Goal: Task Accomplishment & Management: Manage account settings

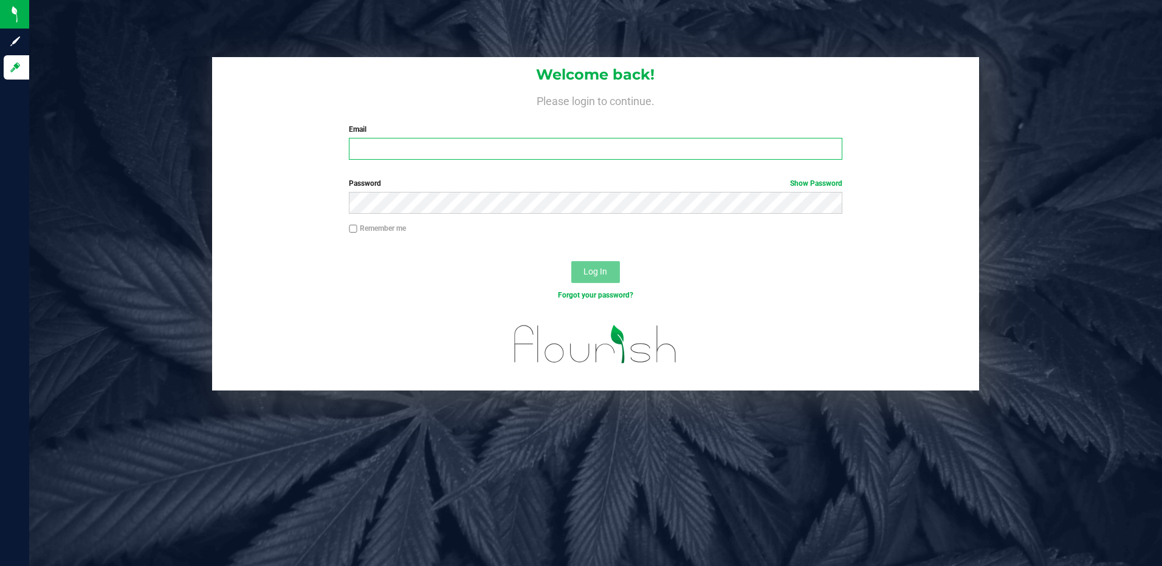
click at [372, 150] on input "Email" at bounding box center [595, 149] width 493 height 22
type input "[EMAIL_ADDRESS][DOMAIN_NAME]"
click at [571, 261] on button "Log In" at bounding box center [595, 272] width 49 height 22
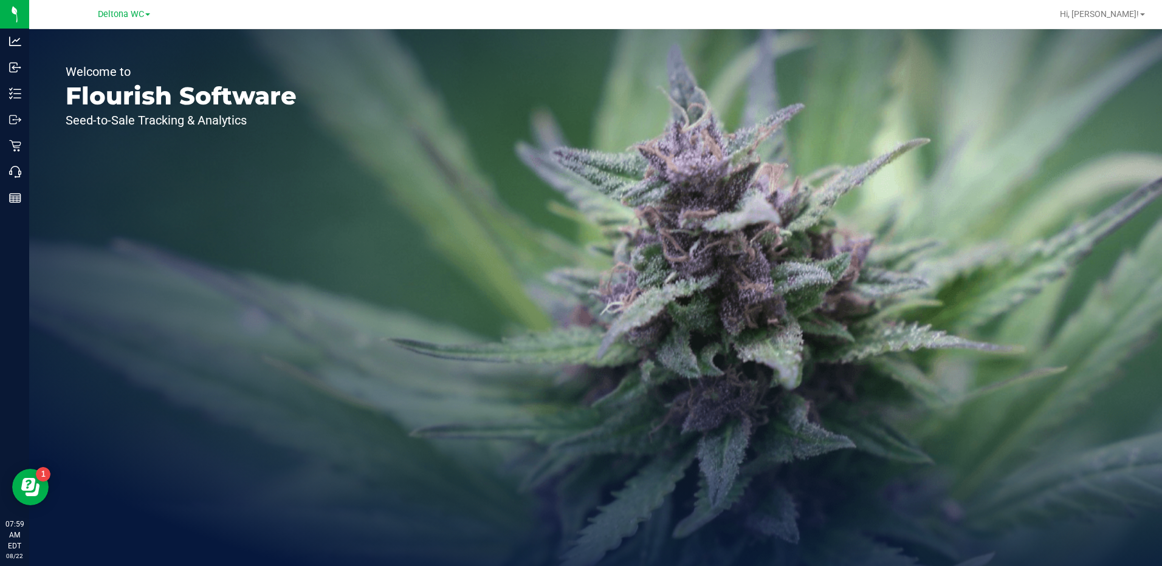
click at [112, 5] on div "Deltona WC" at bounding box center [123, 14] width 177 height 19
click at [112, 15] on span "Deltona WC" at bounding box center [121, 14] width 46 height 11
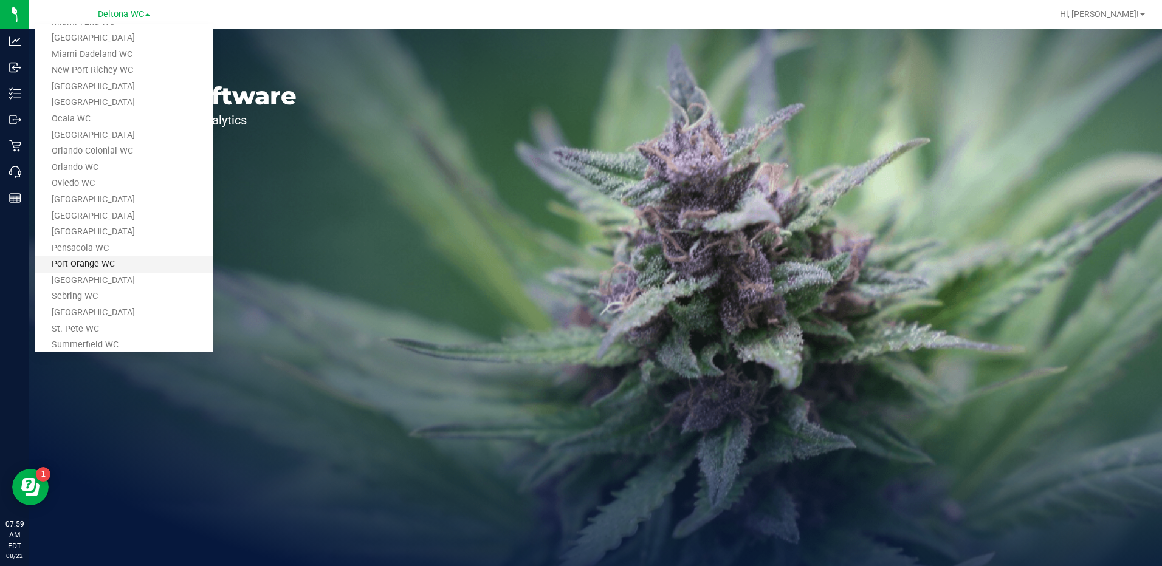
scroll to position [365, 0]
click at [88, 189] on link "[GEOGRAPHIC_DATA]" at bounding box center [123, 195] width 177 height 16
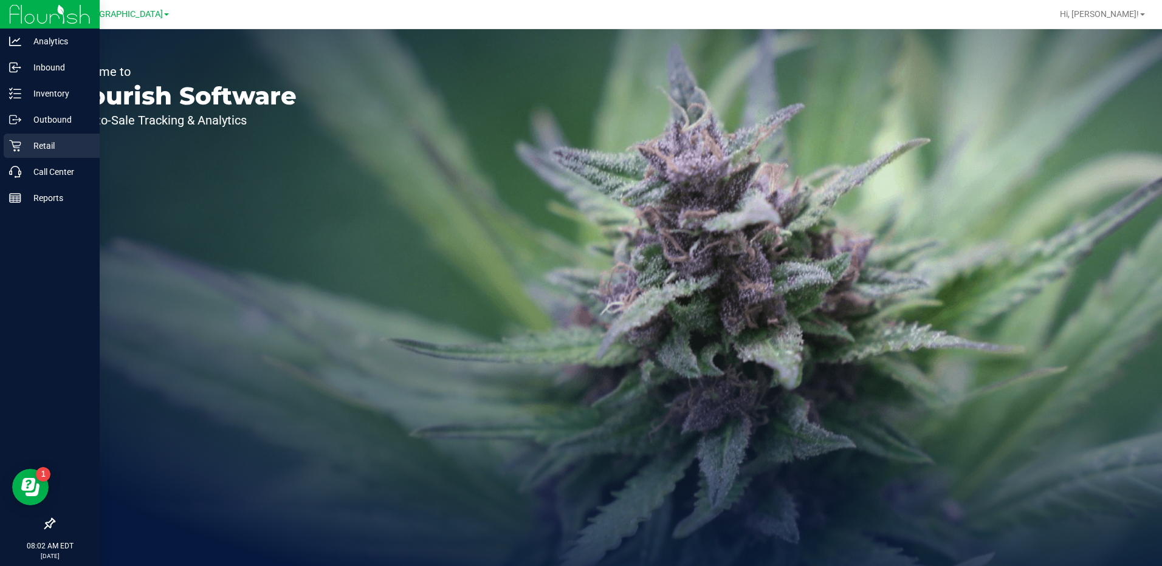
click at [43, 146] on p "Retail" at bounding box center [57, 146] width 73 height 15
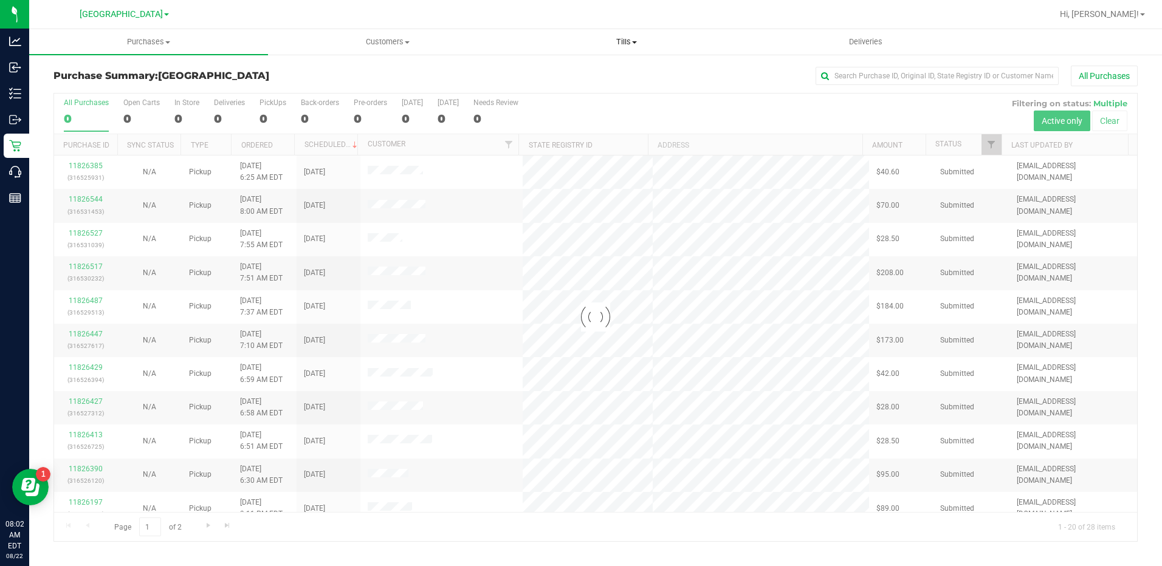
click at [617, 38] on span "Tills" at bounding box center [627, 41] width 238 height 11
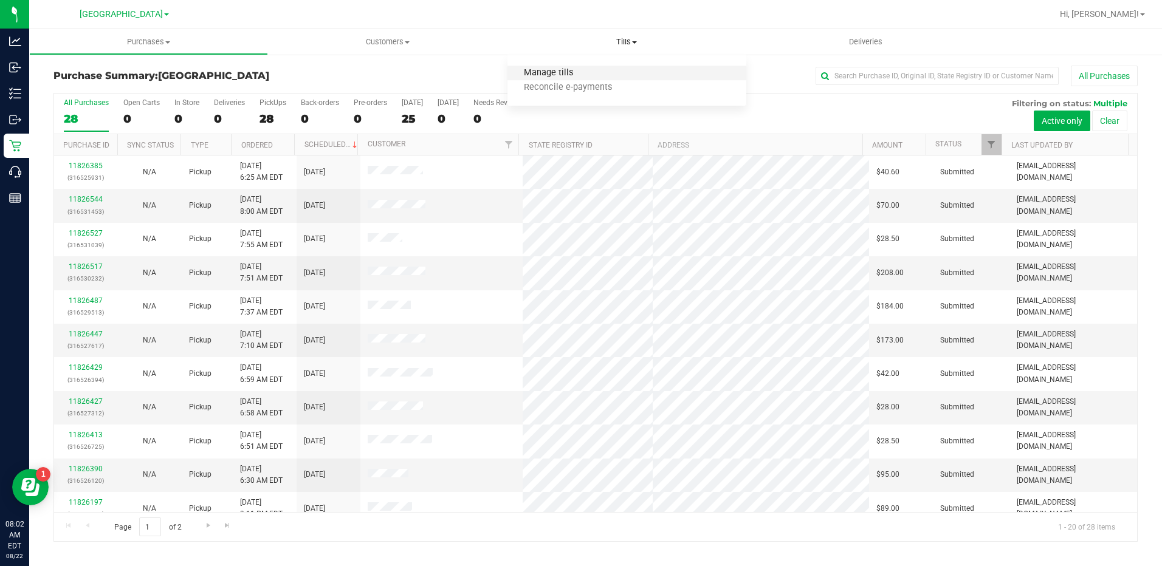
click at [563, 73] on span "Manage tills" at bounding box center [548, 73] width 82 height 10
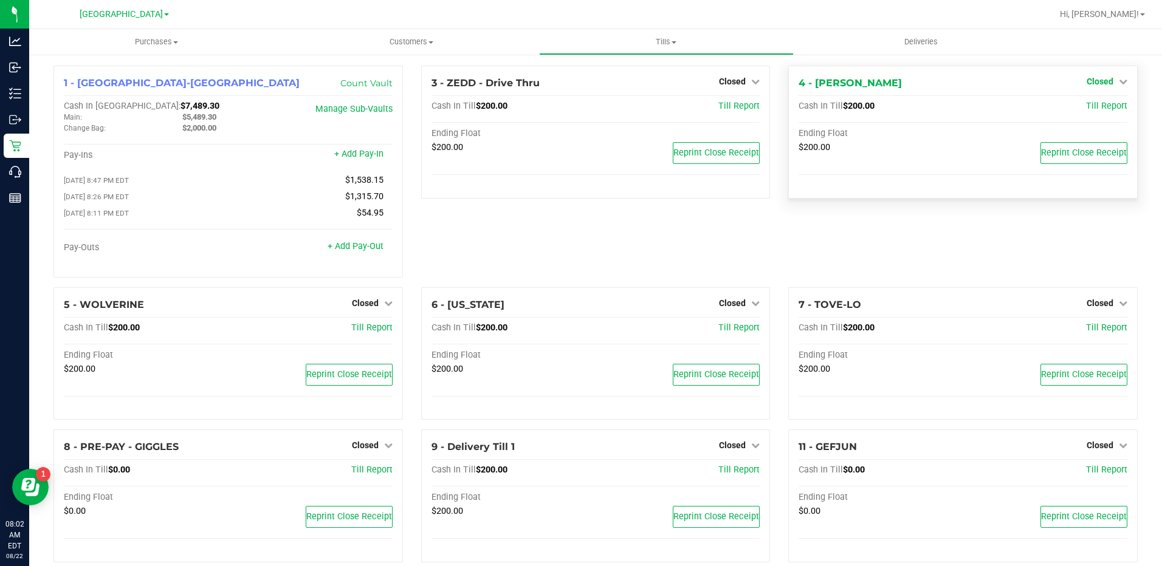
click at [1094, 81] on span "Closed" at bounding box center [1099, 82] width 27 height 10
click at [1085, 107] on link "Open Till" at bounding box center [1099, 107] width 32 height 10
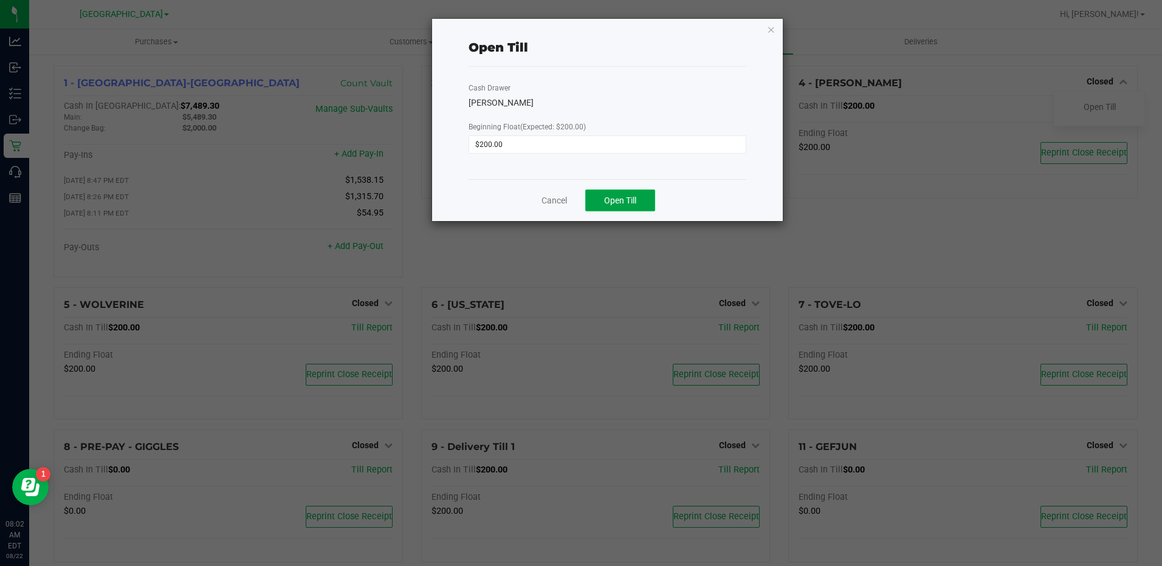
click at [637, 205] on button "Open Till" at bounding box center [620, 201] width 70 height 22
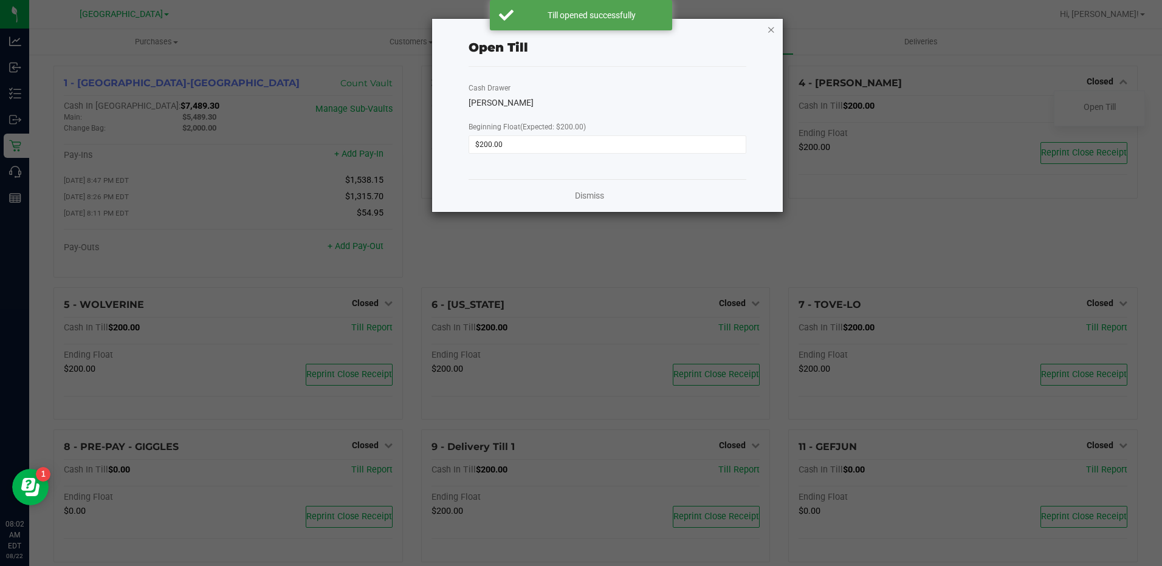
click at [770, 25] on icon "button" at bounding box center [771, 29] width 9 height 15
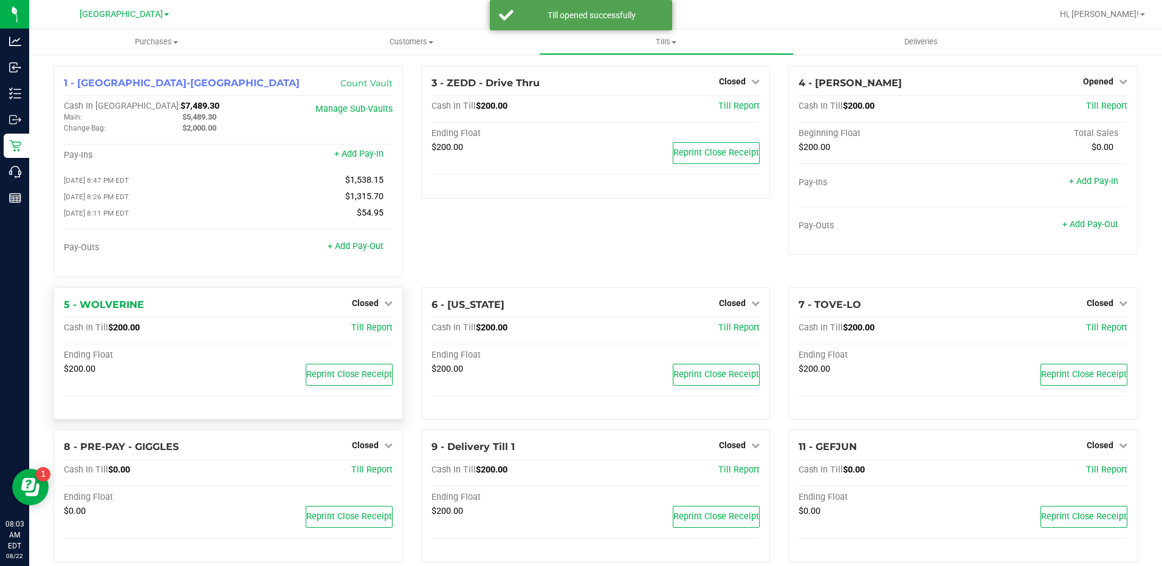
click at [369, 300] on div "Closed" at bounding box center [372, 303] width 41 height 15
click at [369, 308] on span "Closed" at bounding box center [365, 303] width 27 height 10
click at [362, 328] on link "Open Till" at bounding box center [365, 328] width 32 height 10
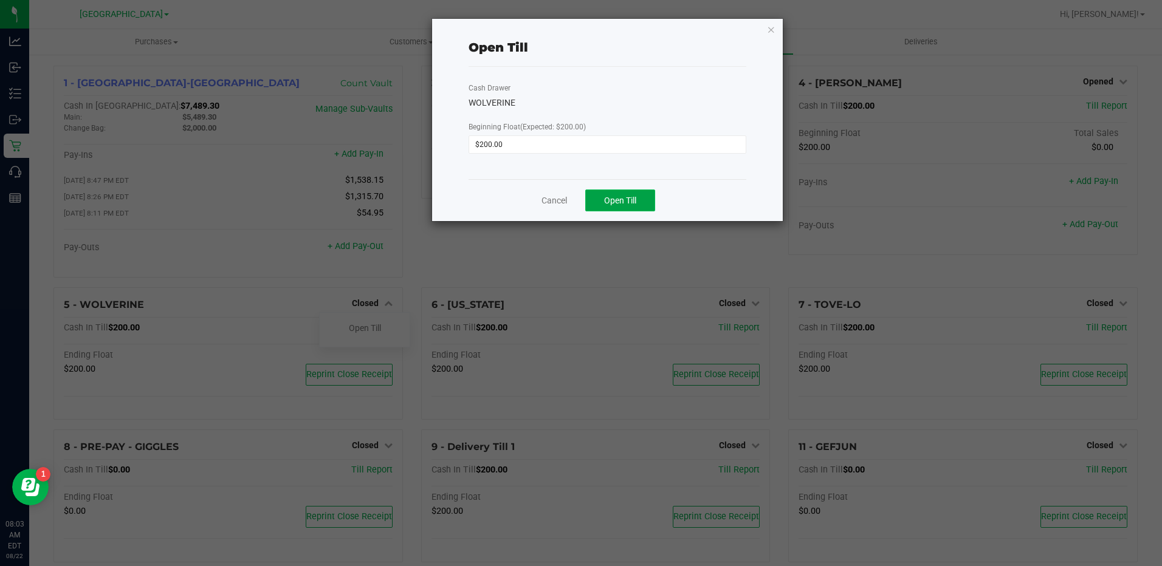
click at [605, 204] on span "Open Till" at bounding box center [620, 201] width 32 height 10
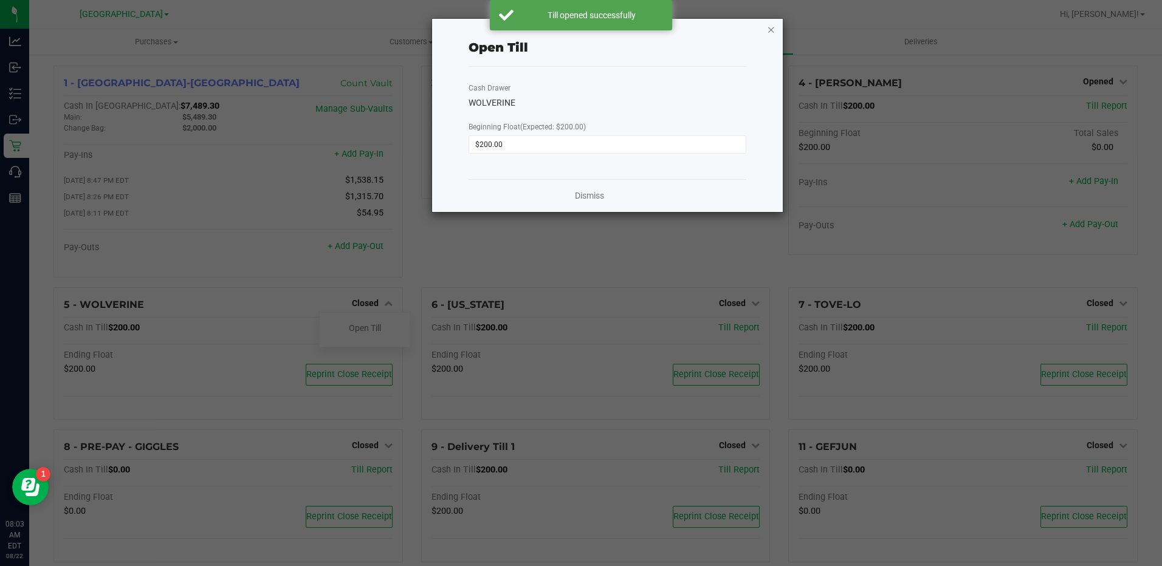
click at [772, 29] on icon "button" at bounding box center [771, 29] width 9 height 15
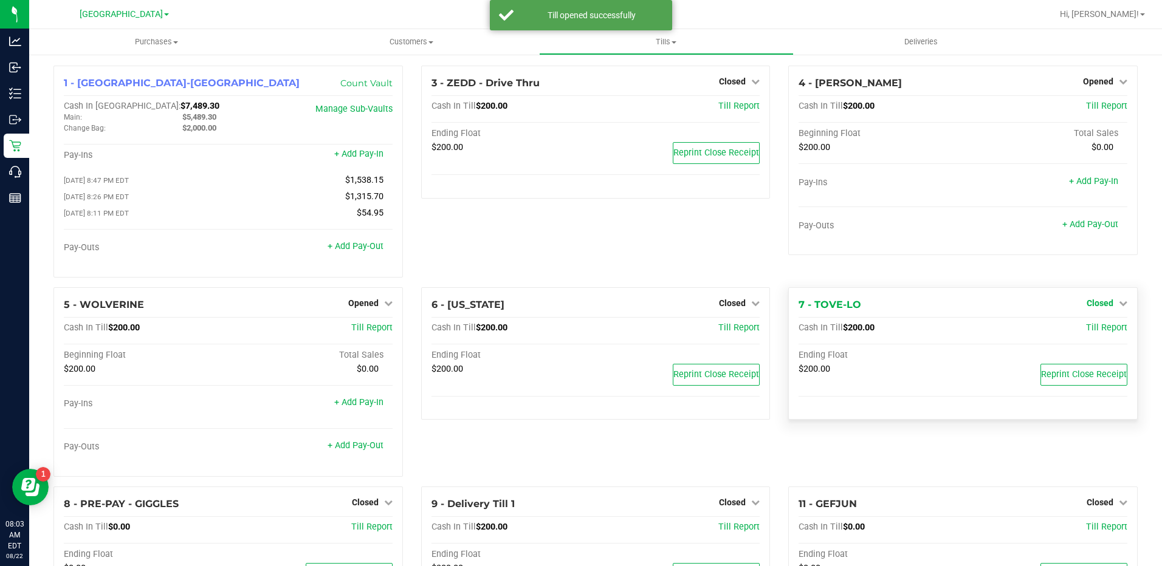
click at [1090, 304] on span "Closed" at bounding box center [1099, 303] width 27 height 10
click at [1083, 329] on link "Open Till" at bounding box center [1099, 328] width 32 height 10
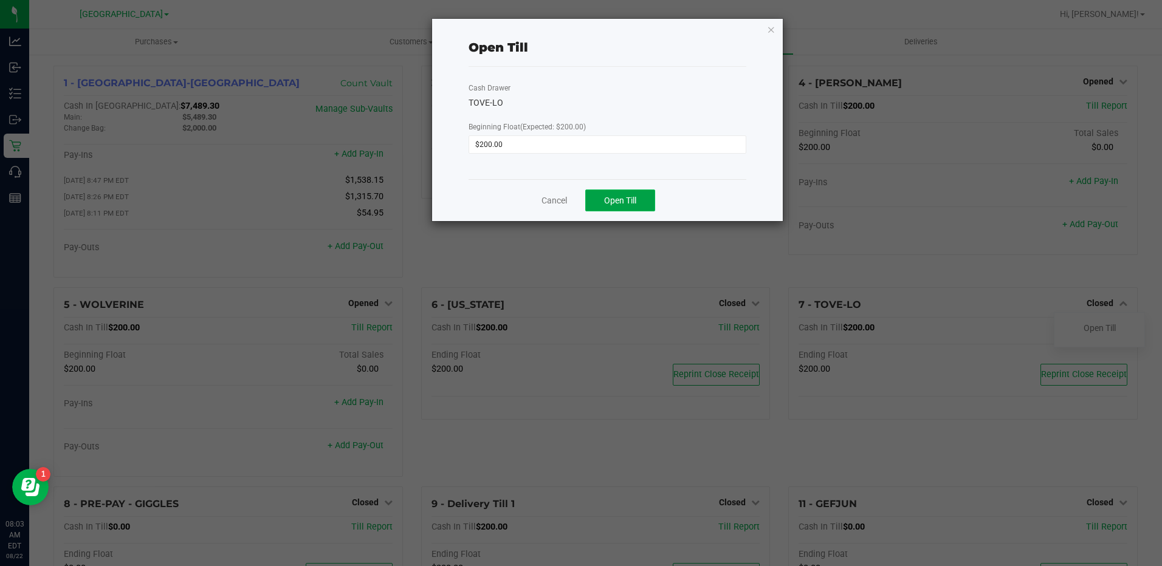
click at [628, 194] on button "Open Till" at bounding box center [620, 201] width 70 height 22
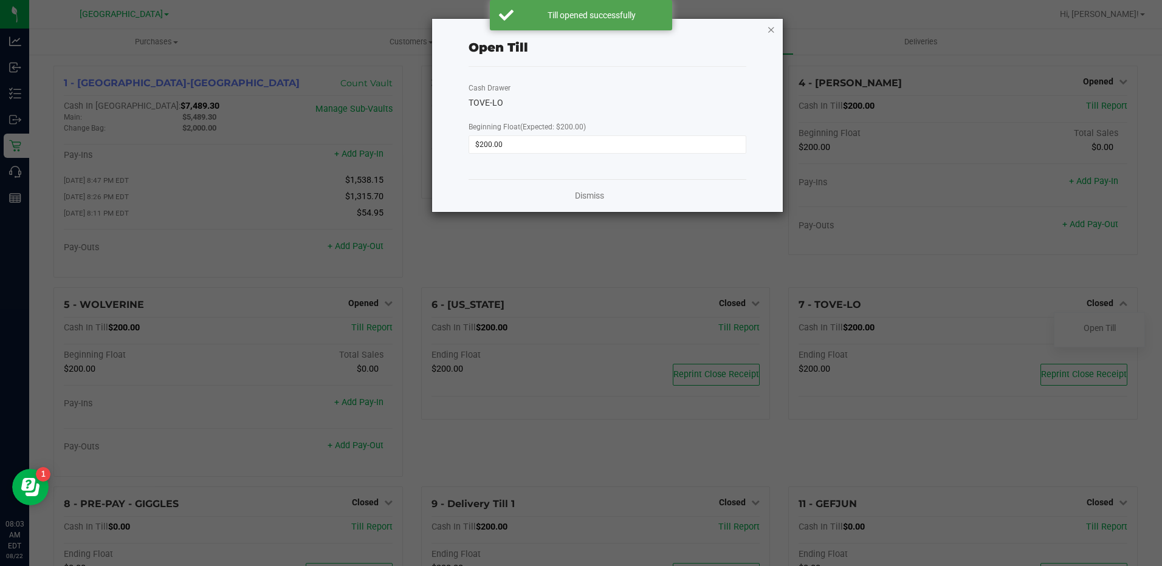
drag, startPoint x: 770, startPoint y: 28, endPoint x: 706, endPoint y: 112, distance: 105.9
click at [769, 28] on icon "button" at bounding box center [771, 29] width 9 height 15
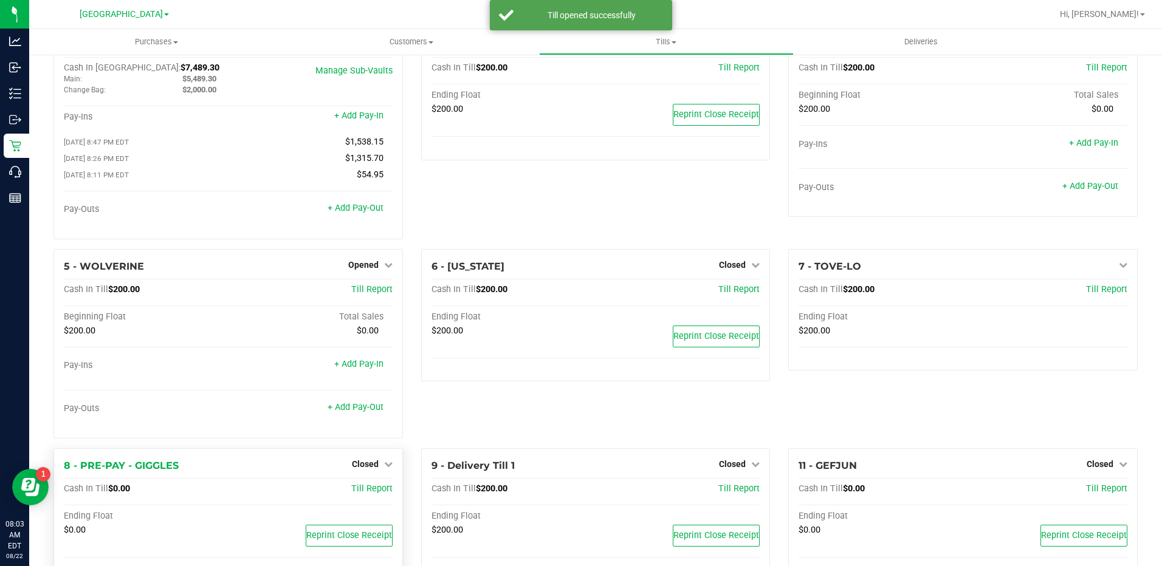
scroll to position [78, 0]
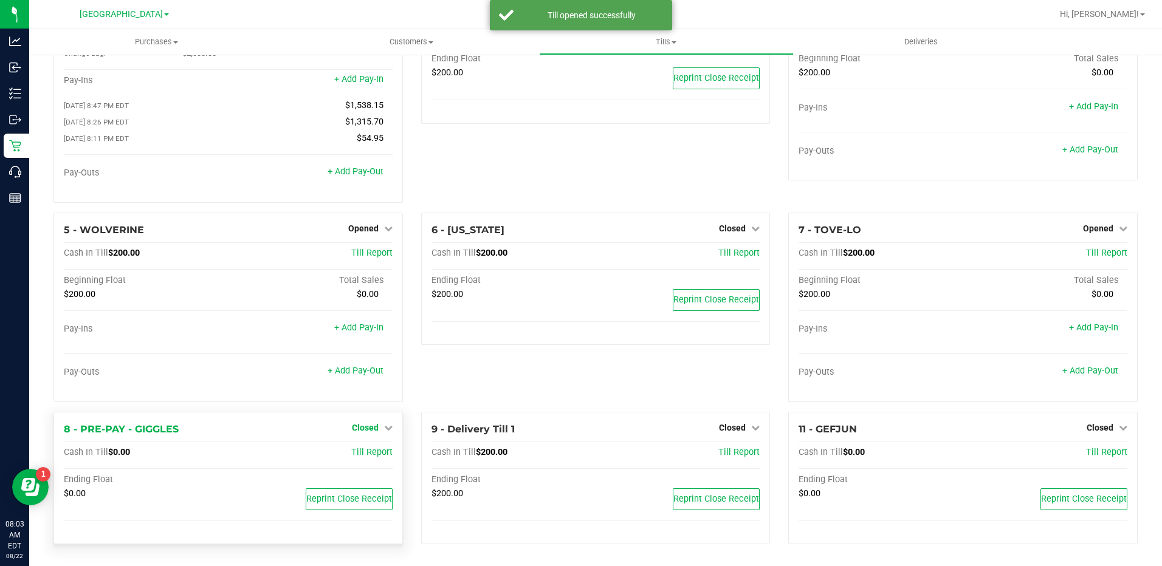
click at [357, 427] on span "Closed" at bounding box center [365, 428] width 27 height 10
click at [356, 450] on link "Open Till" at bounding box center [365, 453] width 32 height 10
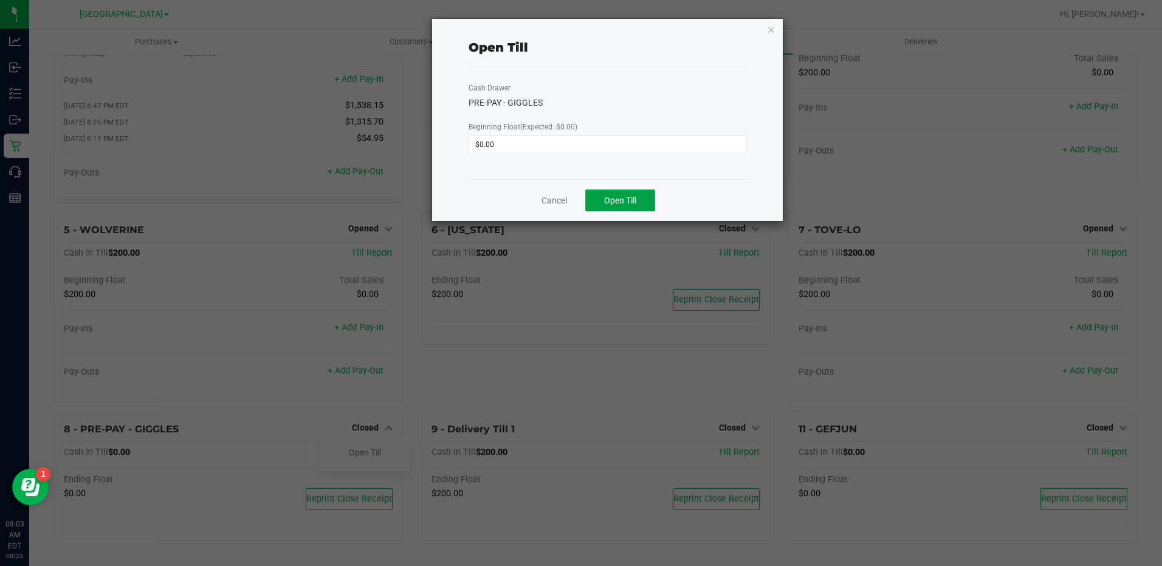
click at [631, 203] on span "Open Till" at bounding box center [620, 201] width 32 height 10
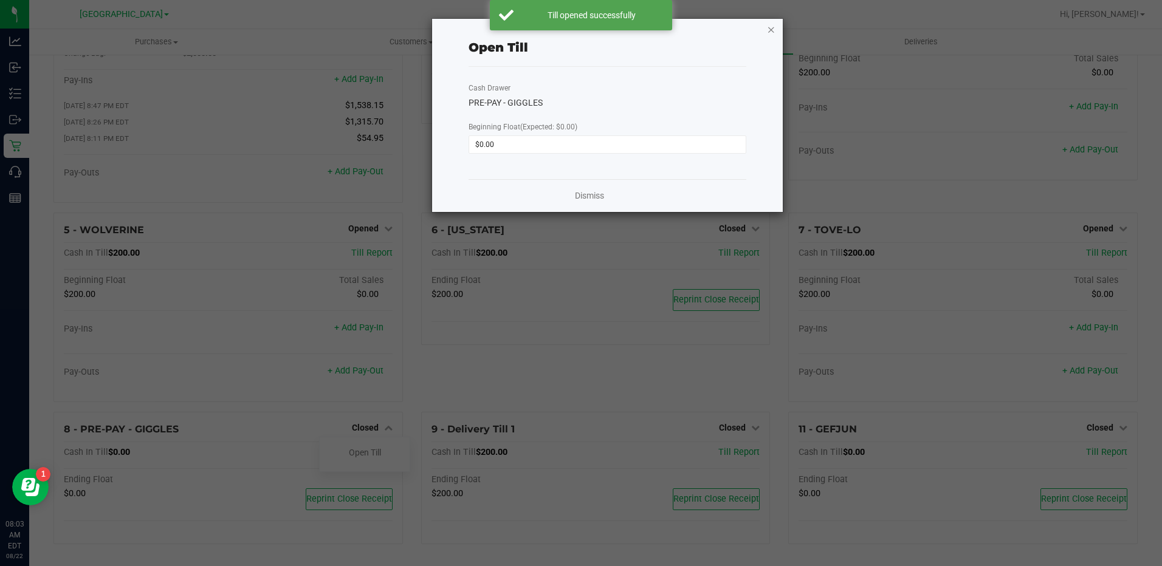
click at [768, 30] on icon "button" at bounding box center [771, 29] width 9 height 15
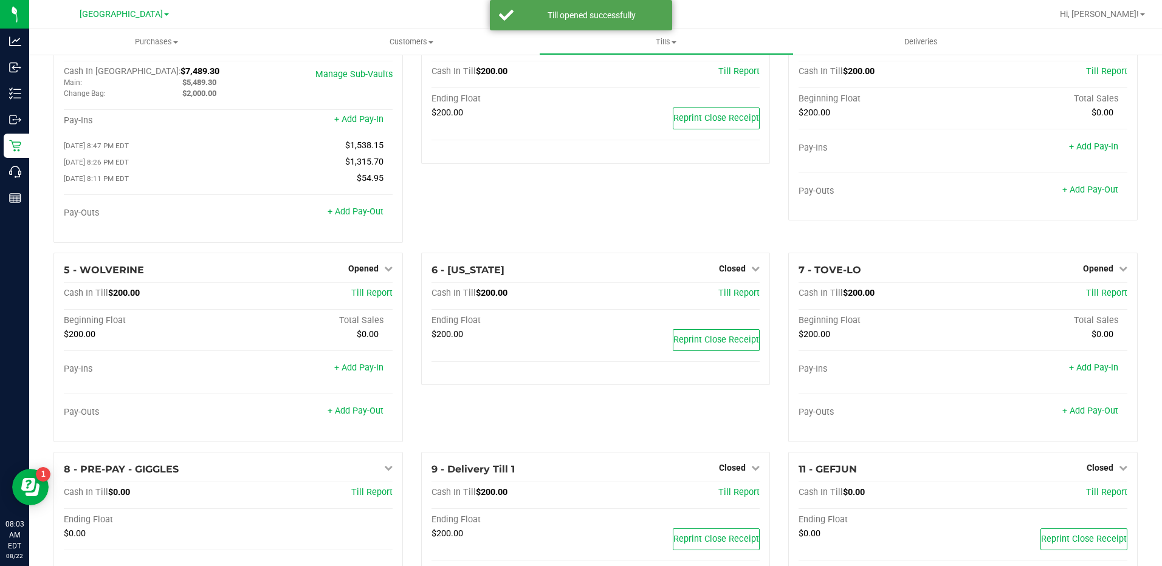
scroll to position [0, 0]
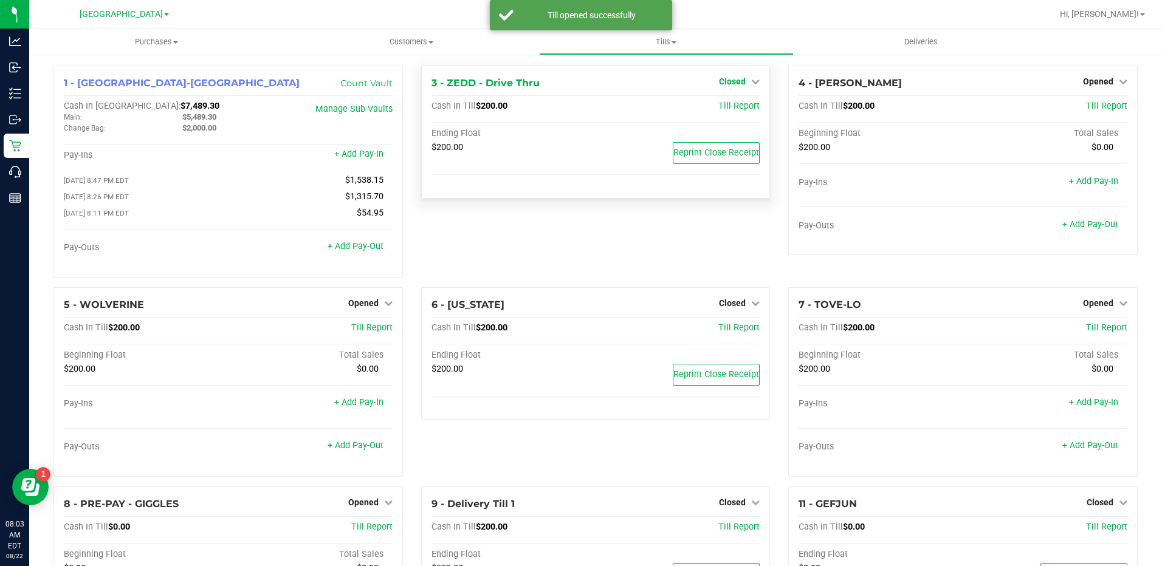
click at [751, 83] on icon at bounding box center [755, 81] width 9 height 9
click at [732, 105] on link "Open Till" at bounding box center [732, 107] width 32 height 10
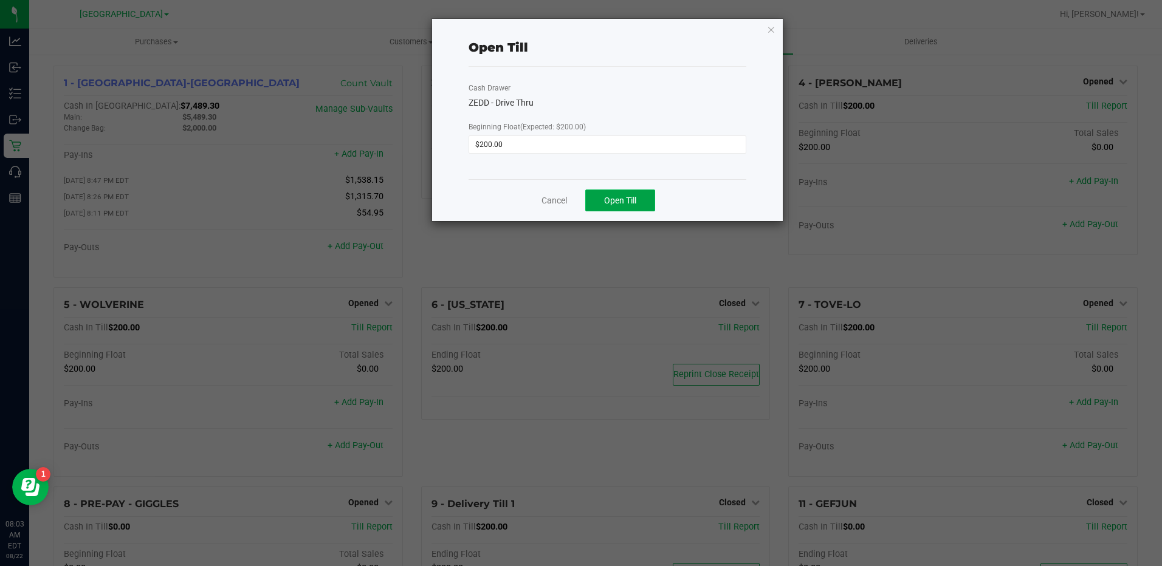
click at [623, 201] on span "Open Till" at bounding box center [620, 201] width 32 height 10
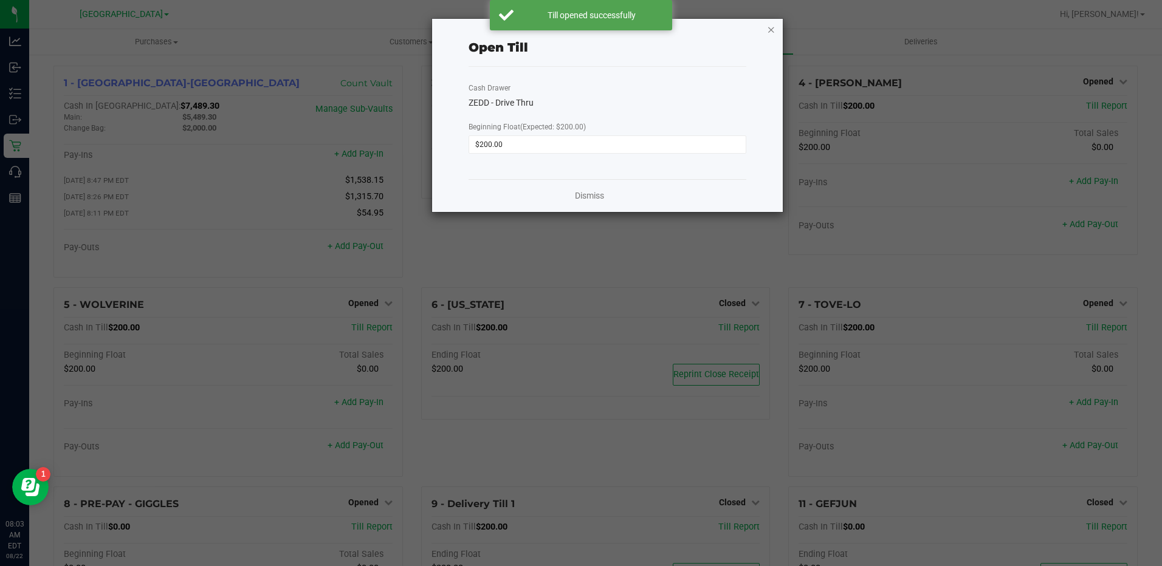
click at [769, 27] on icon "button" at bounding box center [771, 29] width 9 height 15
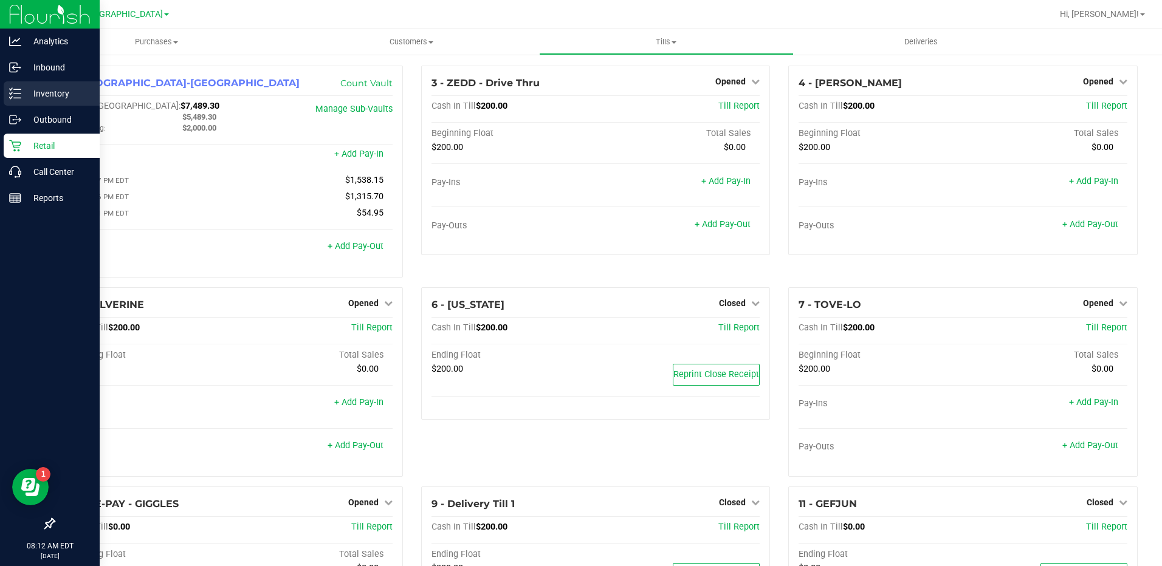
click at [62, 97] on p "Inventory" at bounding box center [57, 93] width 73 height 15
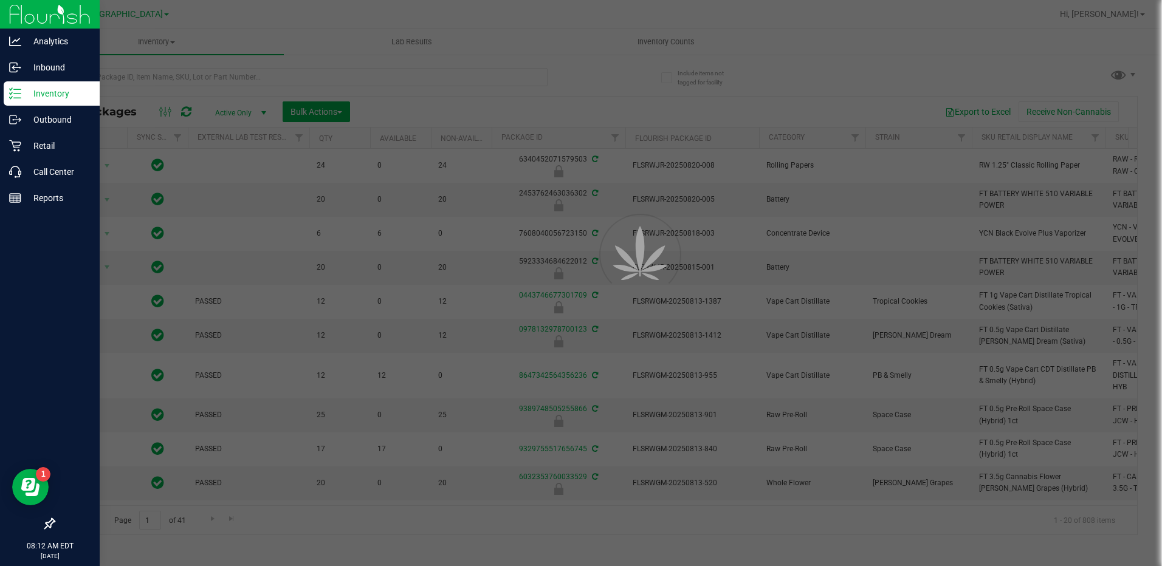
click at [163, 74] on div at bounding box center [581, 283] width 1162 height 566
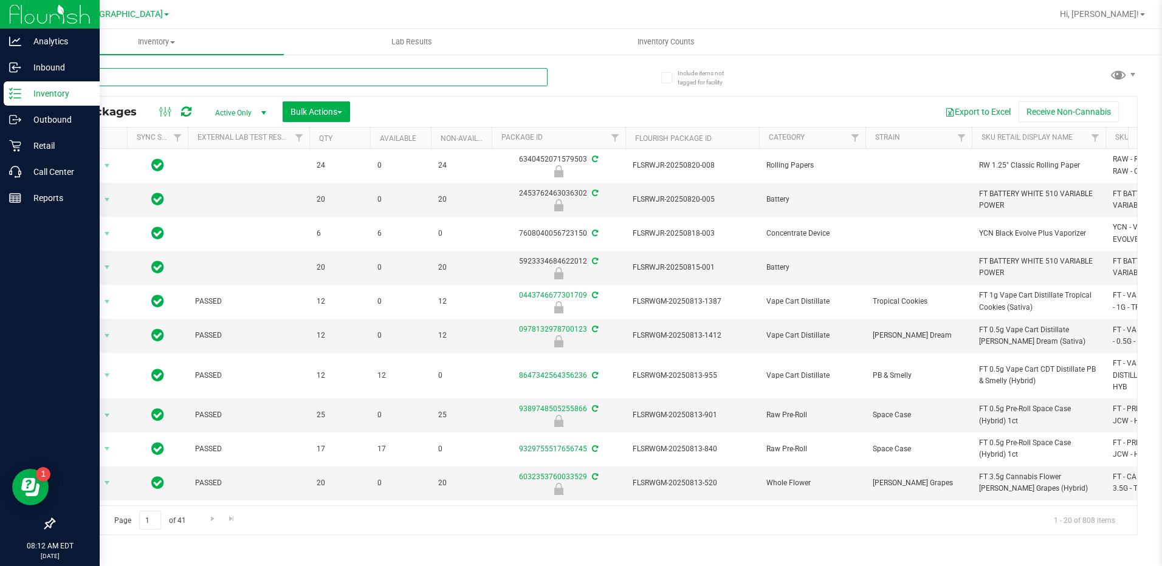
click at [161, 74] on input "text" at bounding box center [300, 77] width 494 height 18
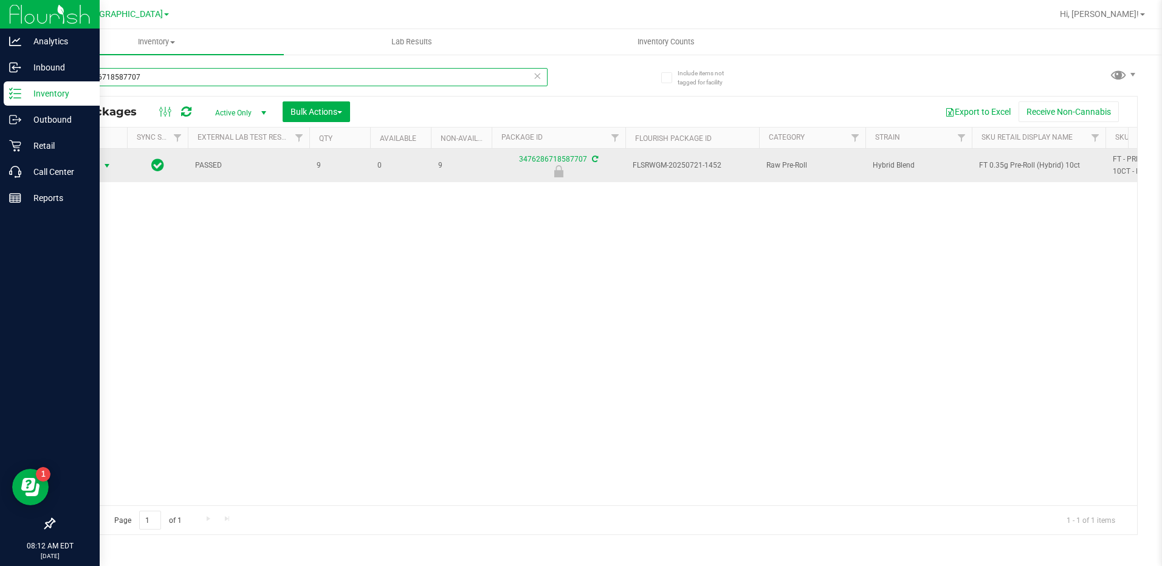
type input "3476286718587707"
click at [100, 169] on span "select" at bounding box center [107, 165] width 15 height 17
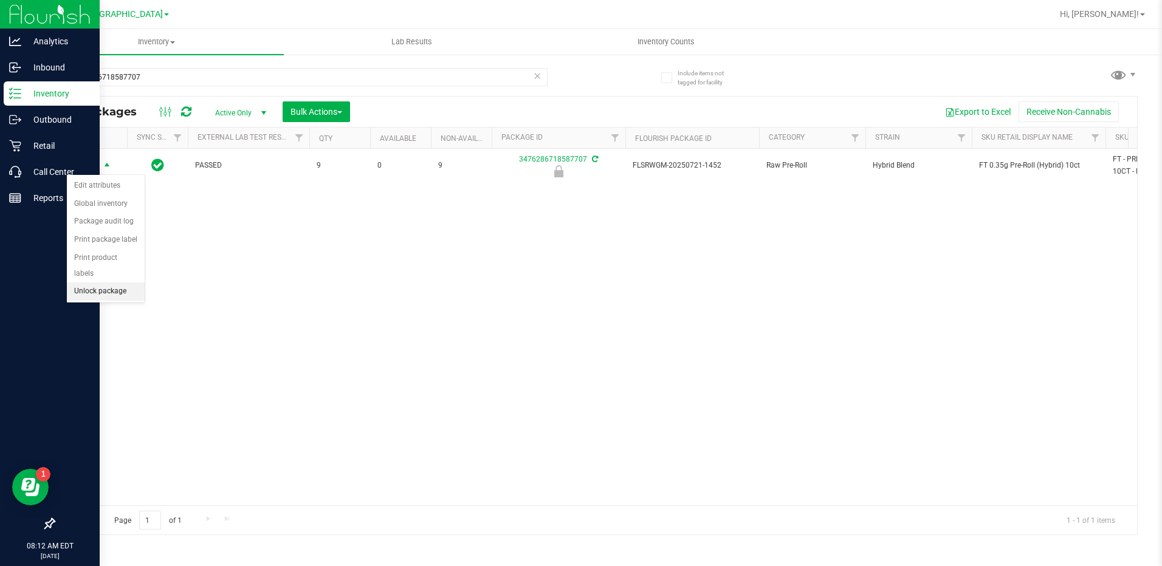
click at [115, 283] on li "Unlock package" at bounding box center [106, 292] width 78 height 18
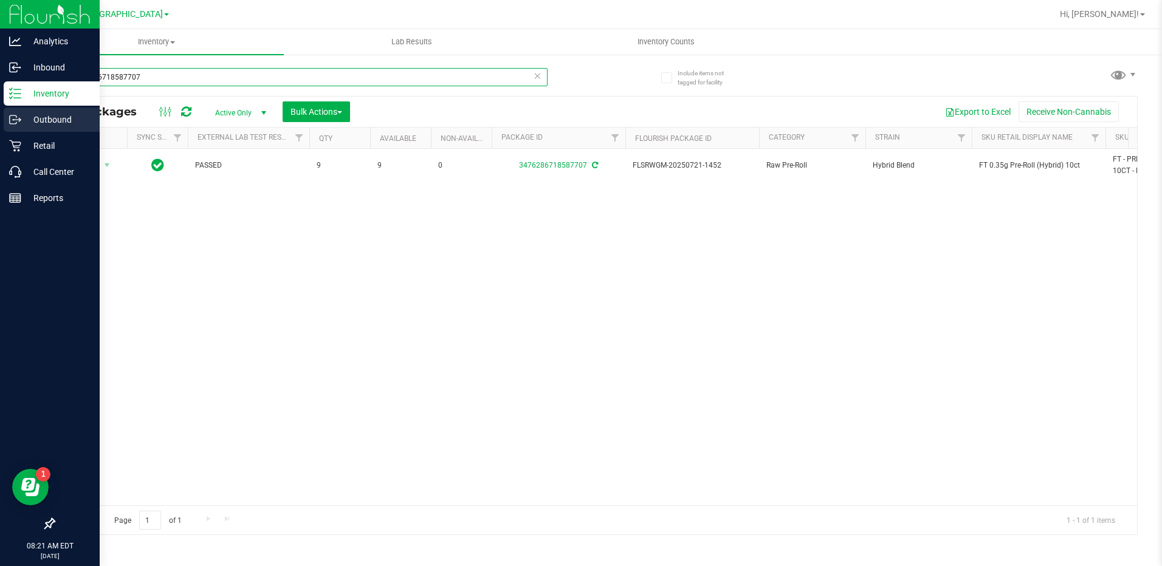
drag, startPoint x: 178, startPoint y: 77, endPoint x: 0, endPoint y: 123, distance: 183.9
click at [0, 123] on html "Analytics Inbound Inventory Outbound Retail Call Center Reports 08:21 AM EDT 08…" at bounding box center [581, 283] width 1162 height 566
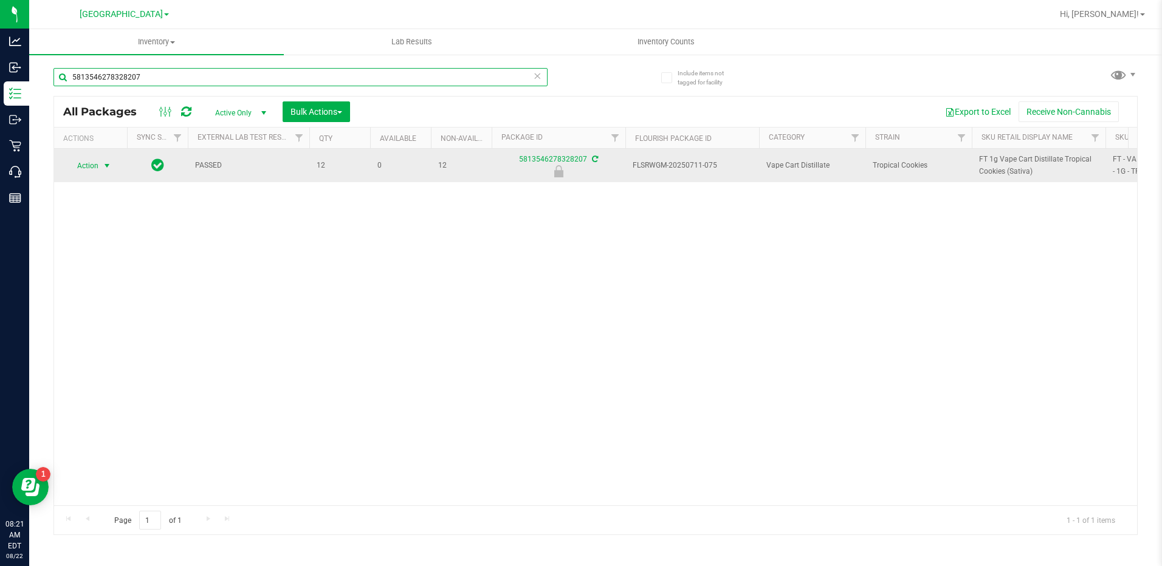
type input "5813546278328207"
click at [76, 168] on span "Action" at bounding box center [82, 165] width 33 height 17
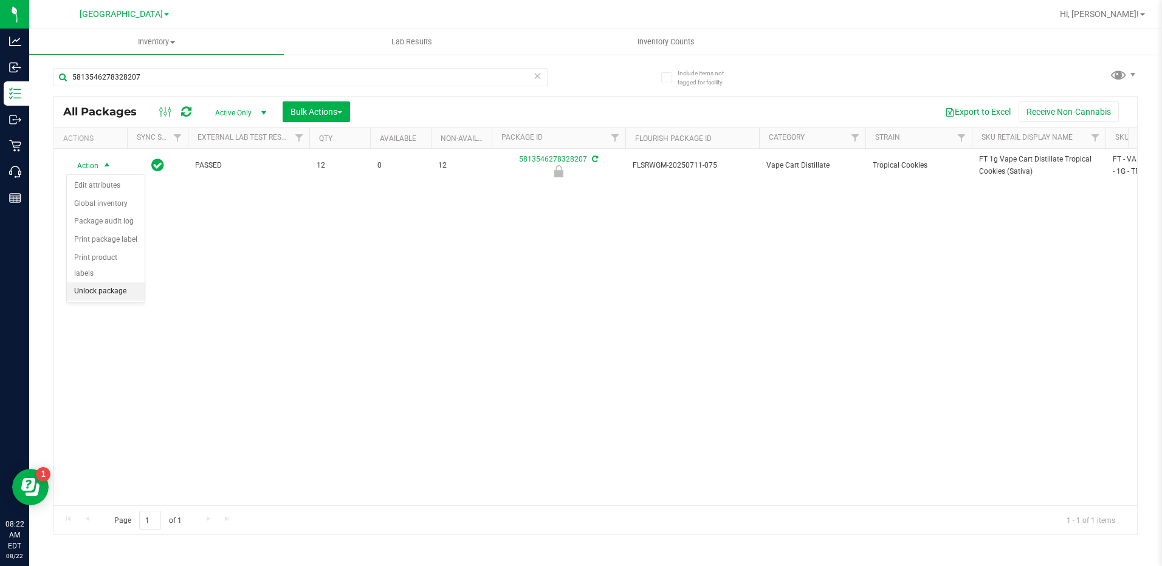
click at [105, 283] on li "Unlock package" at bounding box center [106, 292] width 78 height 18
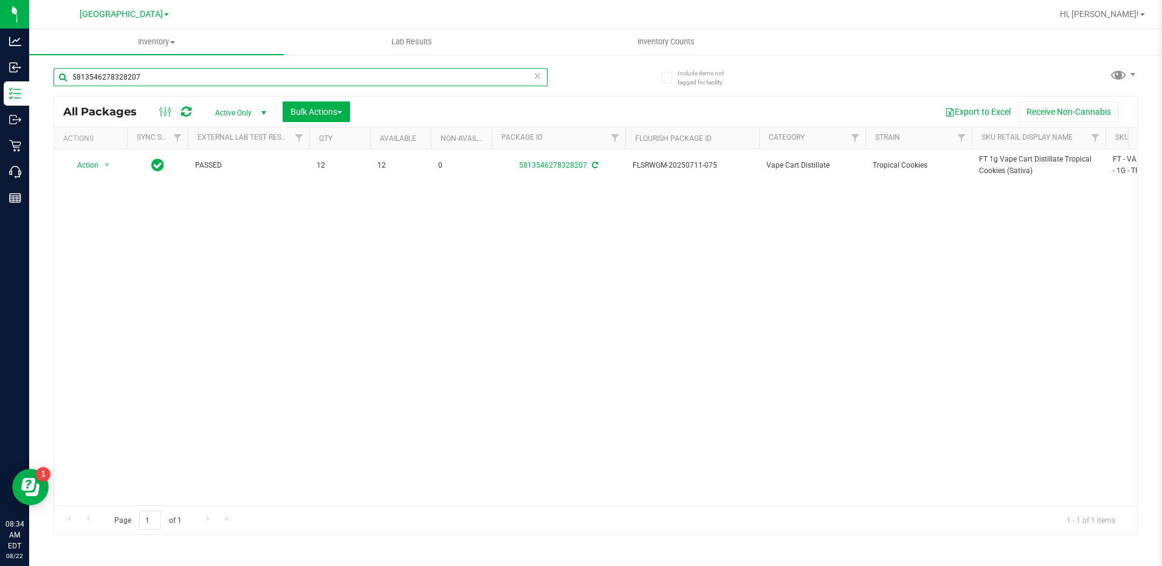
drag, startPoint x: 153, startPoint y: 75, endPoint x: 55, endPoint y: 71, distance: 97.3
click at [55, 71] on input "5813546278328207" at bounding box center [300, 77] width 494 height 18
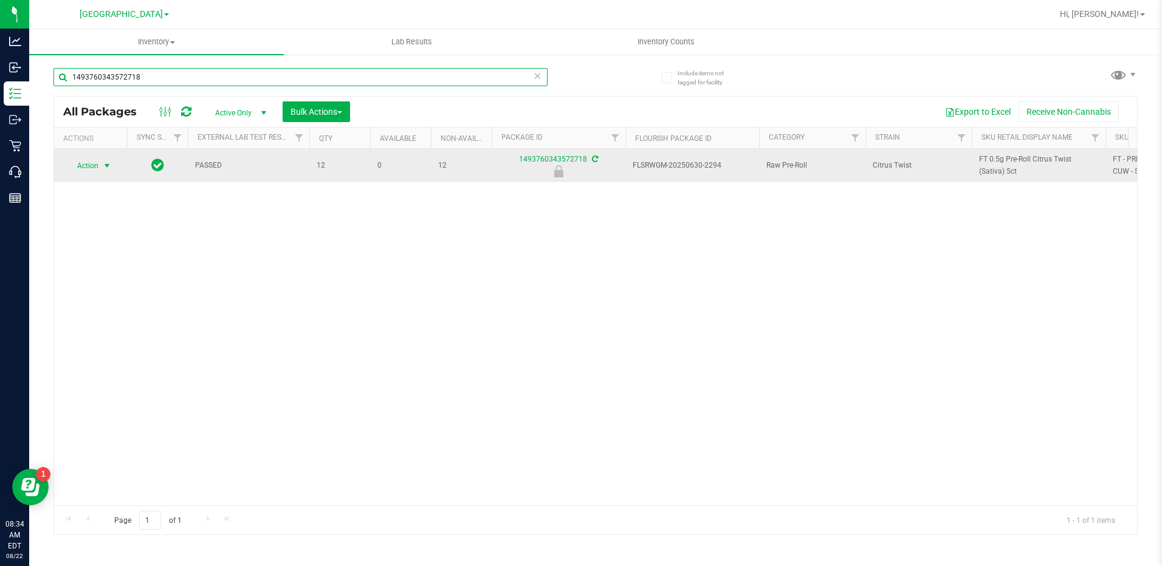
type input "1493760343572718"
click at [112, 169] on span "select" at bounding box center [107, 166] width 10 height 10
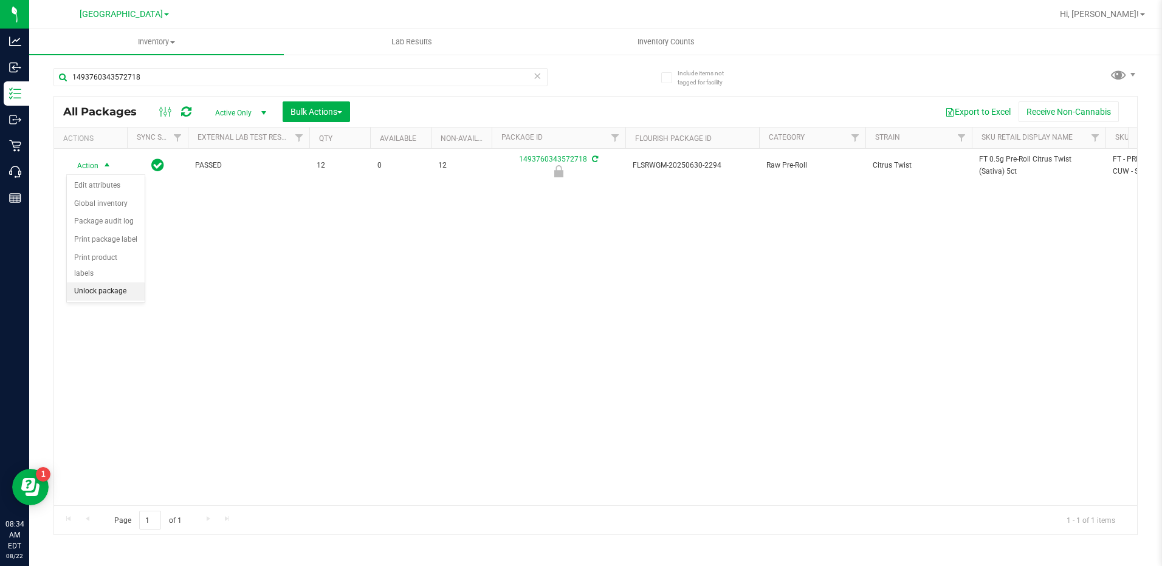
click at [106, 283] on li "Unlock package" at bounding box center [106, 292] width 78 height 18
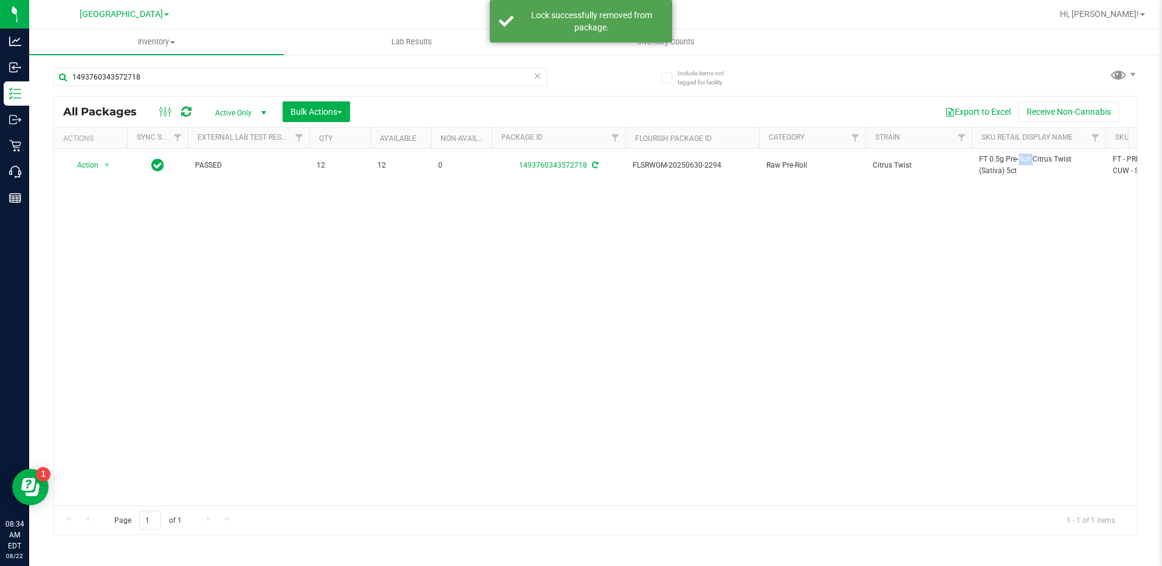
click at [993, 159] on span "FT 0.5g Pre-Roll Citrus Twist (Sativa) 5ct" at bounding box center [1038, 165] width 119 height 23
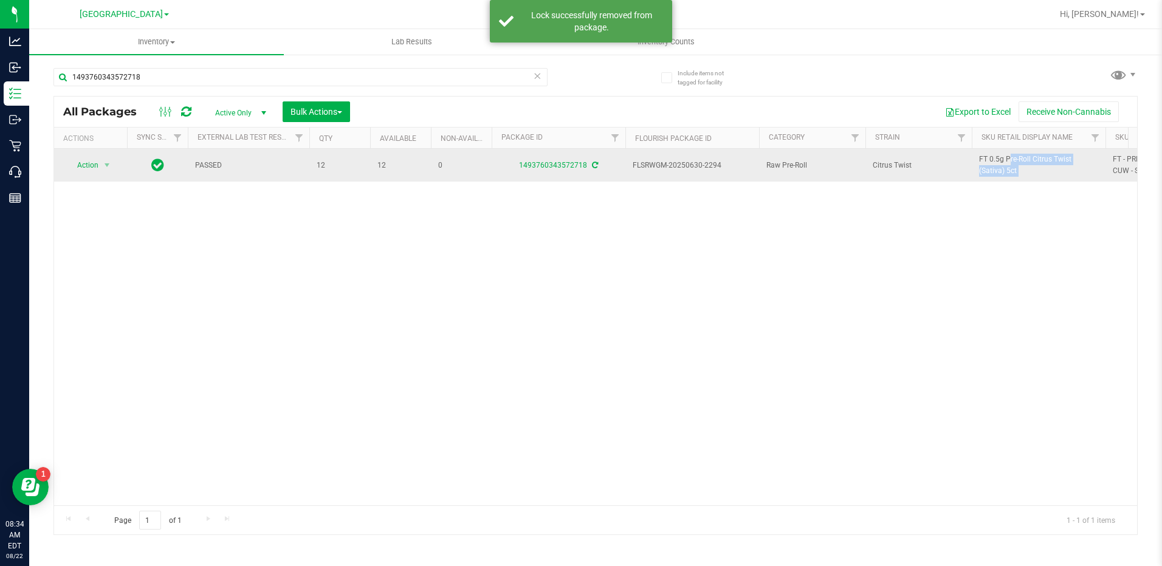
click at [993, 158] on span "FT 0.5g Pre-Roll Citrus Twist (Sativa) 5ct" at bounding box center [1038, 165] width 119 height 23
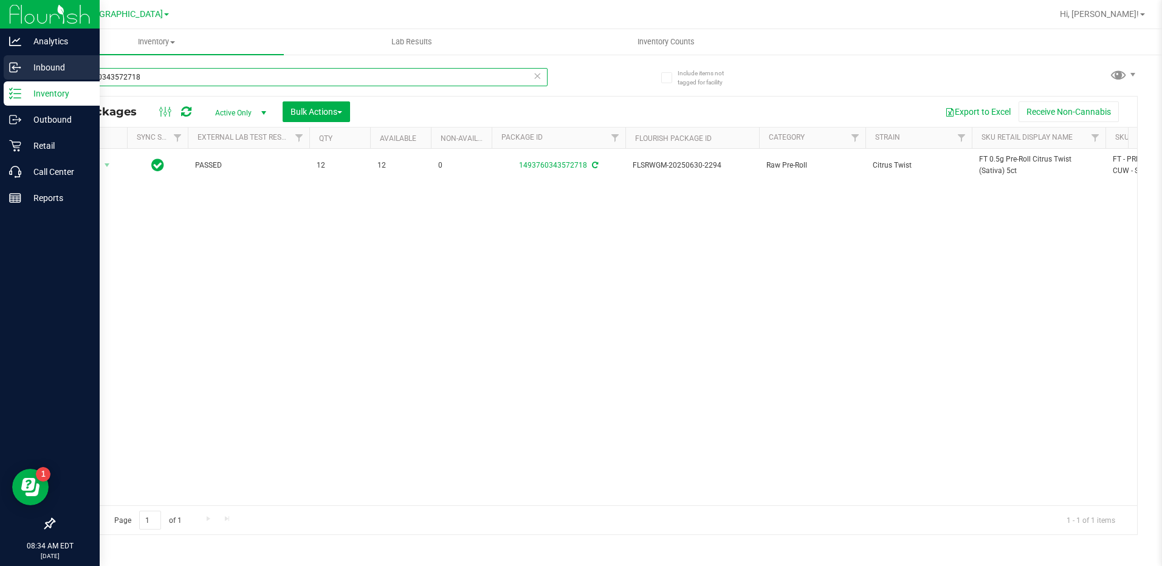
drag, startPoint x: 170, startPoint y: 70, endPoint x: 21, endPoint y: 74, distance: 148.3
click at [21, 74] on div "Analytics Inbound Inventory Outbound Retail Call Center Reports 08:34 AM EDT 08…" at bounding box center [581, 283] width 1162 height 566
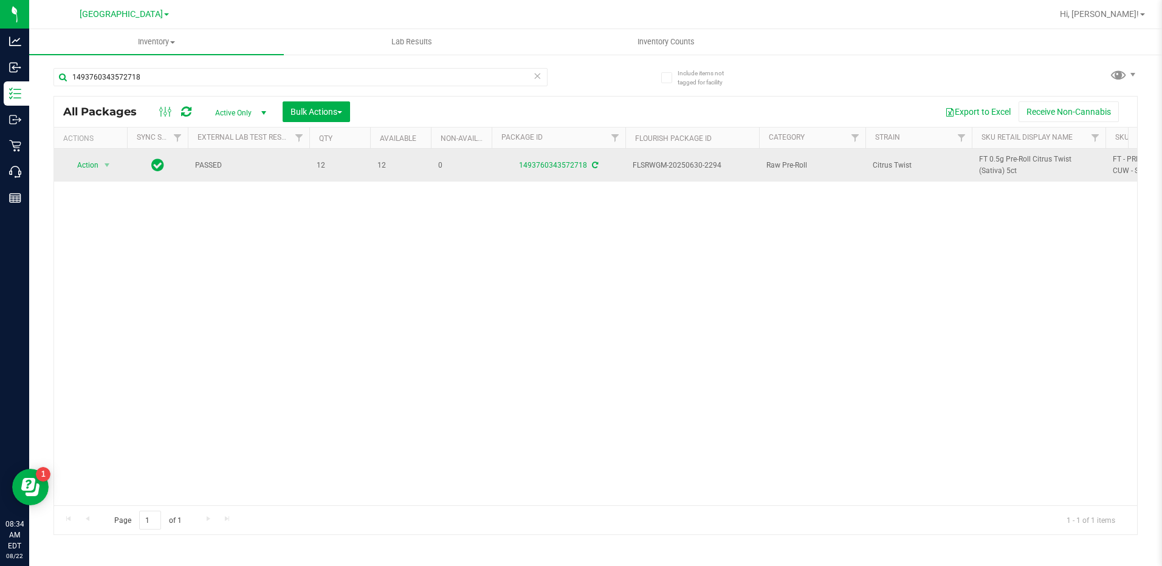
click at [1052, 168] on span "FT 0.5g Pre-Roll Citrus Twist (Sativa) 5ct" at bounding box center [1038, 165] width 119 height 23
click at [1051, 166] on span "FT 0.5g Pre-Roll Citrus Twist (Sativa) 5ct" at bounding box center [1038, 165] width 119 height 23
click at [1040, 149] on td "FT 0.5g Pre-Roll Citrus Twist (Sativa) 5ct" at bounding box center [1039, 165] width 134 height 33
click at [1037, 162] on span "FT 0.5g Pre-Roll Citrus Twist (Sativa) 5ct" at bounding box center [1038, 165] width 119 height 23
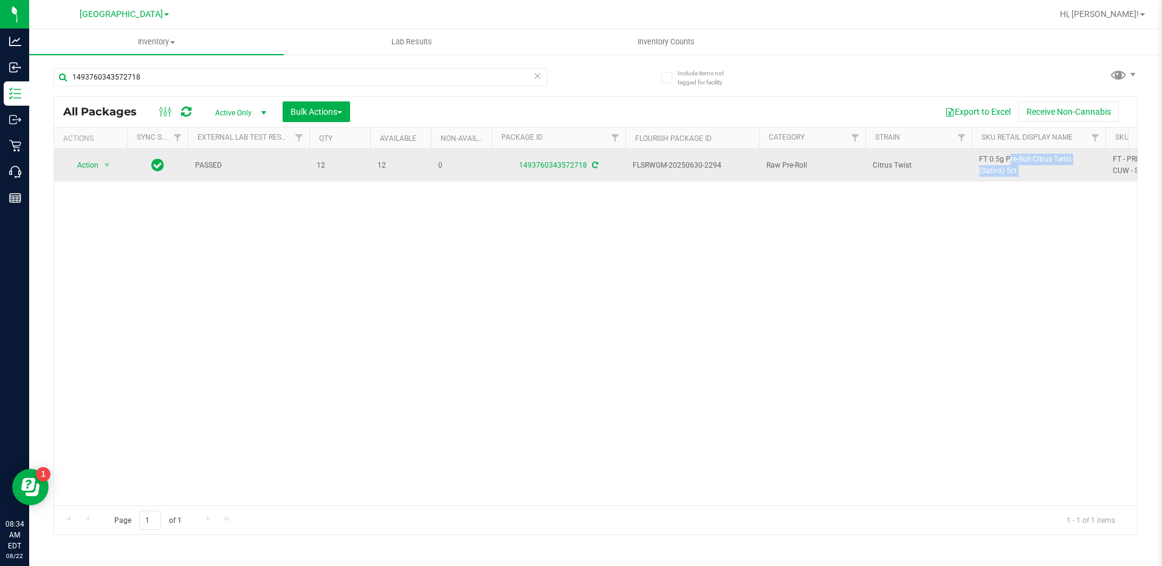
click at [1037, 162] on span "FT 0.5g Pre-Roll Citrus Twist (Sativa) 5ct" at bounding box center [1038, 165] width 119 height 23
copy tr "FT 0.5g Pre-Roll Citrus Twist (Sativa) 5ct"
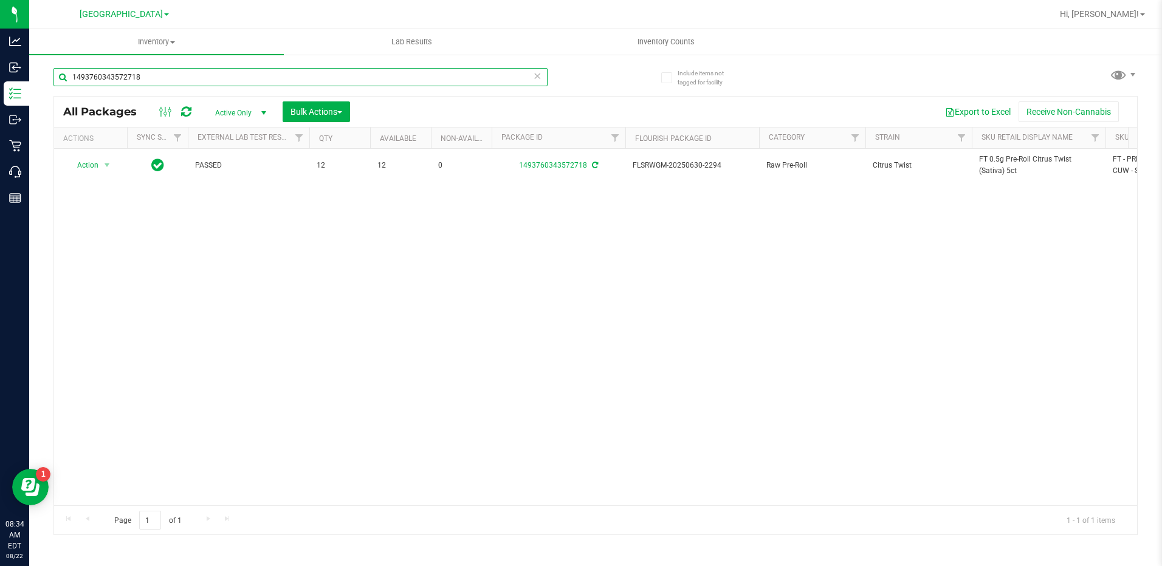
click at [185, 76] on input "1493760343572718" at bounding box center [300, 77] width 494 height 18
paste input "FT 0.5g Pre-Roll Citrus Twist (Sativa) 5ct"
type input "FT 0.5g Pre-Roll Citrus Twist (Sativa) 5ct"
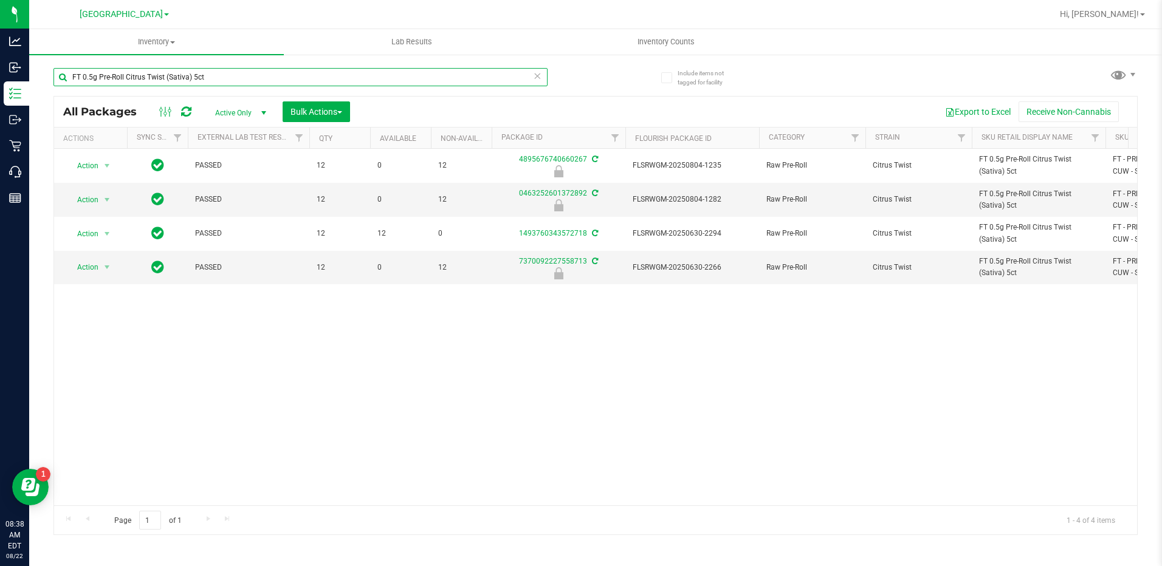
drag, startPoint x: 210, startPoint y: 77, endPoint x: -2, endPoint y: 78, distance: 212.7
click at [0, 78] on html "Analytics Inbound Inventory Outbound Retail Call Center Reports 08:38 AM EDT 08…" at bounding box center [581, 283] width 1162 height 566
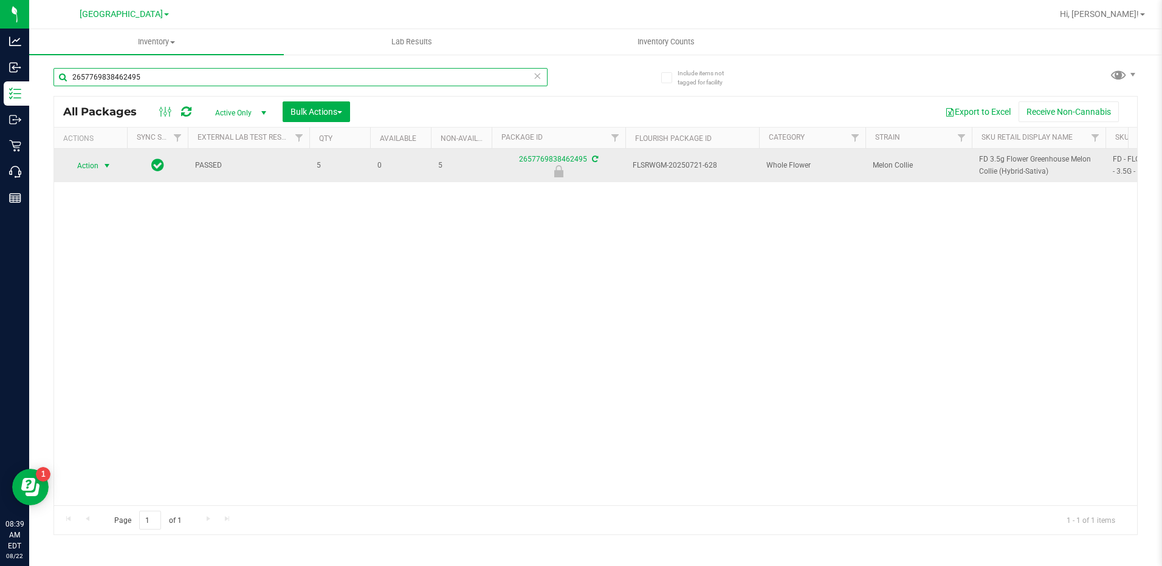
type input "2657769838462495"
click at [93, 170] on span "Action" at bounding box center [82, 165] width 33 height 17
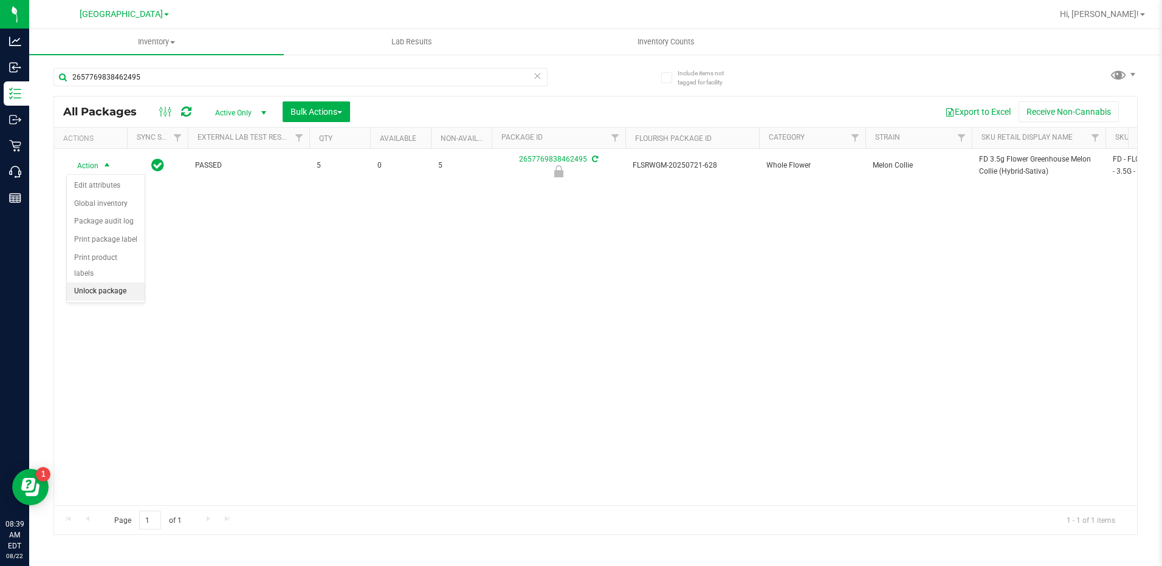
click at [100, 283] on li "Unlock package" at bounding box center [106, 292] width 78 height 18
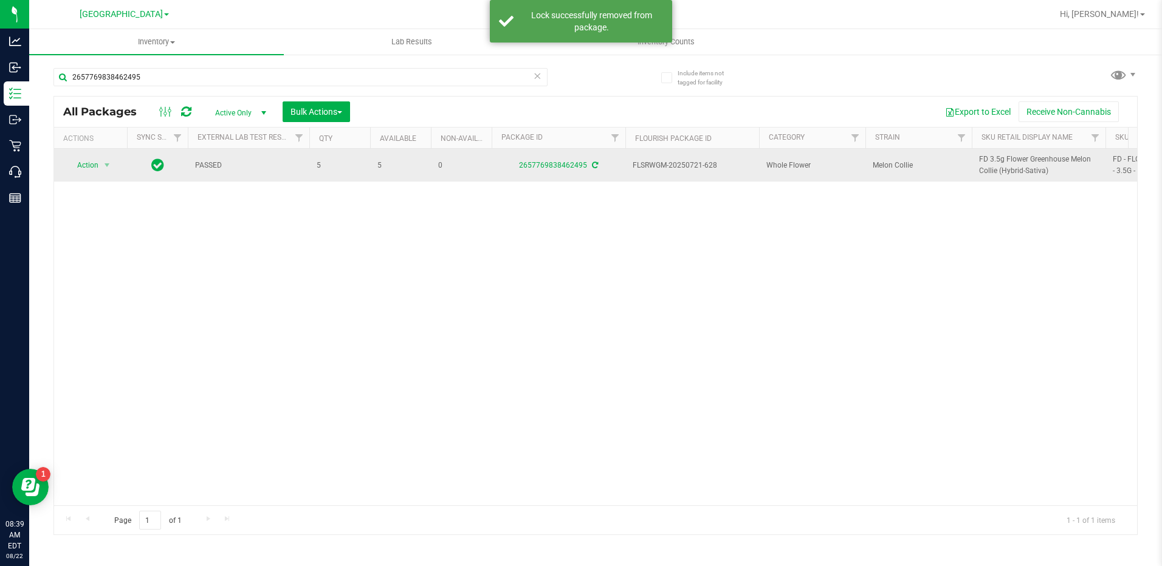
click at [1022, 174] on span "FD 3.5g Flower Greenhouse Melon Collie (Hybrid-Sativa)" at bounding box center [1038, 165] width 119 height 23
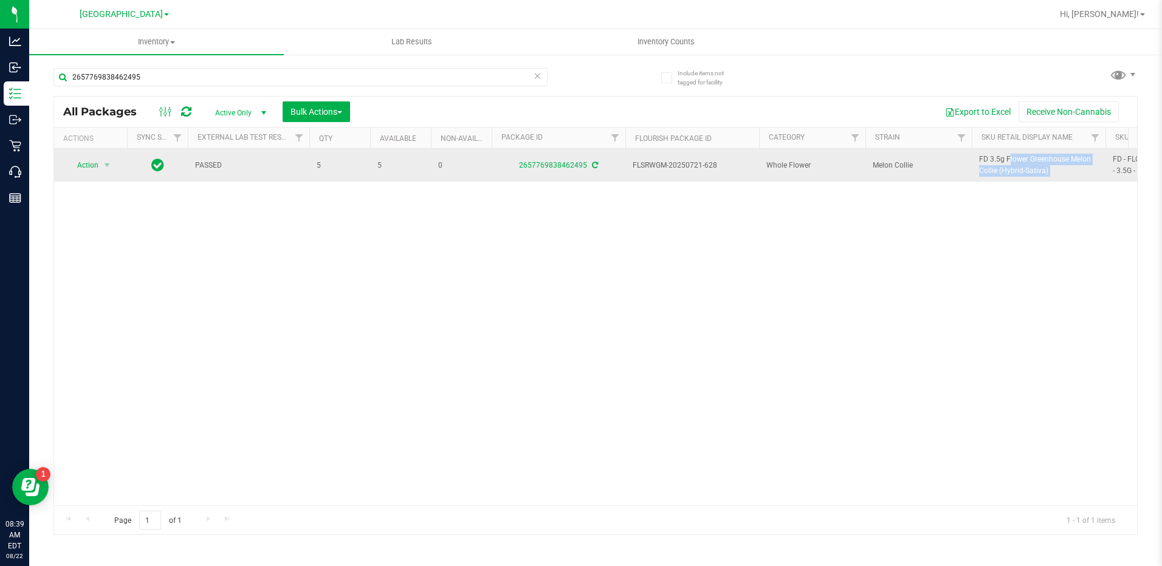
copy tr "FD 3.5g Flower Greenhouse Melon Collie (Hybrid-Sativa)"
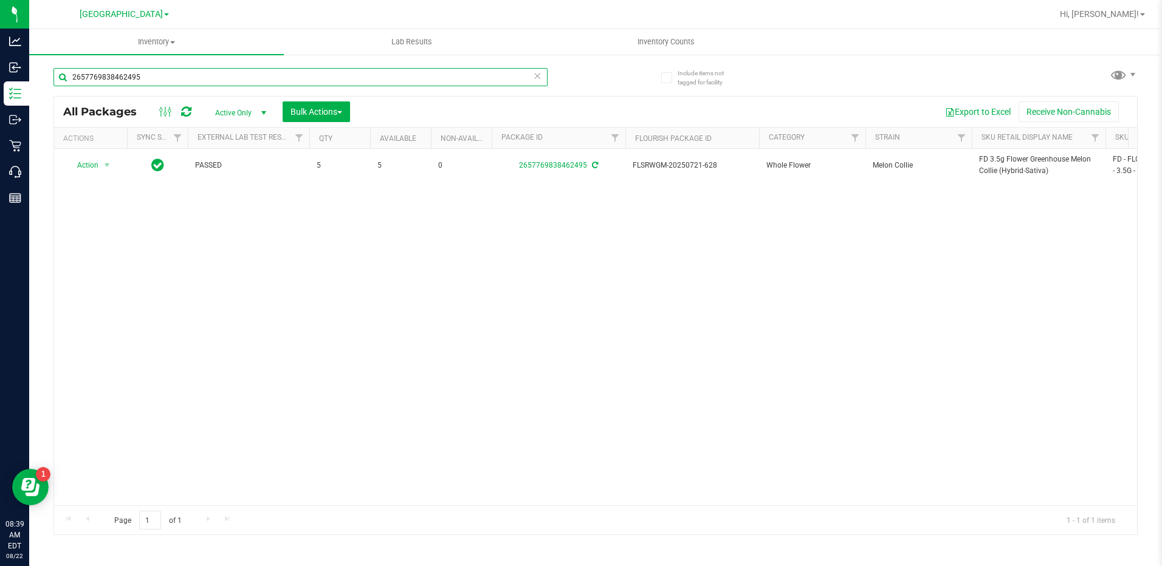
click at [148, 79] on input "2657769838462495" at bounding box center [300, 77] width 494 height 18
click at [148, 78] on input "2657769838462495" at bounding box center [300, 77] width 494 height 18
paste input "FD 3.5g Flower Greenhouse Melon Collie (Hybrid-Sativa)"
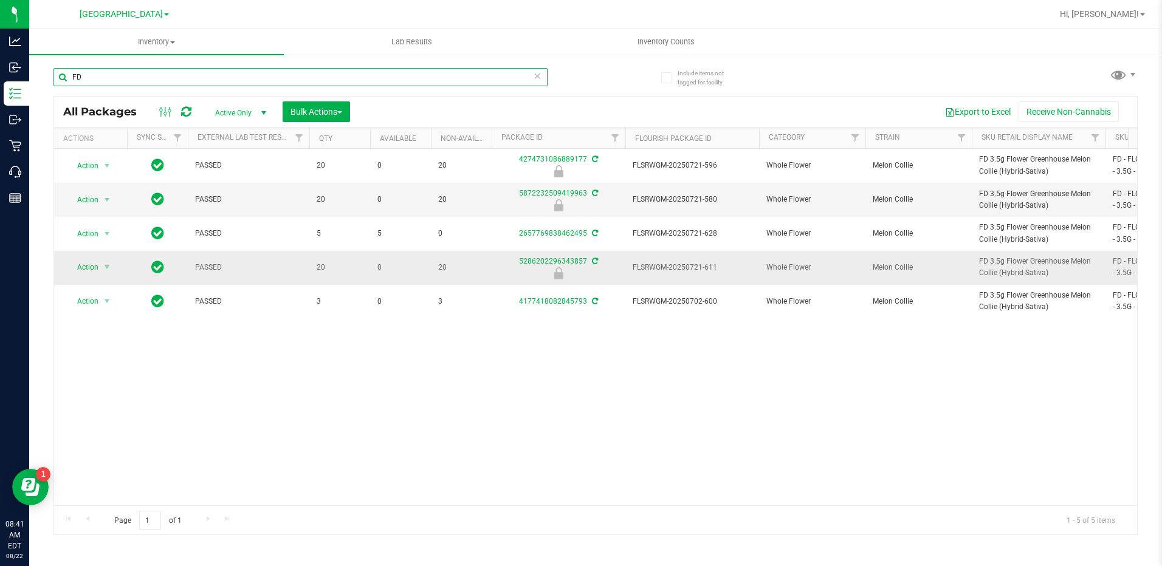
type input "F"
type input "1645"
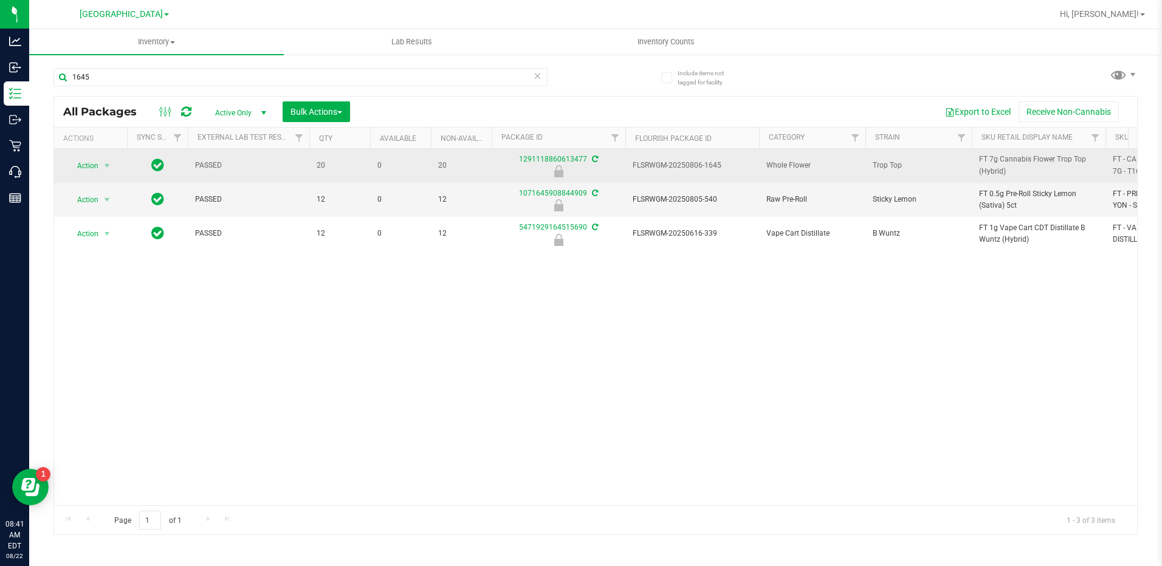
drag, startPoint x: 1009, startPoint y: 174, endPoint x: 972, endPoint y: 161, distance: 39.4
click at [972, 161] on td "FT 7g Cannabis Flower Trop Top (Hybrid)" at bounding box center [1039, 166] width 134 height 34
drag, startPoint x: 972, startPoint y: 161, endPoint x: 986, endPoint y: 168, distance: 15.5
copy span "FT 7g Cannabis Flower Trop Top (Hybrid)"
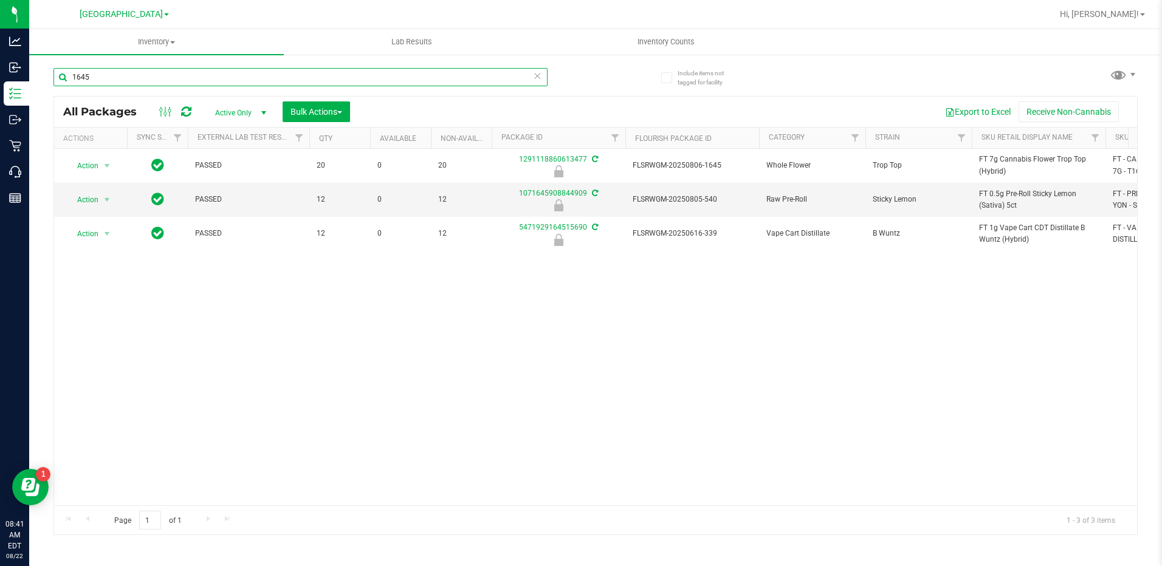
drag, startPoint x: 117, startPoint y: 79, endPoint x: 49, endPoint y: 95, distance: 69.9
click at [49, 95] on div "Include items not tagged for facility 1645 All Packages Active Only Active Only…" at bounding box center [595, 238] width 1133 height 371
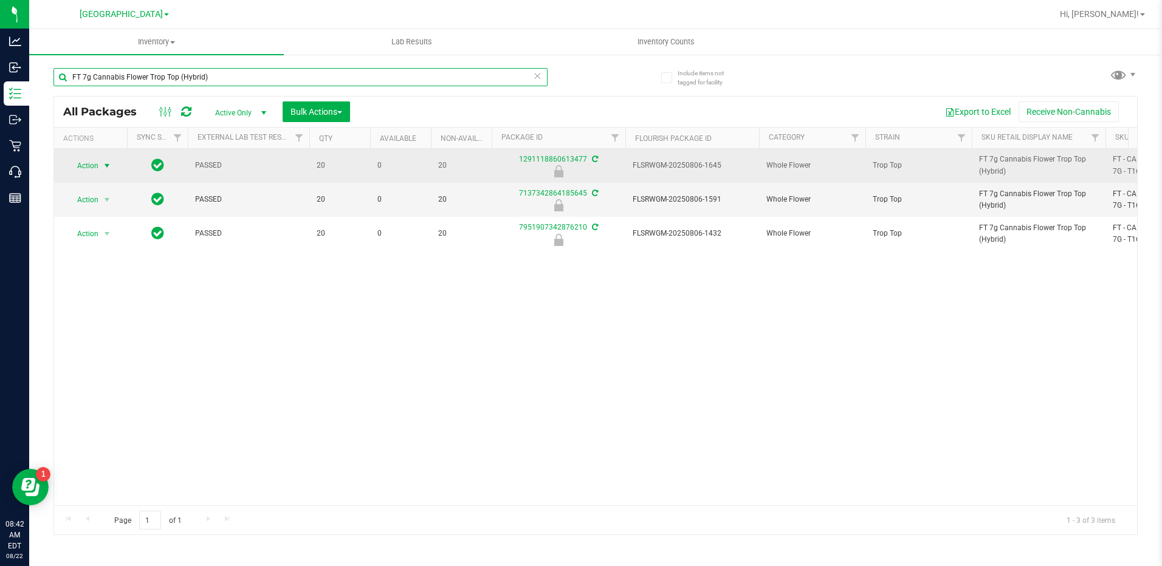
type input "FT 7g Cannabis Flower Trop Top (Hybrid)"
click at [84, 164] on span "Action" at bounding box center [82, 165] width 33 height 17
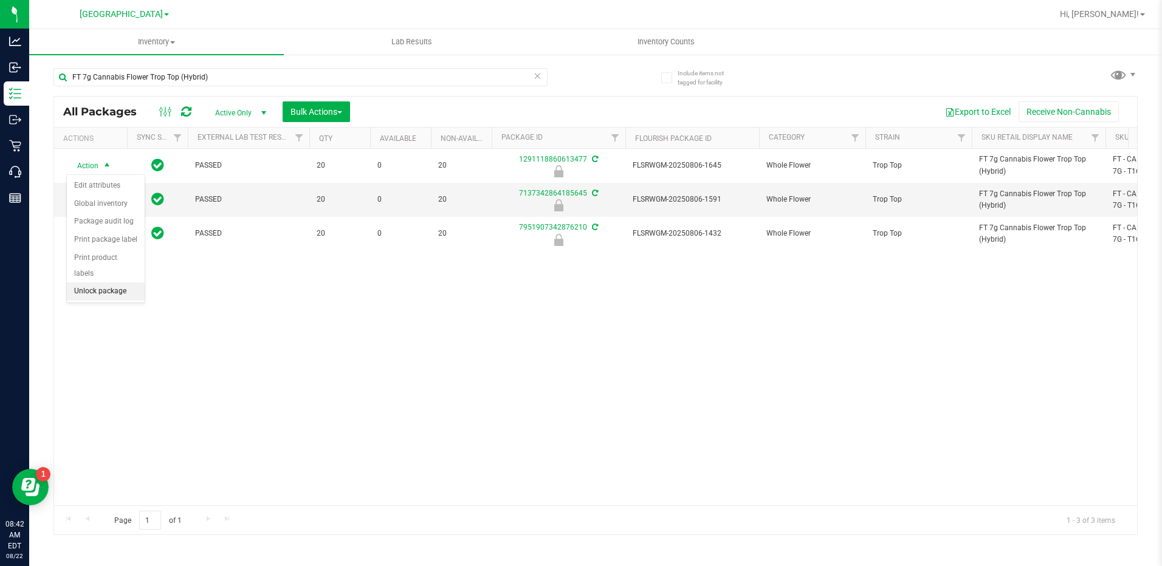
click at [104, 283] on li "Unlock package" at bounding box center [106, 292] width 78 height 18
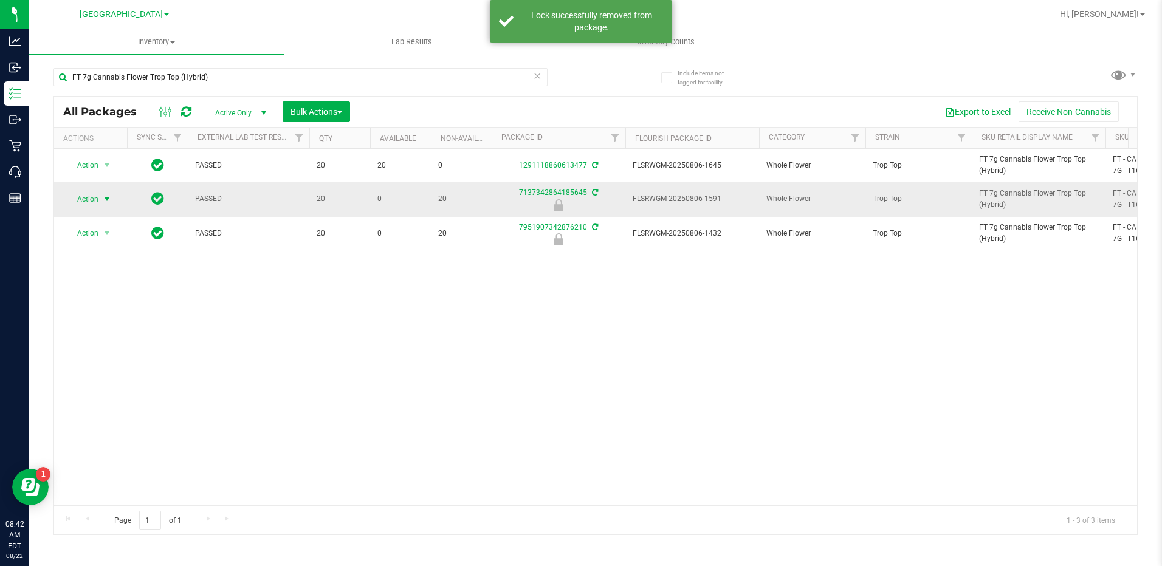
click at [90, 197] on span "Action" at bounding box center [82, 199] width 33 height 17
click at [111, 317] on li "Unlock package" at bounding box center [106, 326] width 78 height 18
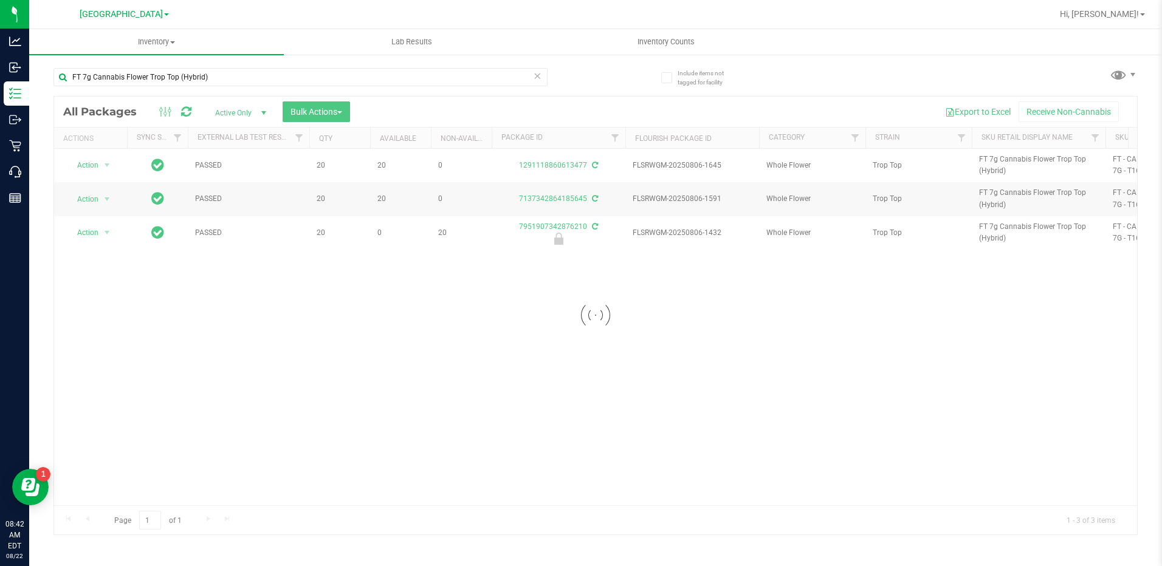
click at [95, 235] on div at bounding box center [595, 316] width 1083 height 438
click at [91, 231] on span "Action" at bounding box center [82, 232] width 33 height 17
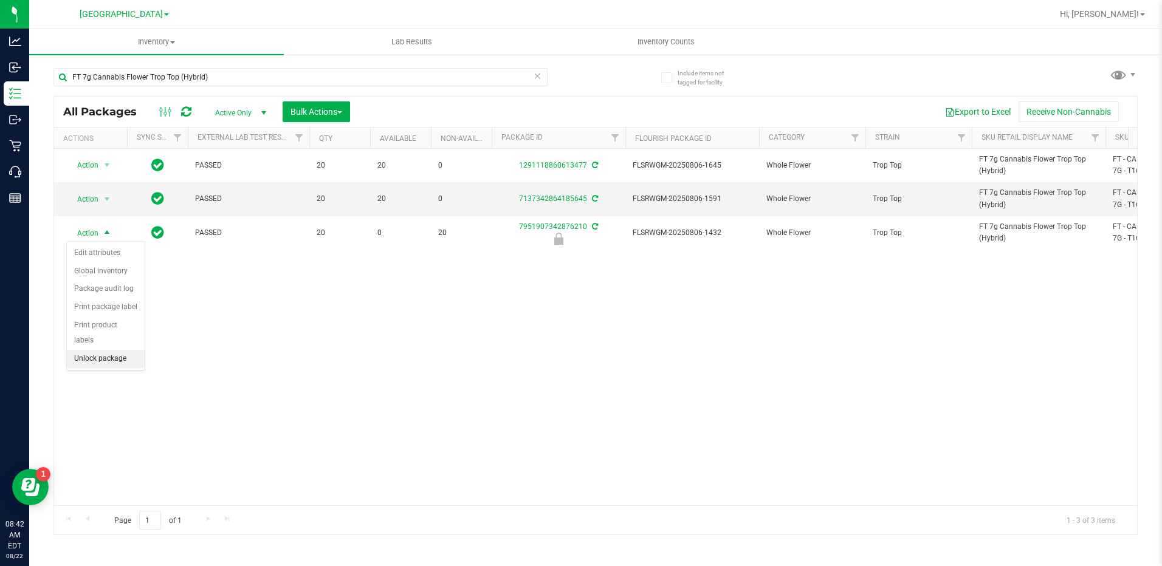
click at [98, 350] on li "Unlock package" at bounding box center [106, 359] width 78 height 18
click at [88, 194] on span "Action" at bounding box center [82, 199] width 33 height 17
click at [106, 292] on li "Lock package" at bounding box center [114, 292] width 94 height 18
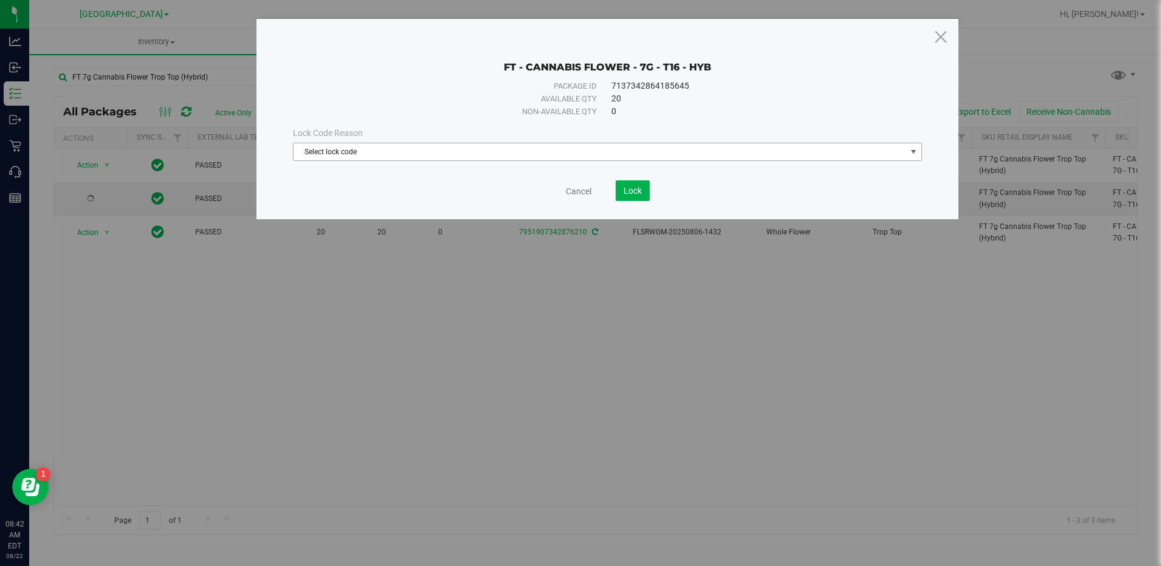
click at [401, 149] on span "Select lock code" at bounding box center [599, 151] width 612 height 17
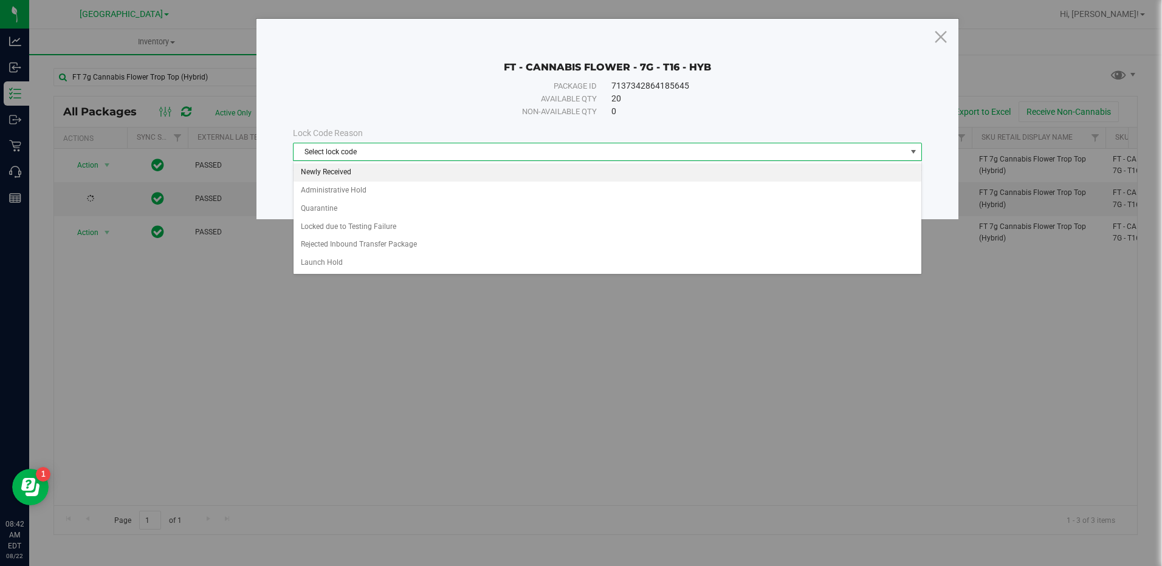
click at [363, 175] on li "Newly Received" at bounding box center [606, 172] width 627 height 18
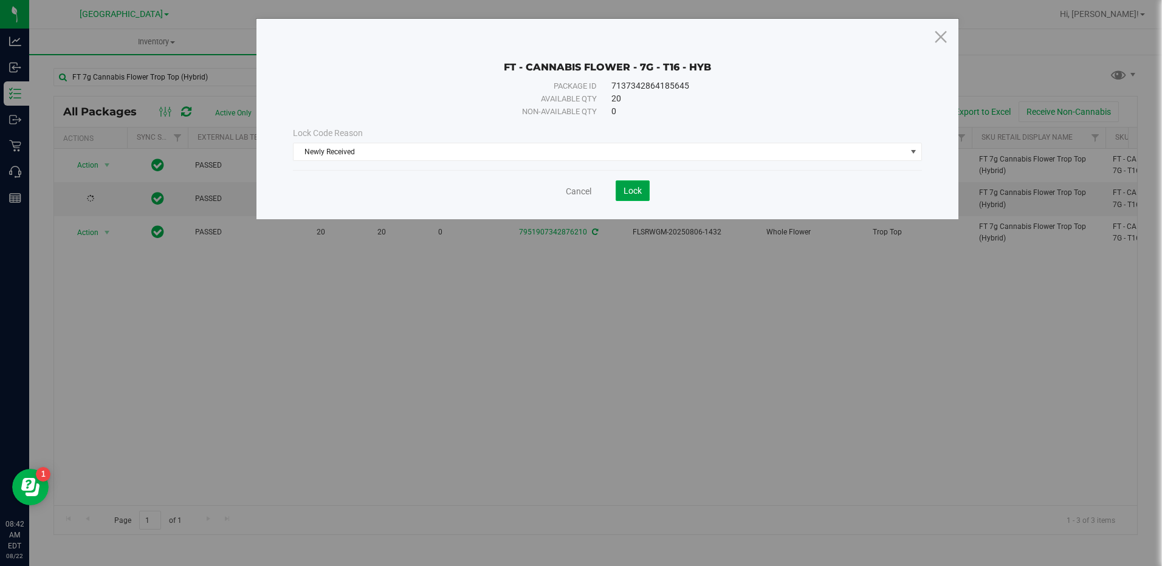
click at [635, 193] on span "Lock" at bounding box center [632, 191] width 18 height 10
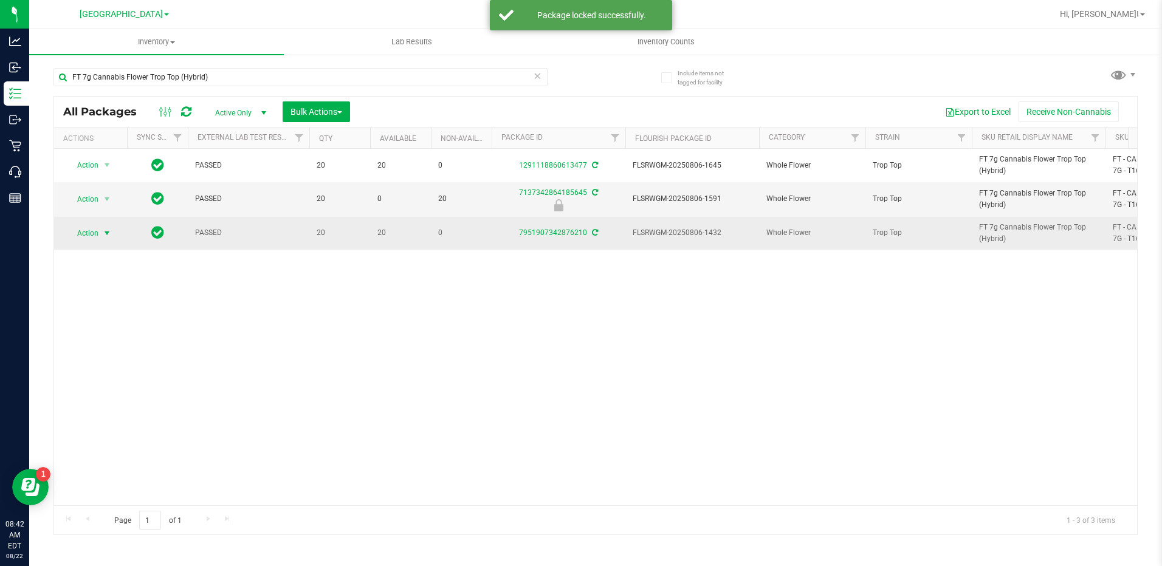
click at [95, 236] on span "Action" at bounding box center [82, 233] width 33 height 17
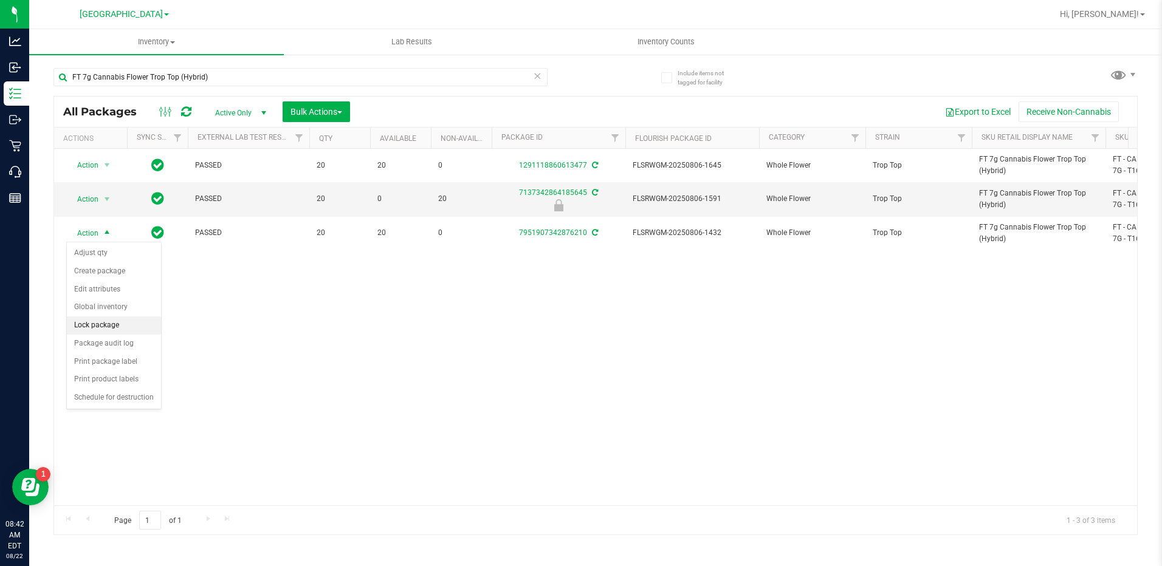
click at [103, 323] on li "Lock package" at bounding box center [114, 326] width 94 height 18
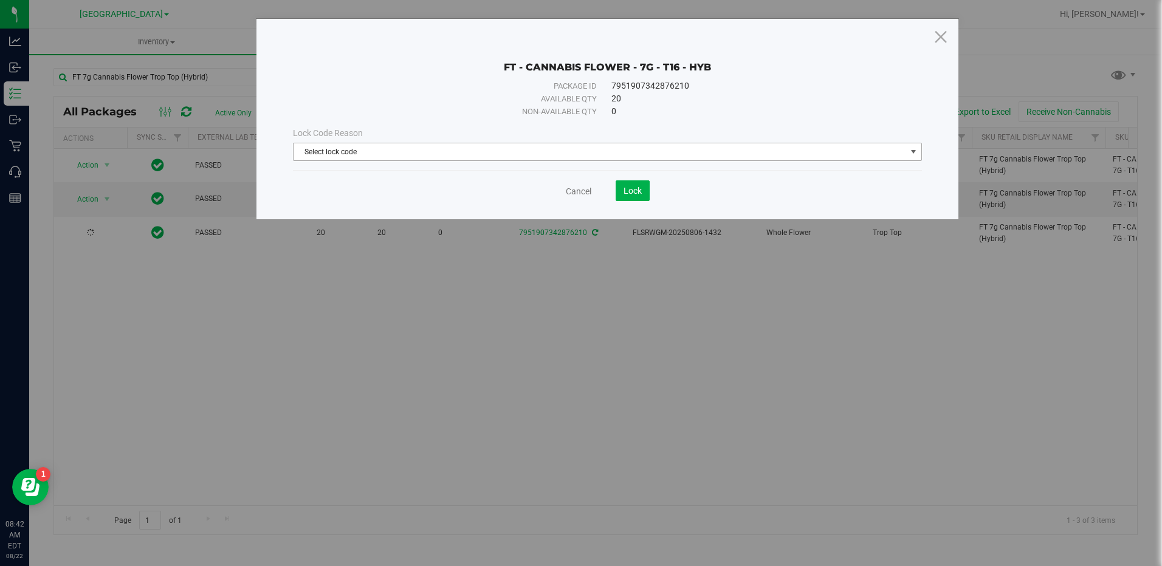
click at [374, 159] on span "Select lock code" at bounding box center [599, 151] width 612 height 17
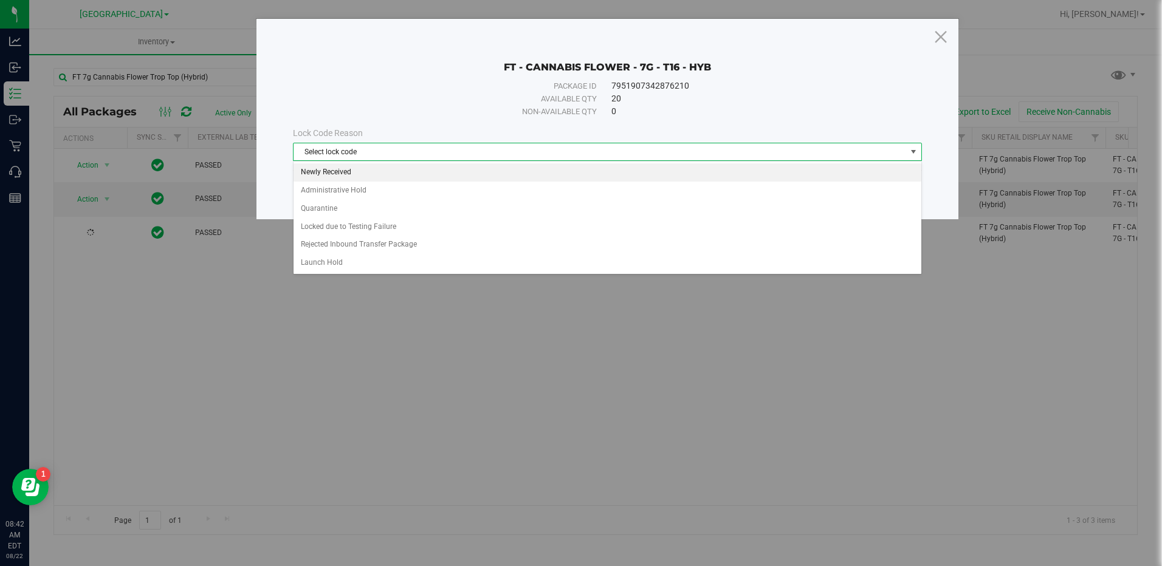
click at [359, 176] on li "Newly Received" at bounding box center [606, 172] width 627 height 18
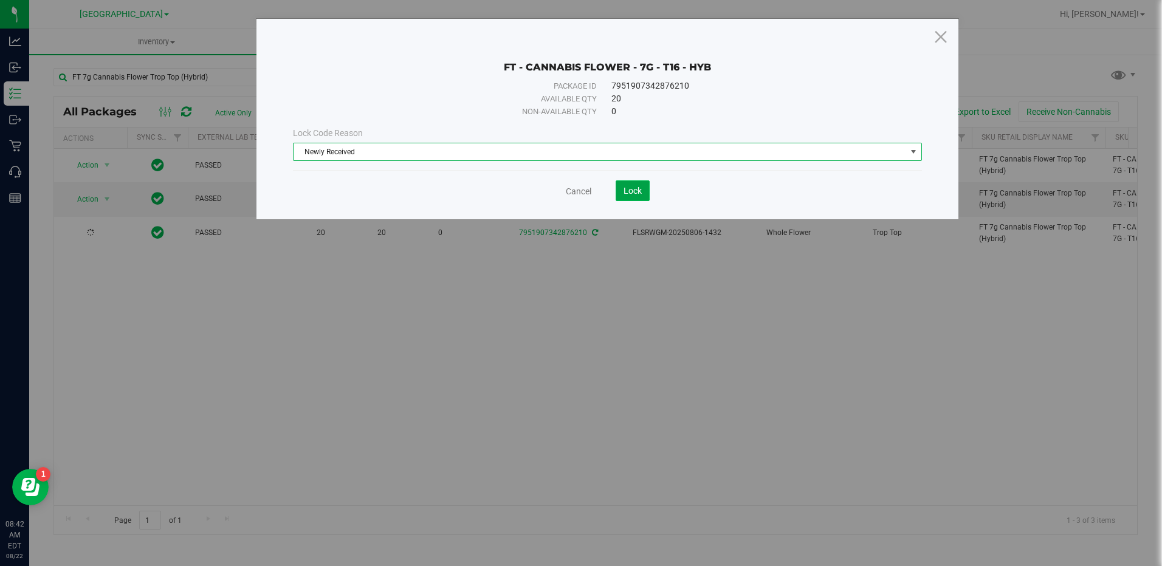
click at [640, 194] on span "Lock" at bounding box center [632, 191] width 18 height 10
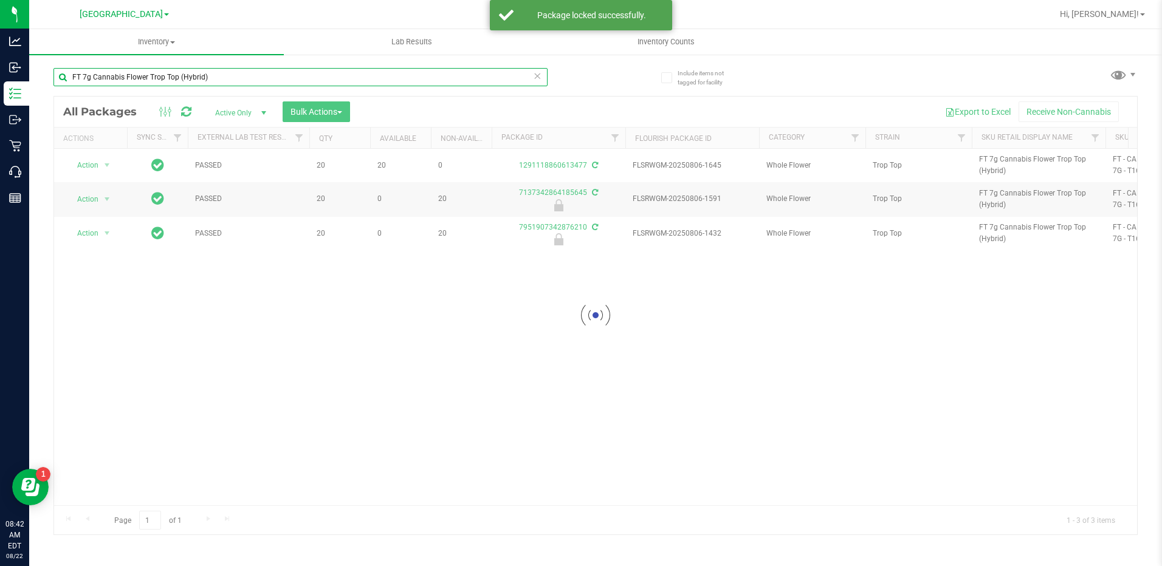
click at [216, 73] on input "FT 7g Cannabis Flower Trop Top (Hybrid)" at bounding box center [300, 77] width 494 height 18
drag, startPoint x: 216, startPoint y: 74, endPoint x: 63, endPoint y: 83, distance: 153.4
click at [63, 83] on input "FT 7g Cannabis Flower Trop Top (Hybrid)" at bounding box center [300, 77] width 494 height 18
type input "471"
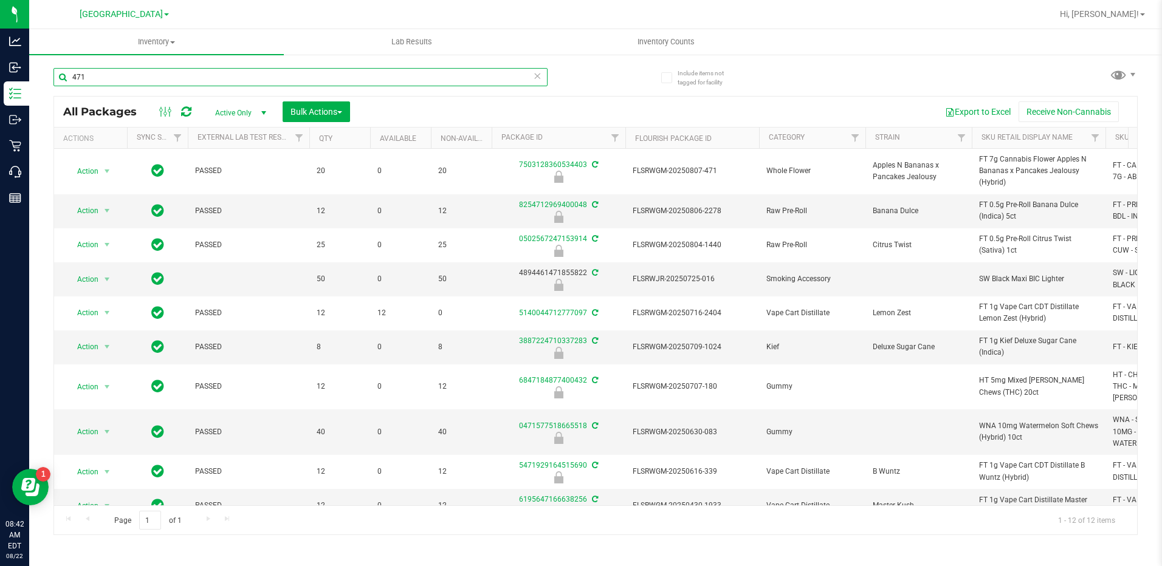
scroll to position [0, 221]
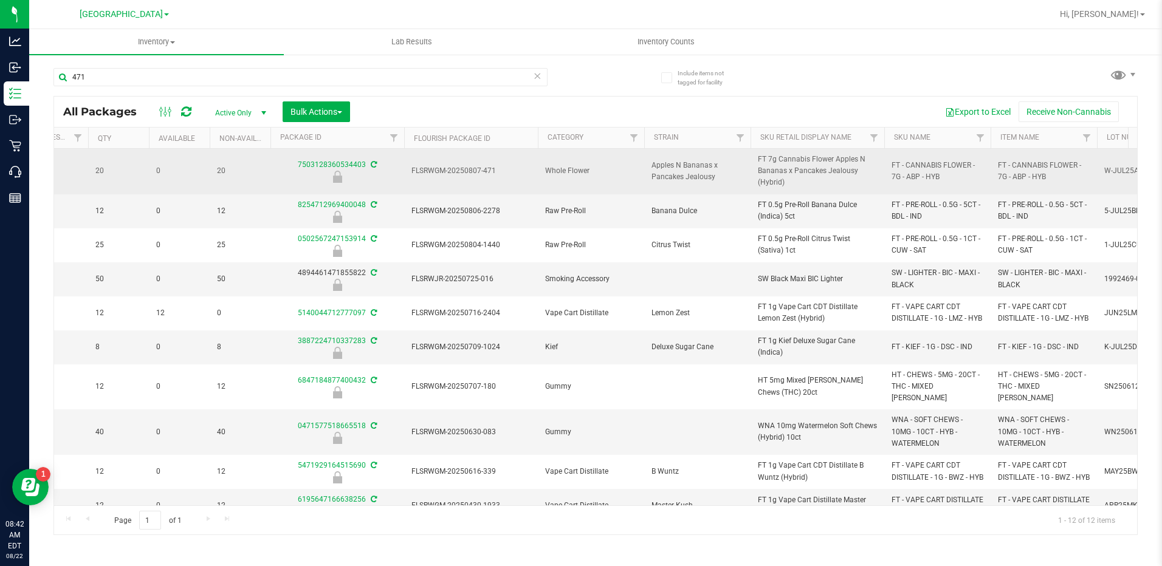
drag, startPoint x: 953, startPoint y: 176, endPoint x: 887, endPoint y: 161, distance: 67.2
click at [887, 161] on td "FT - CANNABIS FLOWER - 7G - ABP - HYB" at bounding box center [937, 172] width 106 height 46
drag, startPoint x: 887, startPoint y: 161, endPoint x: 905, endPoint y: 179, distance: 25.4
copy span "FT - CANNABIS FLOWER - 7G - ABP - HYB"
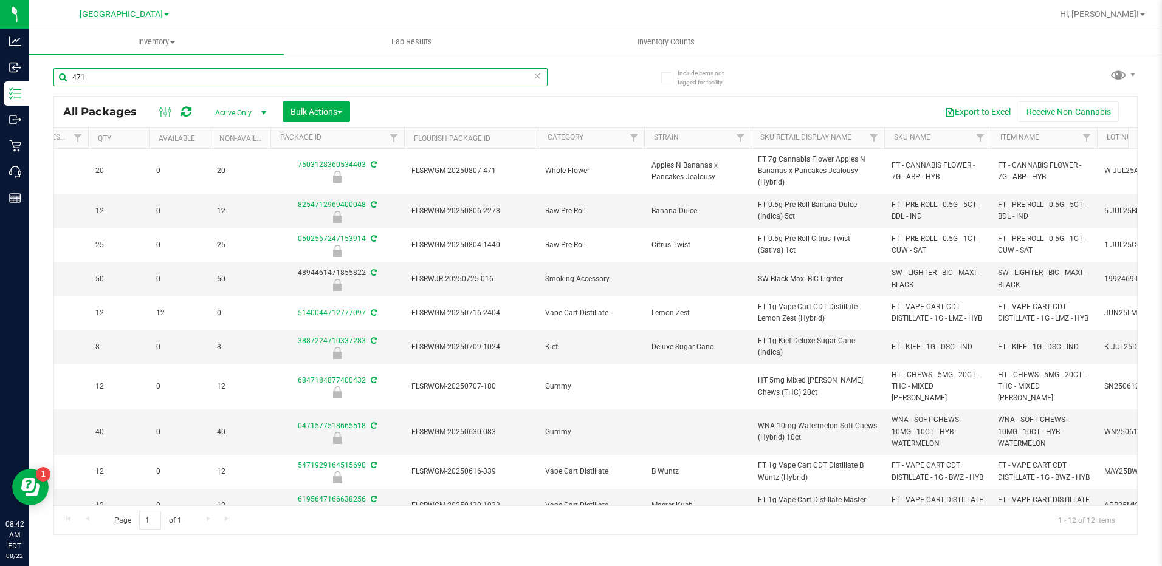
drag, startPoint x: 117, startPoint y: 75, endPoint x: 41, endPoint y: 75, distance: 76.6
click at [41, 75] on div "Include items not tagged for facility 471 All Packages Active Only Active Only …" at bounding box center [595, 238] width 1133 height 371
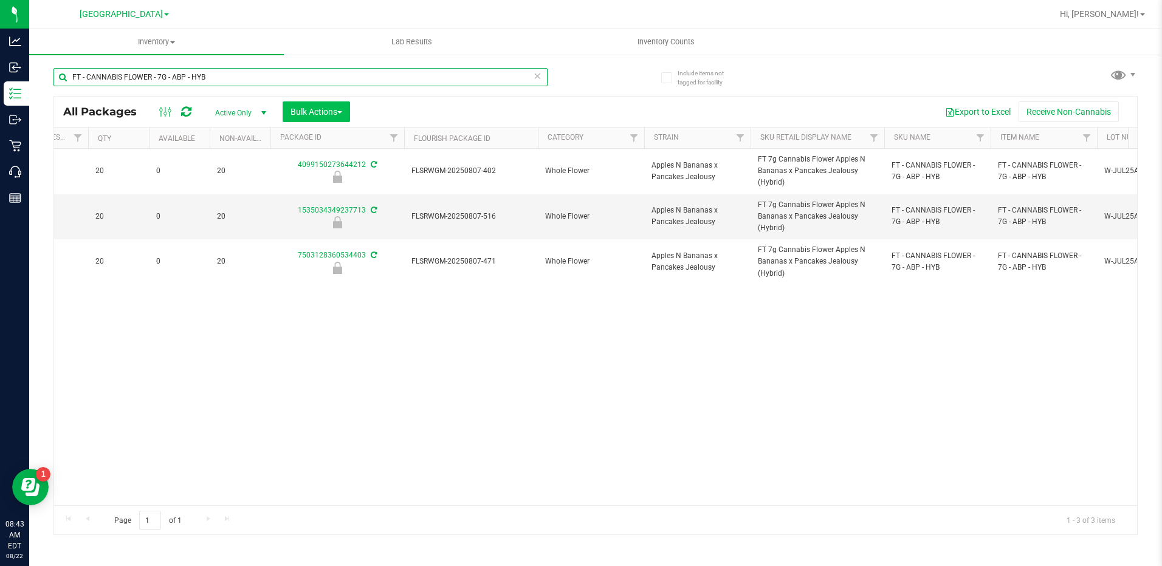
type input "FT - CANNABIS FLOWER - 7G - ABP - HYB"
click at [334, 114] on span "Bulk Actions" at bounding box center [316, 112] width 52 height 10
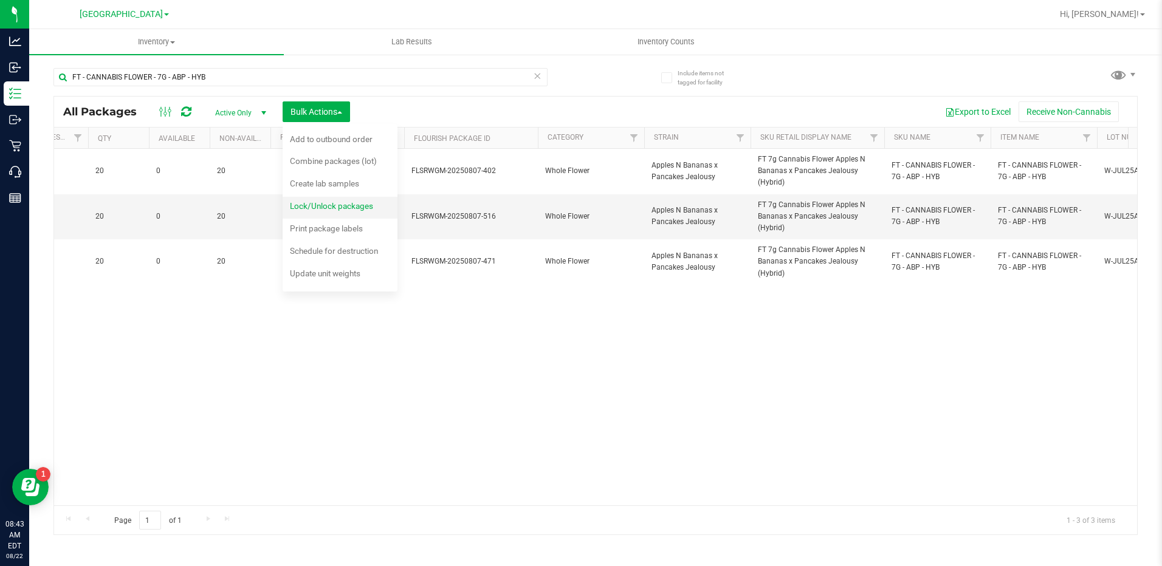
click at [338, 204] on span "Lock/Unlock packages" at bounding box center [331, 206] width 83 height 10
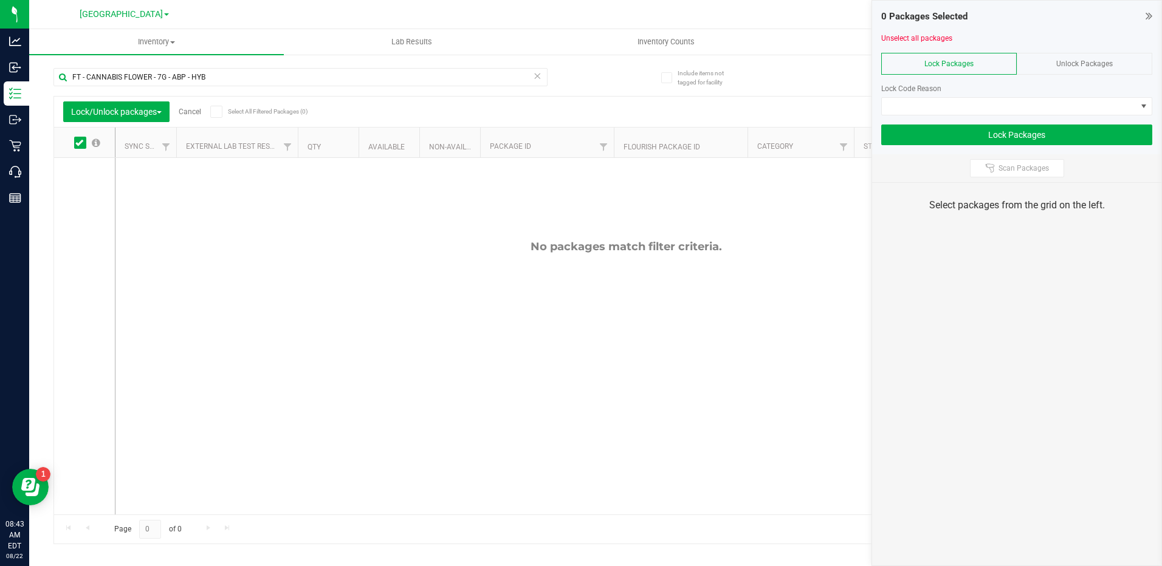
click at [1086, 68] on div "Unlock Packages" at bounding box center [1085, 64] width 136 height 22
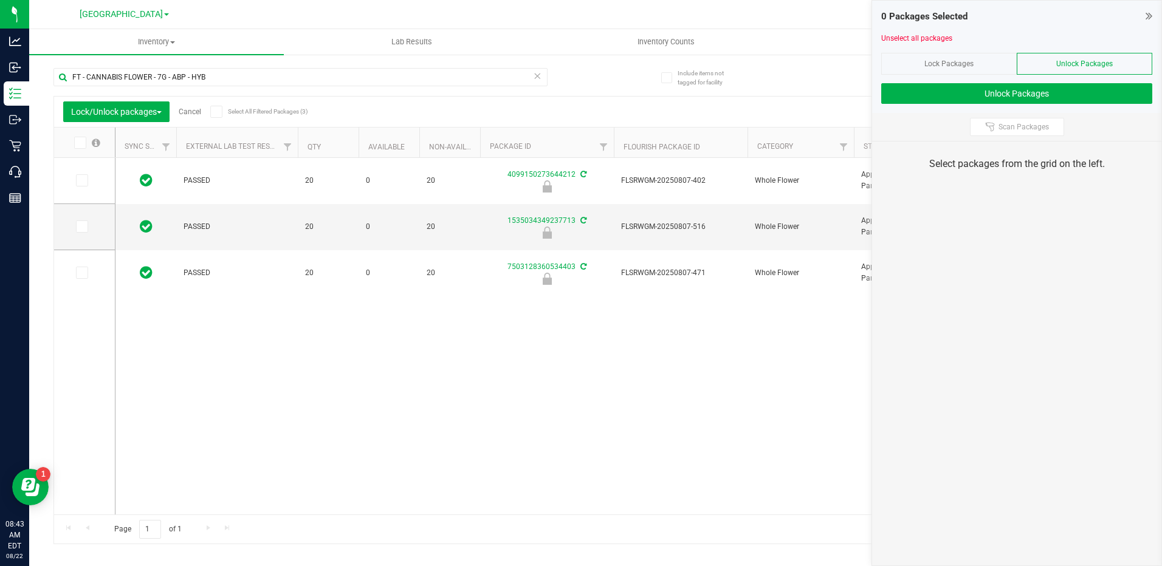
drag, startPoint x: 77, startPoint y: 149, endPoint x: 83, endPoint y: 154, distance: 7.3
click at [77, 149] on th at bounding box center [84, 143] width 61 height 30
click at [79, 143] on icon at bounding box center [79, 143] width 8 height 0
click at [0, 0] on input "checkbox" at bounding box center [0, 0] width 0 height 0
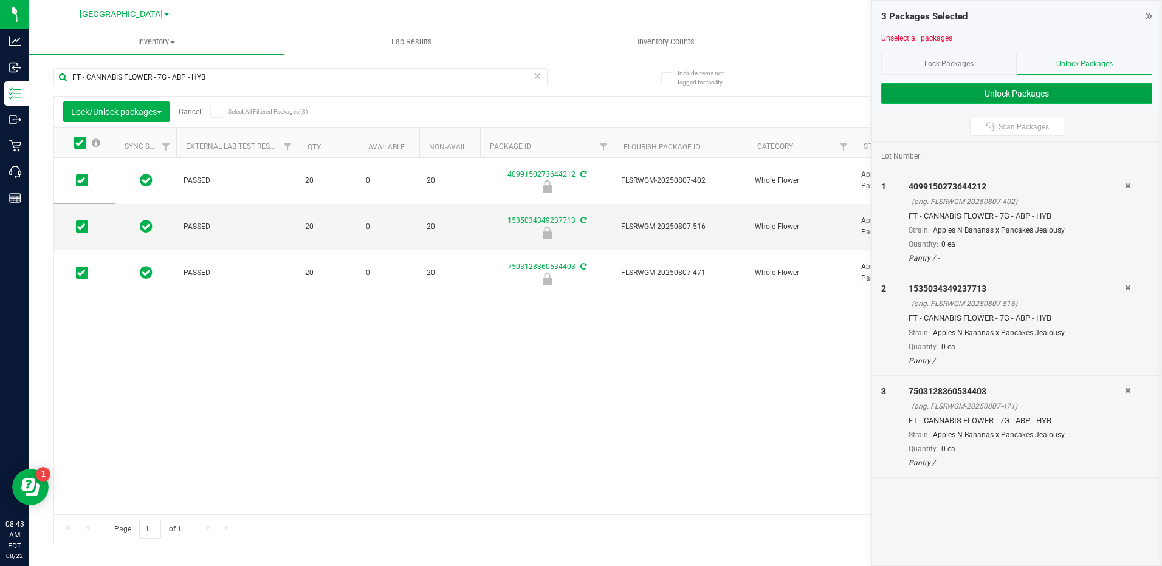
click at [1034, 95] on button "Unlock Packages" at bounding box center [1016, 93] width 271 height 21
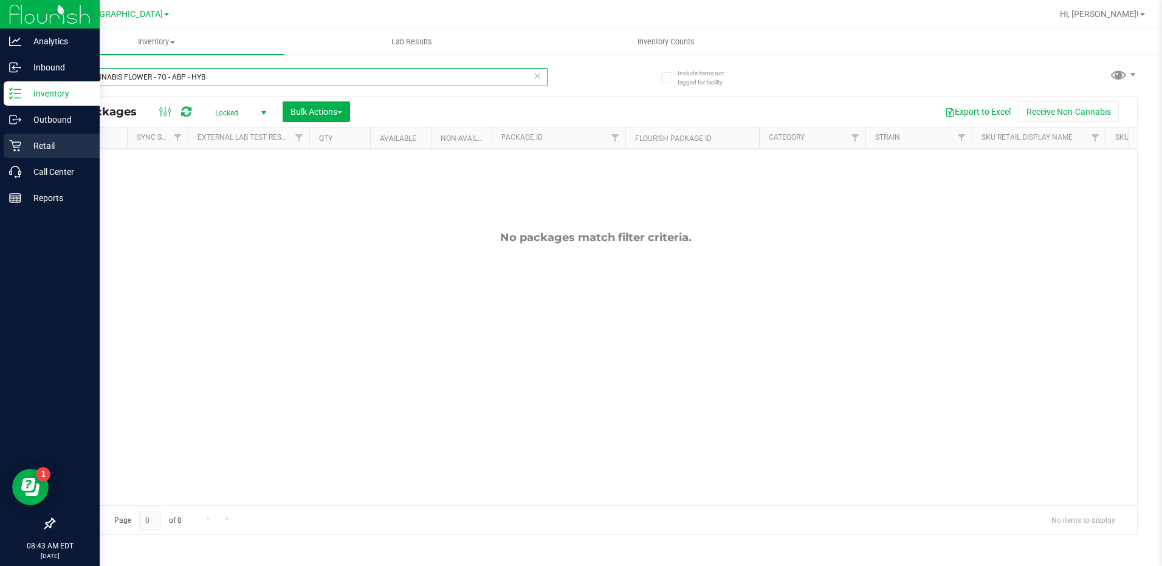
drag, startPoint x: 264, startPoint y: 77, endPoint x: 0, endPoint y: 136, distance: 270.8
click at [0, 134] on html "Analytics Inbound Inventory Outbound Retail Call Center Reports 08:43 AM EDT 08…" at bounding box center [581, 283] width 1162 height 566
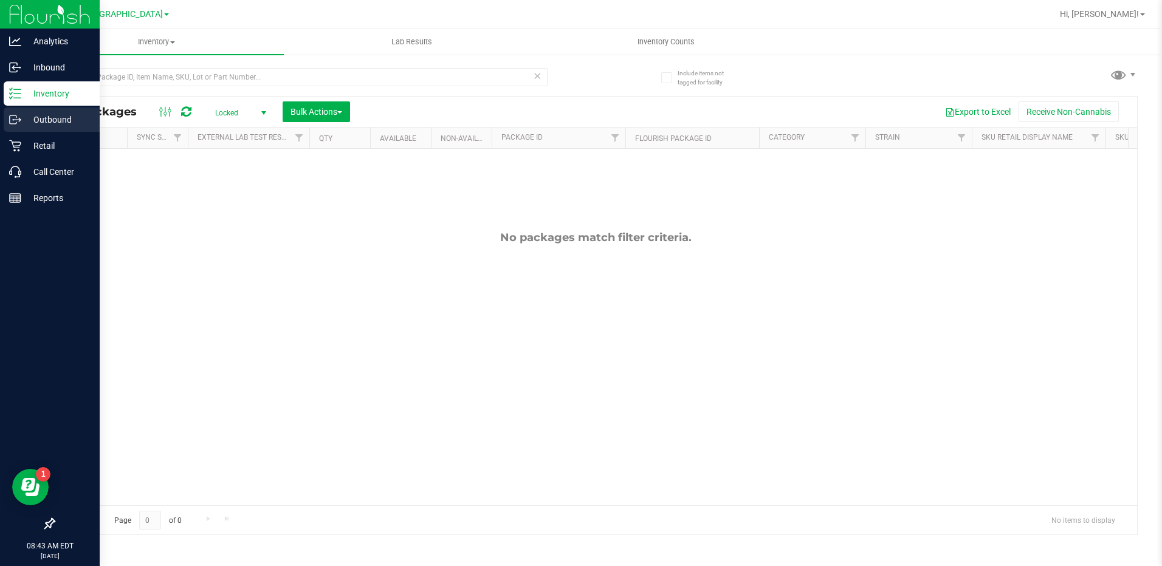
click at [37, 118] on p "Outbound" at bounding box center [57, 119] width 73 height 15
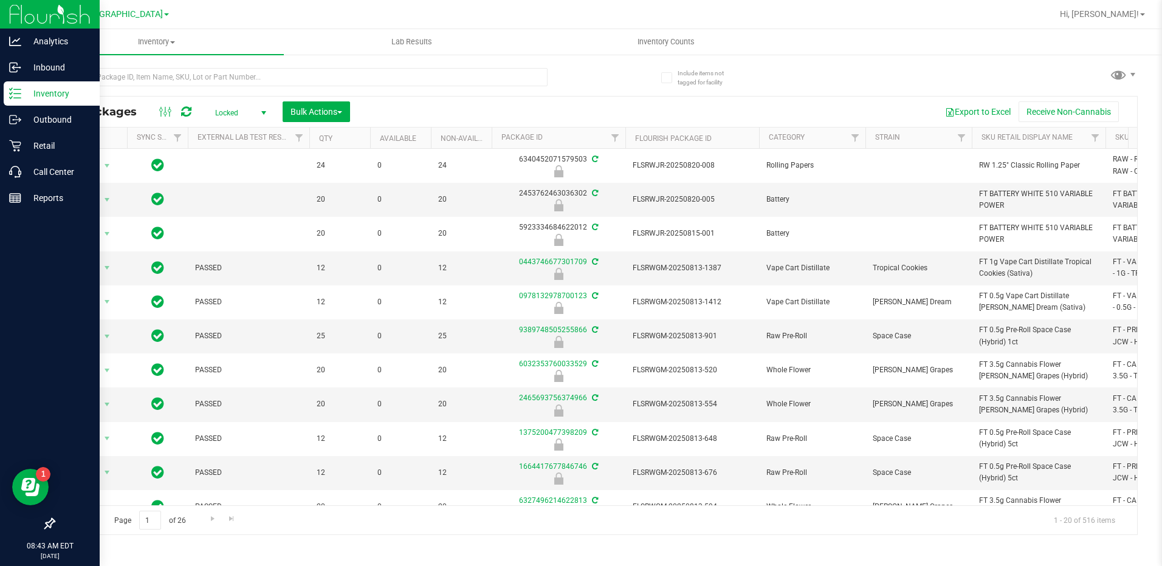
click at [62, 95] on p "Inventory" at bounding box center [57, 93] width 73 height 15
click at [38, 89] on p "Inventory" at bounding box center [57, 93] width 73 height 15
click at [43, 117] on p "Outbound" at bounding box center [57, 119] width 73 height 15
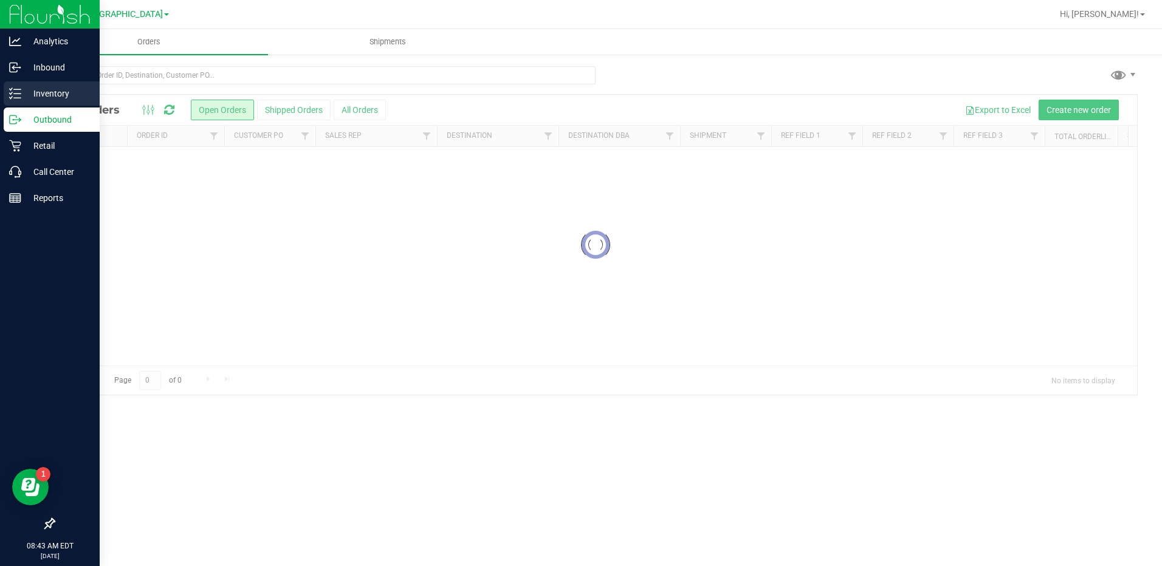
click at [40, 91] on p "Inventory" at bounding box center [57, 93] width 73 height 15
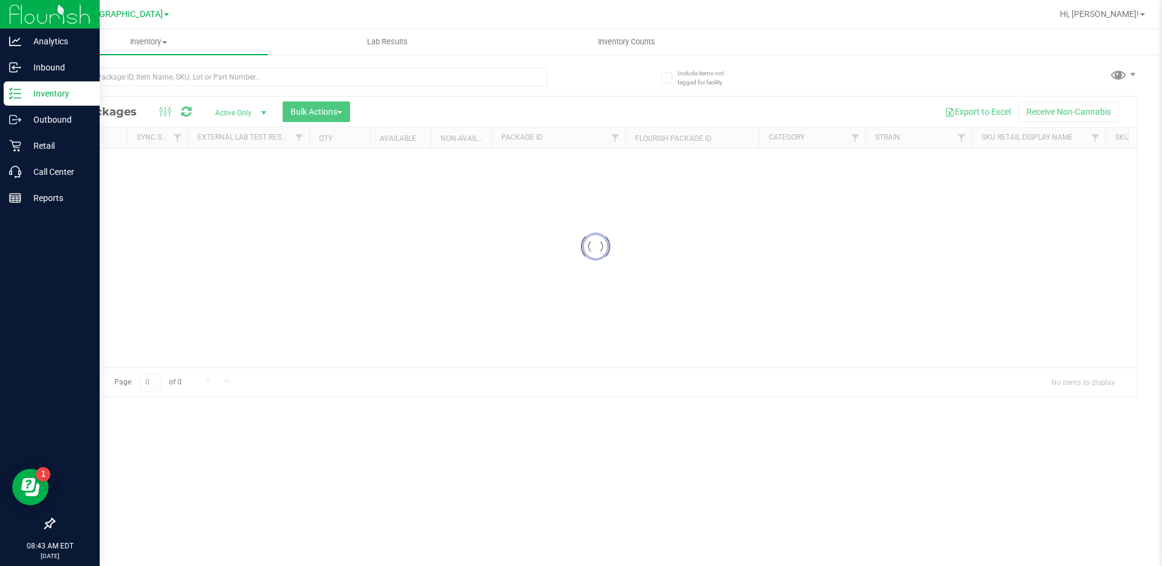
click at [38, 92] on p "Inventory" at bounding box center [57, 93] width 73 height 15
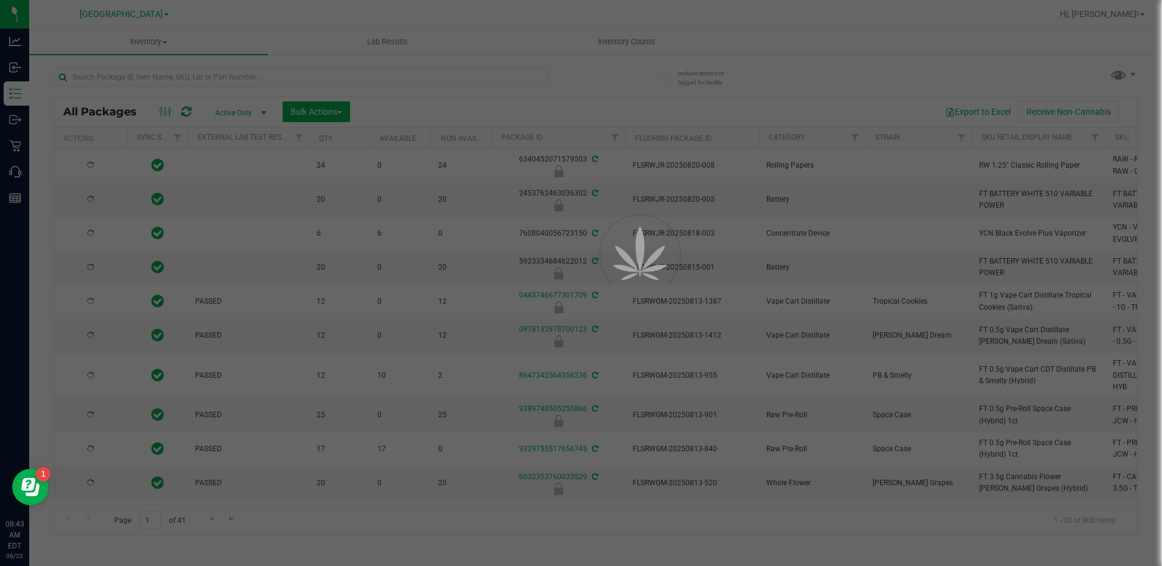
drag, startPoint x: 100, startPoint y: 83, endPoint x: 129, endPoint y: 77, distance: 29.1
click at [129, 77] on div at bounding box center [581, 283] width 1162 height 566
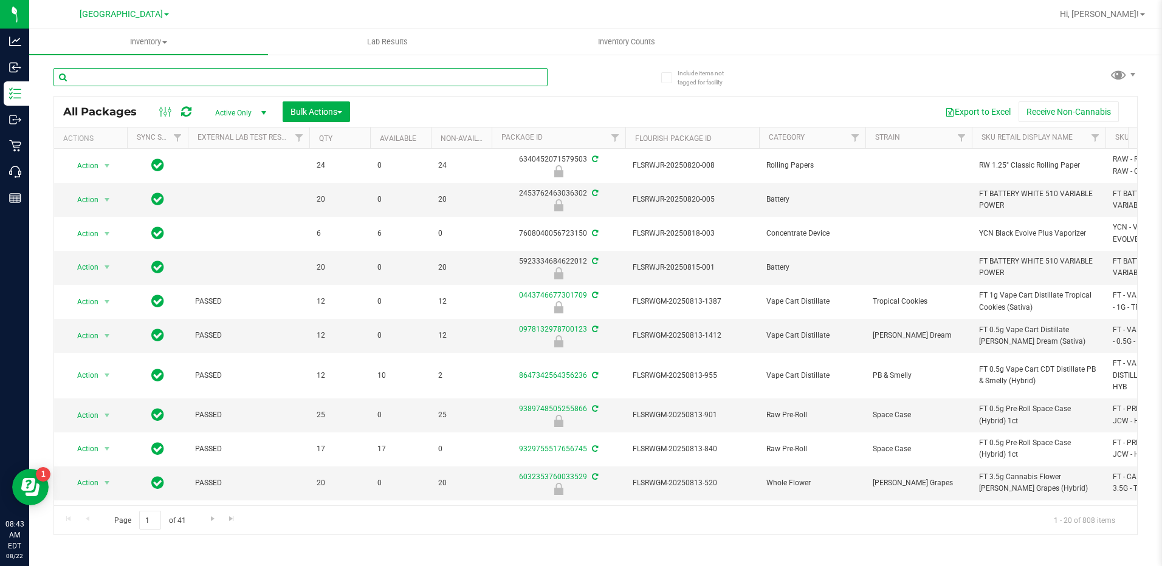
click at [131, 77] on input "text" at bounding box center [300, 77] width 494 height 18
paste input "FT - CANNABIS FLOWER - 7G - ABP - HYB"
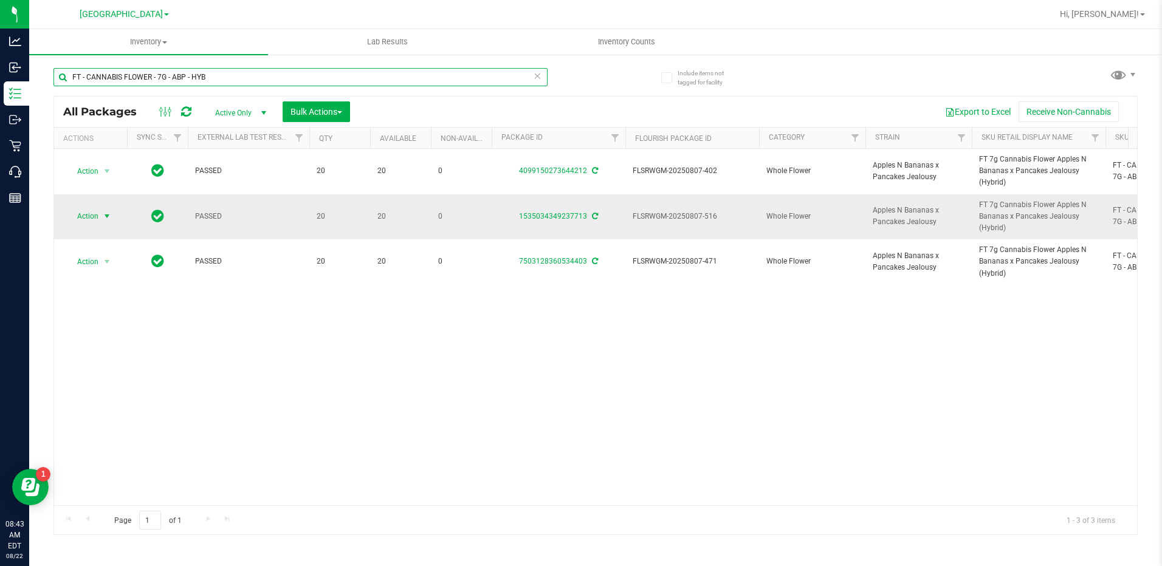
type input "FT - CANNABIS FLOWER - 7G - ABP - HYB"
click at [84, 216] on span "Action" at bounding box center [82, 216] width 33 height 17
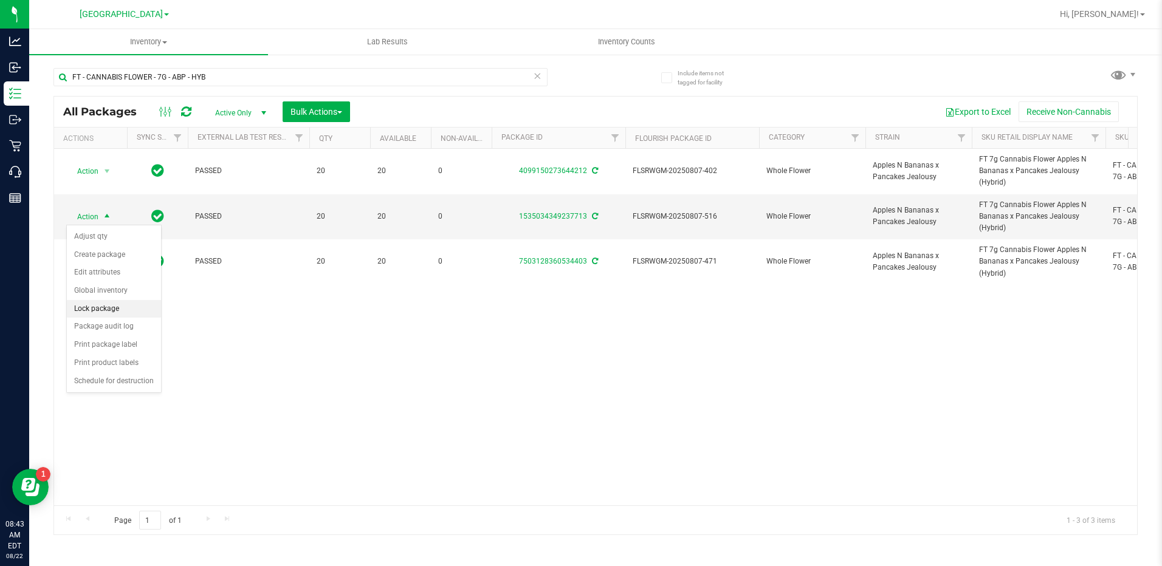
click at [108, 309] on li "Lock package" at bounding box center [114, 309] width 94 height 18
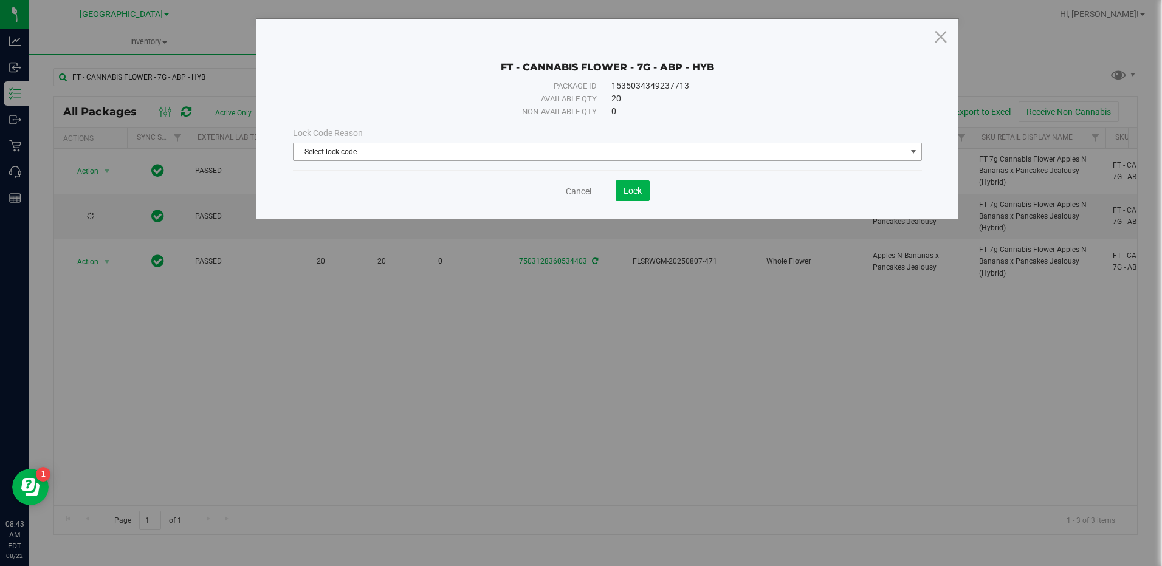
click at [527, 144] on span "Select lock code" at bounding box center [599, 151] width 612 height 17
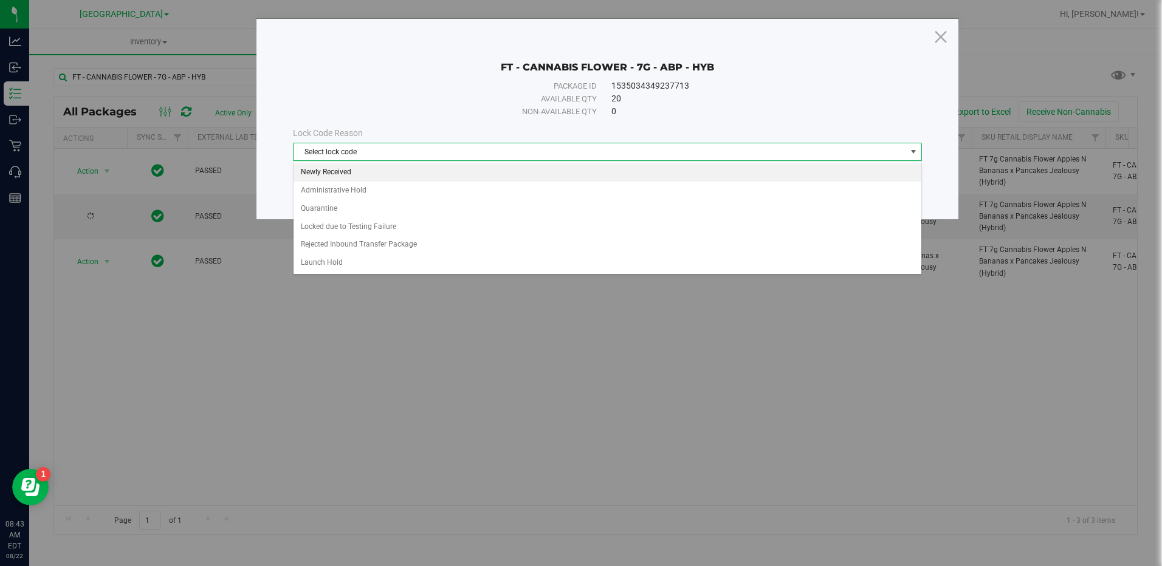
click at [343, 173] on li "Newly Received" at bounding box center [606, 172] width 627 height 18
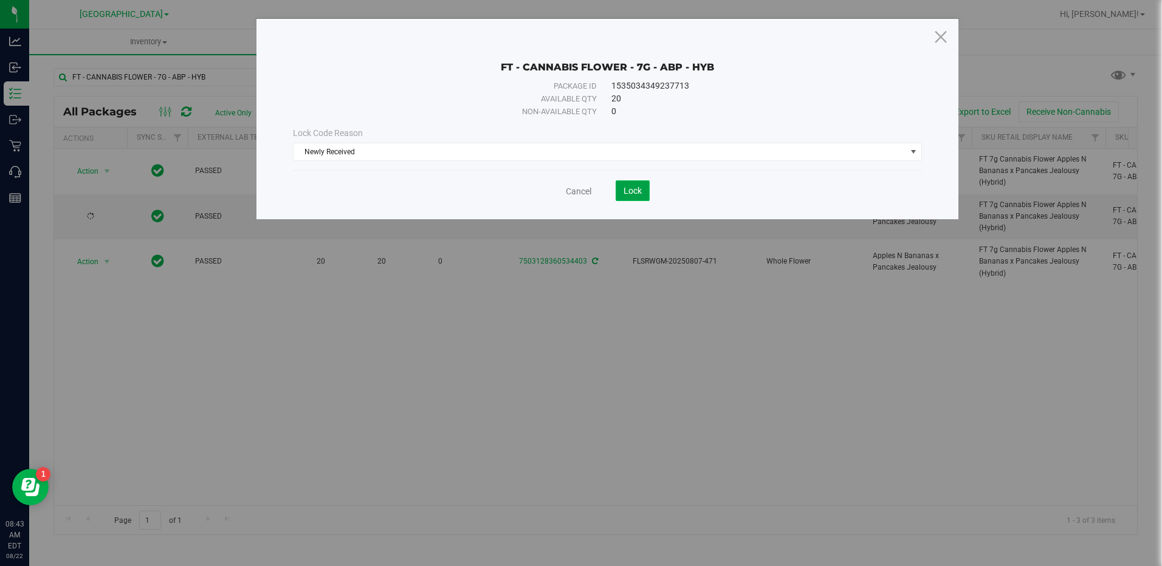
click at [627, 196] on button "Lock" at bounding box center [633, 190] width 34 height 21
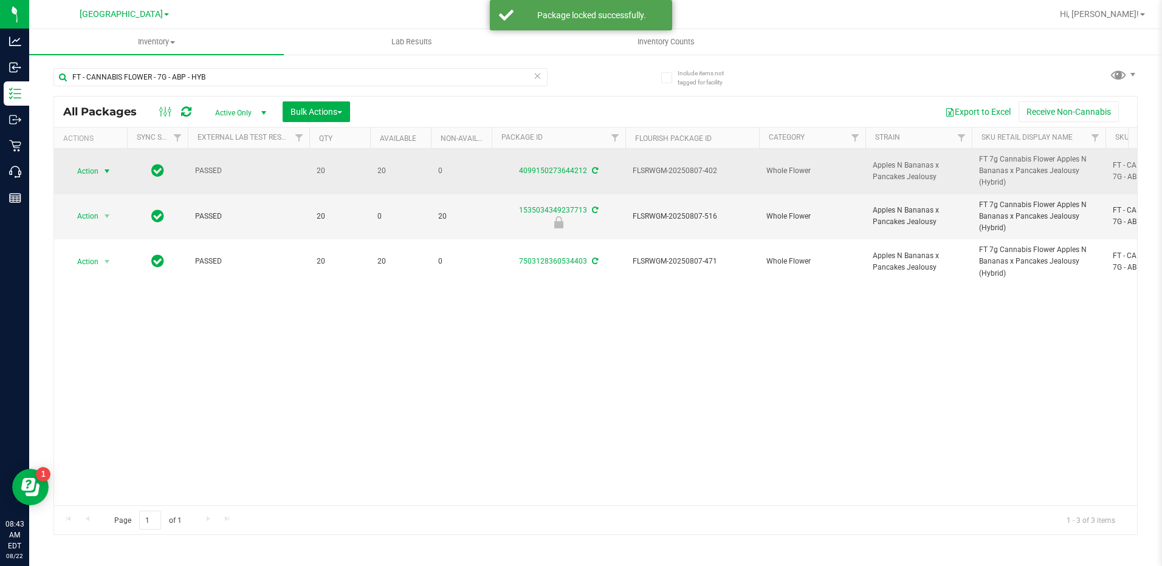
click at [96, 173] on span "Action" at bounding box center [82, 171] width 33 height 17
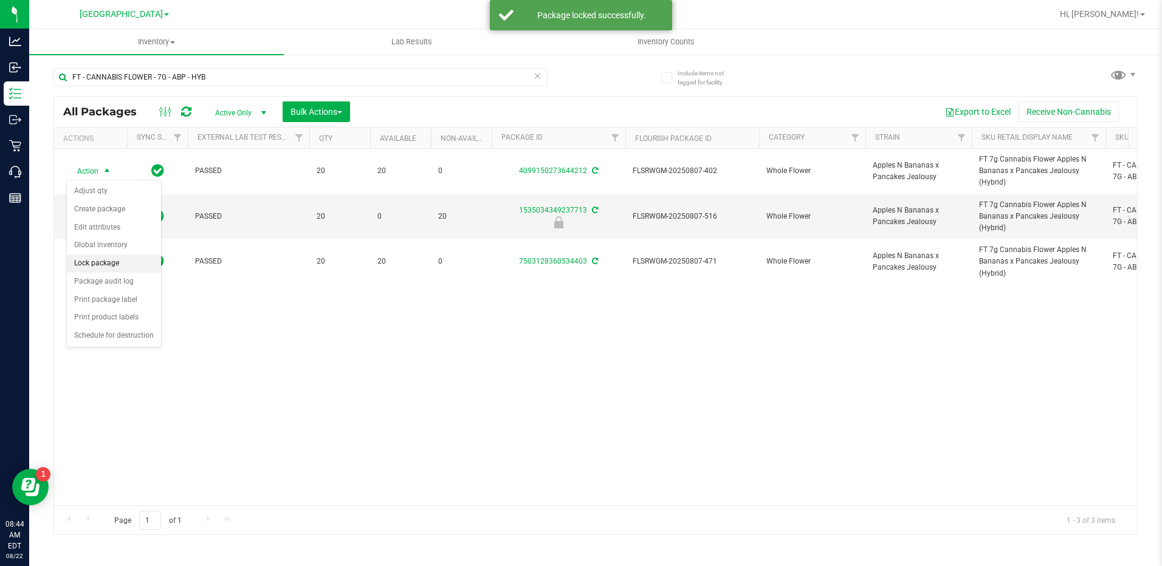
click at [103, 260] on li "Lock package" at bounding box center [114, 264] width 94 height 18
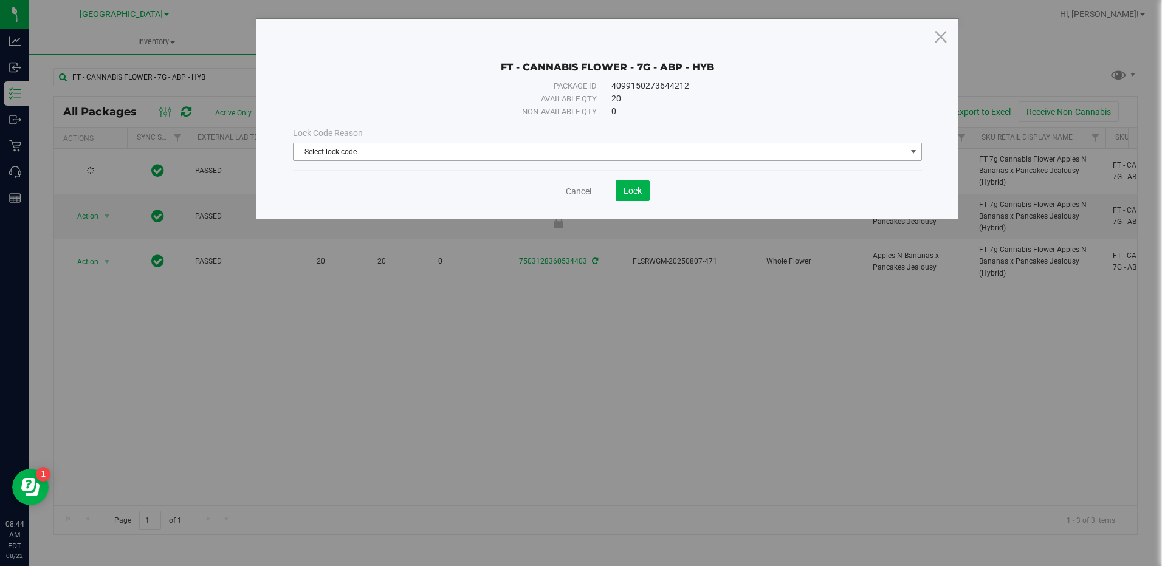
drag, startPoint x: 466, startPoint y: 153, endPoint x: 413, endPoint y: 131, distance: 57.2
click at [465, 153] on span "Select lock code" at bounding box center [599, 151] width 612 height 17
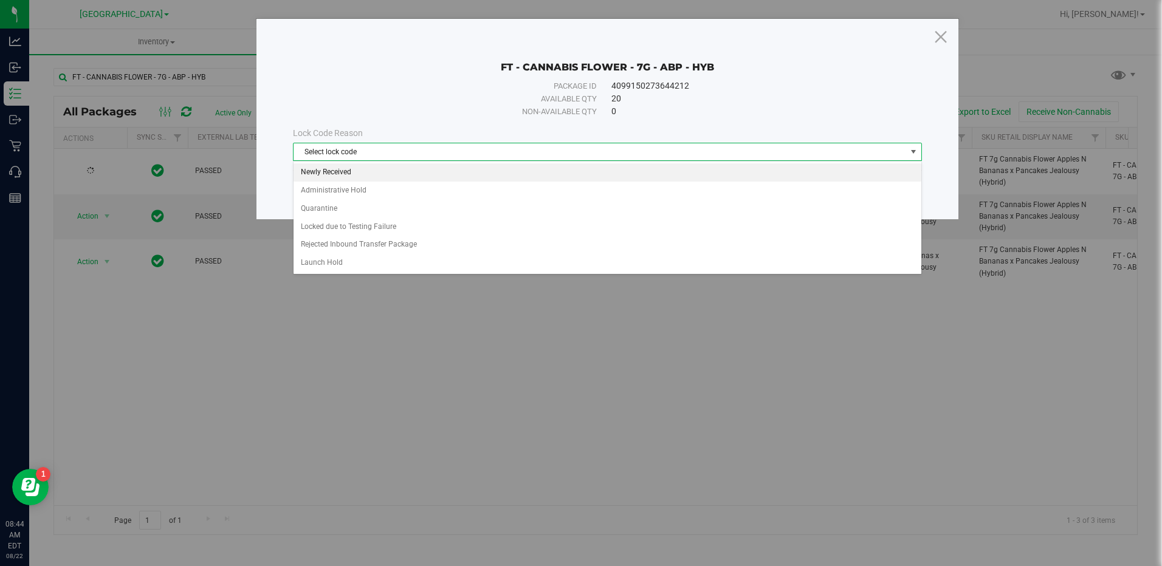
click at [345, 177] on li "Newly Received" at bounding box center [606, 172] width 627 height 18
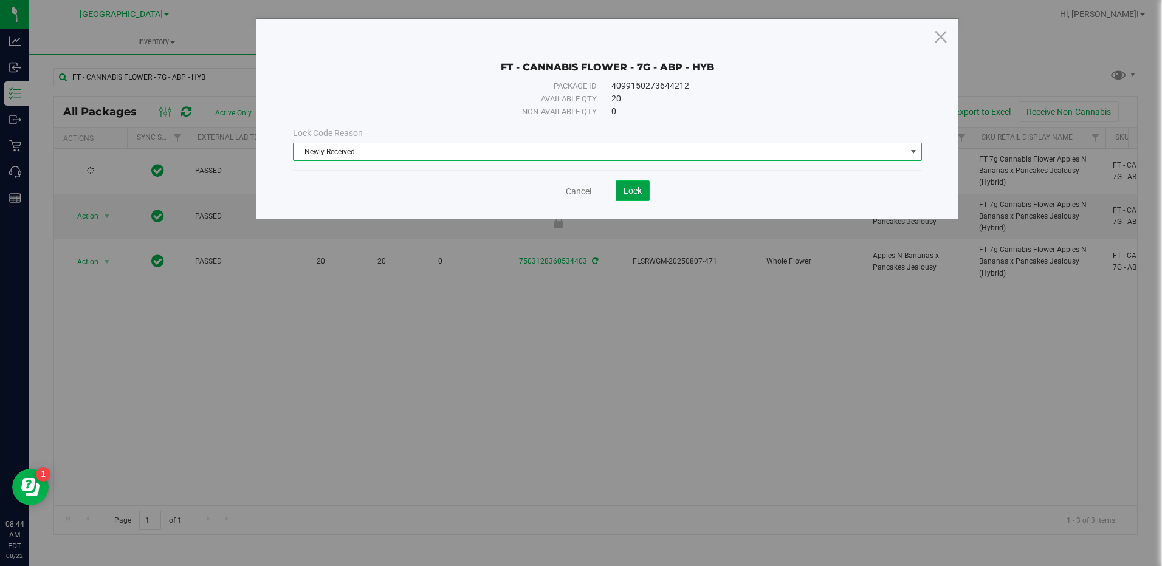
click at [632, 185] on button "Lock" at bounding box center [633, 190] width 34 height 21
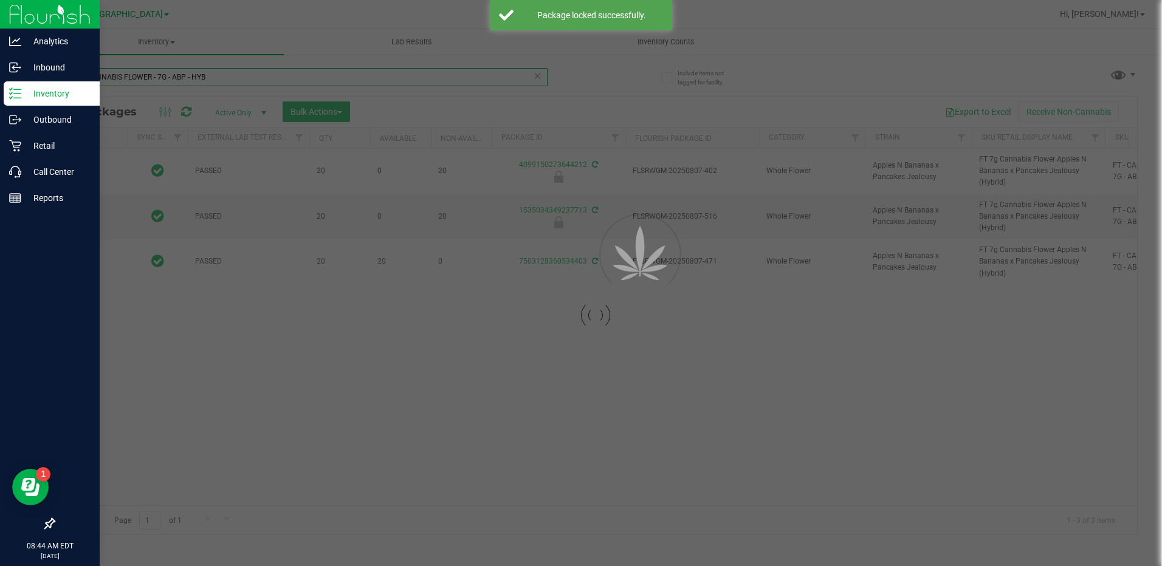
drag, startPoint x: 218, startPoint y: 77, endPoint x: 0, endPoint y: 92, distance: 218.6
click at [0, 89] on html "Analytics Inbound Inventory Outbound Retail Call Center Reports 08:44 AM EDT 08…" at bounding box center [581, 283] width 1162 height 566
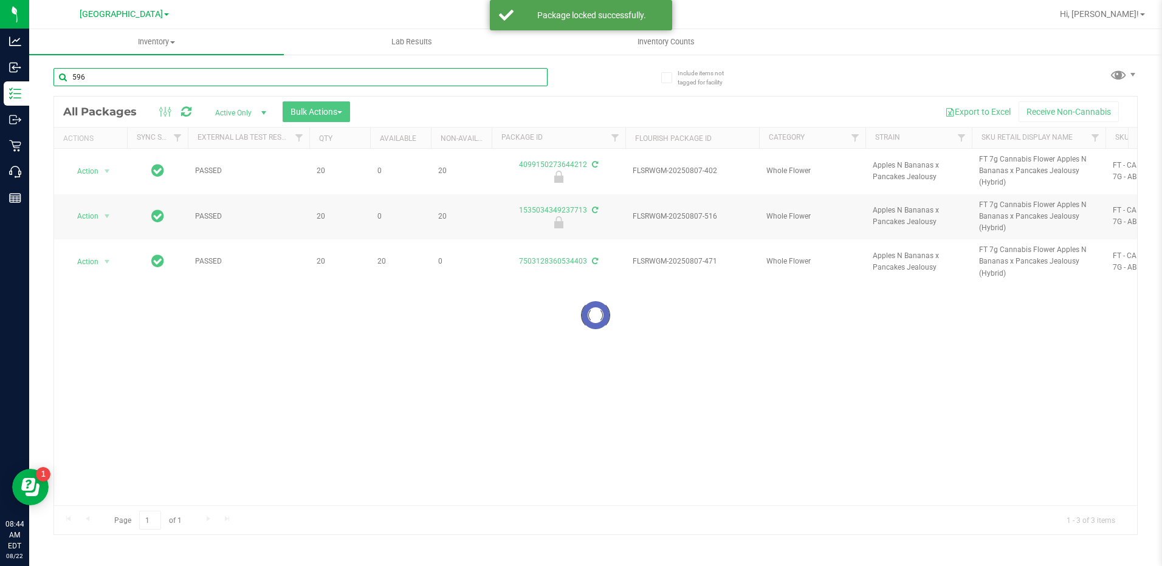
type input "596"
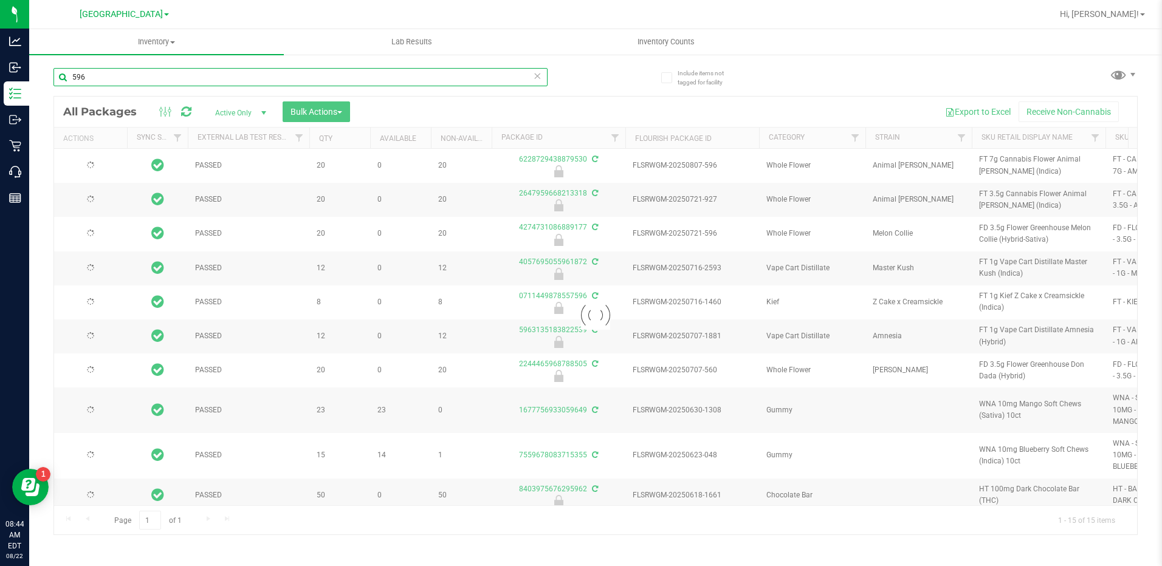
type input "2026-06-23"
type input "2026-06-11"
type input "2025-12-21"
type input "2025-12-15"
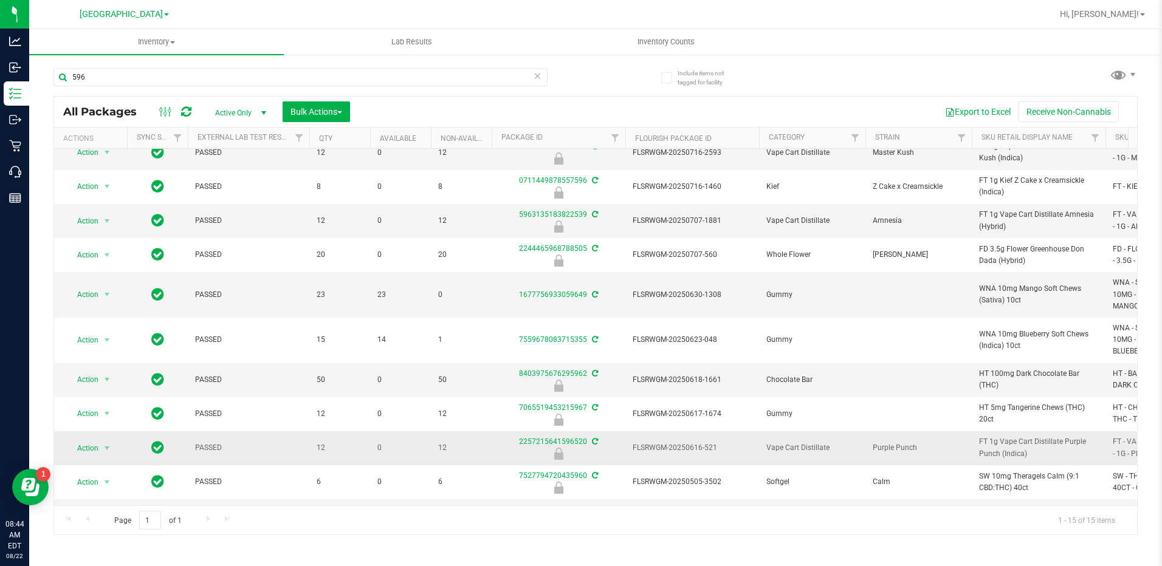
drag, startPoint x: 331, startPoint y: 507, endPoint x: 473, endPoint y: 490, distance: 143.7
click at [473, 490] on div "All Packages Active Only Active Only Lab Samples Locked All External Internal B…" at bounding box center [595, 315] width 1084 height 439
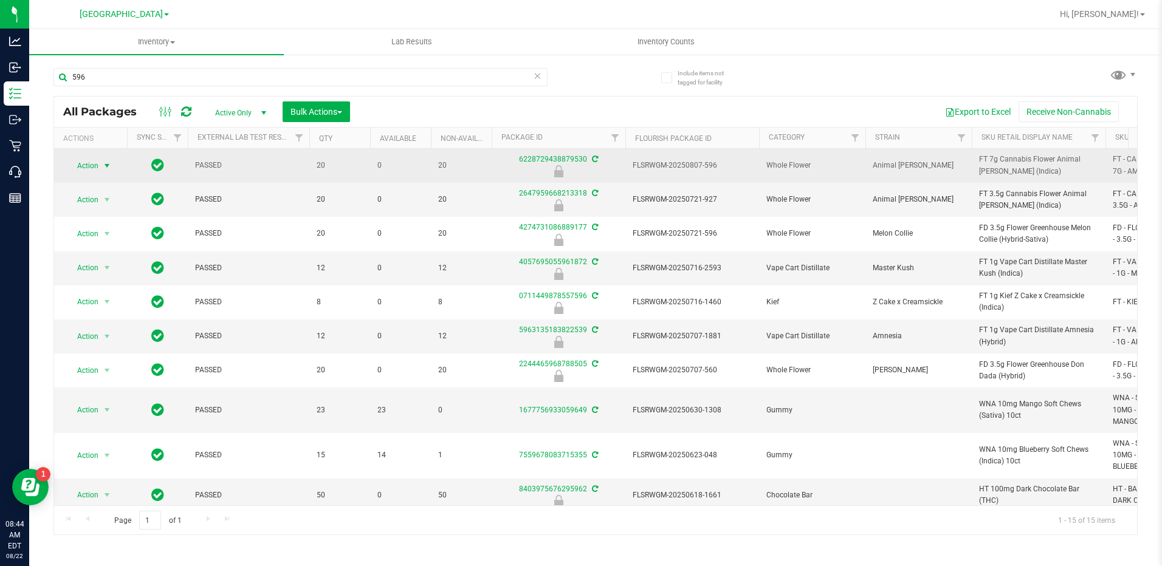
click at [95, 161] on span "Action" at bounding box center [82, 165] width 33 height 17
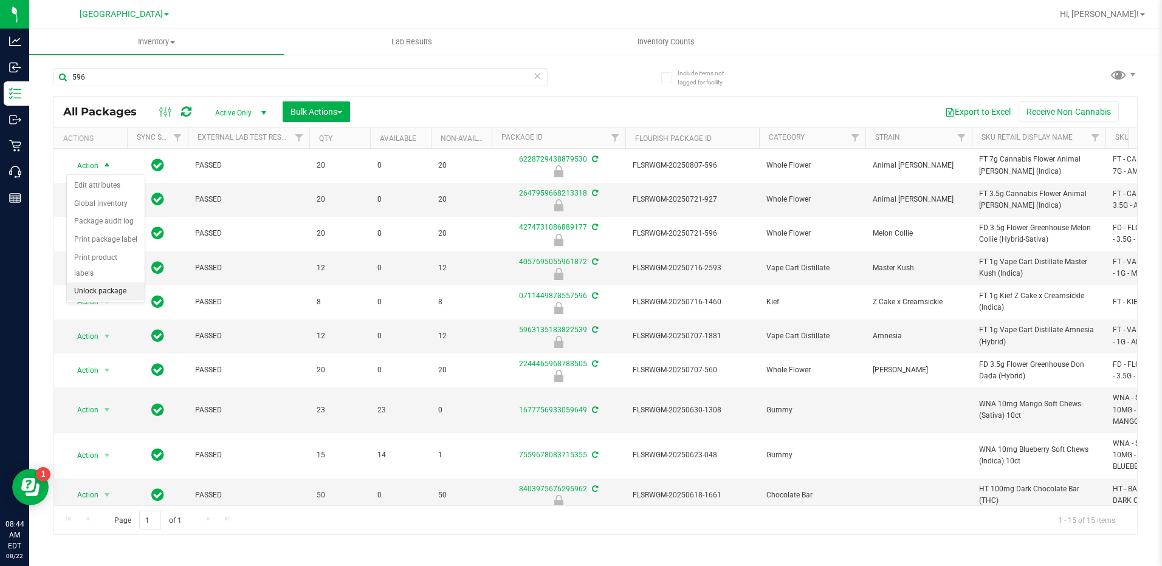
click at [113, 283] on li "Unlock package" at bounding box center [106, 292] width 78 height 18
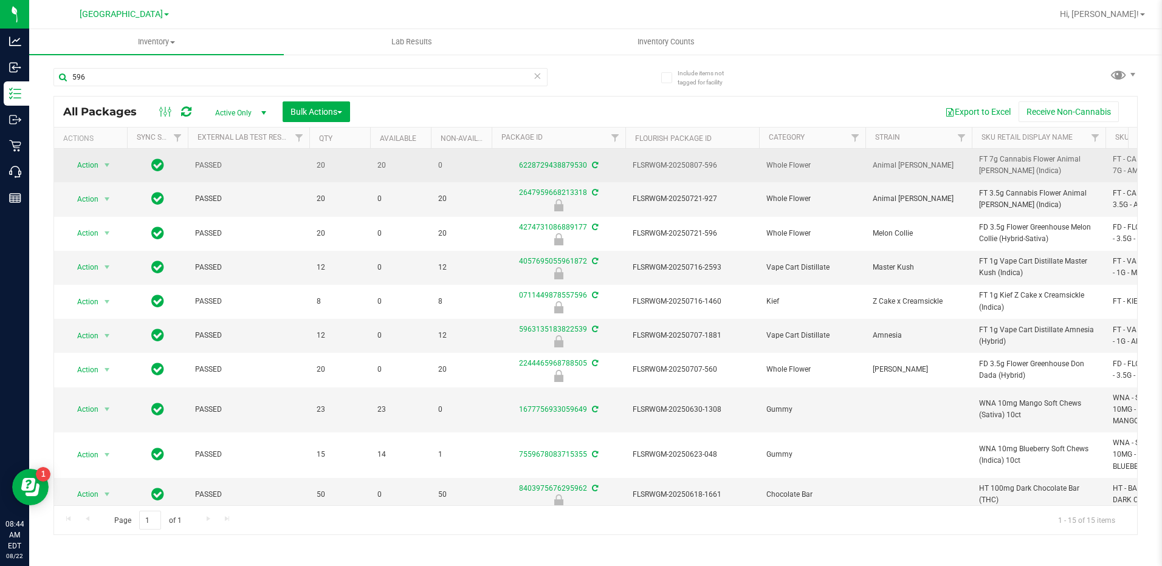
drag, startPoint x: 1015, startPoint y: 171, endPoint x: 976, endPoint y: 159, distance: 40.6
click at [976, 159] on td "FT 7g Cannabis Flower Animal Larry (Indica)" at bounding box center [1039, 165] width 134 height 33
copy span "FT 7g Cannabis Flower Animal Larry (Indica)"
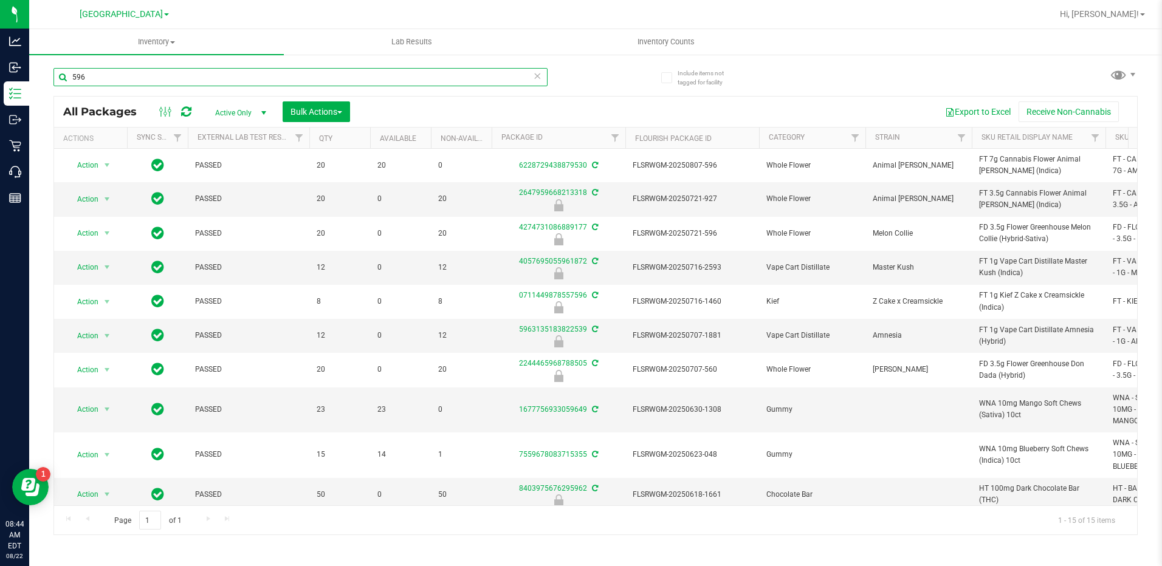
drag, startPoint x: 163, startPoint y: 70, endPoint x: -2, endPoint y: 91, distance: 167.1
click at [0, 91] on html "Analytics Inbound Inventory Outbound Retail Call Center Reports 08:44 AM EDT 08…" at bounding box center [581, 283] width 1162 height 566
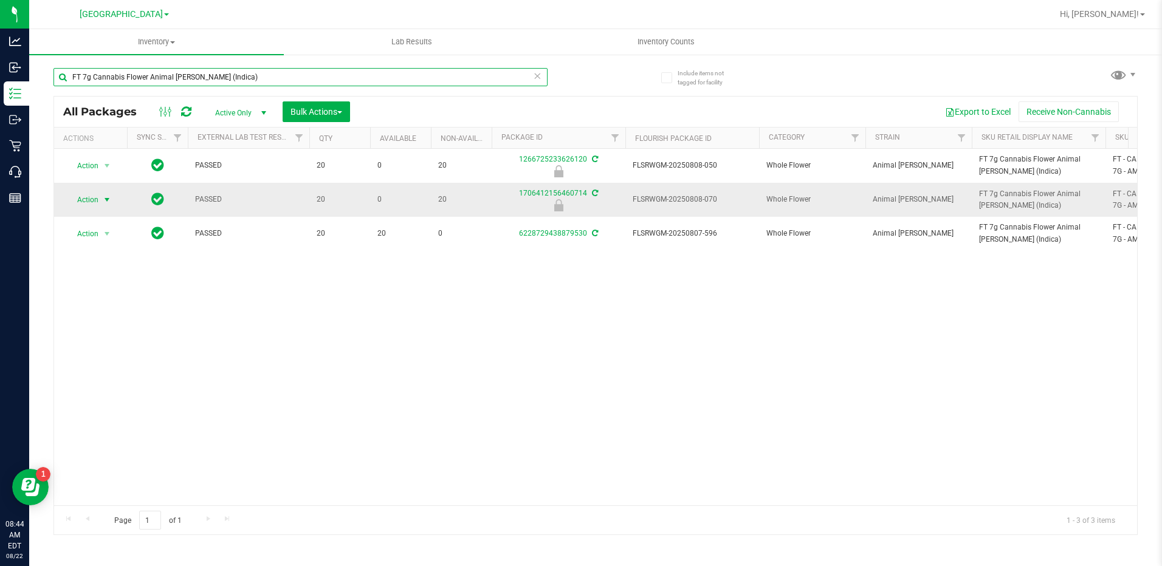
type input "FT 7g Cannabis Flower Animal Larry (Indica)"
click at [95, 195] on span "Action" at bounding box center [82, 199] width 33 height 17
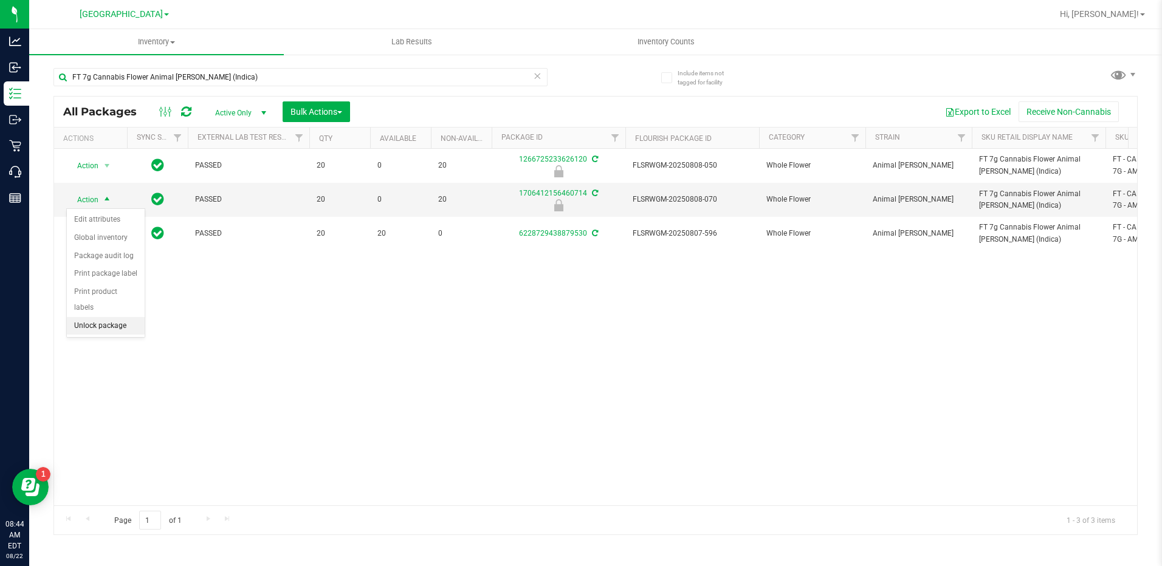
click at [118, 317] on li "Unlock package" at bounding box center [106, 326] width 78 height 18
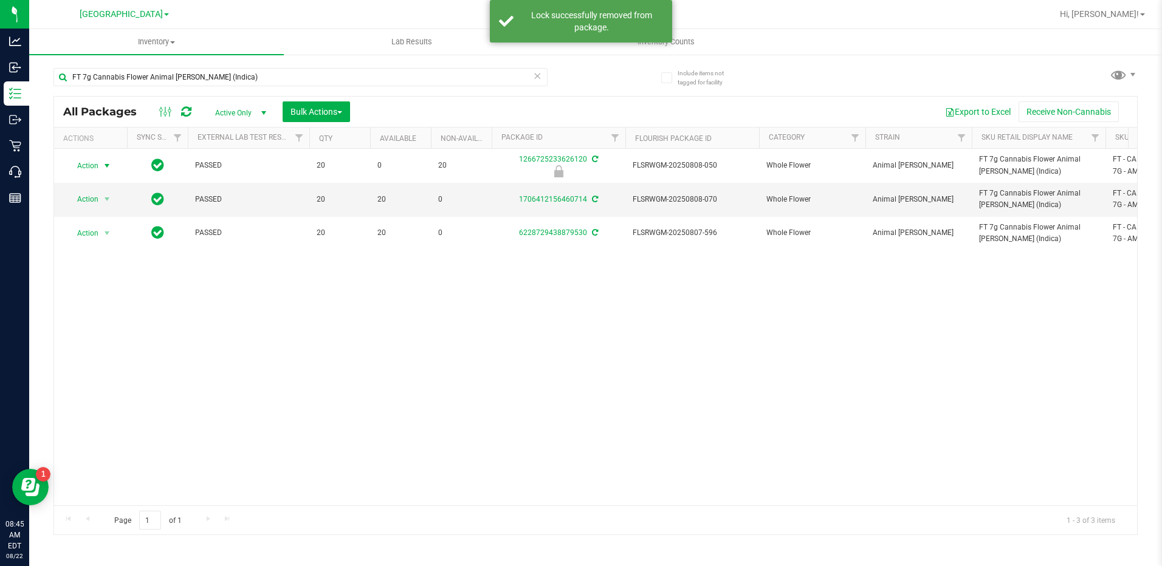
click at [90, 166] on span "Action" at bounding box center [82, 165] width 33 height 17
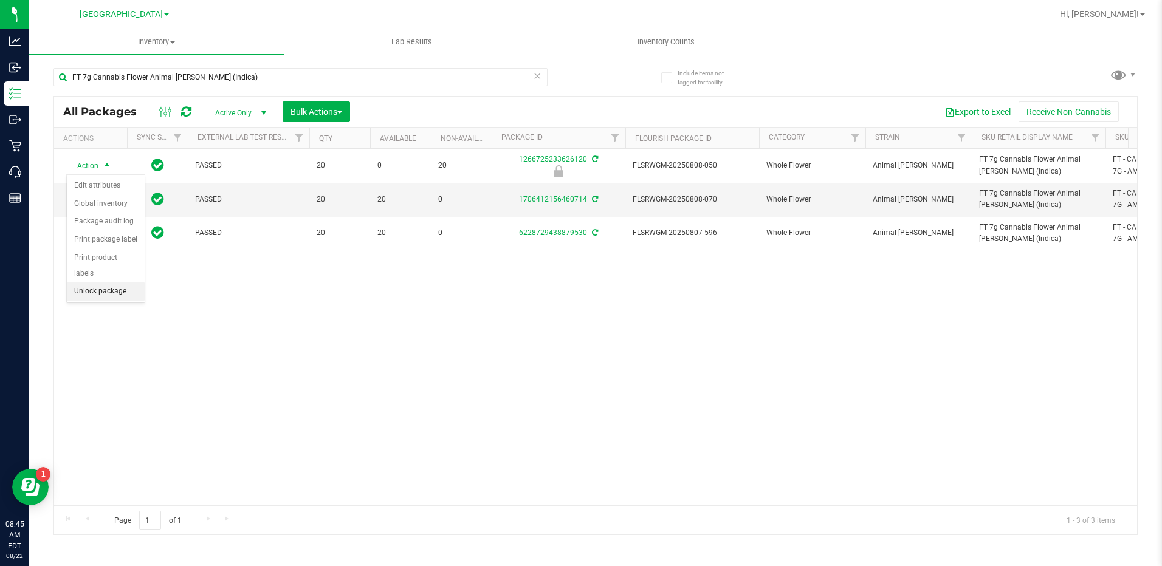
click at [103, 283] on li "Unlock package" at bounding box center [106, 292] width 78 height 18
click at [98, 202] on span "Action" at bounding box center [82, 199] width 33 height 17
click at [109, 294] on li "Lock package" at bounding box center [114, 292] width 94 height 18
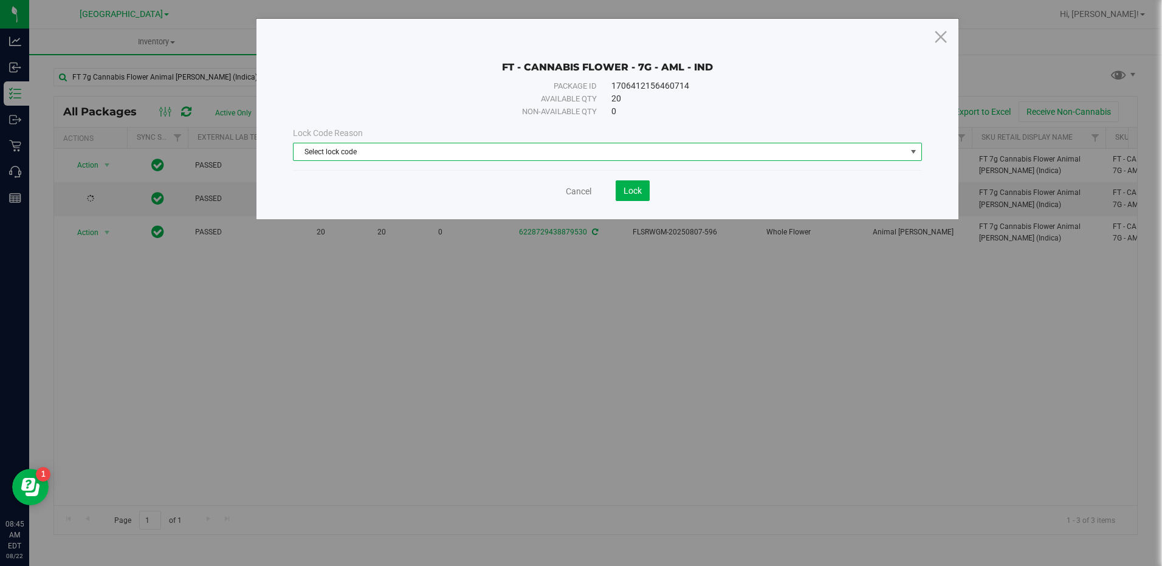
click at [345, 150] on span "Select lock code" at bounding box center [599, 151] width 612 height 17
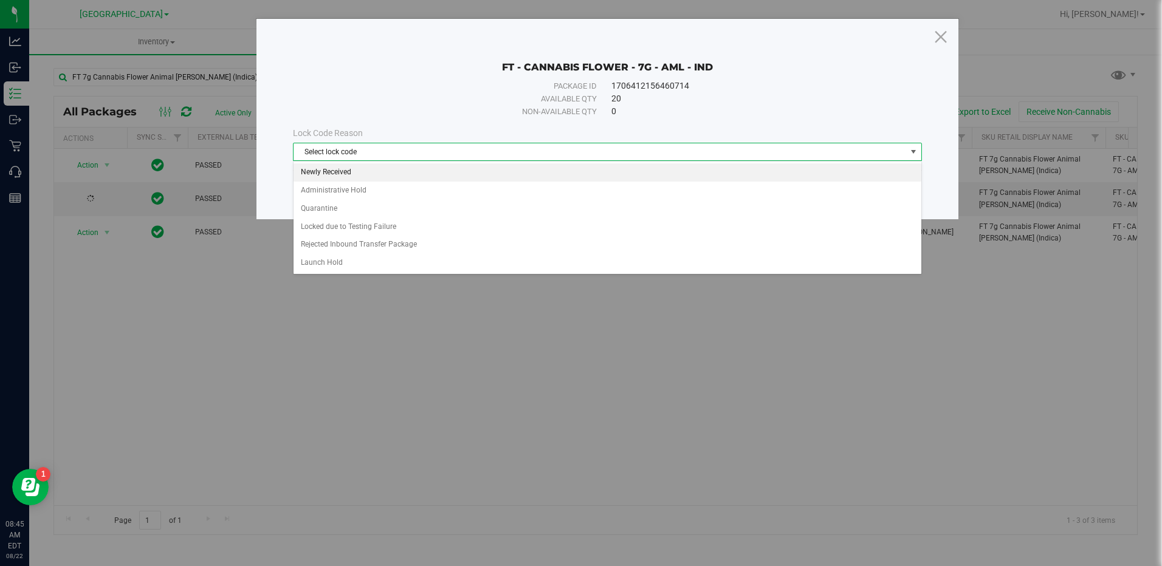
click at [353, 175] on li "Newly Received" at bounding box center [606, 172] width 627 height 18
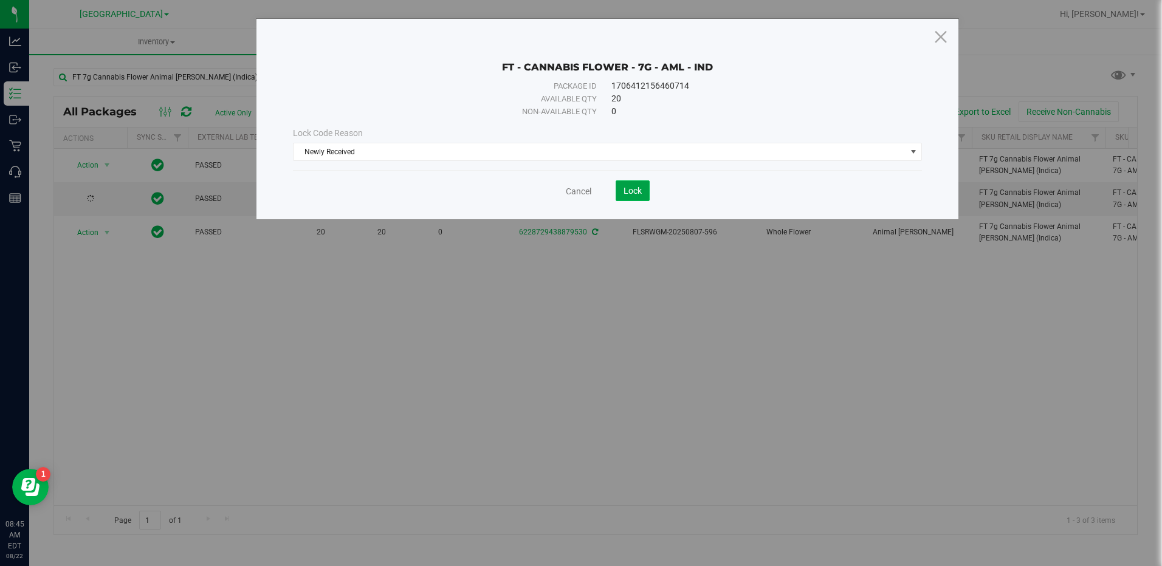
click at [639, 187] on span "Lock" at bounding box center [632, 191] width 18 height 10
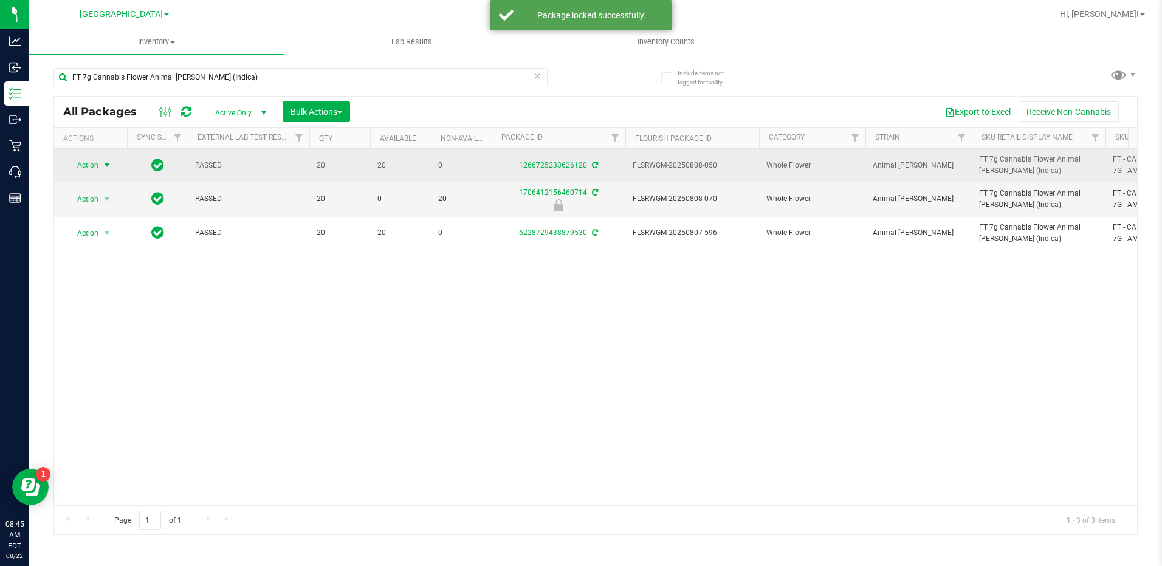
click at [91, 162] on span "Action" at bounding box center [82, 165] width 33 height 17
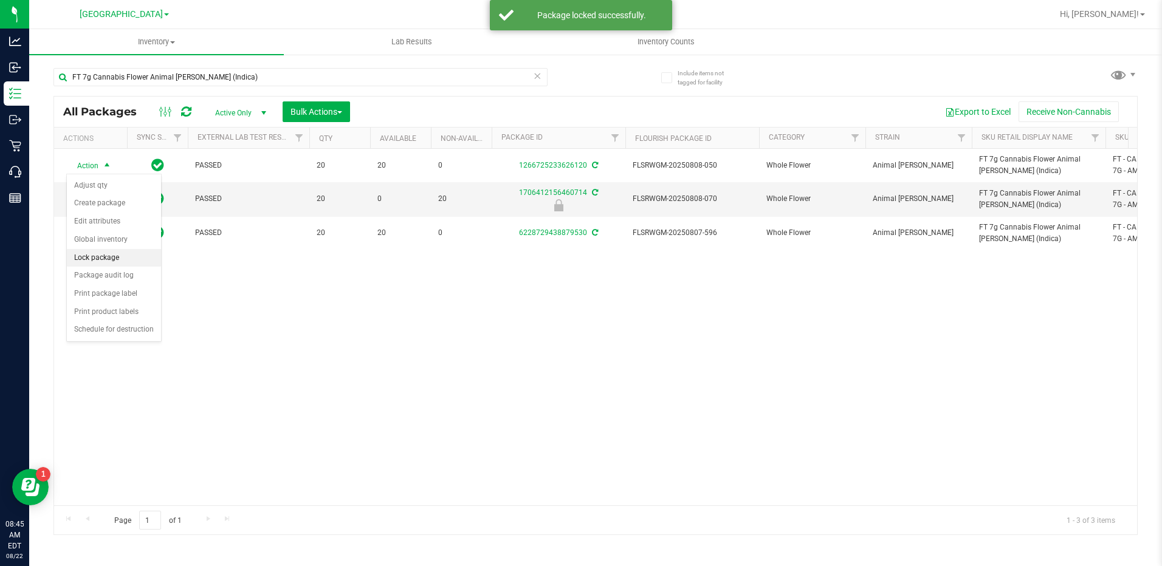
click at [96, 258] on li "Lock package" at bounding box center [114, 258] width 94 height 18
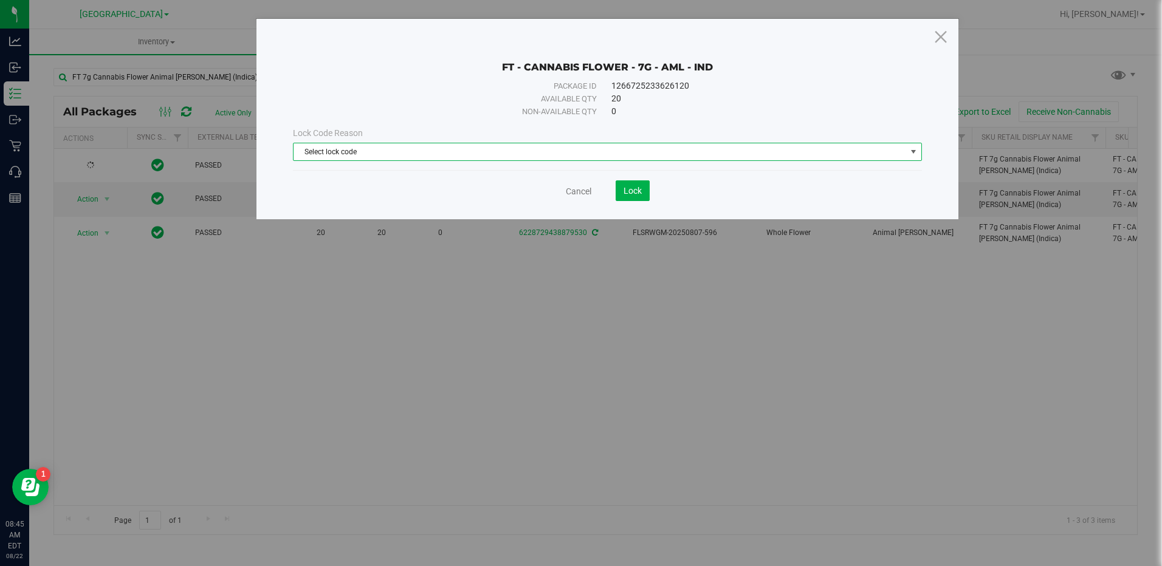
click at [360, 148] on span "Select lock code" at bounding box center [599, 151] width 612 height 17
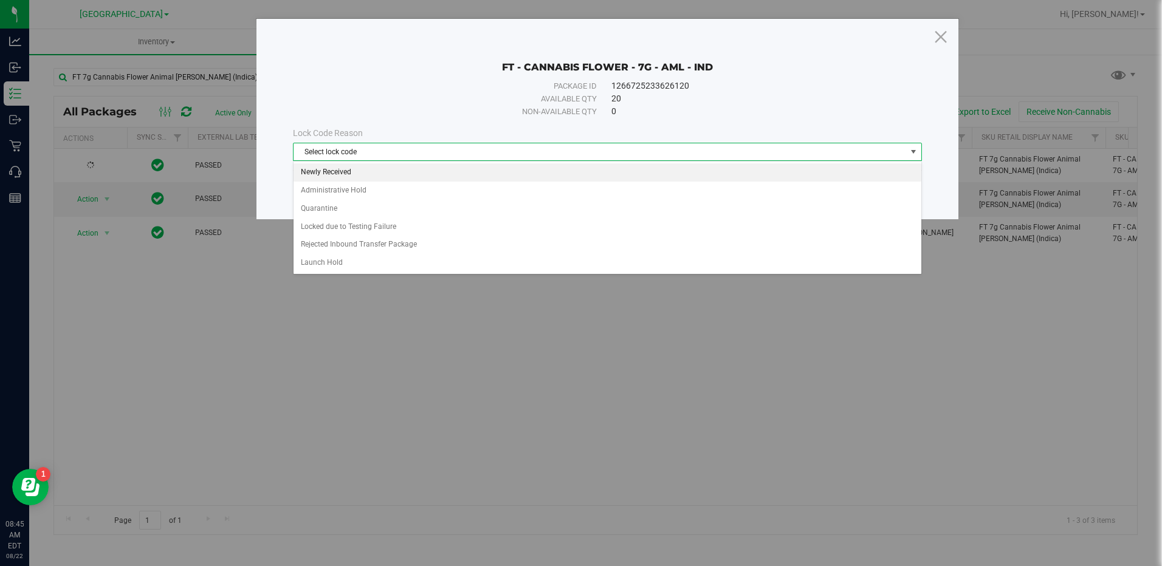
click at [344, 176] on li "Newly Received" at bounding box center [606, 172] width 627 height 18
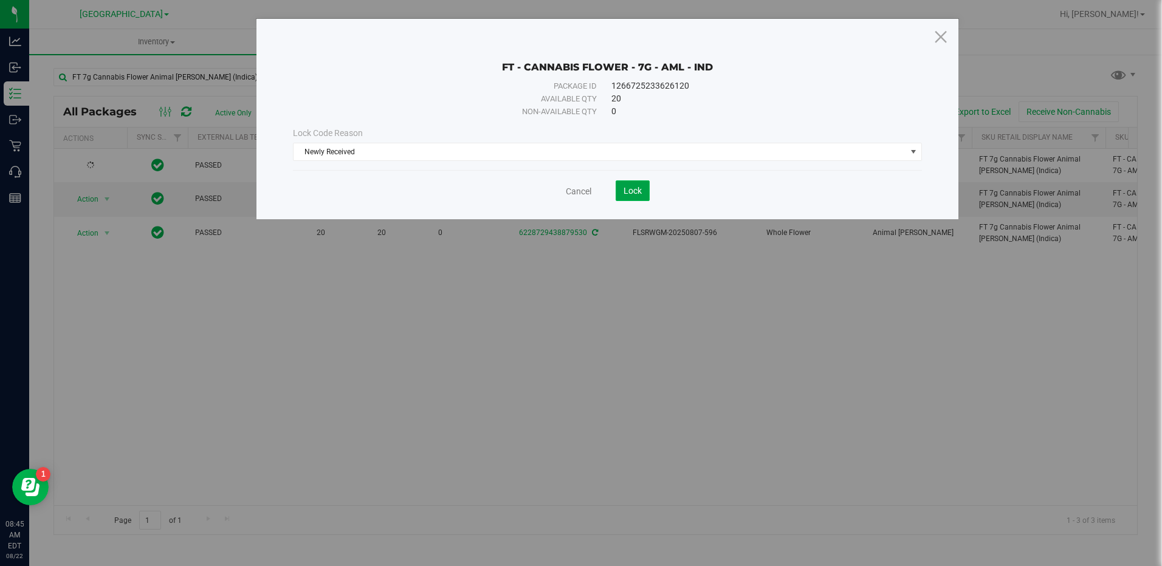
click at [628, 195] on span "Lock" at bounding box center [632, 191] width 18 height 10
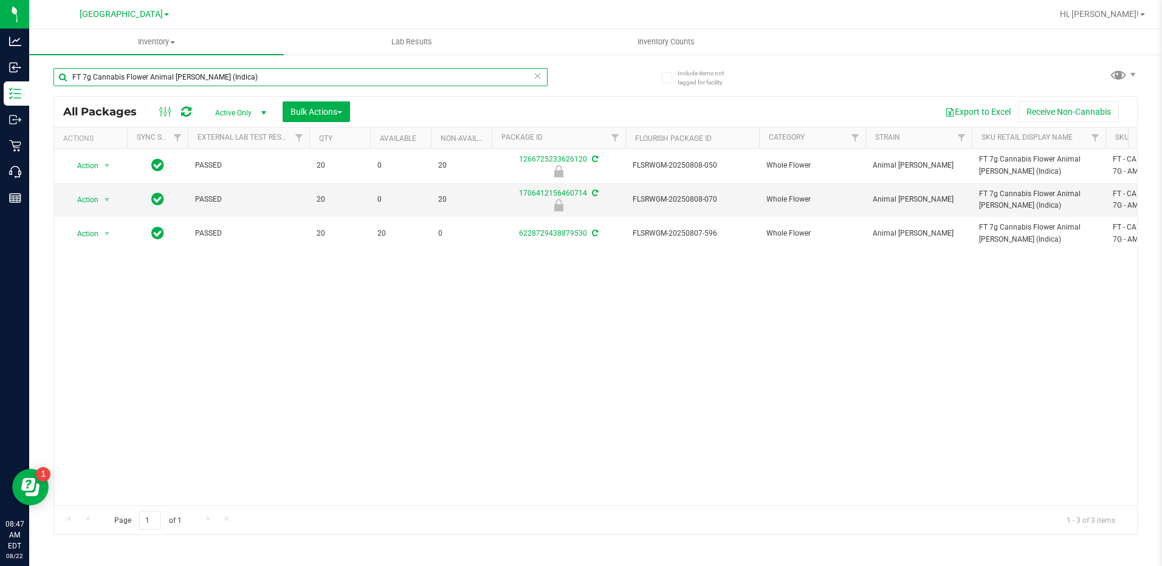
drag, startPoint x: 234, startPoint y: 77, endPoint x: 89, endPoint y: 262, distance: 235.1
click at [0, 126] on html "Analytics Inbound Inventory Outbound Retail Call Center Reports 08:47 AM EDT 08…" at bounding box center [581, 283] width 1162 height 566
type input "2105"
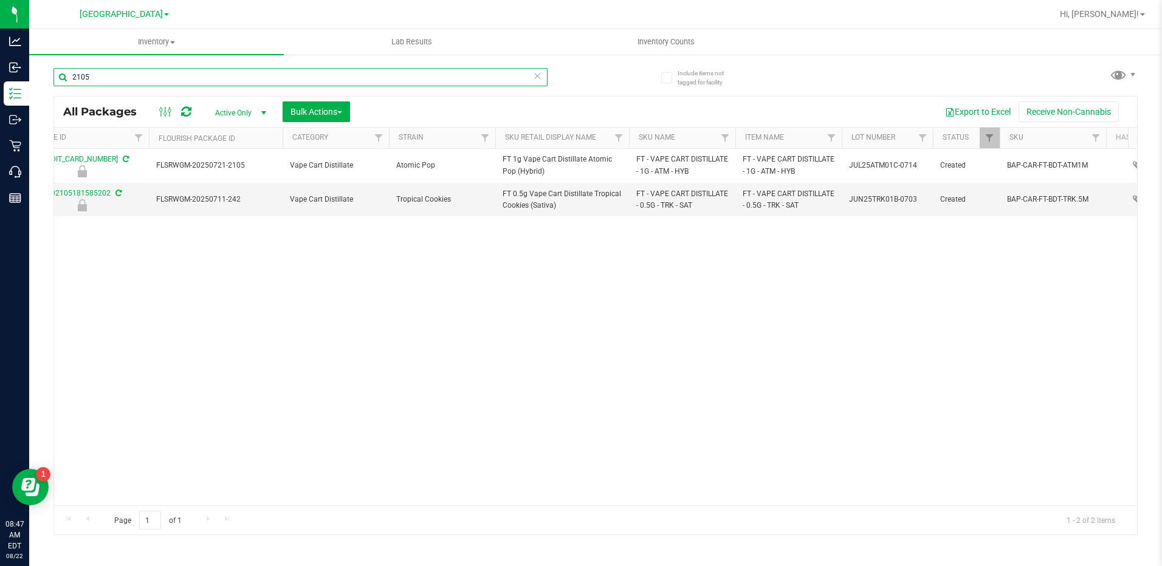
scroll to position [0, 489]
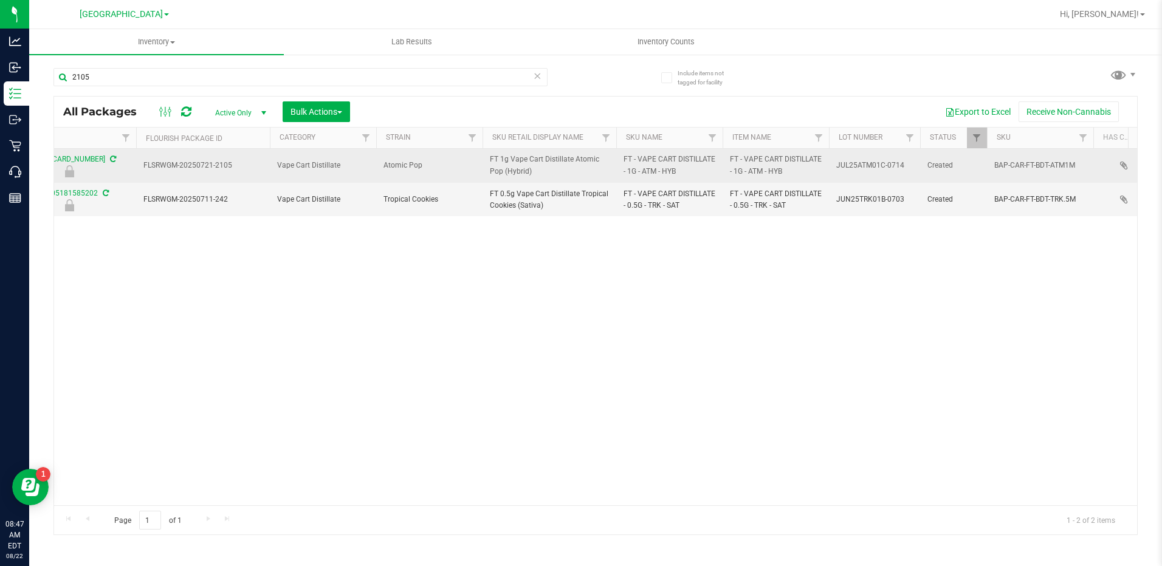
drag, startPoint x: 686, startPoint y: 177, endPoint x: 617, endPoint y: 165, distance: 70.4
click at [617, 165] on td "FT - VAPE CART DISTILLATE - 1G - ATM - HYB" at bounding box center [669, 166] width 106 height 34
drag, startPoint x: 617, startPoint y: 165, endPoint x: 637, endPoint y: 171, distance: 21.1
copy span "FT - VAPE CART DISTILLATE - 1G - ATM - HYB"
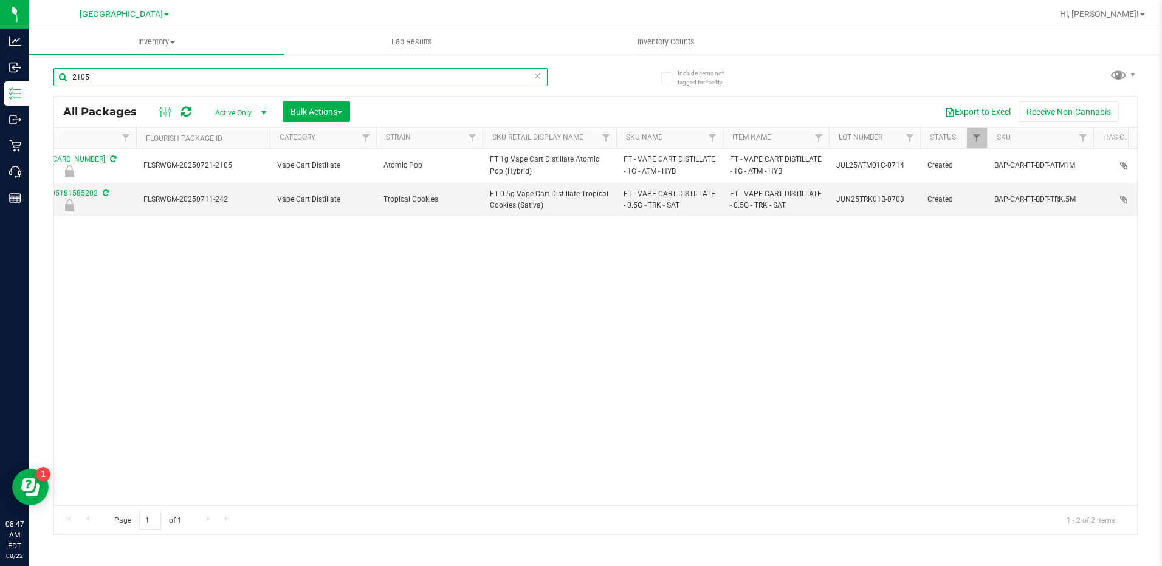
drag, startPoint x: 132, startPoint y: 78, endPoint x: -2, endPoint y: 80, distance: 134.9
click at [0, 80] on html "Analytics Inbound Inventory Outbound Retail Call Center Reports 08:47 AM EDT 08…" at bounding box center [581, 283] width 1162 height 566
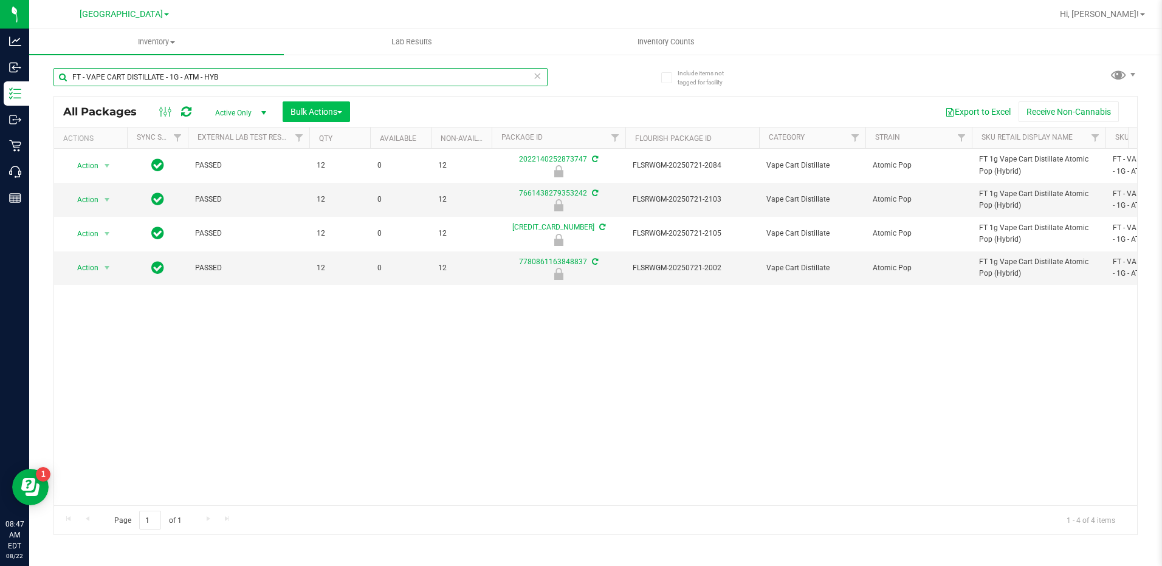
type input "FT - VAPE CART DISTILLATE - 1G - ATM - HYB"
click at [319, 107] on span "Bulk Actions" at bounding box center [316, 112] width 52 height 10
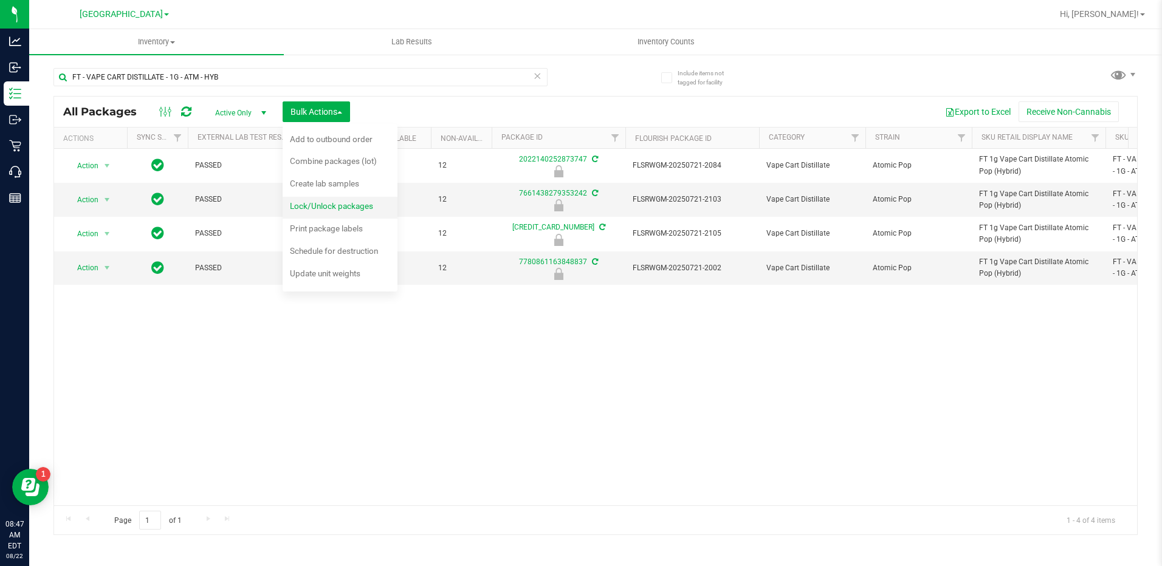
click at [328, 209] on span "Lock/Unlock packages" at bounding box center [331, 206] width 83 height 10
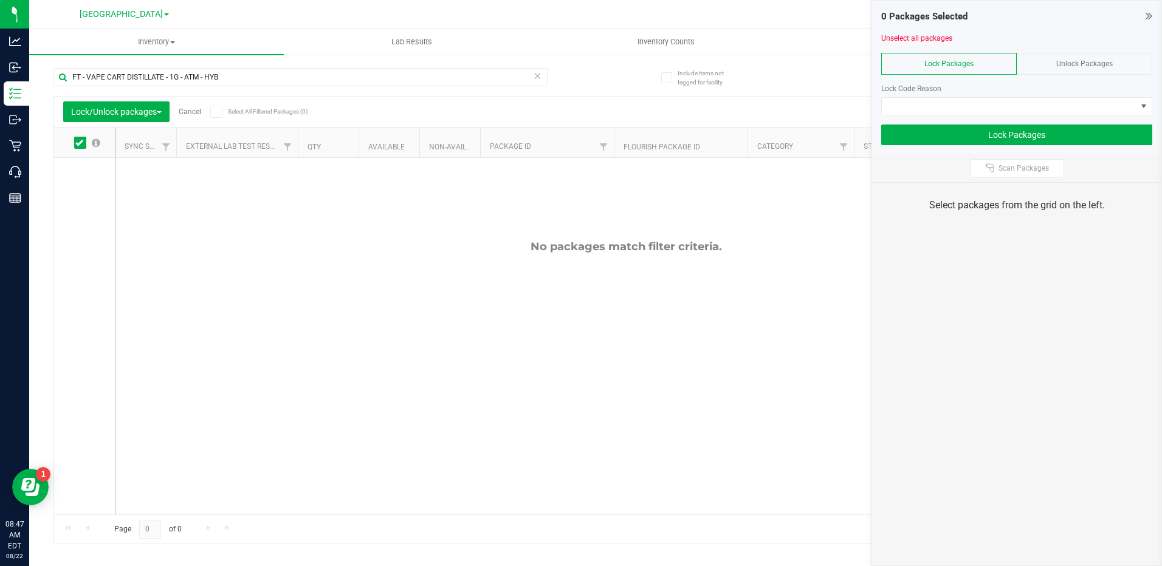
click at [1116, 47] on div at bounding box center [1016, 48] width 271 height 9
click at [1101, 63] on span "Unlock Packages" at bounding box center [1084, 64] width 57 height 9
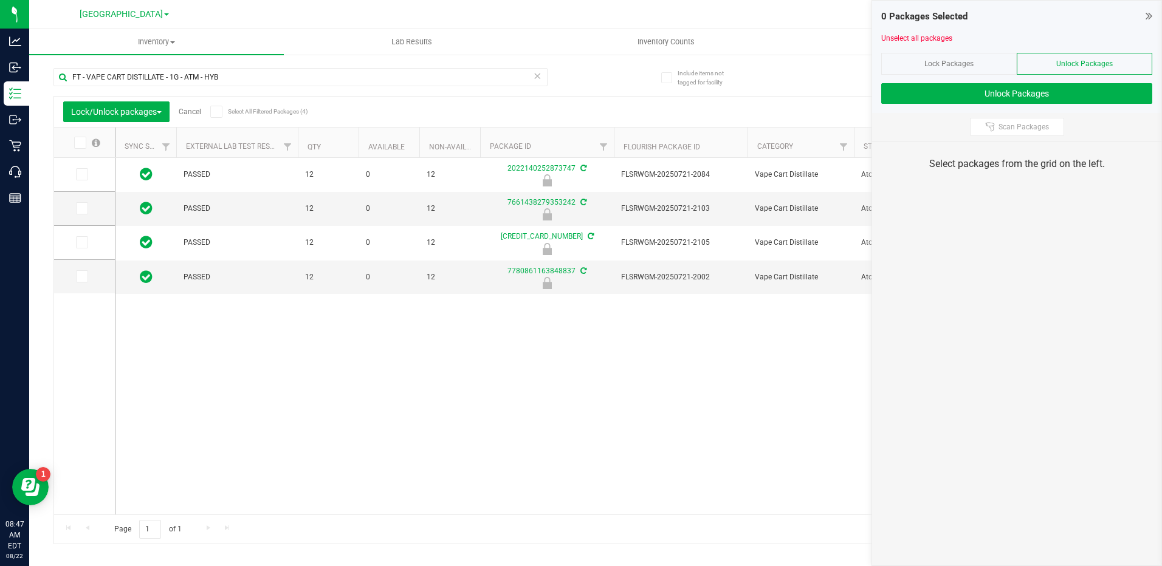
click at [77, 143] on icon at bounding box center [79, 143] width 8 height 0
click at [0, 0] on input "checkbox" at bounding box center [0, 0] width 0 height 0
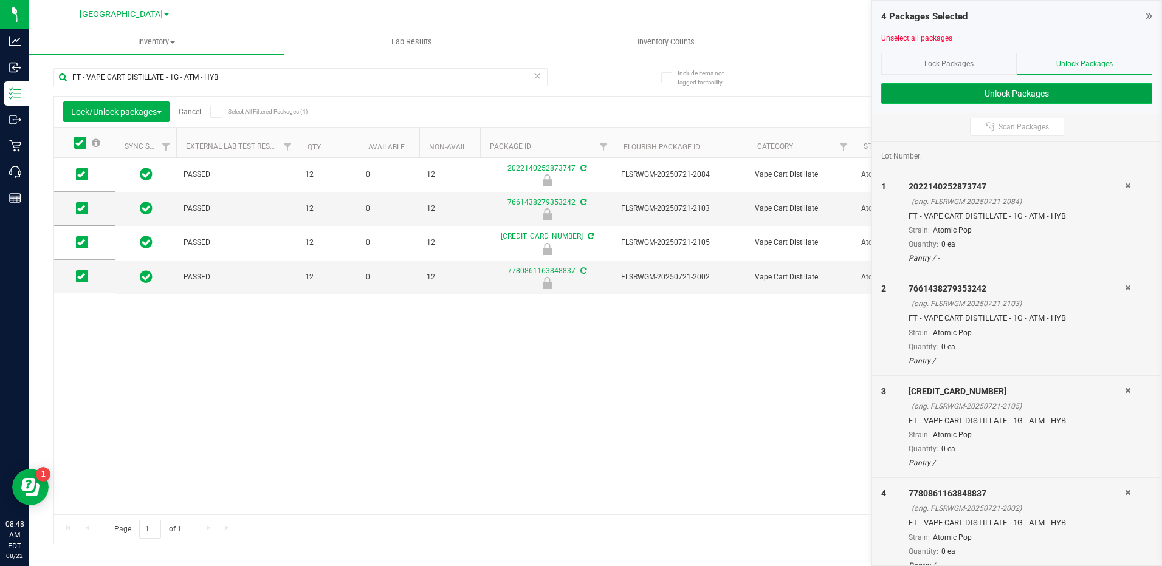
click at [998, 92] on button "Unlock Packages" at bounding box center [1016, 93] width 271 height 21
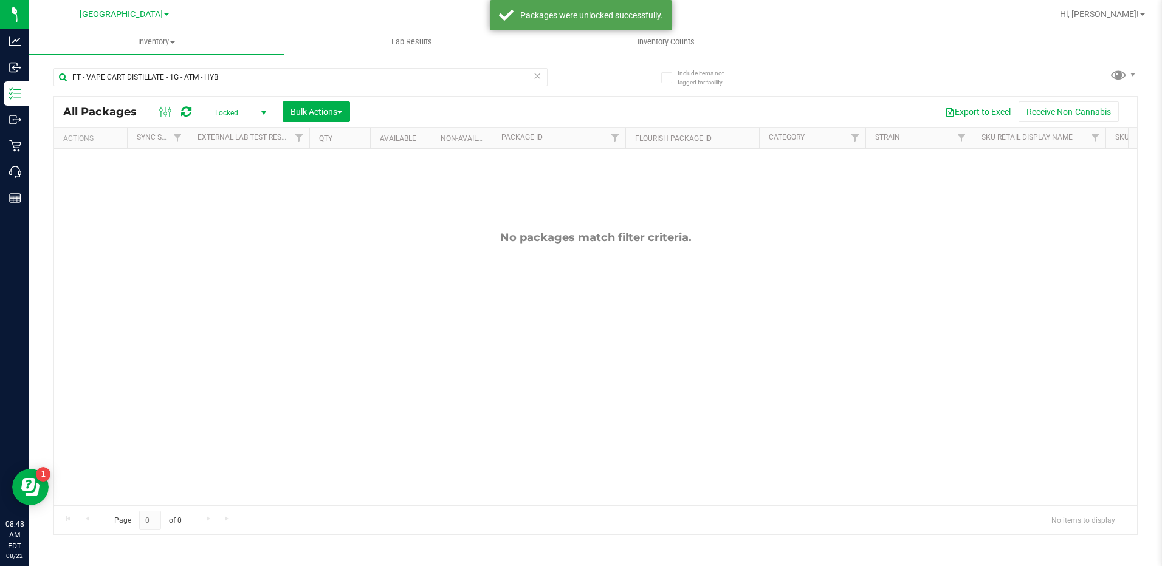
click at [247, 112] on span "Locked" at bounding box center [238, 113] width 67 height 17
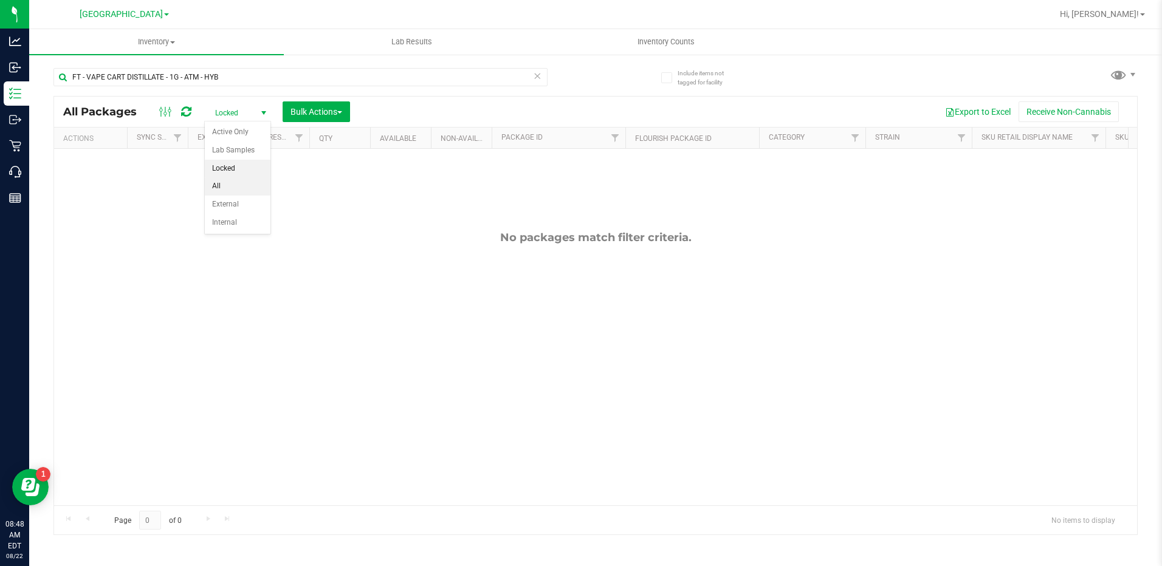
click at [228, 192] on li "All" at bounding box center [238, 186] width 66 height 18
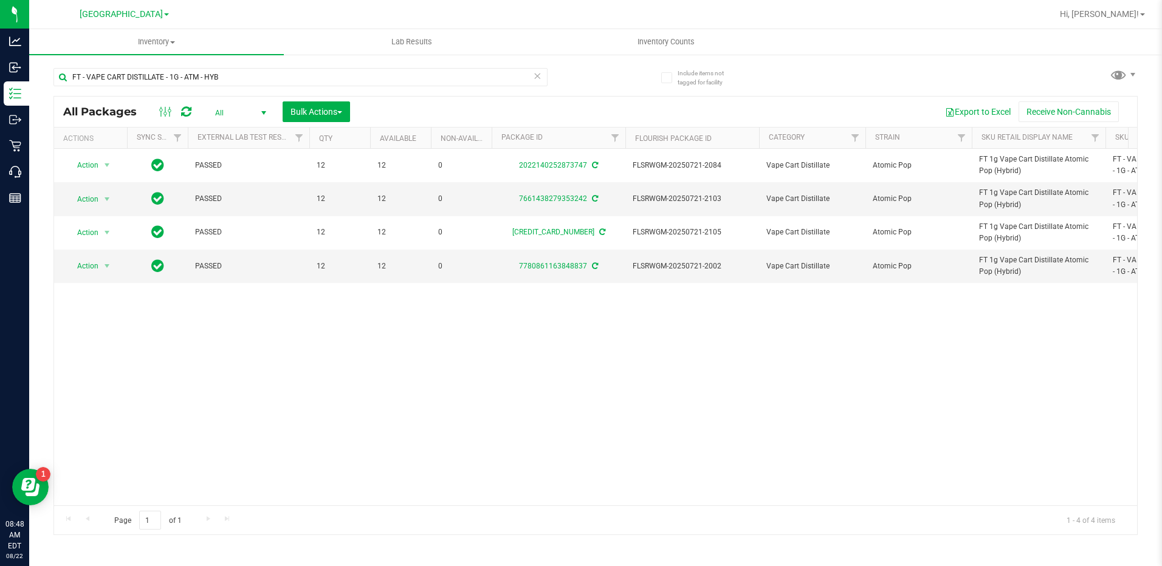
drag, startPoint x: 468, startPoint y: 494, endPoint x: 572, endPoint y: 482, distance: 105.2
click at [572, 482] on div "Action Action Adjust qty Create package Edit attributes Global inventory Lock p…" at bounding box center [595, 327] width 1083 height 357
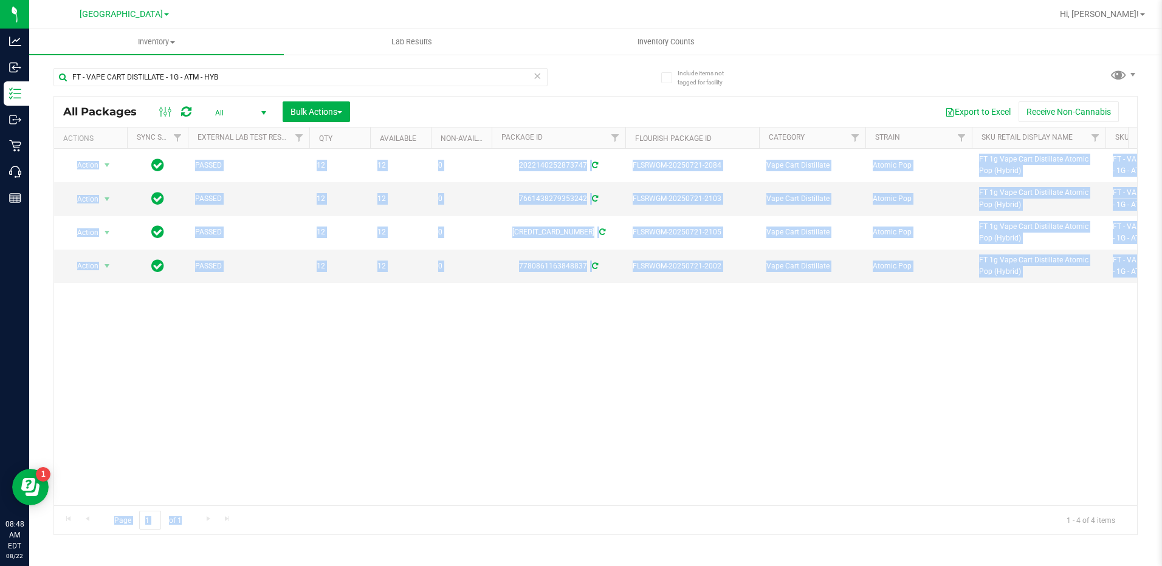
drag, startPoint x: 475, startPoint y: 506, endPoint x: 571, endPoint y: 498, distance: 96.3
click at [571, 498] on div "All Packages All Active Only Lab Samples Locked All External Internal Bulk Acti…" at bounding box center [595, 315] width 1084 height 439
drag, startPoint x: 571, startPoint y: 498, endPoint x: 449, endPoint y: 368, distance: 178.0
click at [449, 368] on div "Action Action Adjust qty Create package Edit attributes Global inventory Lock p…" at bounding box center [595, 327] width 1083 height 357
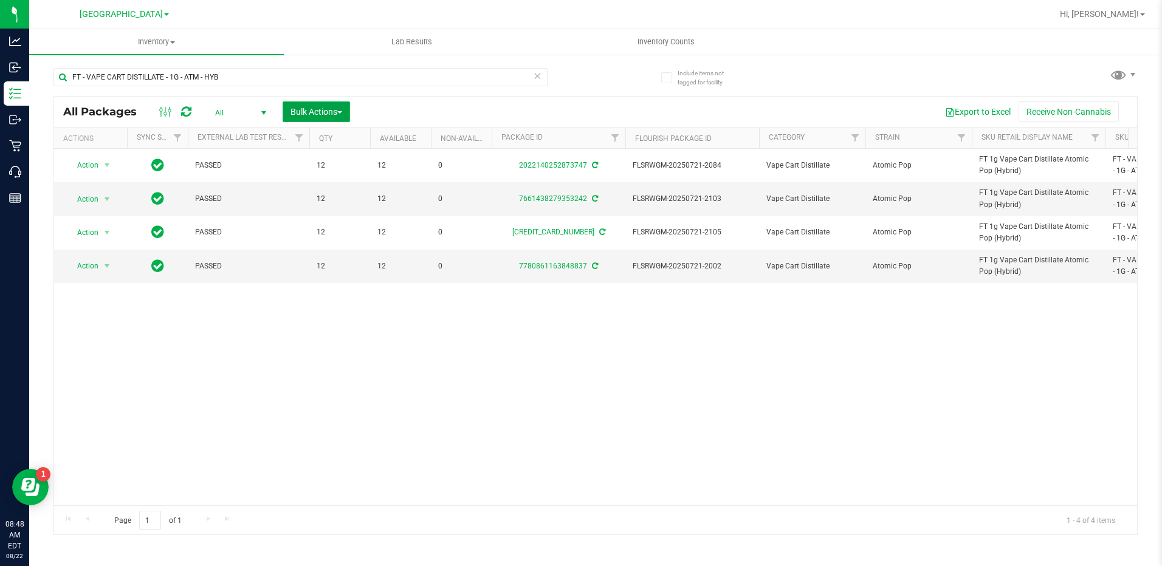
click at [320, 113] on span "Bulk Actions" at bounding box center [316, 112] width 52 height 10
click at [321, 206] on span "Lock/Unlock packages" at bounding box center [331, 206] width 83 height 10
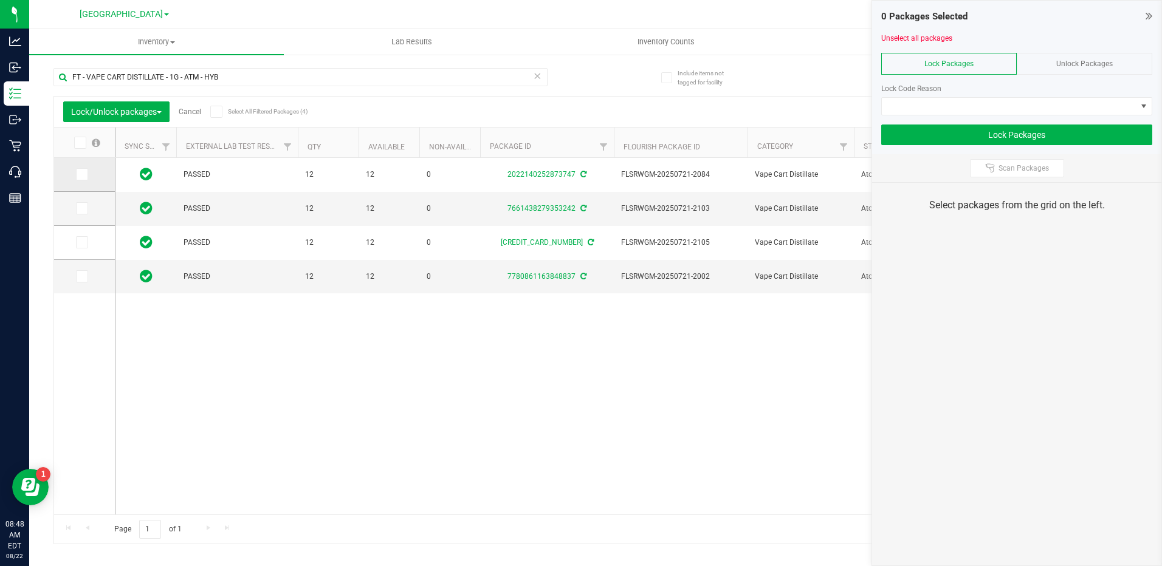
click at [84, 174] on icon at bounding box center [81, 174] width 8 height 0
click at [0, 0] on input "checkbox" at bounding box center [0, 0] width 0 height 0
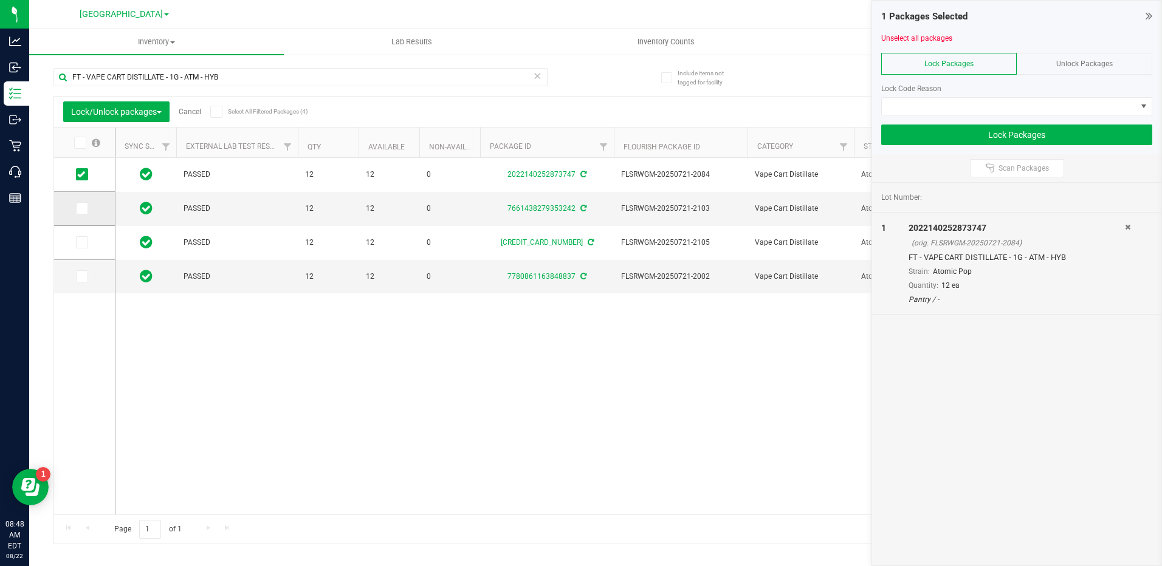
click at [75, 207] on td at bounding box center [84, 209] width 61 height 34
click at [86, 210] on span at bounding box center [82, 208] width 12 height 12
click at [0, 0] on input "checkbox" at bounding box center [0, 0] width 0 height 0
click at [83, 276] on icon at bounding box center [81, 276] width 8 height 0
click at [0, 0] on input "checkbox" at bounding box center [0, 0] width 0 height 0
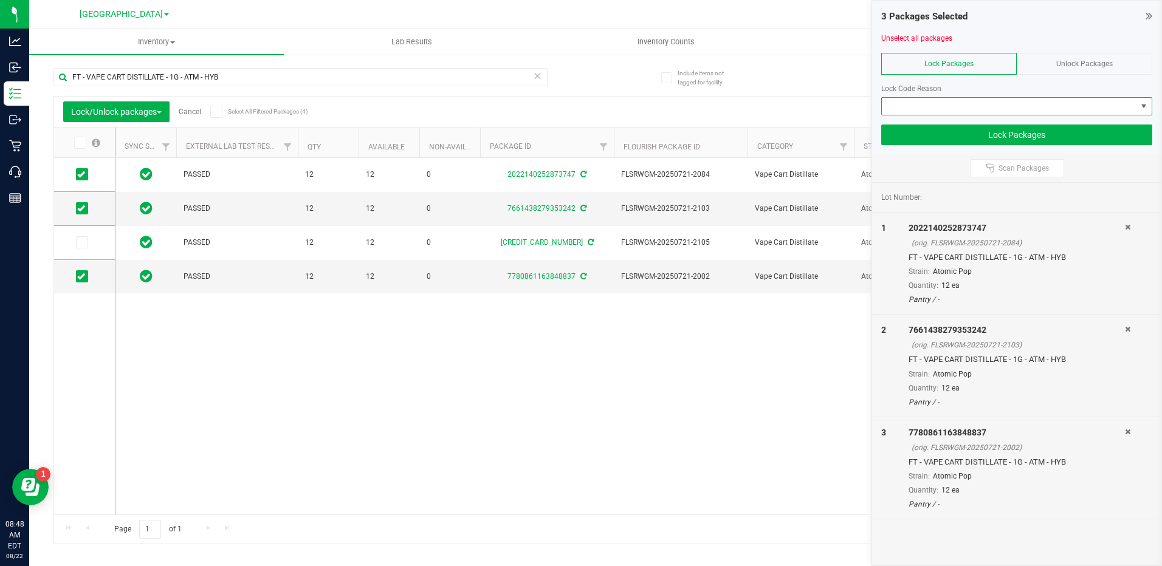
click at [1035, 101] on span at bounding box center [1009, 106] width 255 height 17
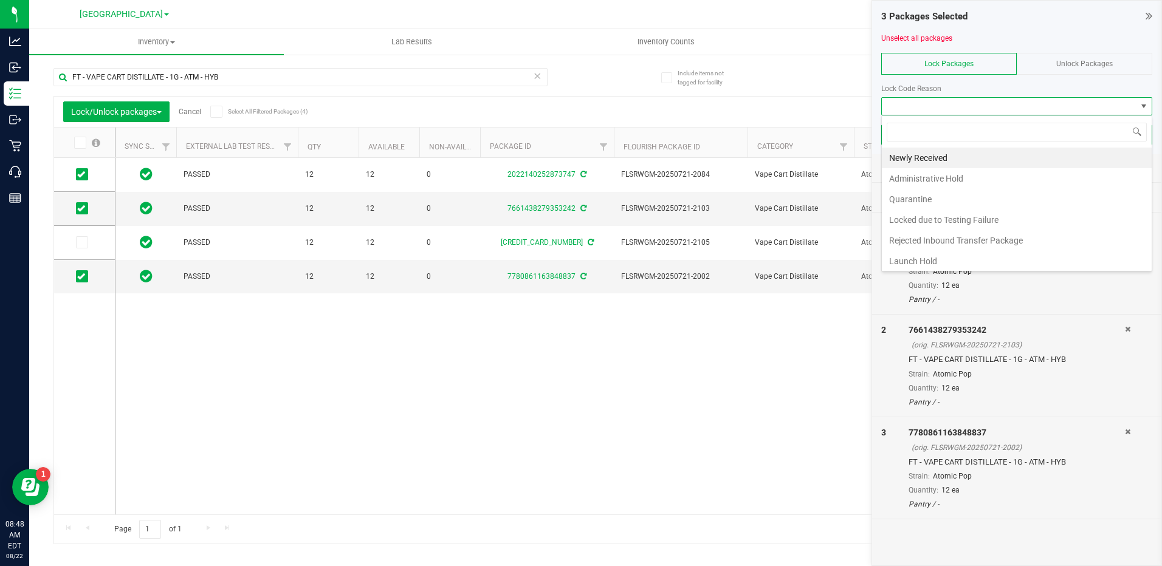
scroll to position [18, 271]
drag, startPoint x: 928, startPoint y: 146, endPoint x: 926, endPoint y: 160, distance: 13.5
click at [928, 148] on div "Newly Received Administrative Hold Quarantine Locked due to Testing Failure Rej…" at bounding box center [1016, 193] width 271 height 157
click at [925, 158] on li "Newly Received" at bounding box center [1017, 158] width 270 height 21
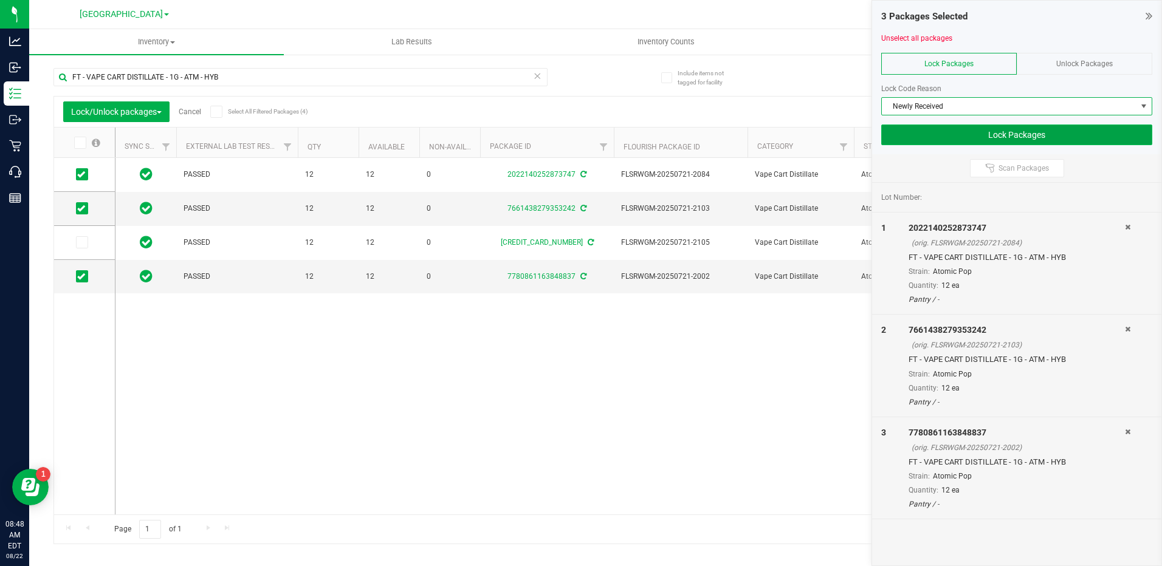
click at [1018, 135] on button "Lock Packages" at bounding box center [1016, 135] width 271 height 21
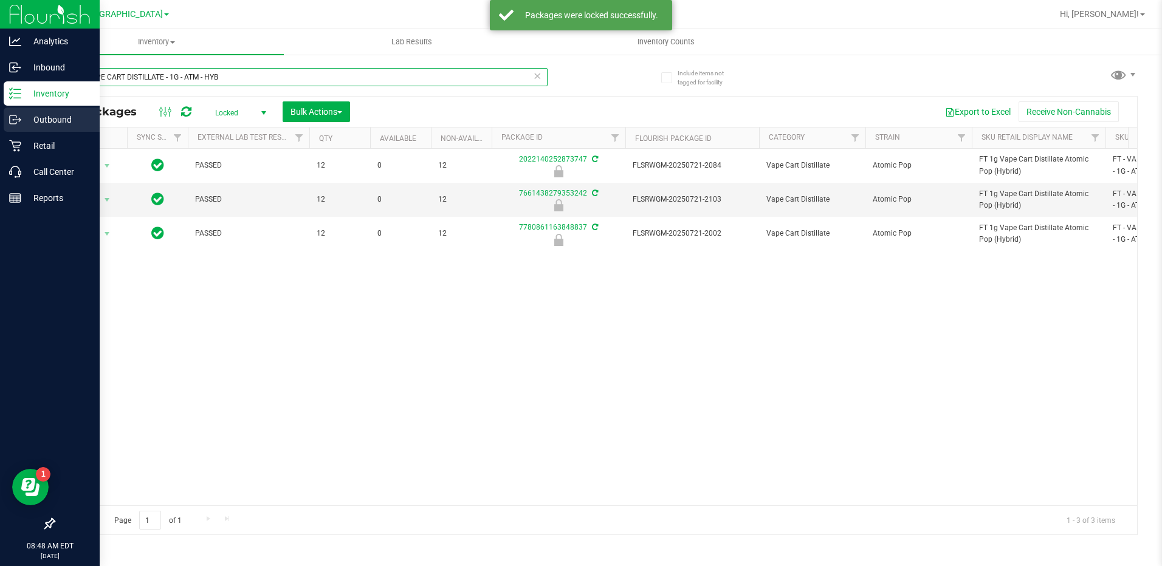
drag, startPoint x: 235, startPoint y: 69, endPoint x: 0, endPoint y: 130, distance: 243.0
click at [0, 130] on html "Analytics Inbound Inventory Outbound Retail Call Center Reports 08:48 AM EDT 08…" at bounding box center [581, 283] width 1162 height 566
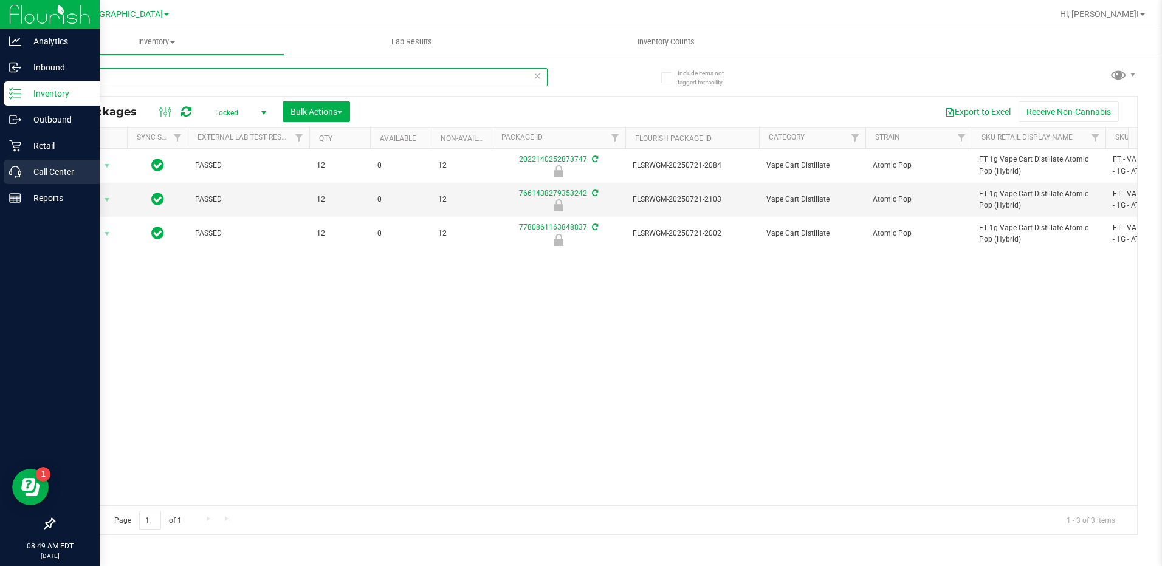
type input "2211"
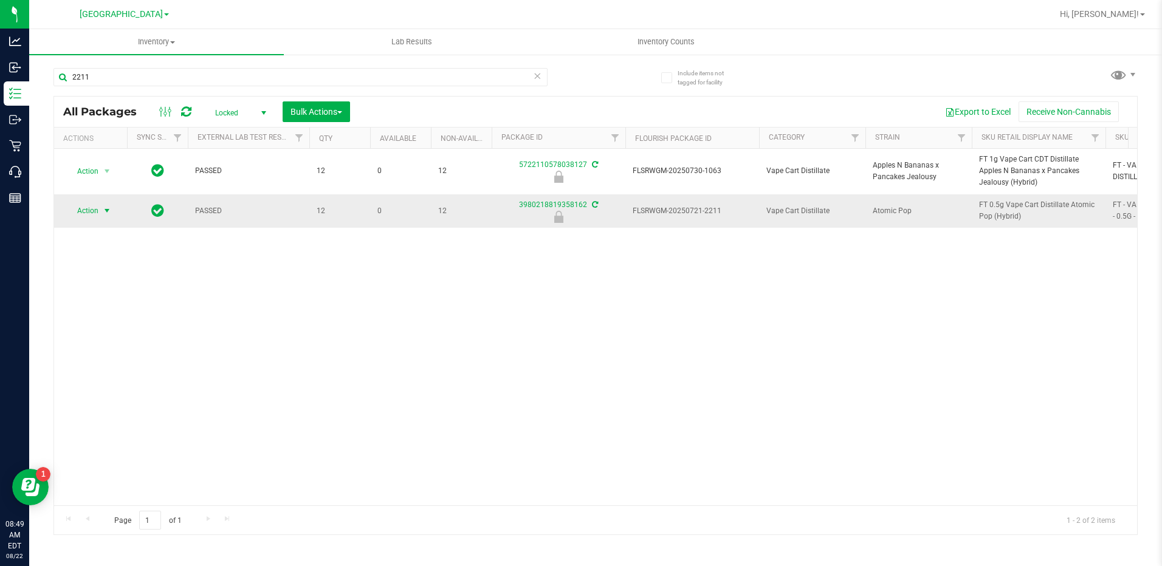
click at [87, 213] on span "Action" at bounding box center [82, 210] width 33 height 17
click at [91, 328] on li "Unlock package" at bounding box center [106, 337] width 78 height 18
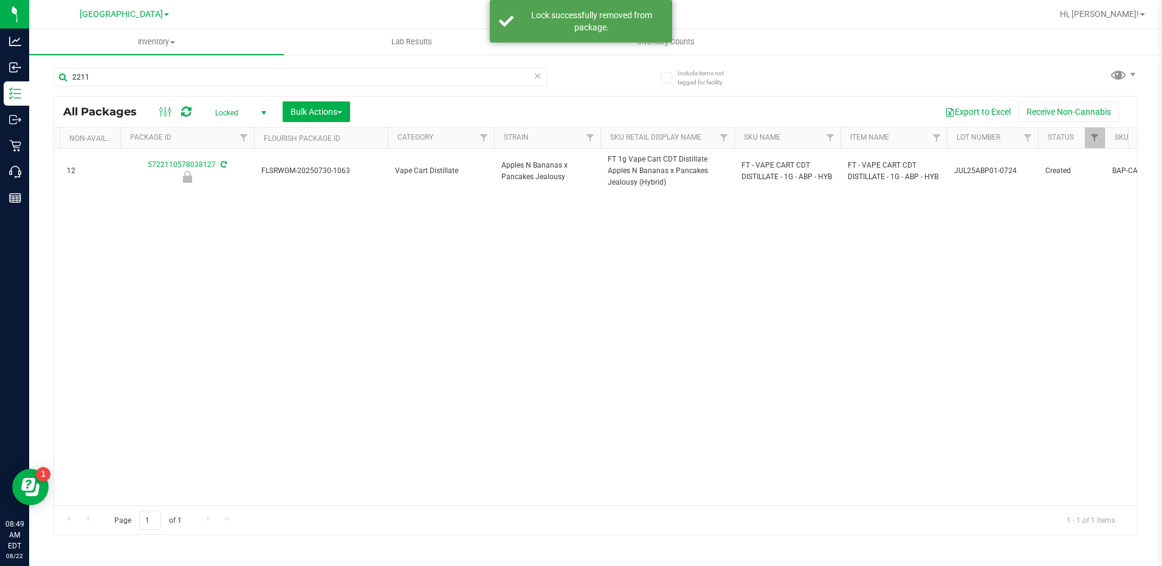
scroll to position [0, 420]
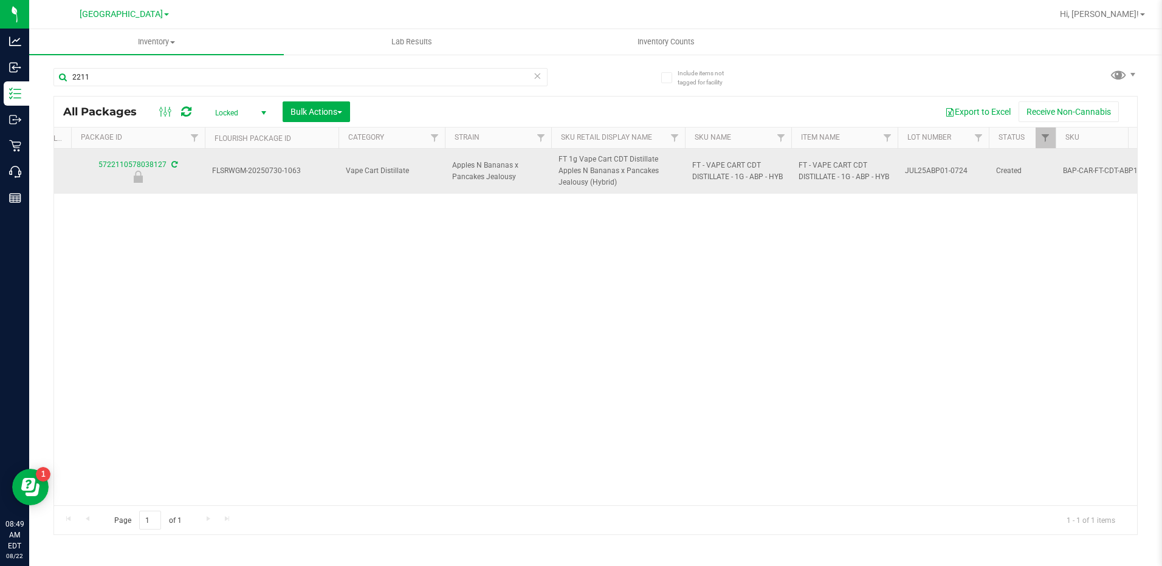
drag, startPoint x: 691, startPoint y: 155, endPoint x: 751, endPoint y: 187, distance: 67.4
click at [751, 187] on td "FT - VAPE CART CDT DISTILLATE - 1G - ABP - HYB" at bounding box center [738, 171] width 106 height 45
drag, startPoint x: 751, startPoint y: 187, endPoint x: 707, endPoint y: 172, distance: 46.7
copy span "FT - VAPE CART CDT DISTILLATE - 1G - ABP - HYB"
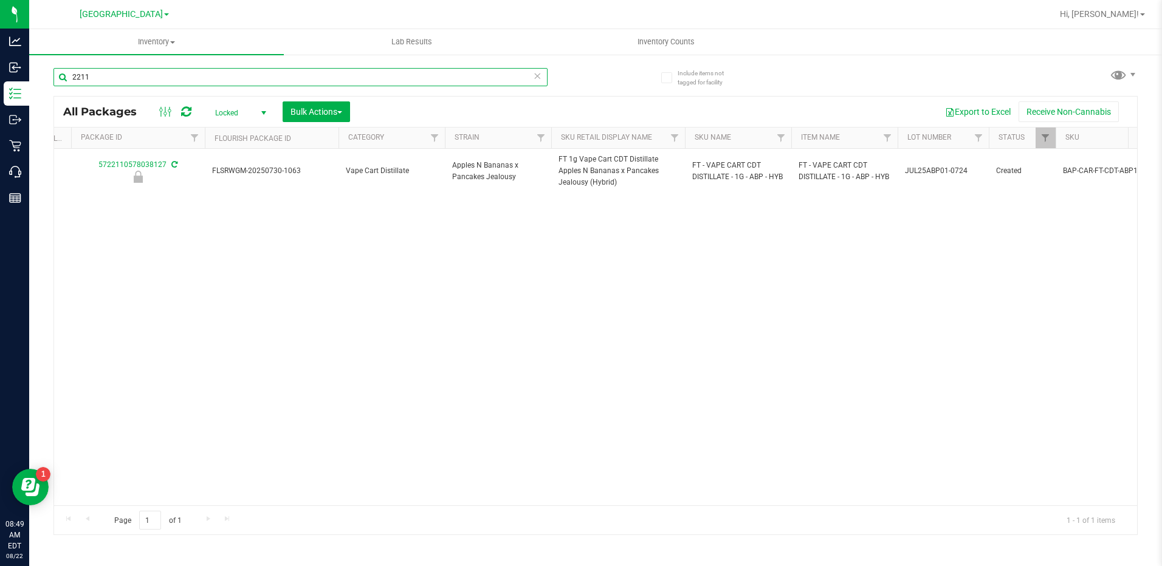
drag, startPoint x: 142, startPoint y: 77, endPoint x: -2, endPoint y: 115, distance: 149.0
click at [0, 115] on html "Analytics Inbound Inventory Outbound Retail Call Center Reports 08:49 AM EDT 08…" at bounding box center [581, 283] width 1162 height 566
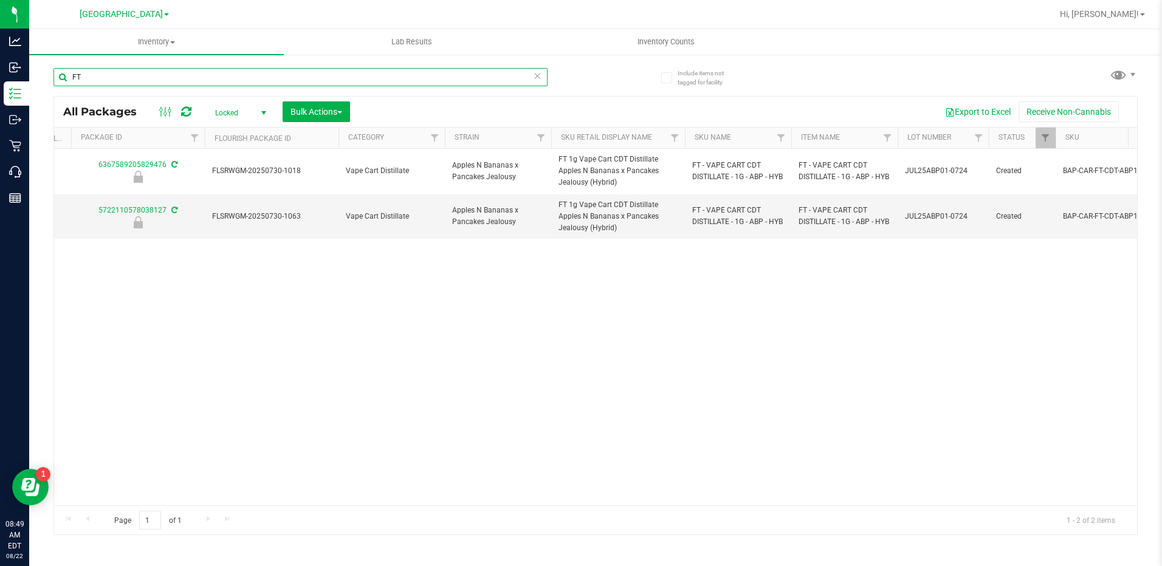
type input "F"
type input "2211"
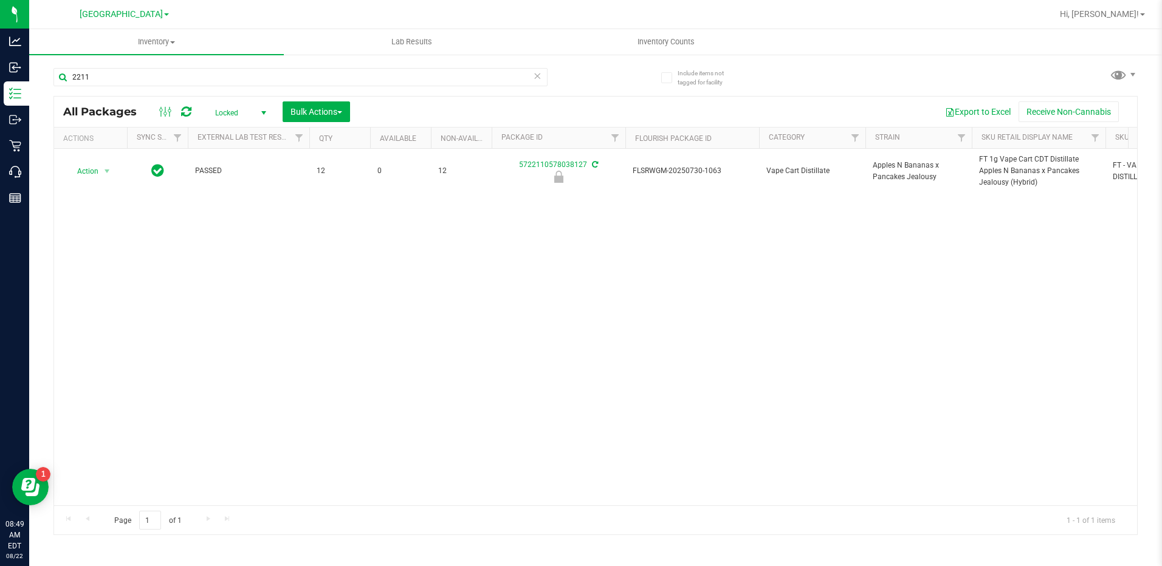
click at [234, 111] on span "Locked" at bounding box center [238, 113] width 67 height 17
click at [218, 181] on li "All" at bounding box center [238, 186] width 66 height 18
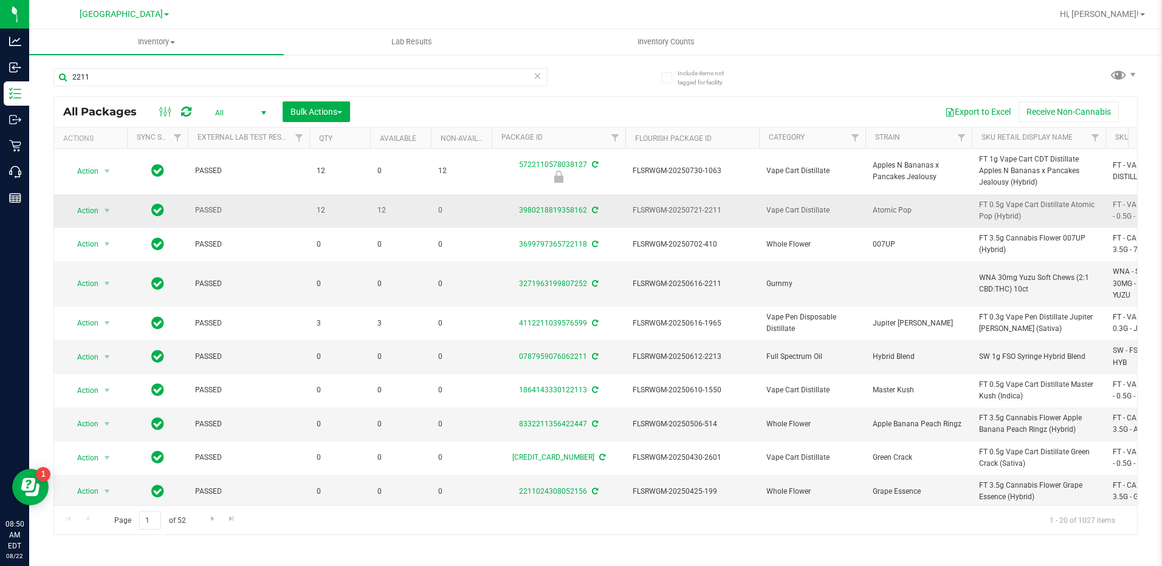
drag, startPoint x: 1032, startPoint y: 219, endPoint x: 980, endPoint y: 204, distance: 55.0
click at [980, 204] on span "FT 0.5g Vape Cart Distillate Atomic Pop (Hybrid)" at bounding box center [1038, 210] width 119 height 23
drag, startPoint x: 980, startPoint y: 204, endPoint x: 985, endPoint y: 208, distance: 7.3
copy span "FT 0.5g Vape Cart Distillate Atomic Pop (Hybrid)"
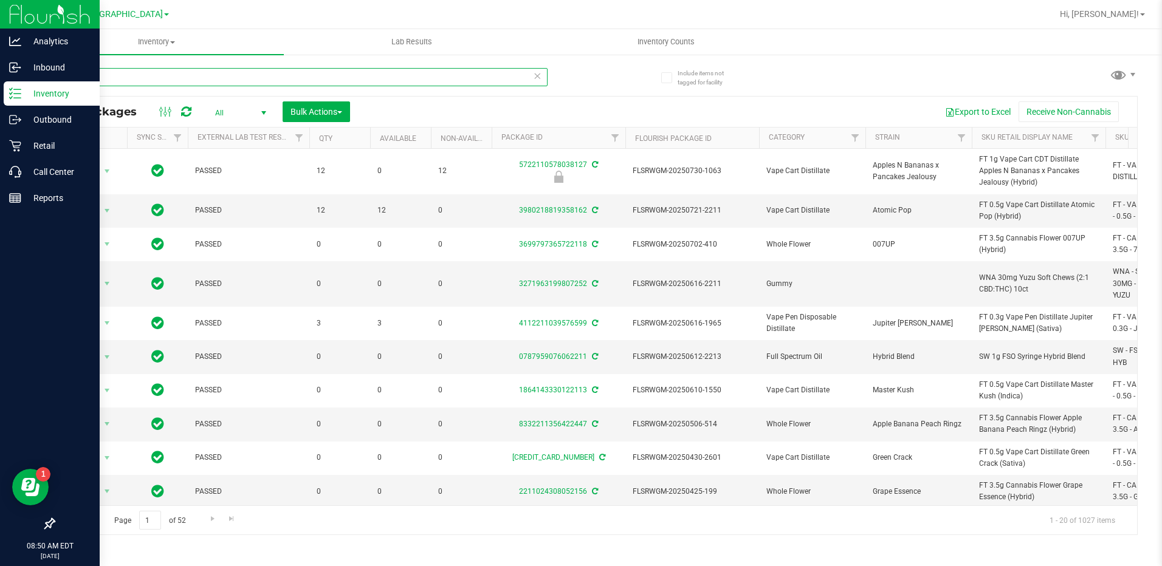
drag, startPoint x: 117, startPoint y: 79, endPoint x: 0, endPoint y: 94, distance: 117.6
click at [0, 93] on html "Analytics Inbound Inventory Outbound Retail Call Center Reports 08:50 AM EDT 08…" at bounding box center [581, 283] width 1162 height 566
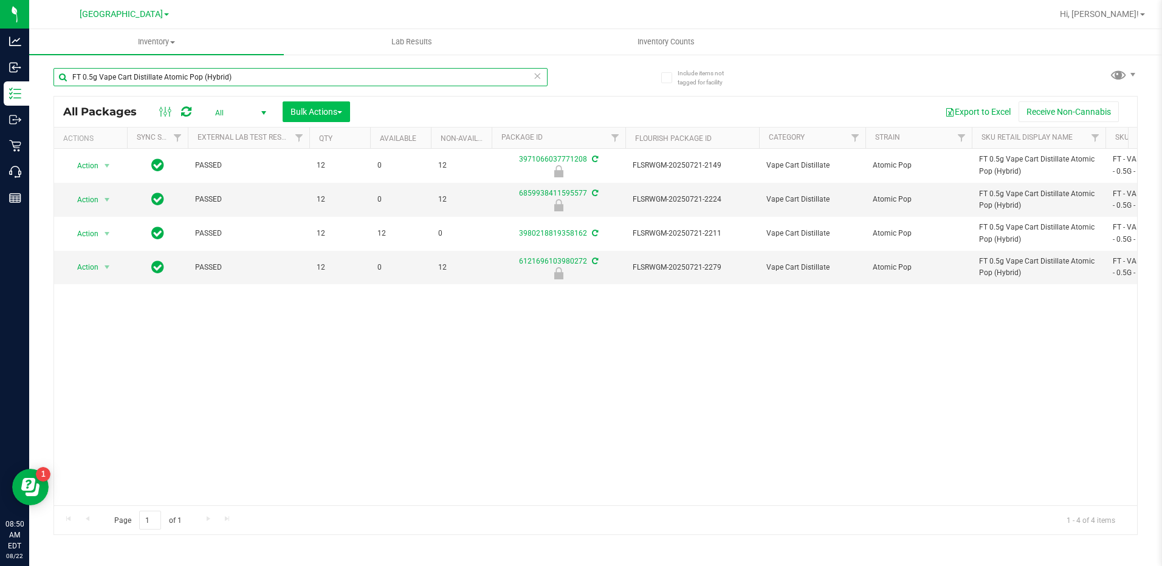
type input "FT 0.5g Vape Cart Distillate Atomic Pop (Hybrid)"
click at [322, 112] on span "Bulk Actions" at bounding box center [316, 112] width 52 height 10
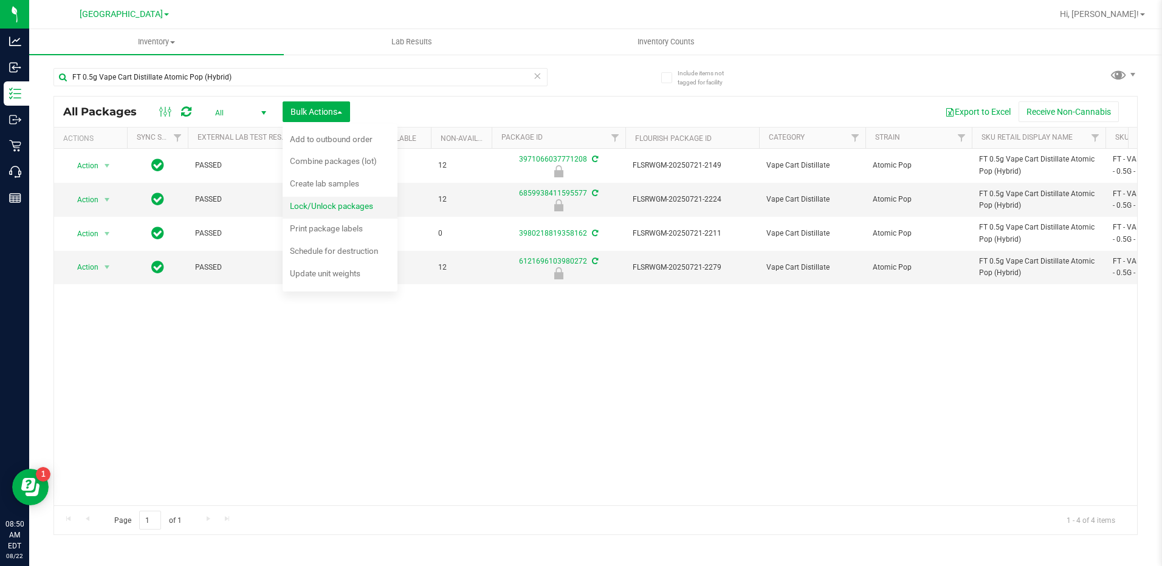
click at [322, 208] on span "Lock/Unlock packages" at bounding box center [331, 206] width 83 height 10
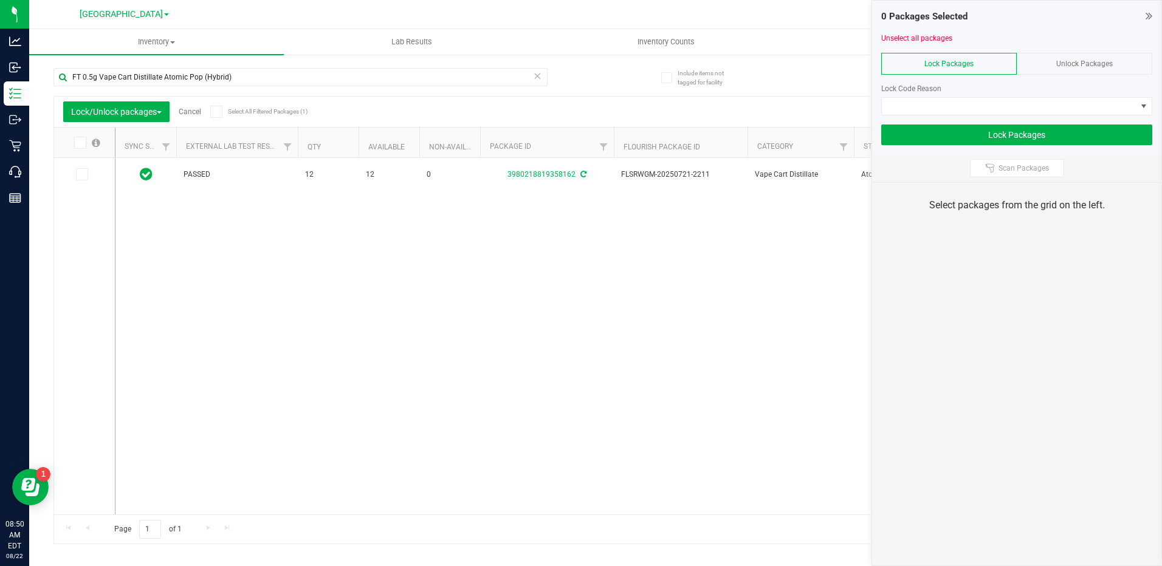
click at [1097, 61] on span "Unlock Packages" at bounding box center [1084, 64] width 57 height 9
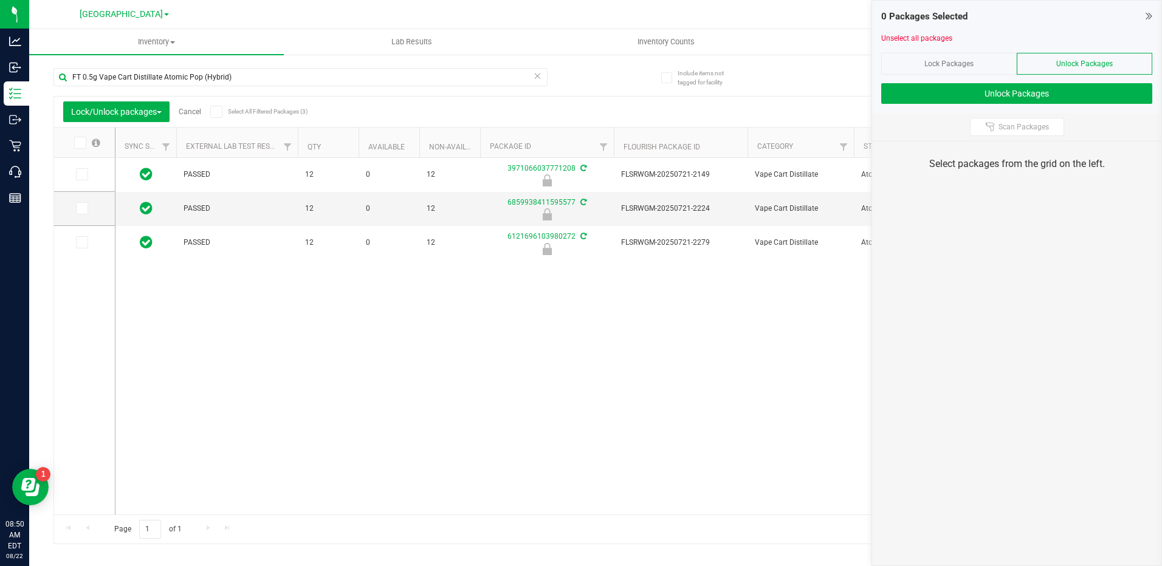
click at [78, 143] on icon at bounding box center [79, 143] width 8 height 0
click at [0, 0] on input "checkbox" at bounding box center [0, 0] width 0 height 0
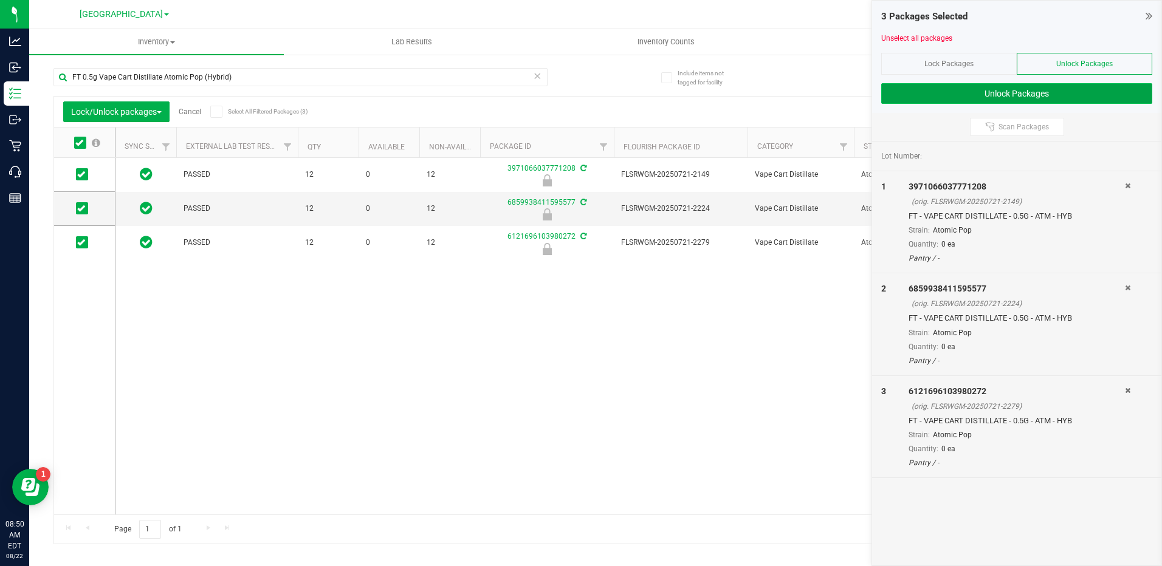
click at [1051, 97] on button "Unlock Packages" at bounding box center [1016, 93] width 271 height 21
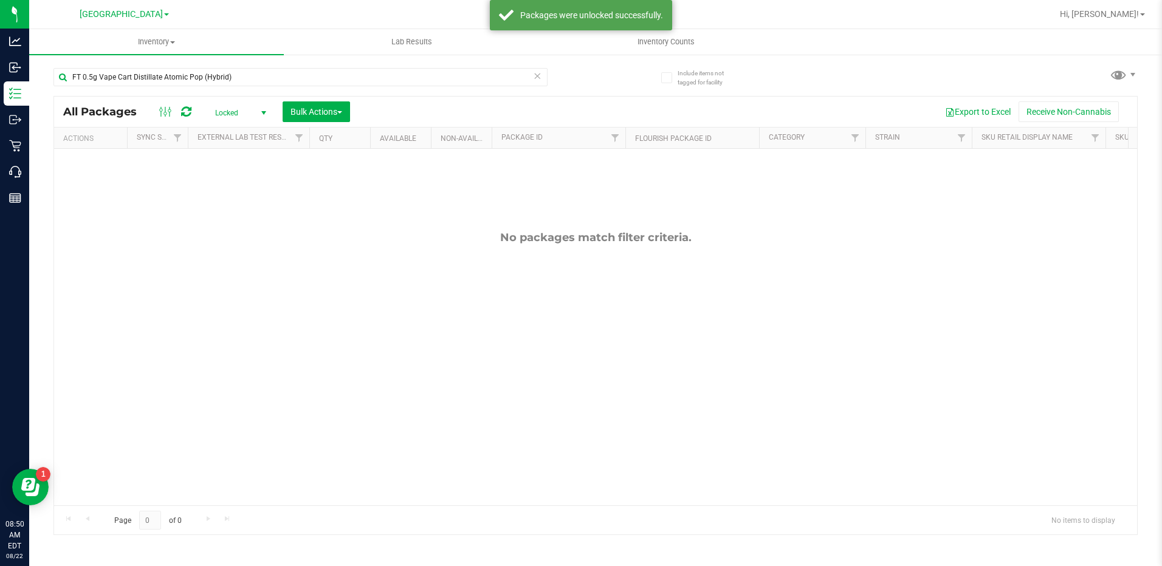
click at [227, 118] on span "Locked" at bounding box center [238, 113] width 67 height 17
click at [214, 189] on li "All" at bounding box center [238, 186] width 66 height 18
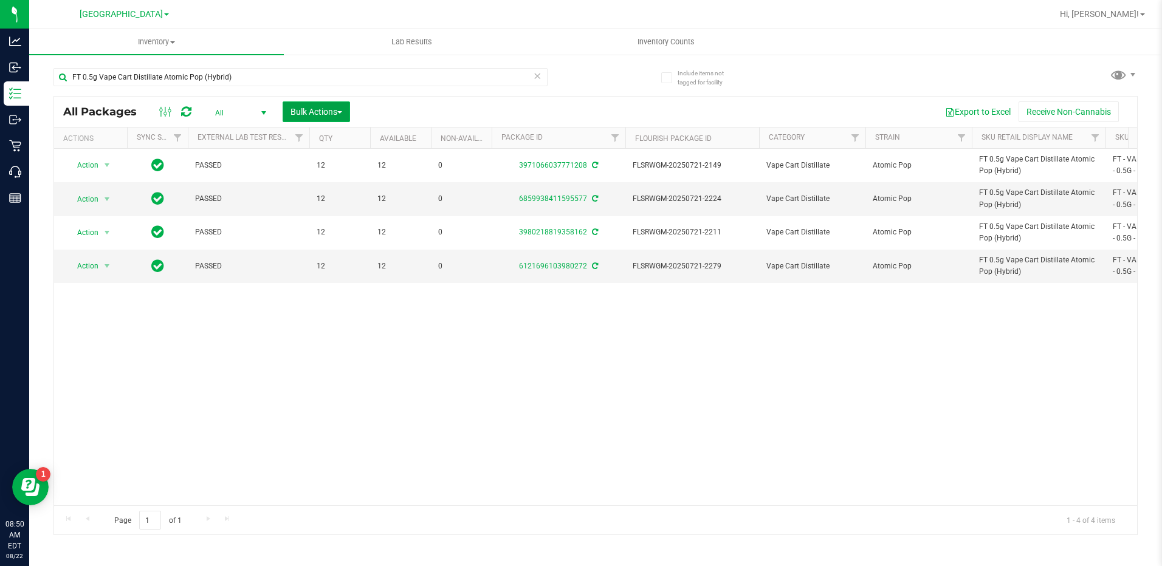
click at [315, 109] on span "Bulk Actions" at bounding box center [316, 112] width 52 height 10
click at [327, 205] on span "Lock/Unlock packages" at bounding box center [331, 206] width 83 height 10
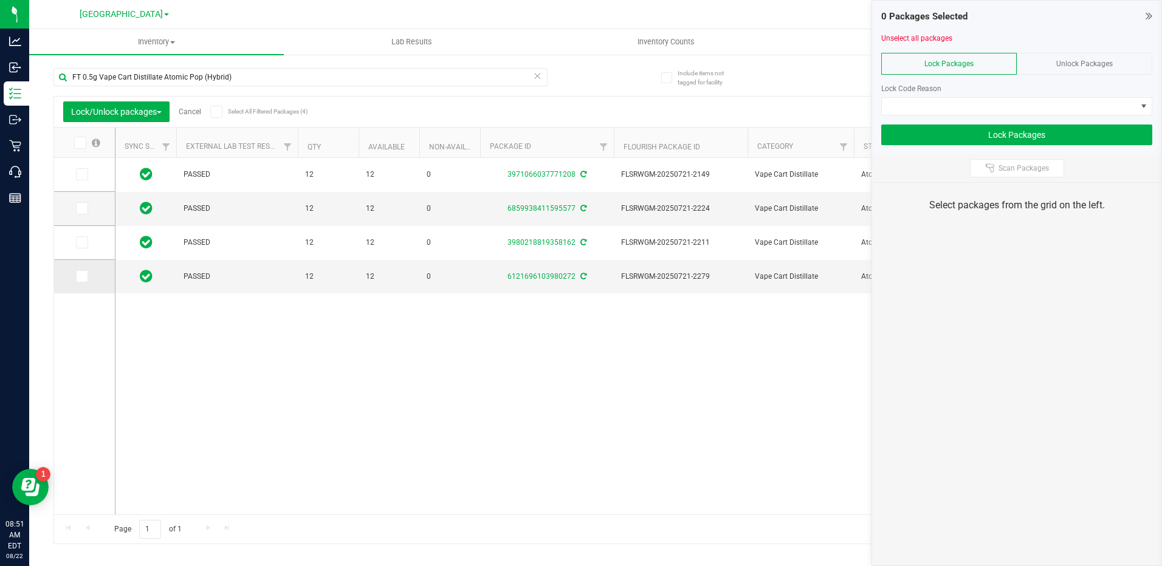
click at [81, 276] on icon at bounding box center [81, 276] width 8 height 0
click at [0, 0] on input "checkbox" at bounding box center [0, 0] width 0 height 0
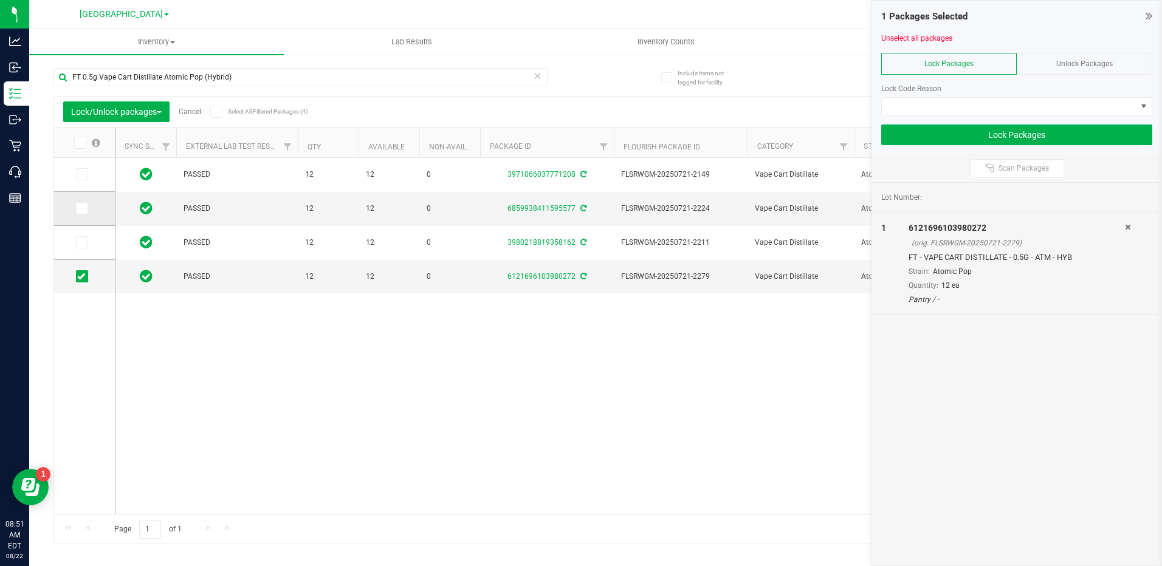
click at [81, 208] on icon at bounding box center [81, 208] width 8 height 0
click at [0, 0] on input "checkbox" at bounding box center [0, 0] width 0 height 0
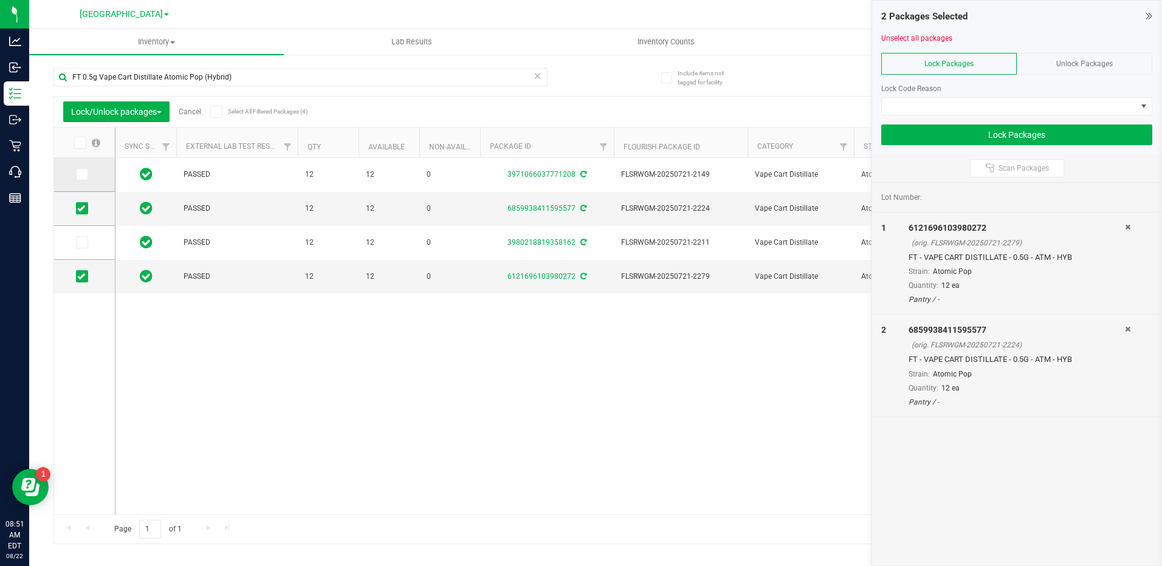
click at [79, 174] on icon at bounding box center [81, 174] width 8 height 0
click at [0, 0] on input "checkbox" at bounding box center [0, 0] width 0 height 0
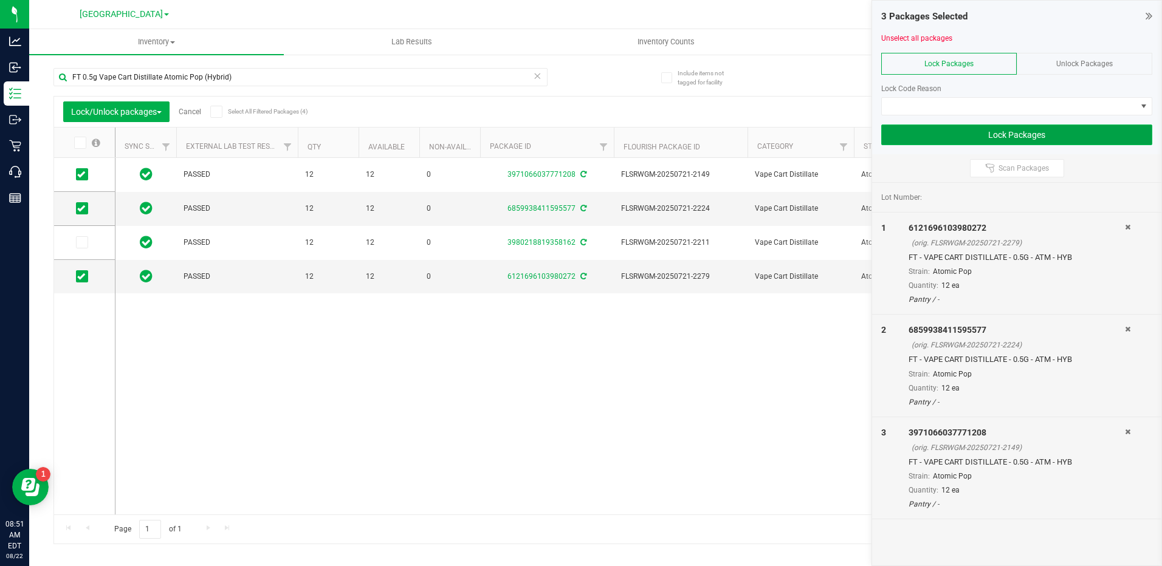
click at [969, 132] on button "Lock Packages" at bounding box center [1016, 135] width 271 height 21
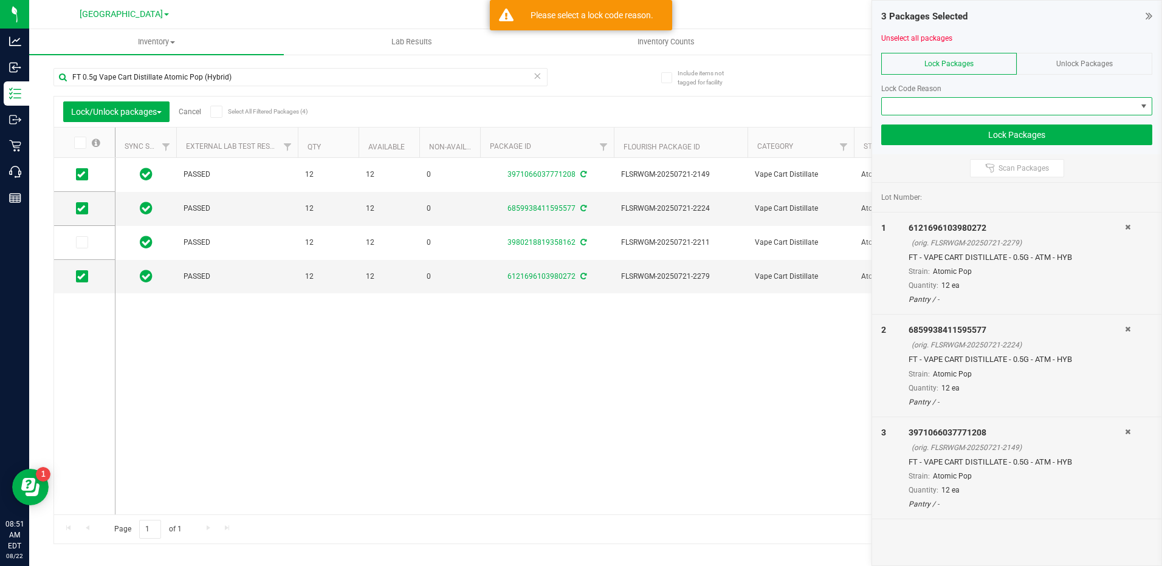
click at [966, 111] on span at bounding box center [1009, 106] width 255 height 17
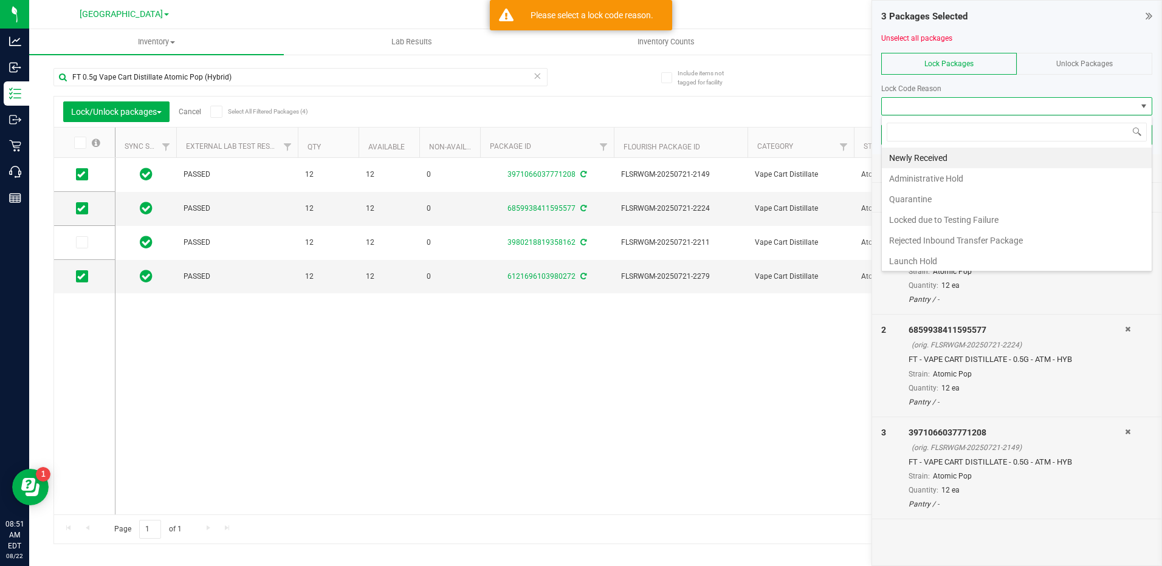
scroll to position [18, 271]
click at [934, 160] on li "Newly Received" at bounding box center [1017, 158] width 270 height 21
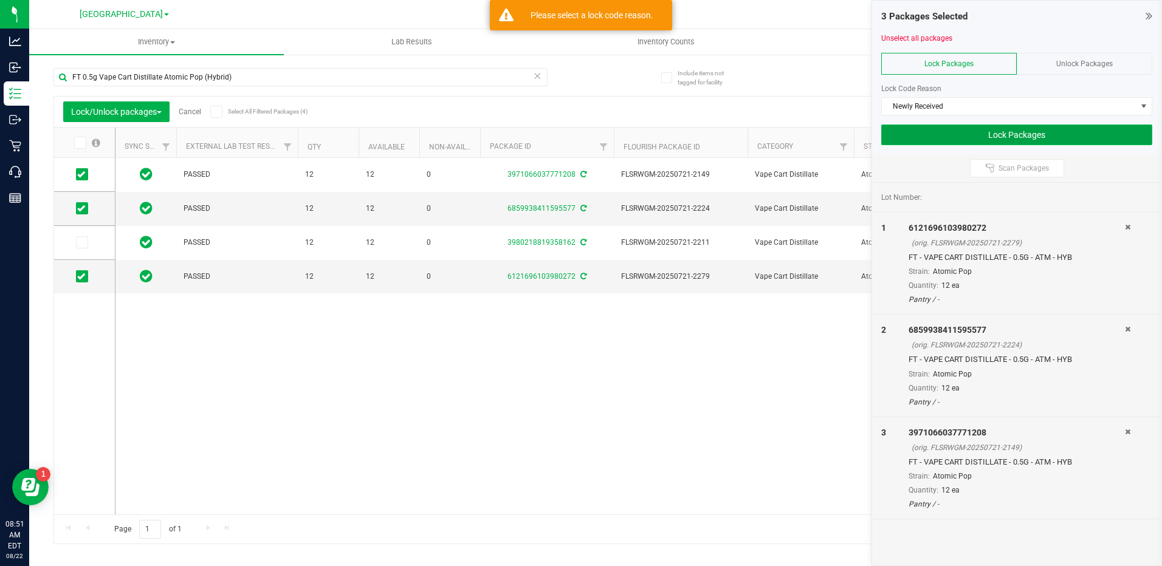
click at [974, 142] on button "Lock Packages" at bounding box center [1016, 135] width 271 height 21
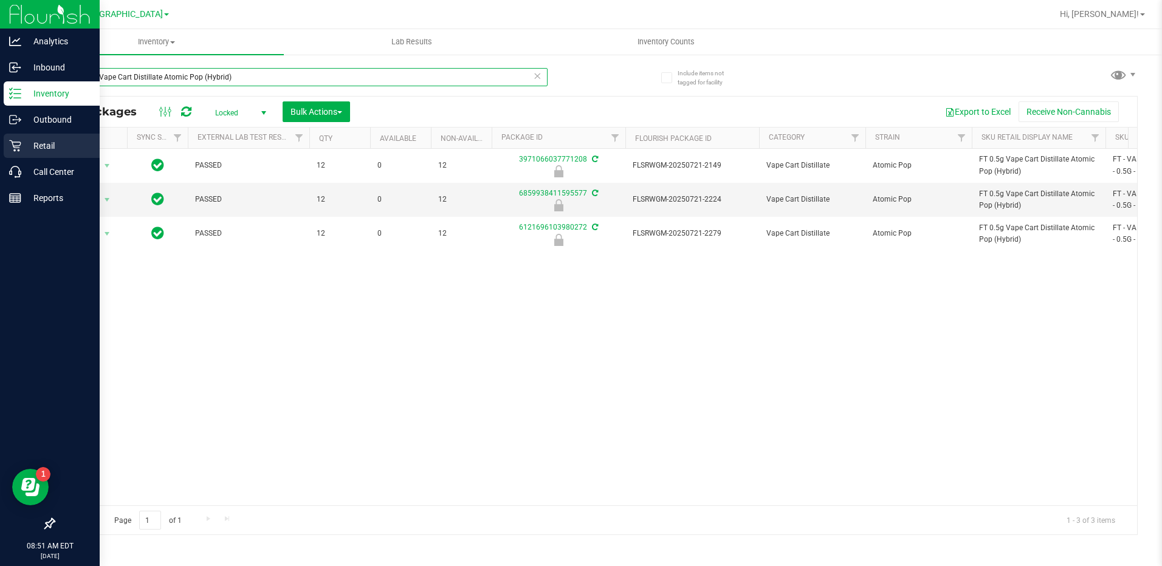
drag, startPoint x: 242, startPoint y: 81, endPoint x: 0, endPoint y: 136, distance: 248.1
click at [0, 136] on html "Analytics Inbound Inventory Outbound Retail Call Center Reports 08:51 AM EDT 08…" at bounding box center [581, 283] width 1162 height 566
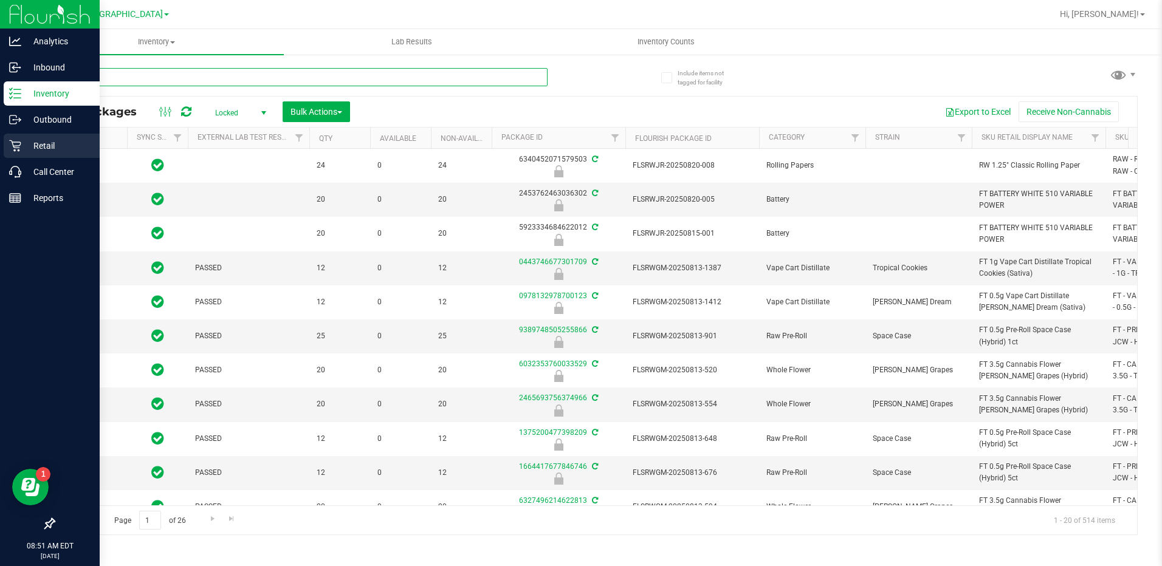
type input "471"
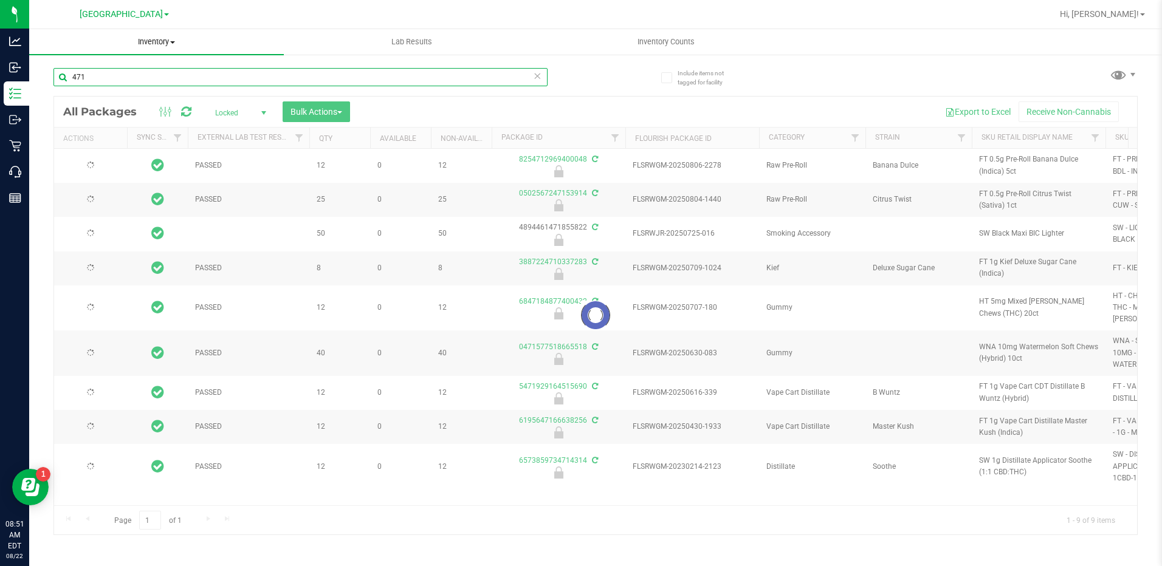
type input "[DATE]"
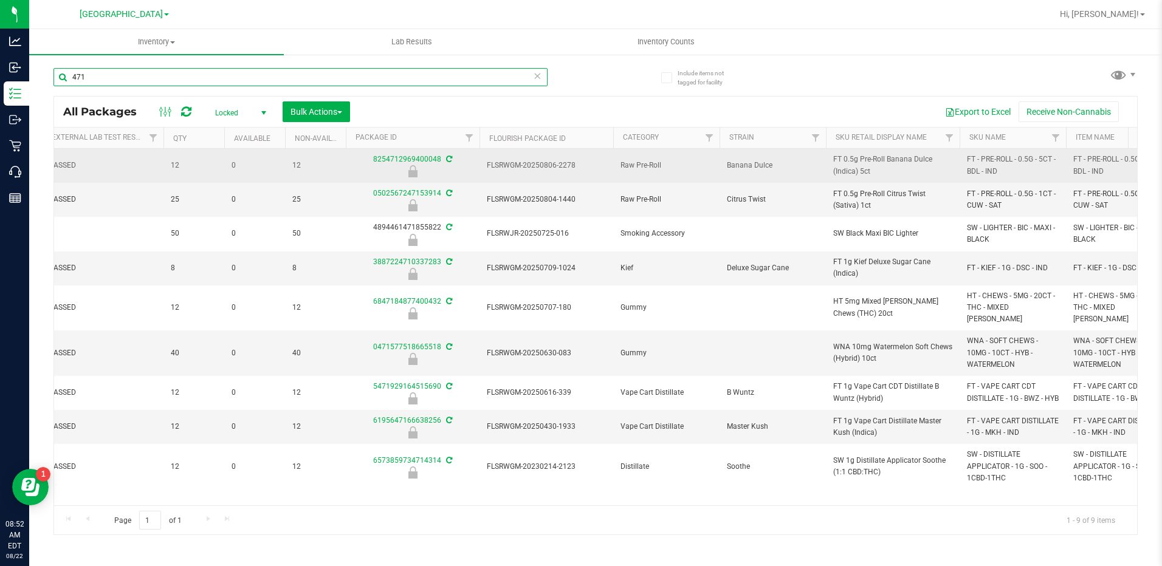
scroll to position [0, 142]
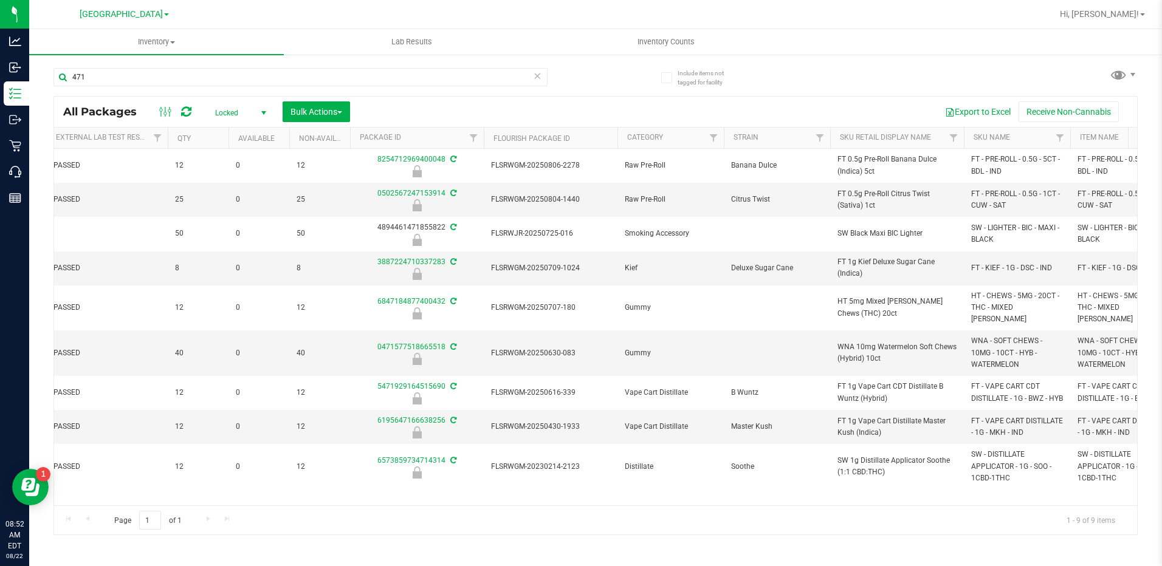
drag, startPoint x: 468, startPoint y: 495, endPoint x: 355, endPoint y: 493, distance: 113.6
click at [355, 493] on div "Action Action Edit attributes Global inventory Package audit log Print package …" at bounding box center [595, 327] width 1083 height 357
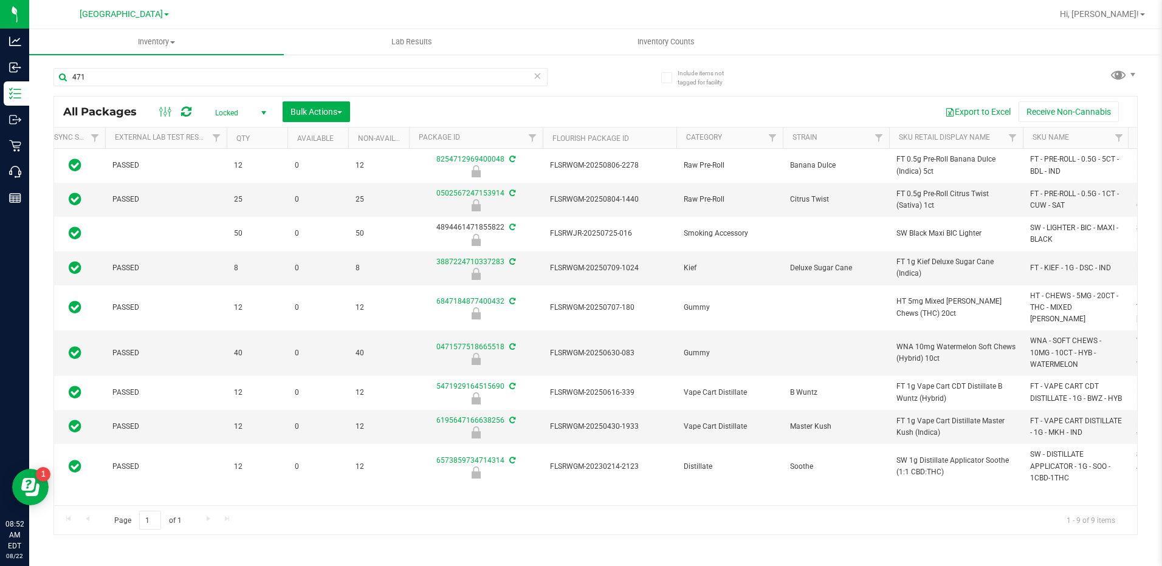
scroll to position [0, 0]
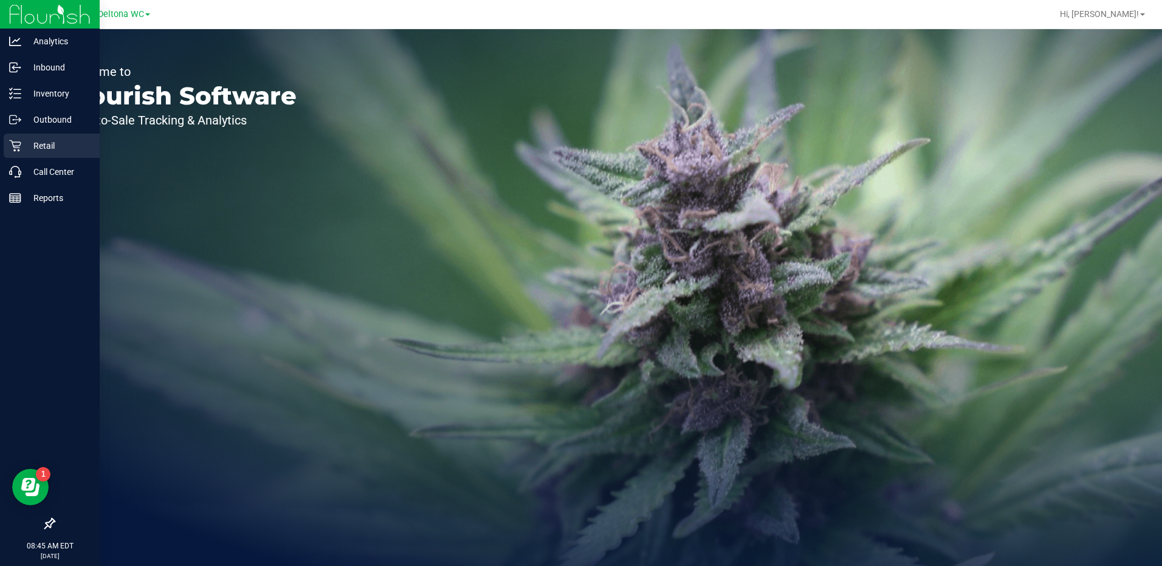
click at [53, 140] on p "Retail" at bounding box center [57, 146] width 73 height 15
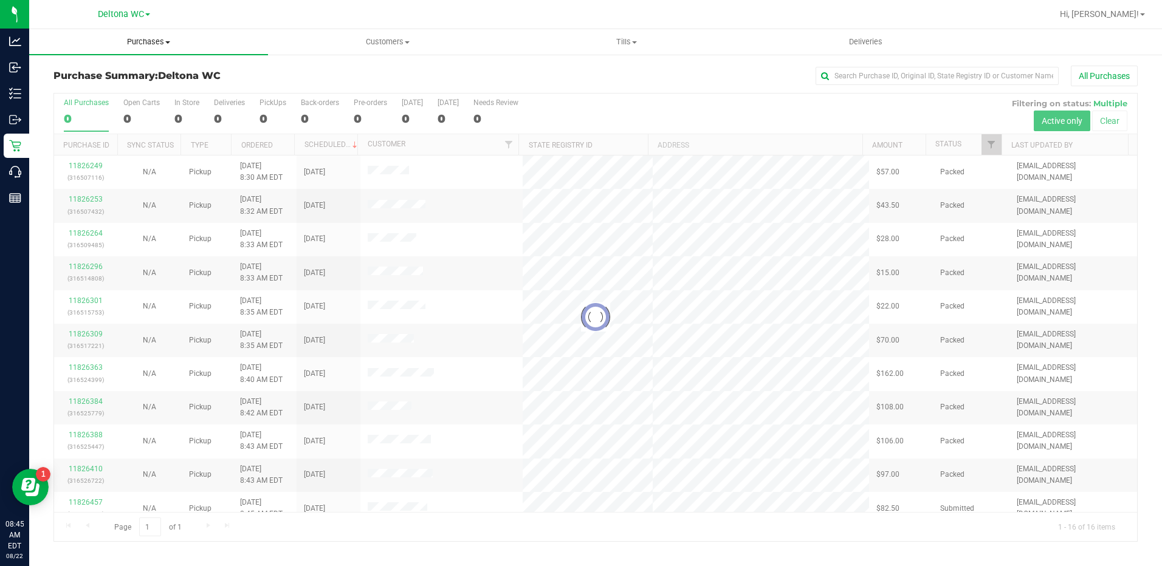
click at [159, 40] on span "Purchases" at bounding box center [148, 41] width 239 height 11
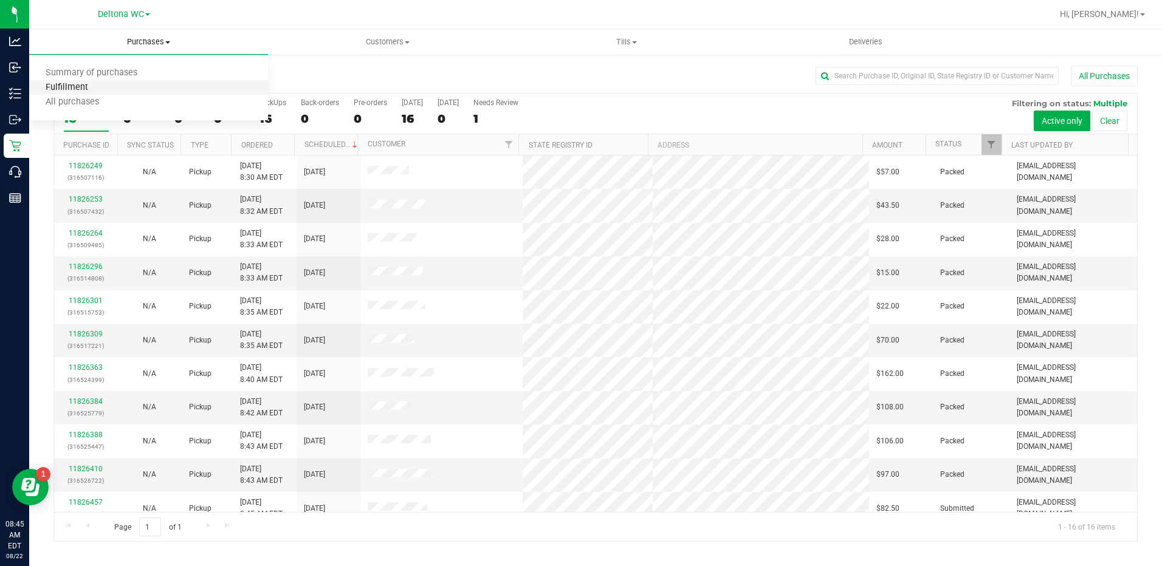
click at [70, 89] on span "Fulfillment" at bounding box center [66, 88] width 75 height 10
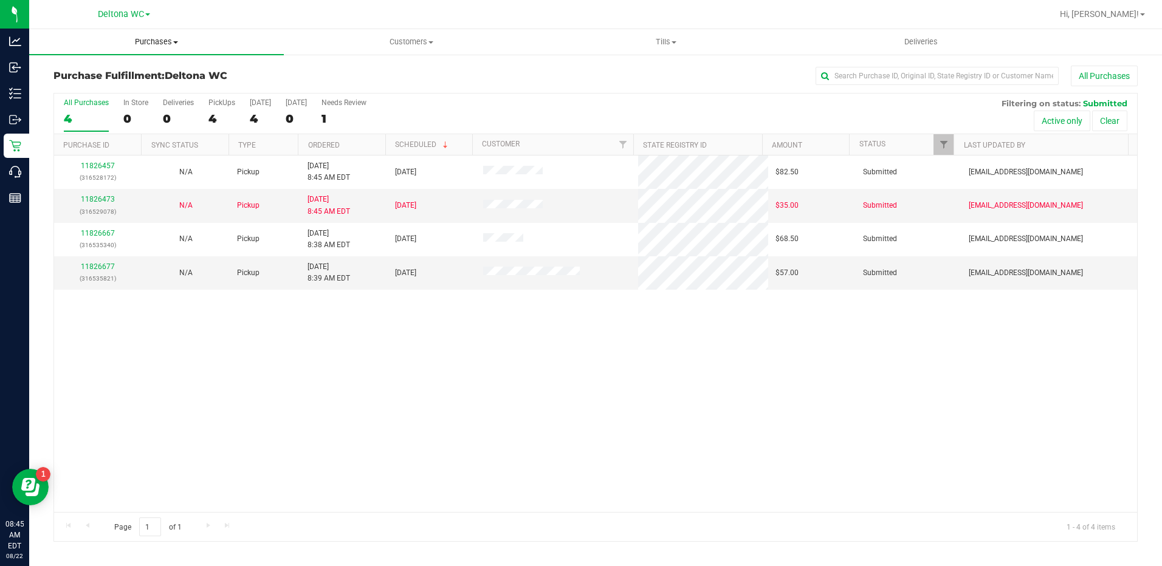
click at [153, 42] on span "Purchases" at bounding box center [156, 41] width 255 height 11
click at [98, 75] on span "Summary of purchases" at bounding box center [91, 73] width 125 height 10
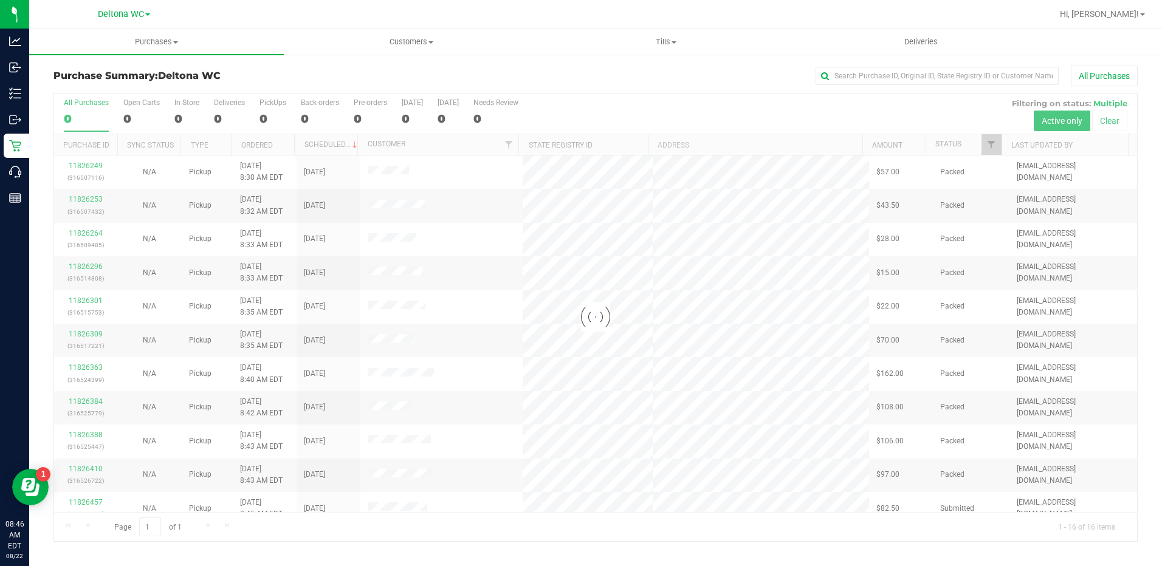
click at [267, 141] on div at bounding box center [595, 318] width 1083 height 448
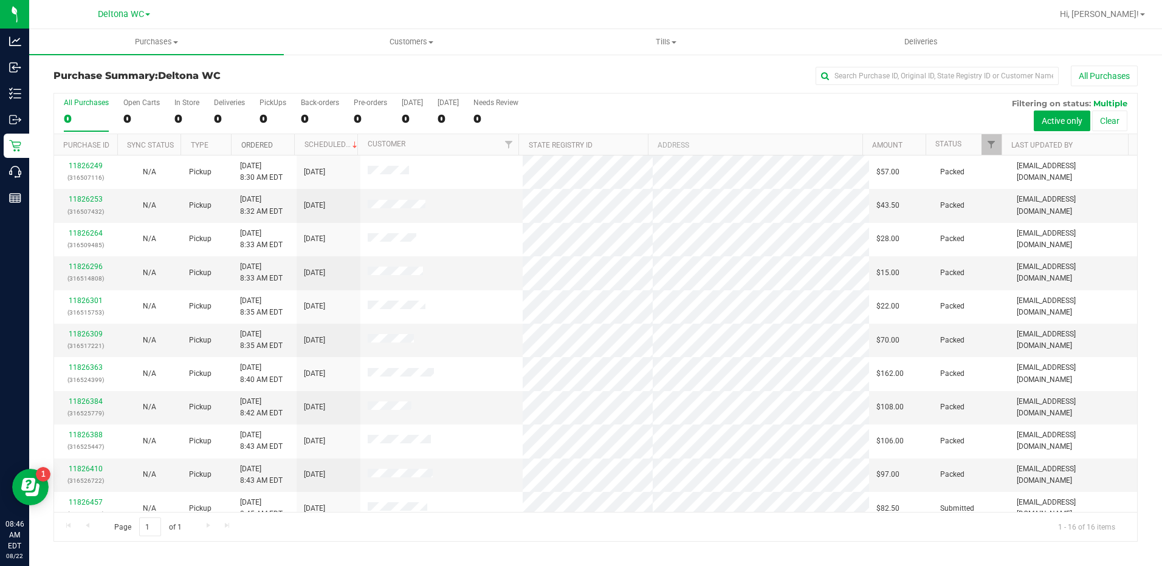
click at [272, 145] on link "Ordered" at bounding box center [257, 145] width 32 height 9
click at [126, 17] on span "Deltona WC" at bounding box center [121, 14] width 46 height 11
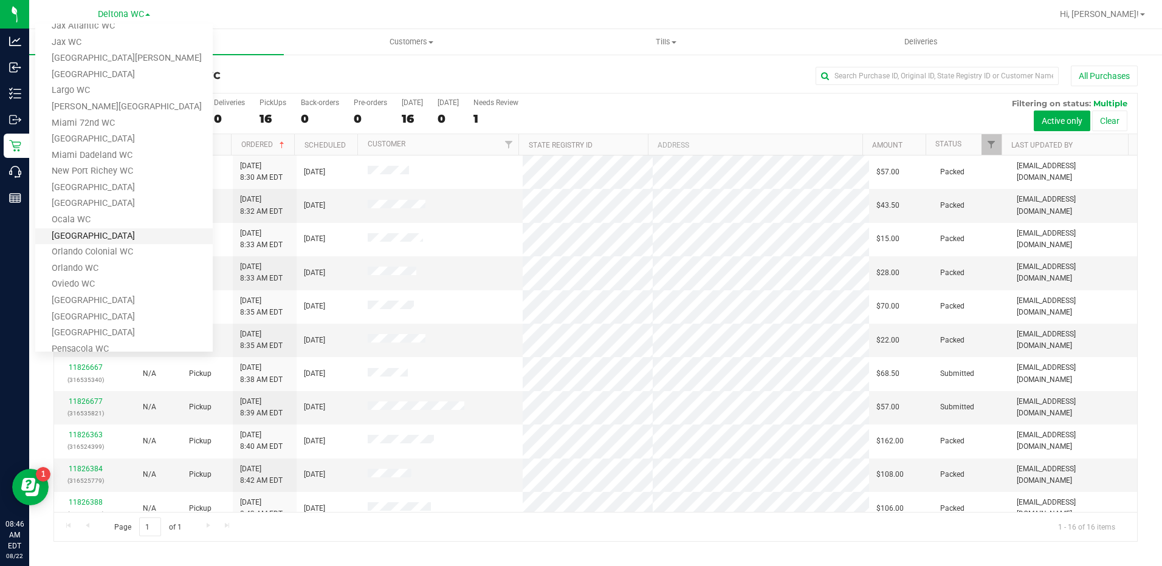
scroll to position [243, 0]
click at [103, 313] on link "[GEOGRAPHIC_DATA]" at bounding box center [123, 317] width 177 height 16
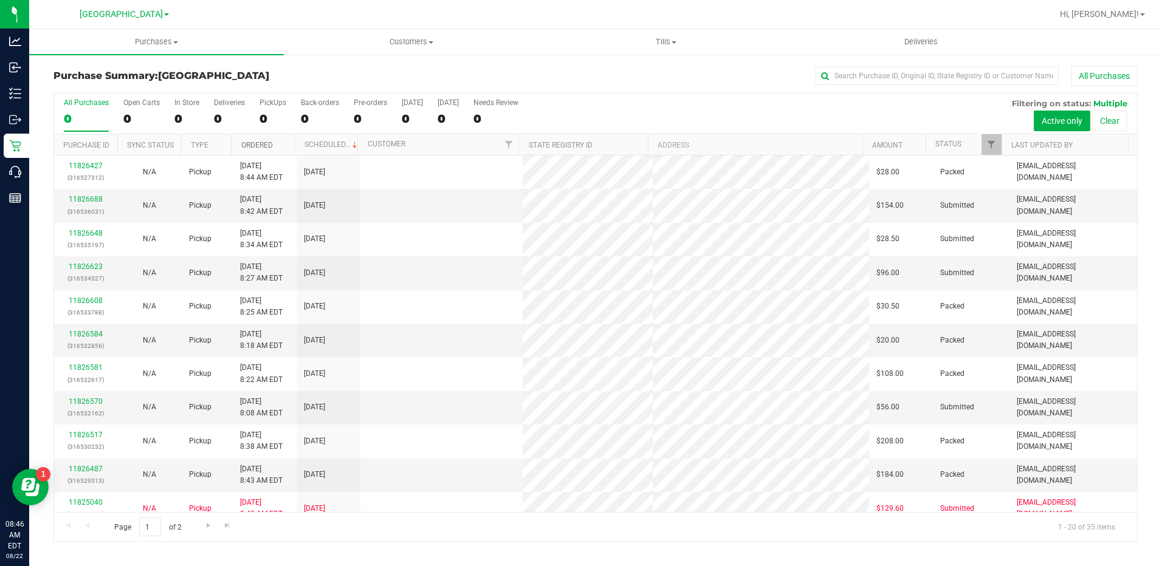
click at [263, 146] on link "Ordered" at bounding box center [257, 145] width 32 height 9
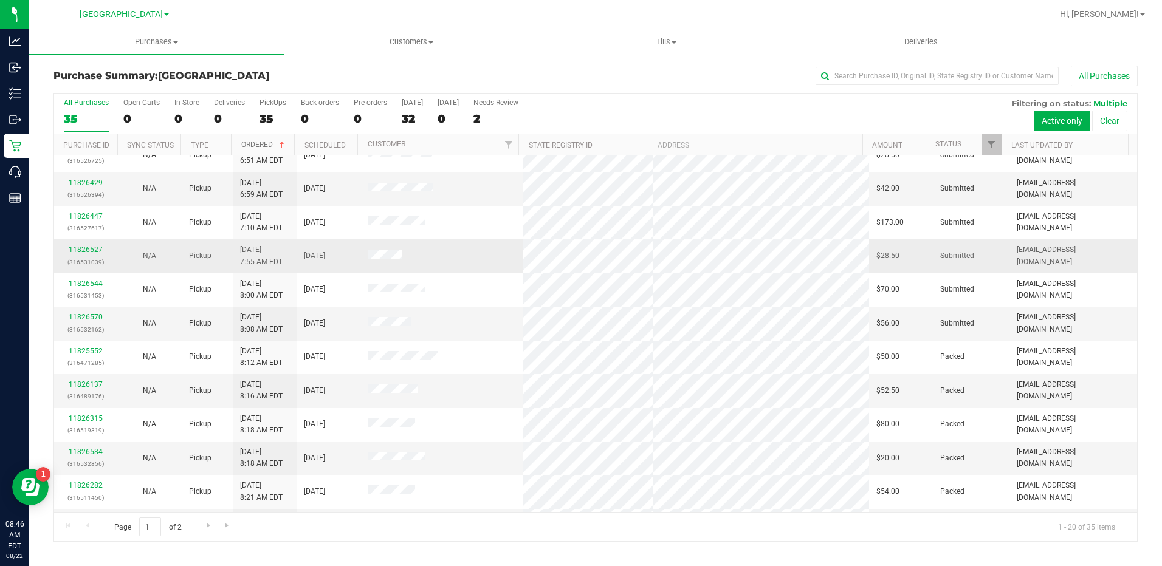
scroll to position [316, 0]
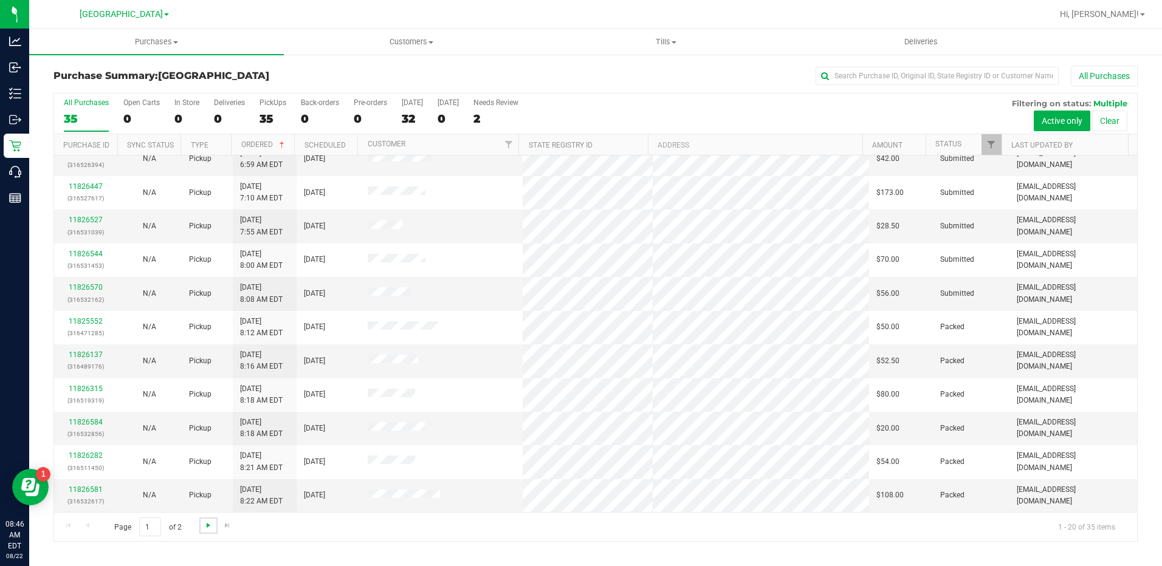
click at [204, 524] on span "Go to the next page" at bounding box center [209, 526] width 10 height 10
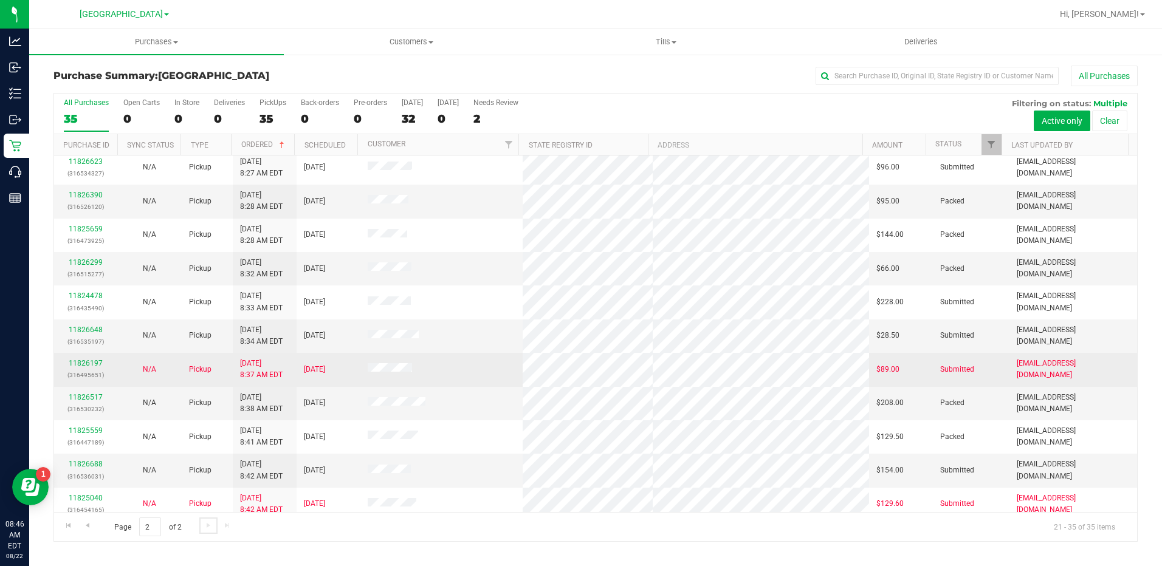
scroll to position [148, 0]
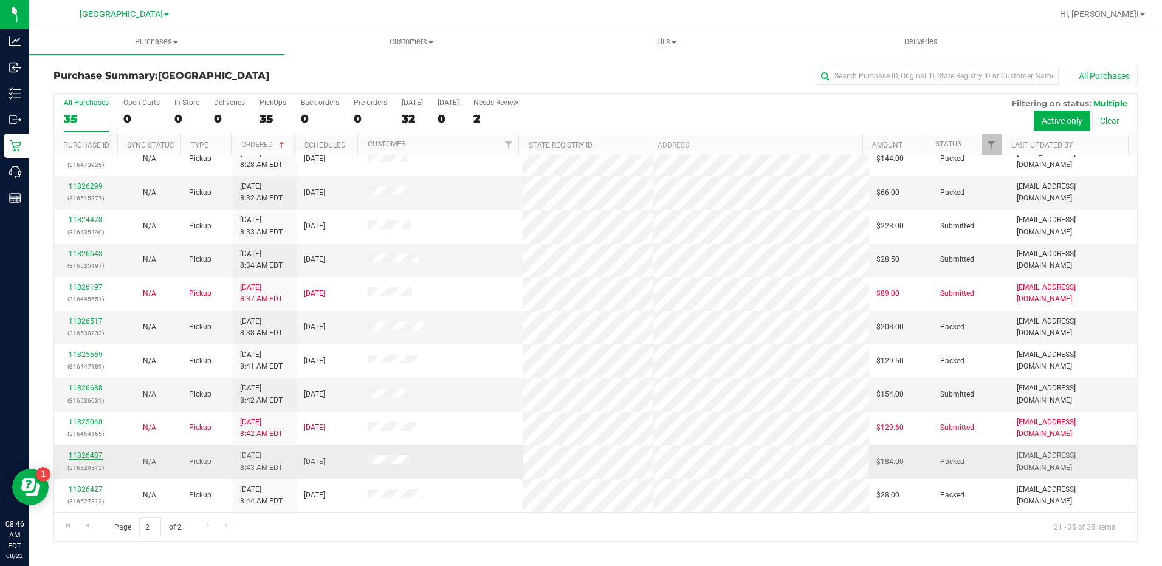
click at [93, 453] on link "11826487" at bounding box center [86, 455] width 34 height 9
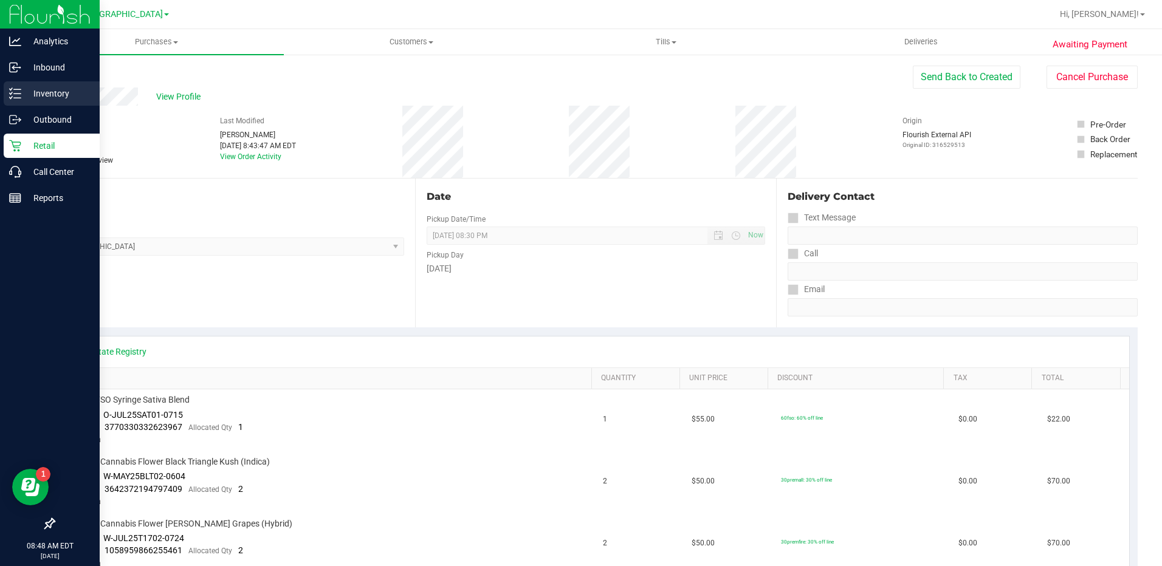
click at [39, 96] on p "Inventory" at bounding box center [57, 93] width 73 height 15
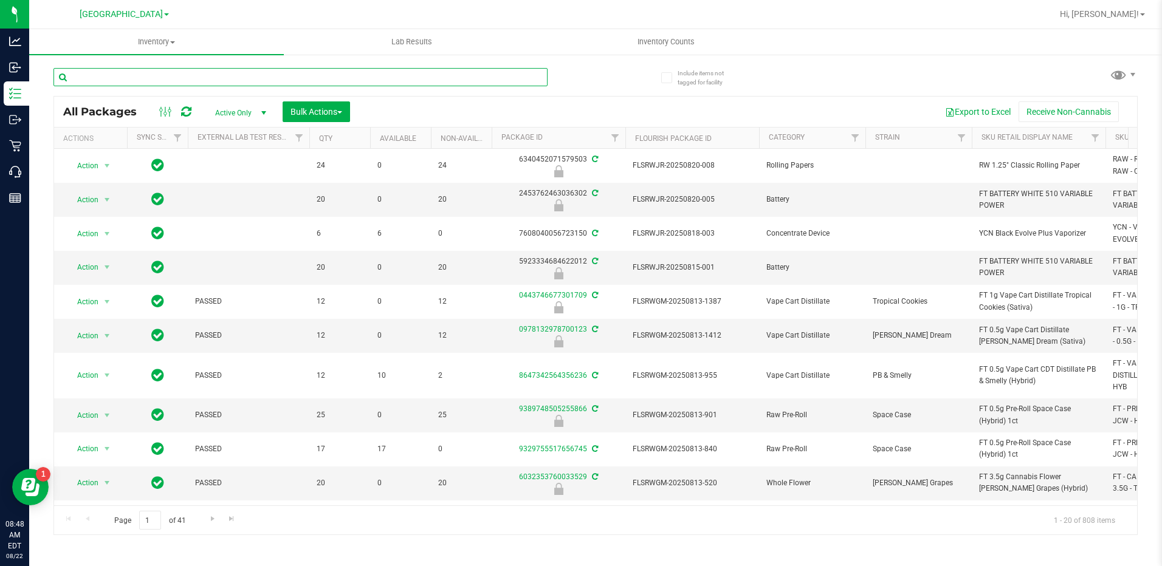
click at [84, 73] on input "text" at bounding box center [300, 77] width 494 height 18
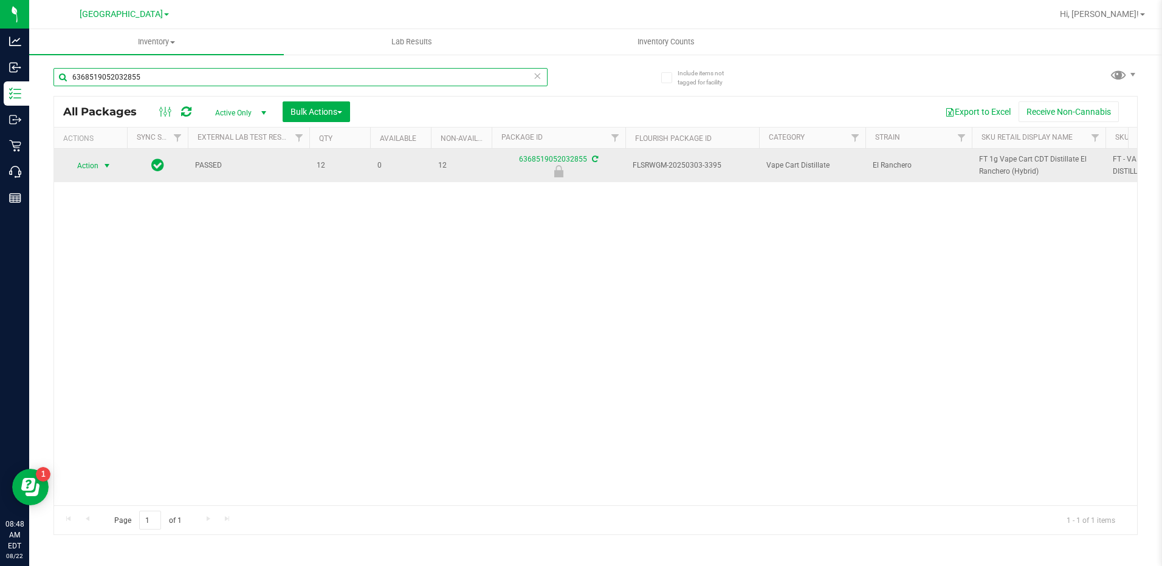
type input "6368519052032855"
click at [95, 161] on span "Action" at bounding box center [82, 165] width 33 height 17
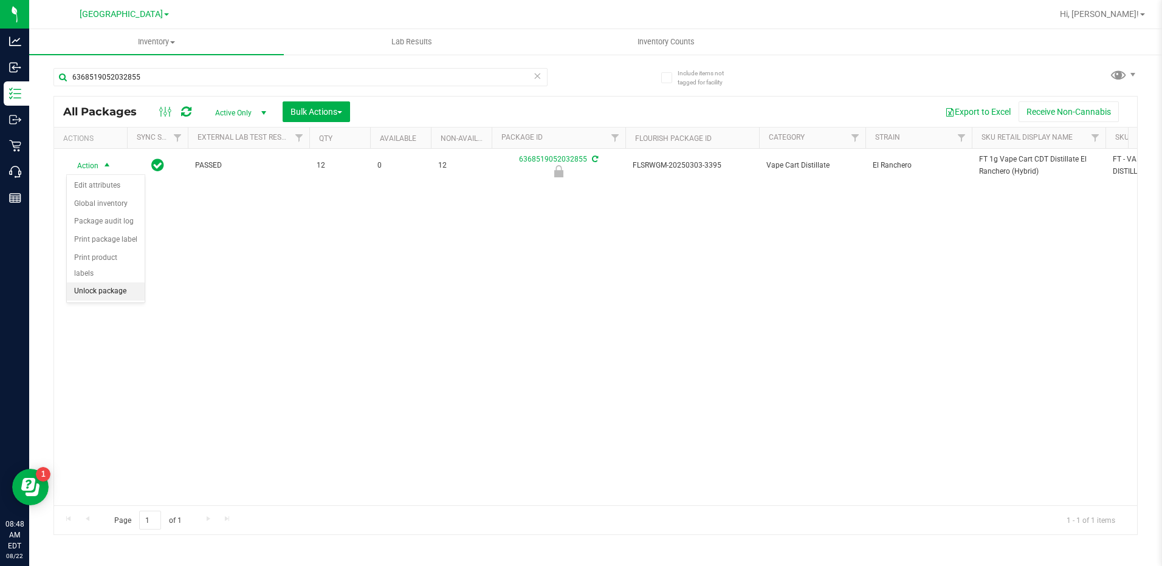
click at [88, 283] on li "Unlock package" at bounding box center [106, 292] width 78 height 18
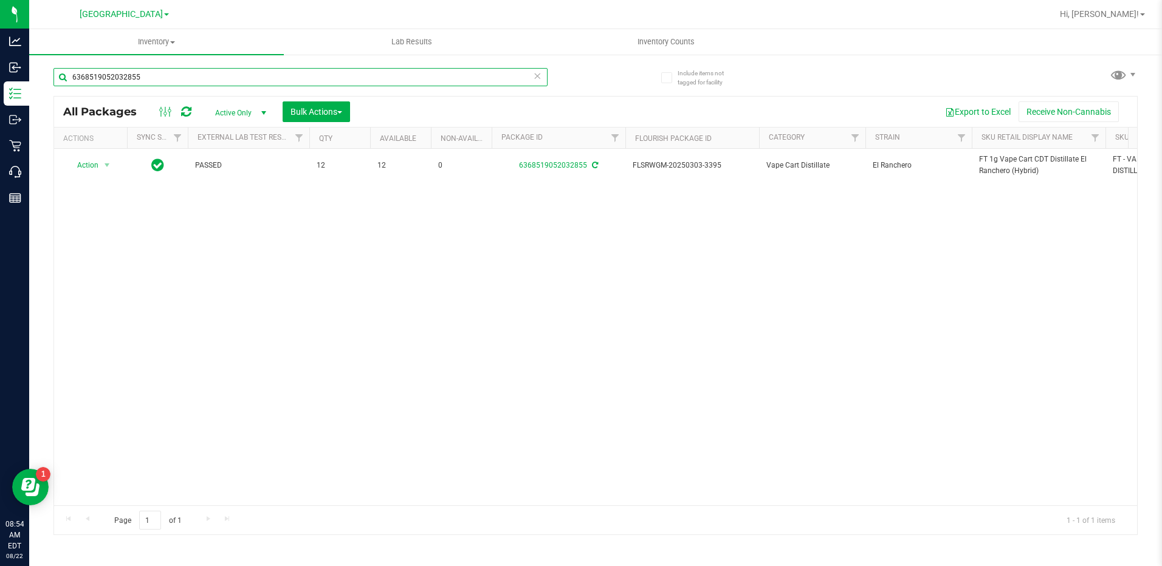
drag, startPoint x: 146, startPoint y: 77, endPoint x: 36, endPoint y: 91, distance: 111.5
click at [36, 83] on div "Include items not tagged for facility 6368519052032855 All Packages Active Only…" at bounding box center [595, 238] width 1133 height 371
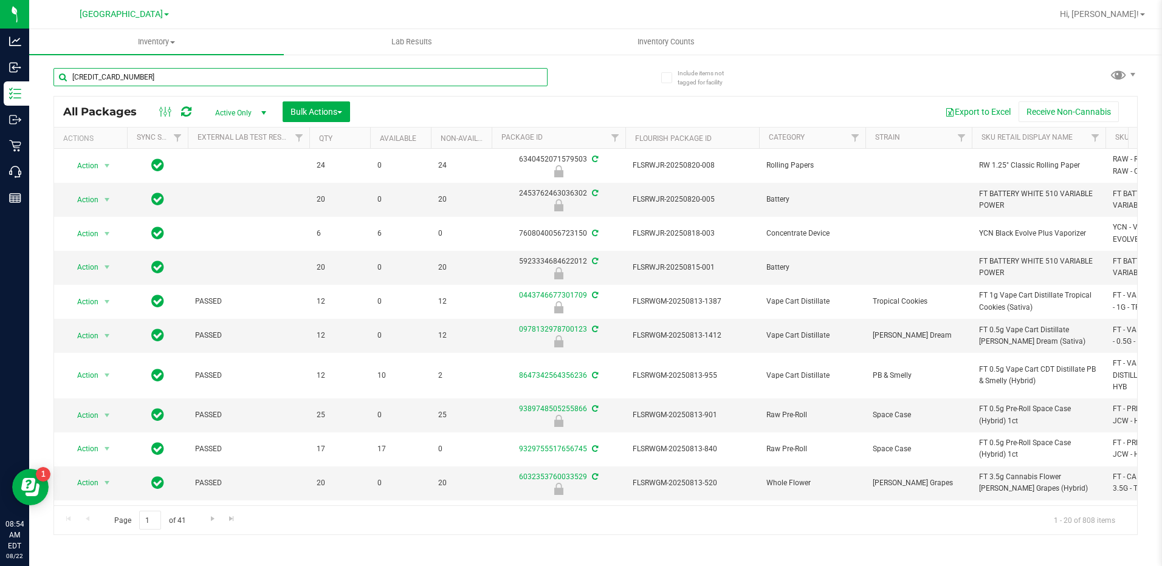
type input "6368519052032855"
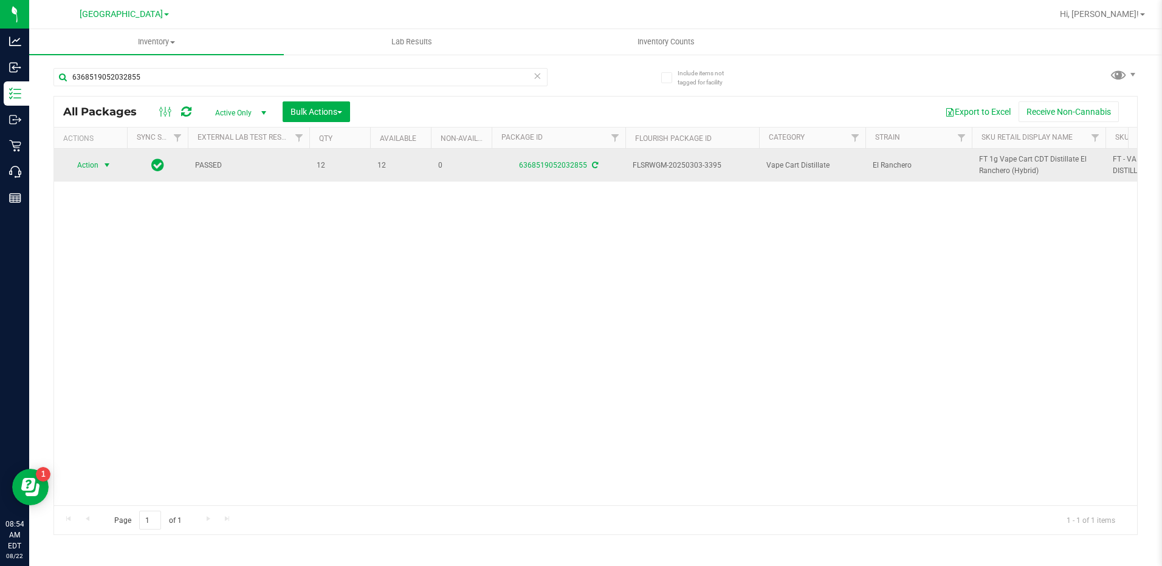
drag, startPoint x: 94, startPoint y: 162, endPoint x: 94, endPoint y: 173, distance: 10.9
click at [94, 165] on span "Action" at bounding box center [82, 165] width 33 height 17
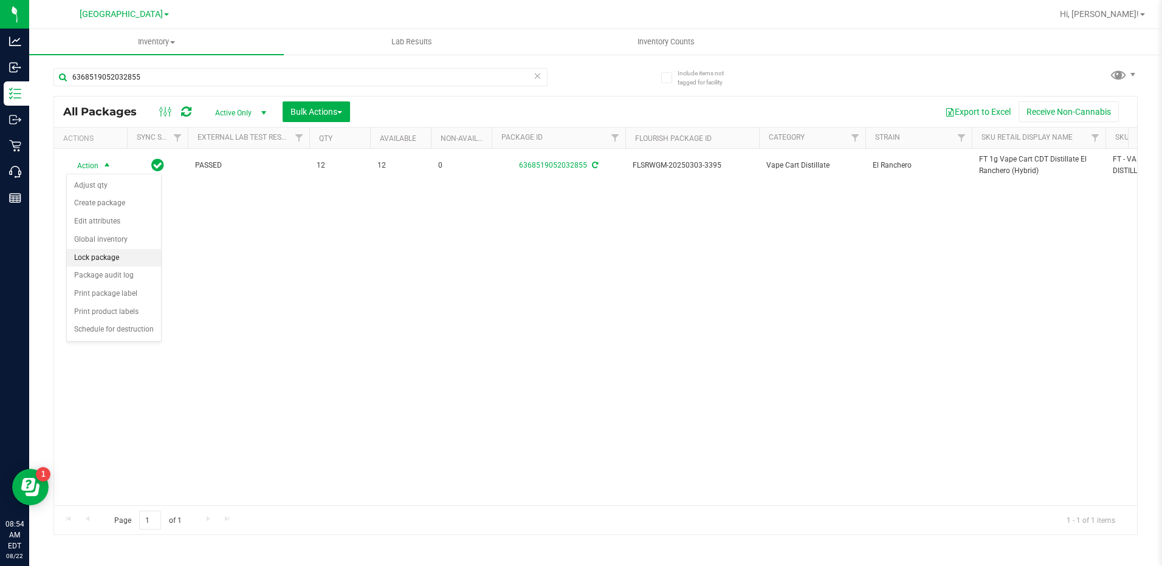
click at [126, 259] on li "Lock package" at bounding box center [114, 258] width 94 height 18
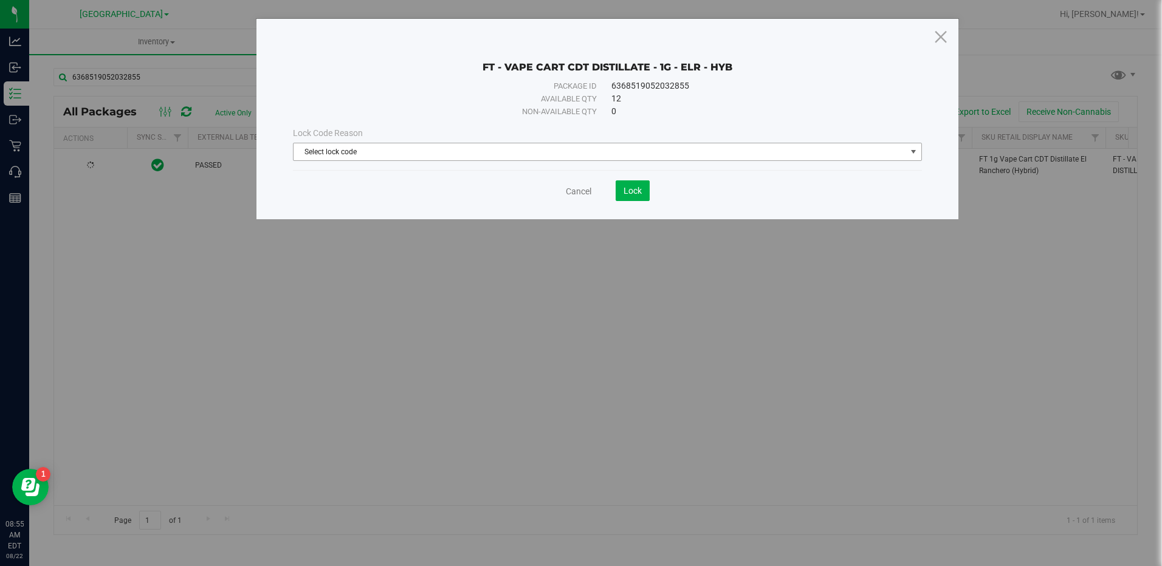
click at [374, 150] on span "Select lock code" at bounding box center [599, 151] width 612 height 17
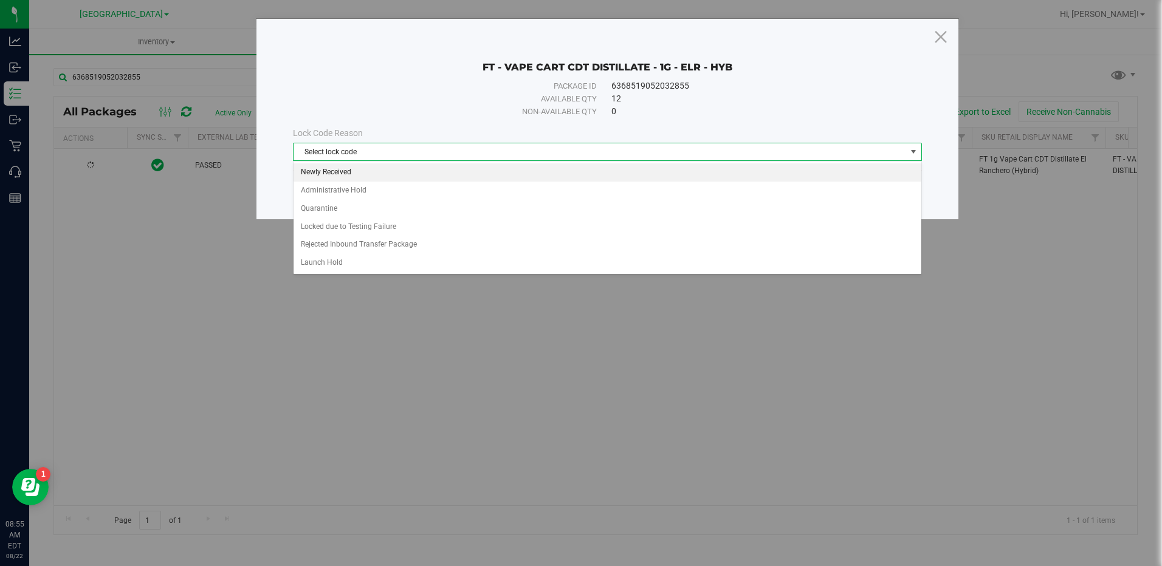
click at [368, 171] on li "Newly Received" at bounding box center [606, 172] width 627 height 18
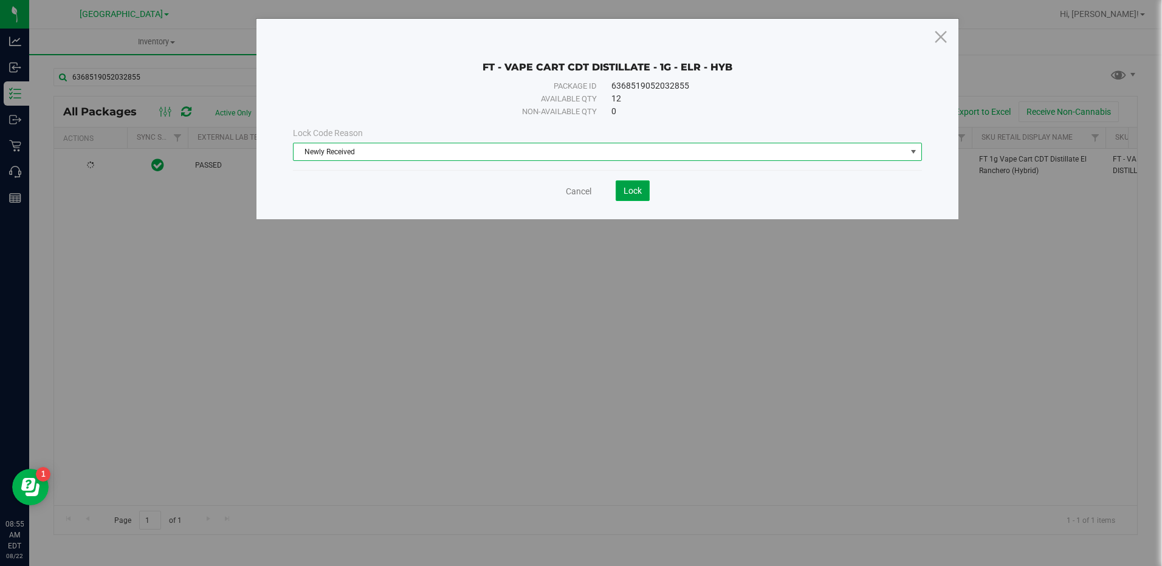
click at [640, 191] on span "Lock" at bounding box center [632, 191] width 18 height 10
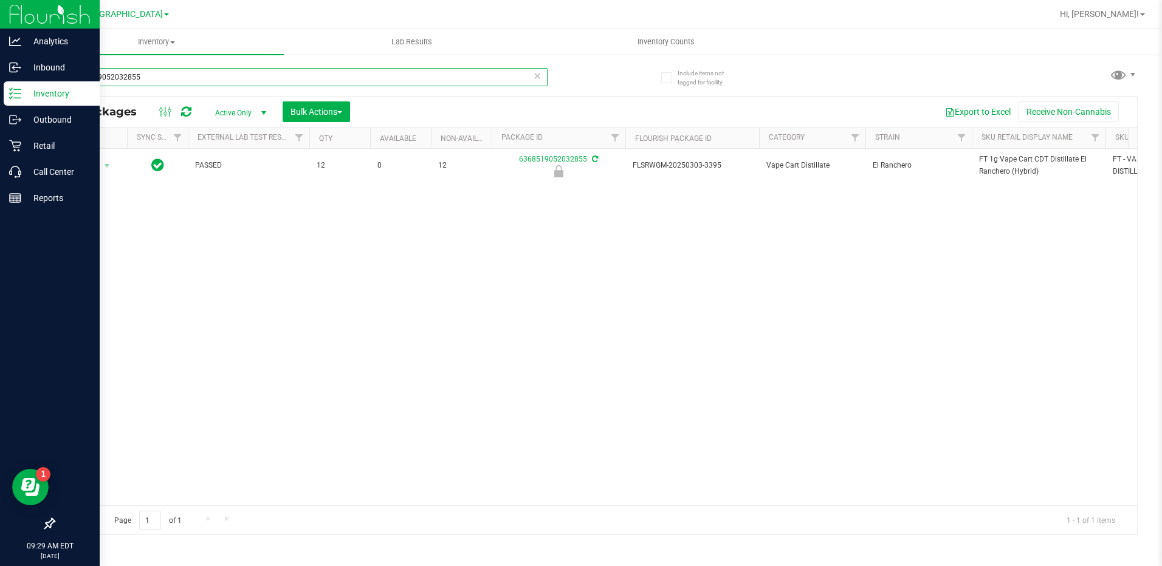
drag, startPoint x: 143, startPoint y: 78, endPoint x: 0, endPoint y: 98, distance: 144.9
click at [4, 98] on div "Analytics Inbound Inventory Outbound Retail Call Center Reports 09:29 AM EDT 08…" at bounding box center [581, 283] width 1162 height 566
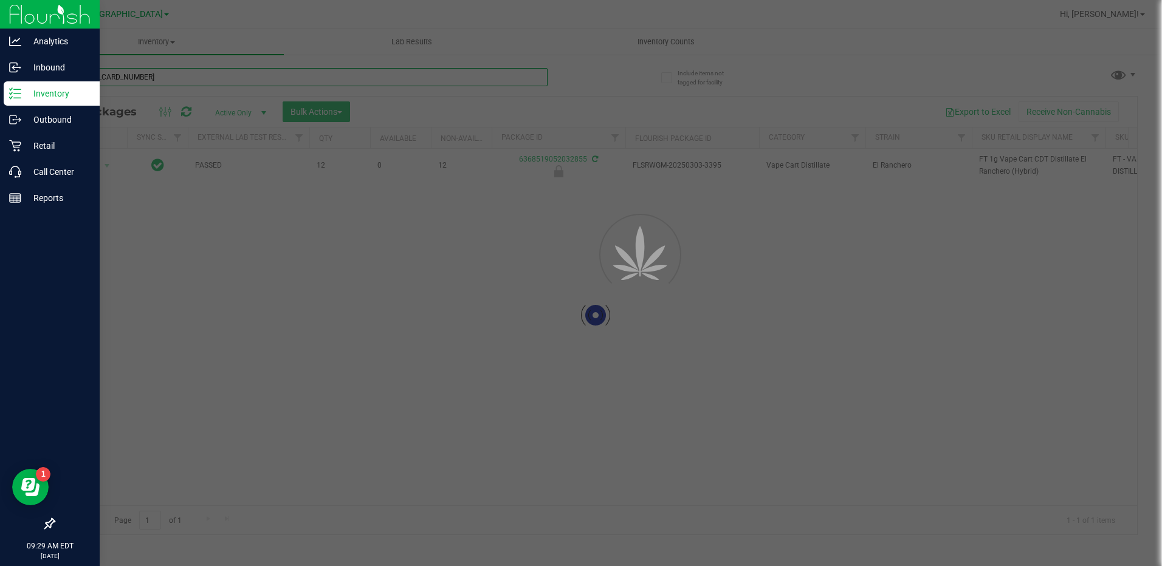
type input "6368519052032855"
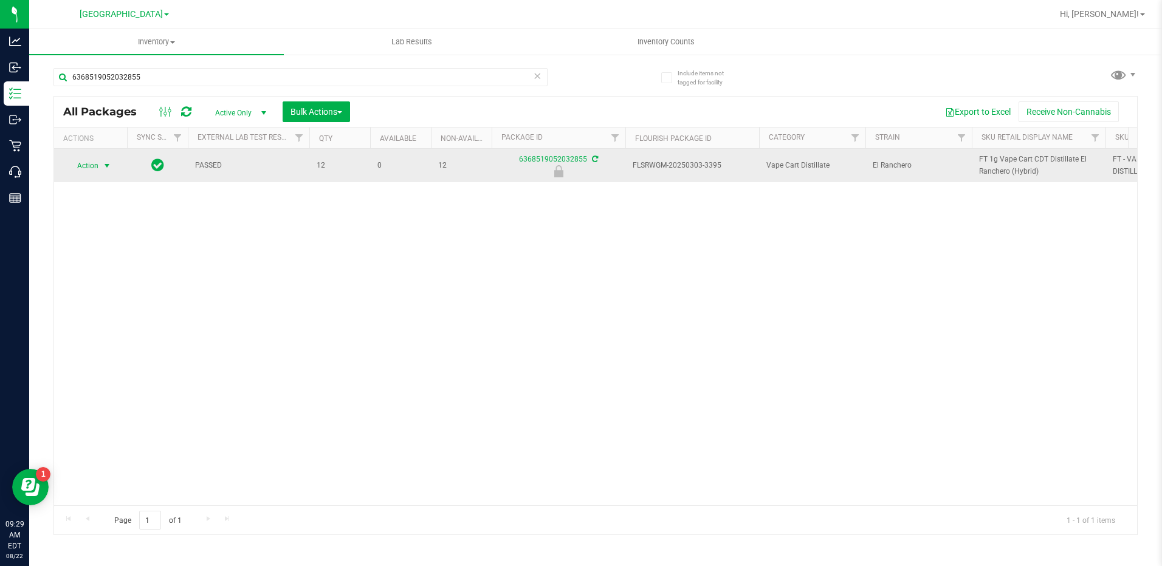
click at [100, 166] on span "select" at bounding box center [107, 165] width 15 height 17
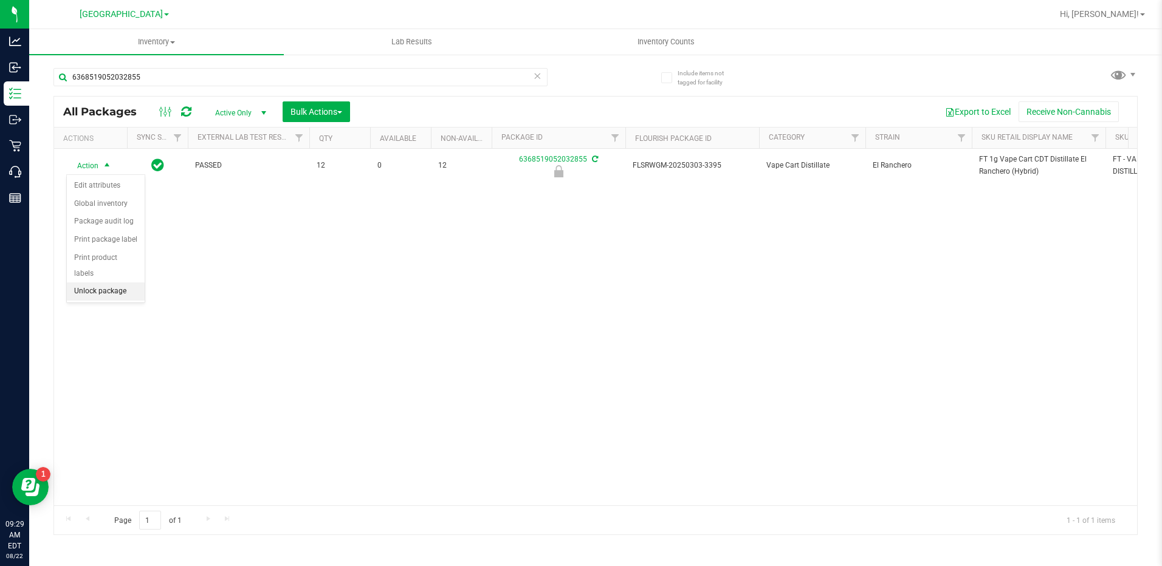
click at [108, 283] on li "Unlock package" at bounding box center [106, 292] width 78 height 18
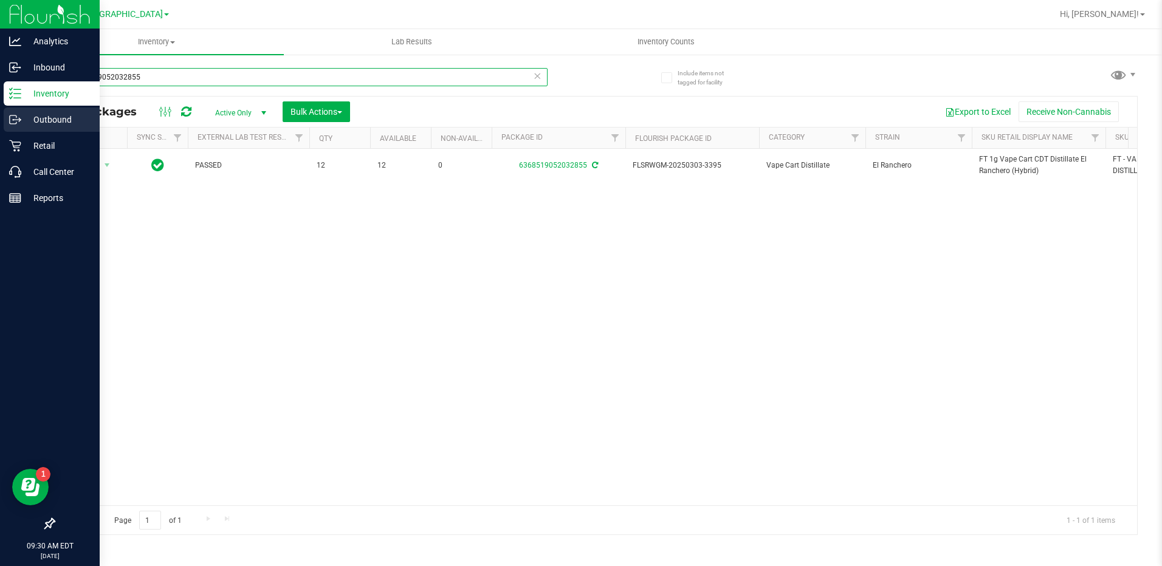
drag, startPoint x: 158, startPoint y: 80, endPoint x: 0, endPoint y: 111, distance: 161.0
click at [0, 110] on html "Analytics Inbound Inventory Outbound Retail Call Center Reports 09:30 AM EDT 08…" at bounding box center [581, 283] width 1162 height 566
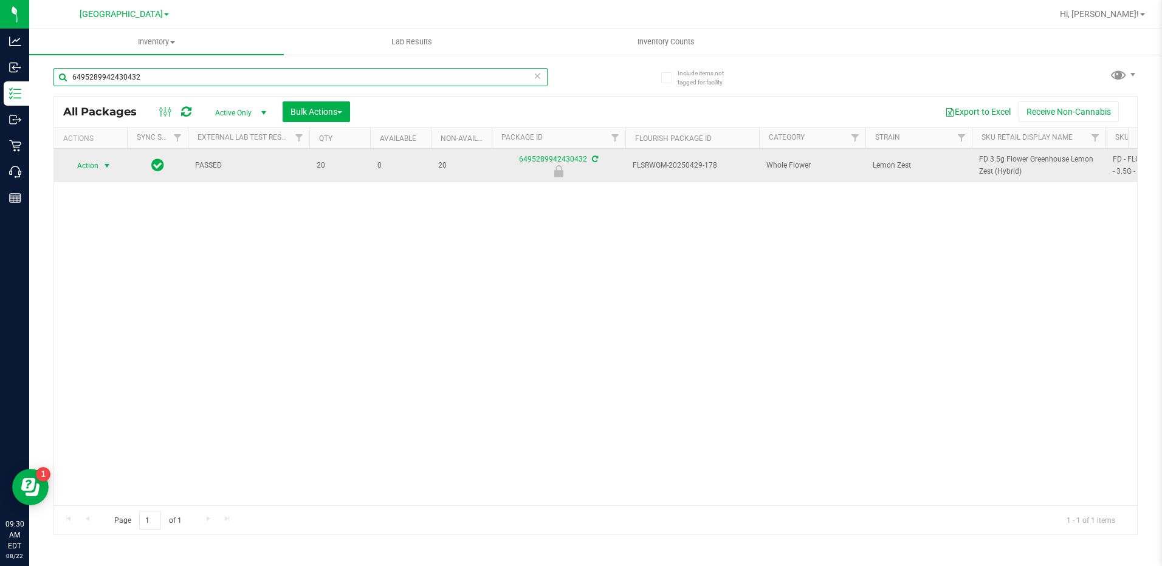
type input "6495289942430432"
click at [91, 165] on span "Action" at bounding box center [82, 165] width 33 height 17
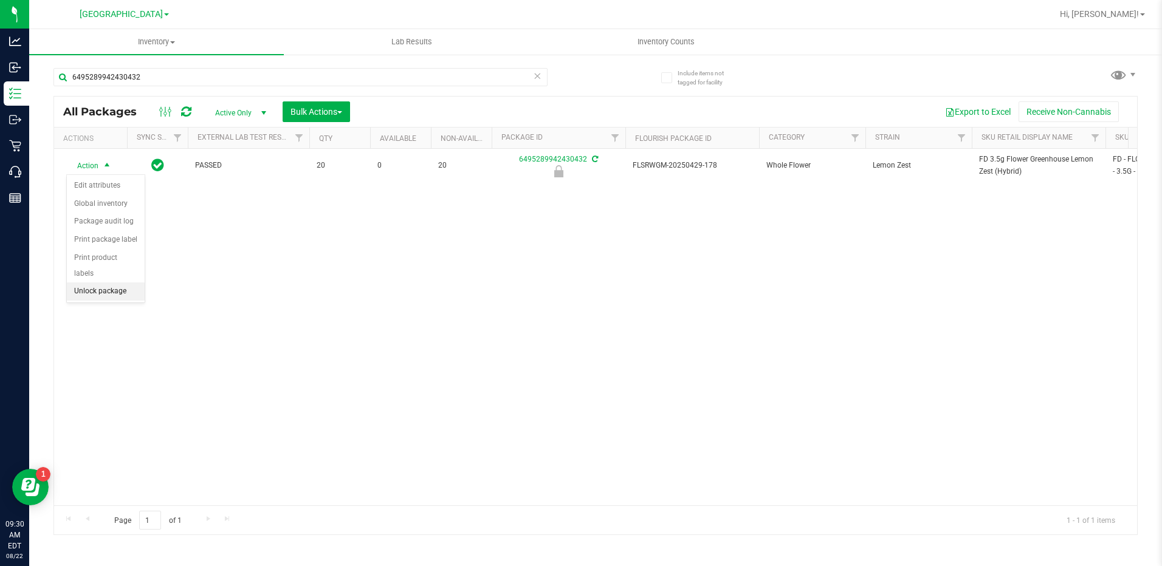
click at [127, 283] on li "Unlock package" at bounding box center [106, 292] width 78 height 18
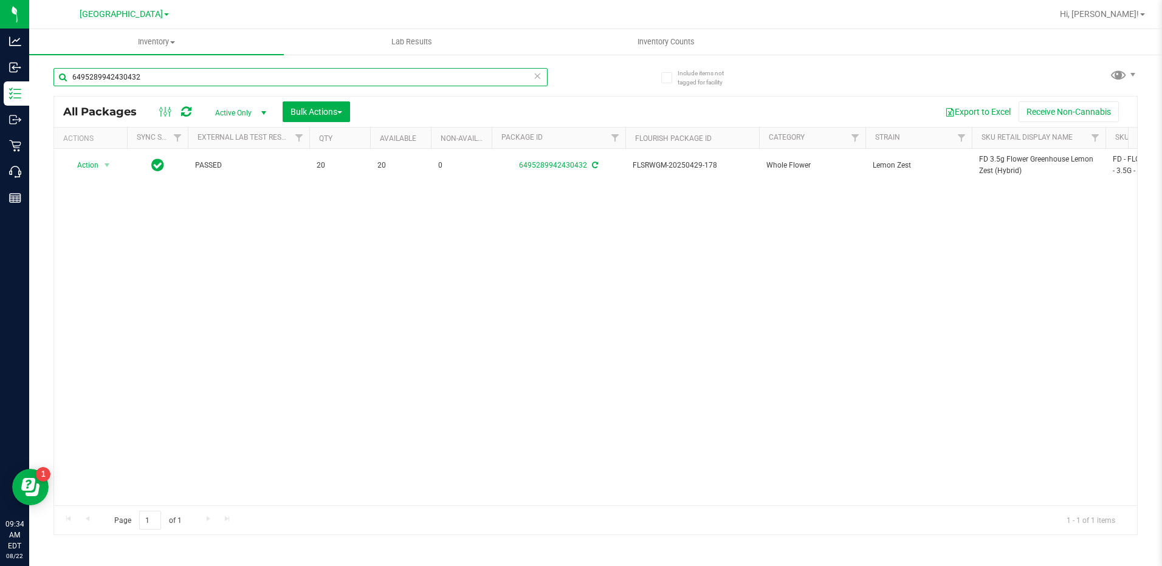
drag, startPoint x: 150, startPoint y: 78, endPoint x: -2, endPoint y: 105, distance: 154.7
click at [0, 105] on html "Analytics Inbound Inventory Outbound Retail Call Center Reports 09:34 AM EDT 08…" at bounding box center [581, 283] width 1162 height 566
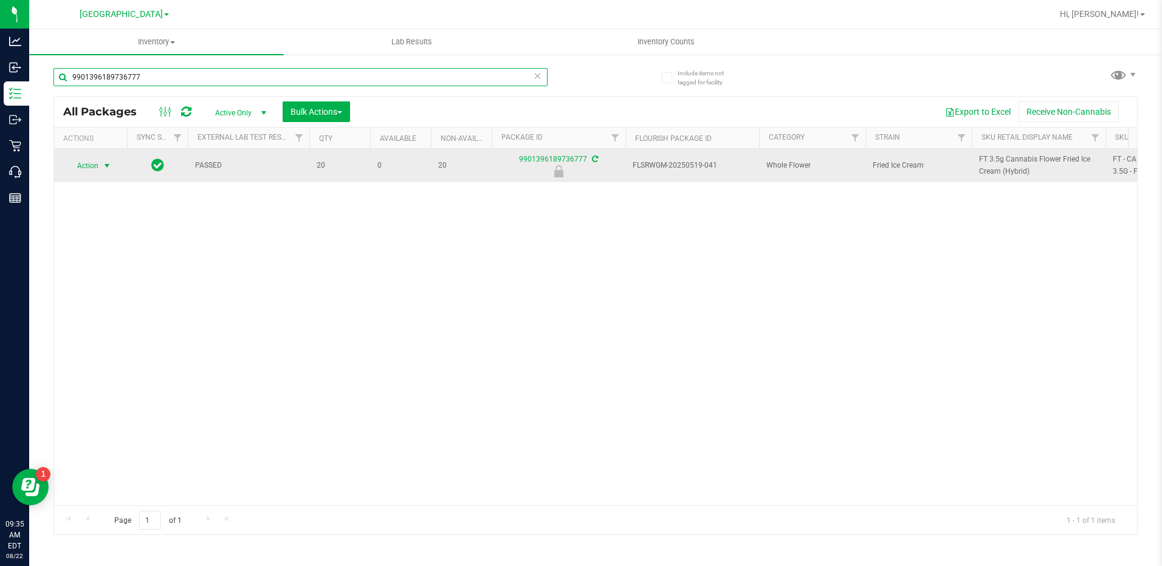
type input "9901396189736777"
click at [86, 165] on span "Action" at bounding box center [82, 165] width 33 height 17
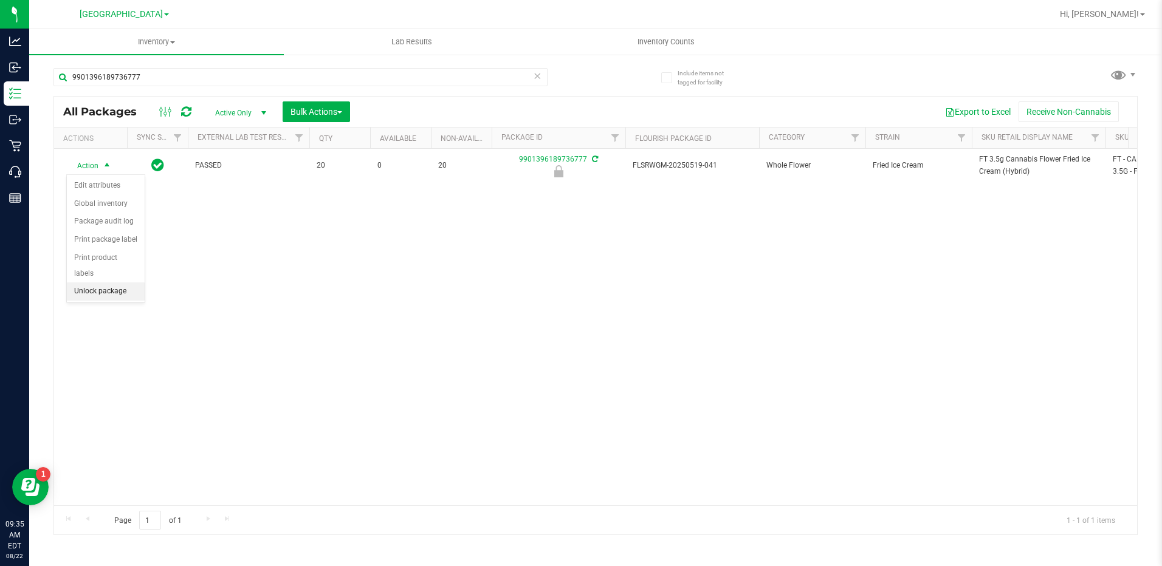
click at [96, 283] on li "Unlock package" at bounding box center [106, 292] width 78 height 18
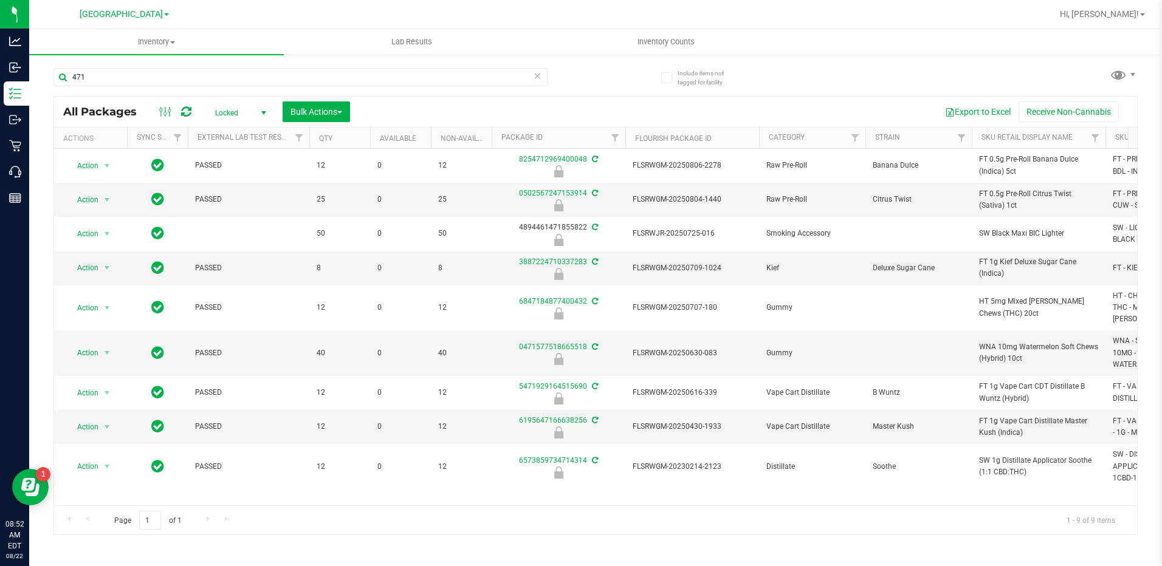
drag, startPoint x: 244, startPoint y: 115, endPoint x: 238, endPoint y: 116, distance: 6.2
click at [244, 115] on span "Locked" at bounding box center [238, 113] width 67 height 17
click at [232, 186] on li "All" at bounding box center [238, 186] width 66 height 18
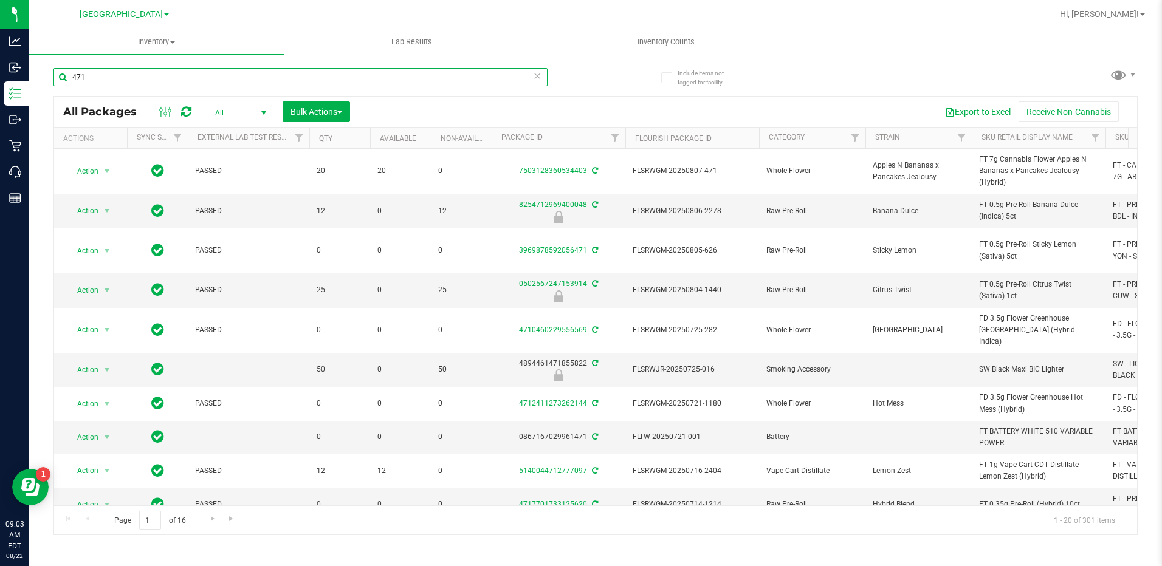
drag, startPoint x: 106, startPoint y: 84, endPoint x: -2, endPoint y: 115, distance: 112.5
click at [0, 115] on html "Analytics Inbound Inventory Outbound Retail Call Center Reports 09:03 AM EDT [D…" at bounding box center [581, 283] width 1162 height 566
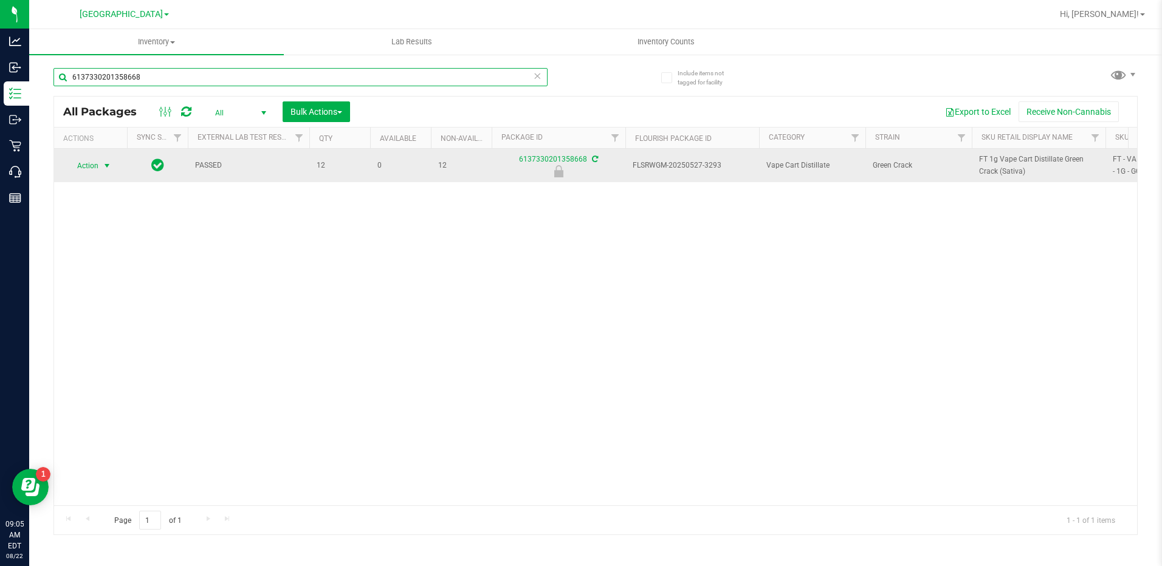
type input "6137330201358668"
click at [91, 165] on span "Action" at bounding box center [82, 165] width 33 height 17
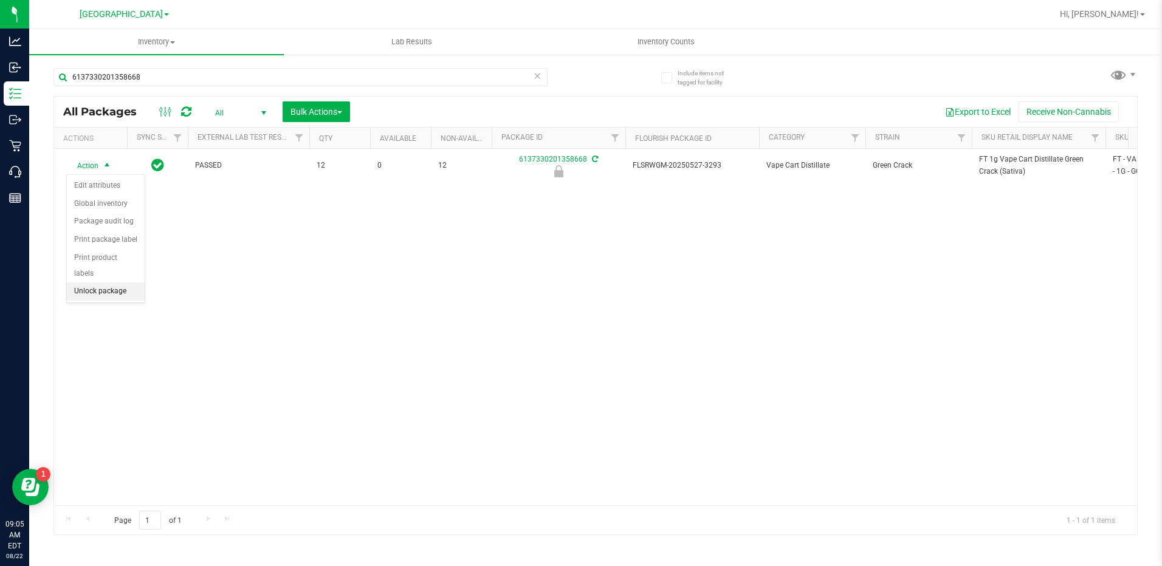
click at [92, 283] on li "Unlock package" at bounding box center [106, 292] width 78 height 18
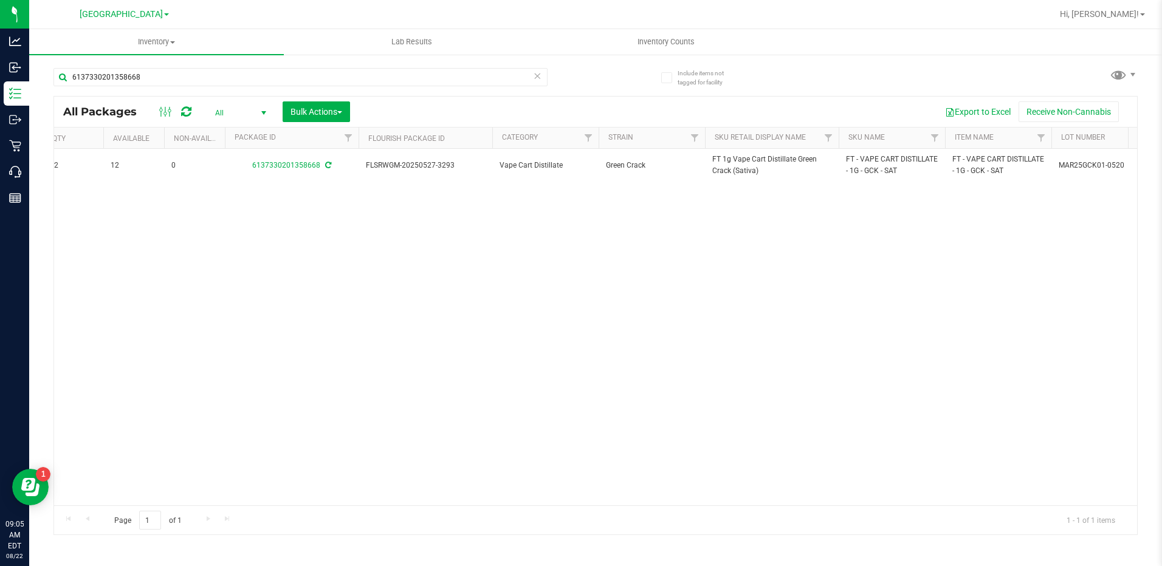
scroll to position [0, 262]
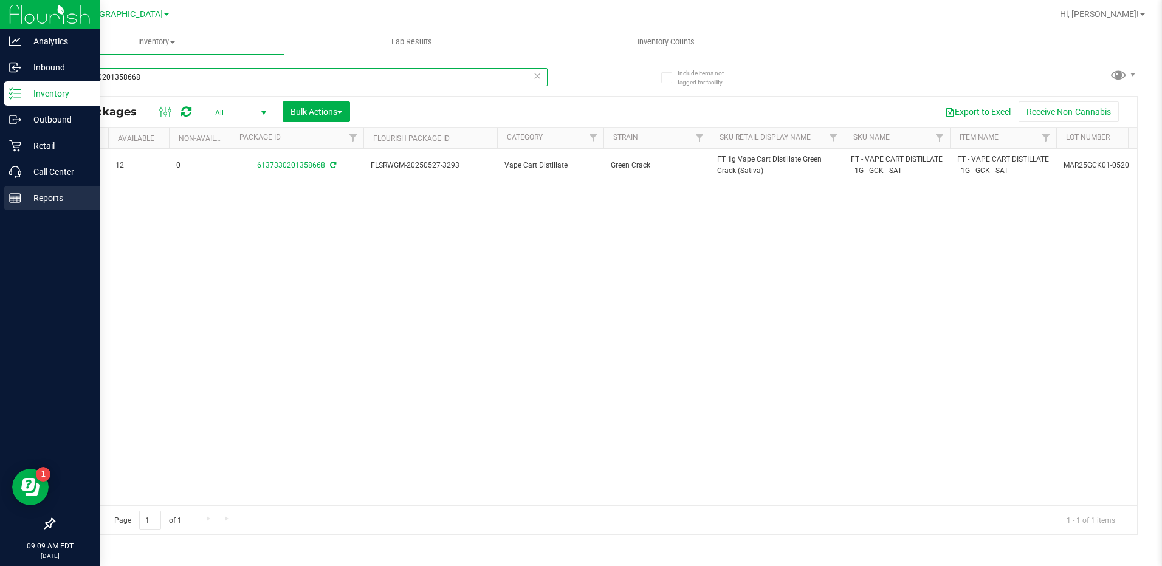
drag, startPoint x: 212, startPoint y: 78, endPoint x: 0, endPoint y: 187, distance: 238.1
click at [0, 187] on html "Analytics Inbound Inventory Outbound Retail Call Center Reports 09:09 AM EDT [D…" at bounding box center [581, 283] width 1162 height 566
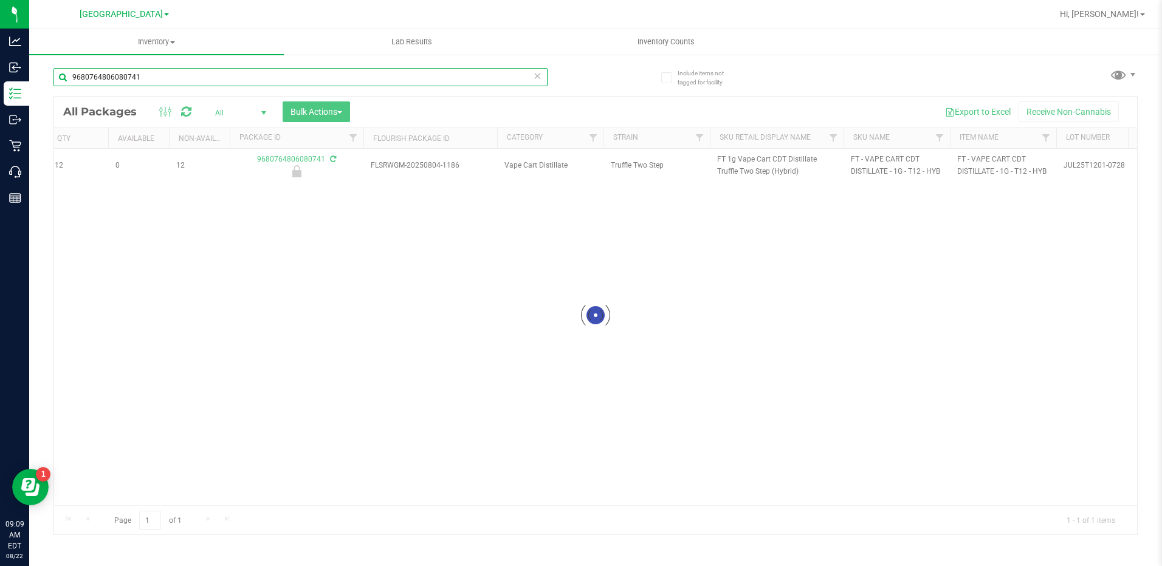
type input "9680764806080741"
drag, startPoint x: 222, startPoint y: 498, endPoint x: 164, endPoint y: 494, distance: 58.5
click at [164, 494] on div at bounding box center [595, 316] width 1083 height 438
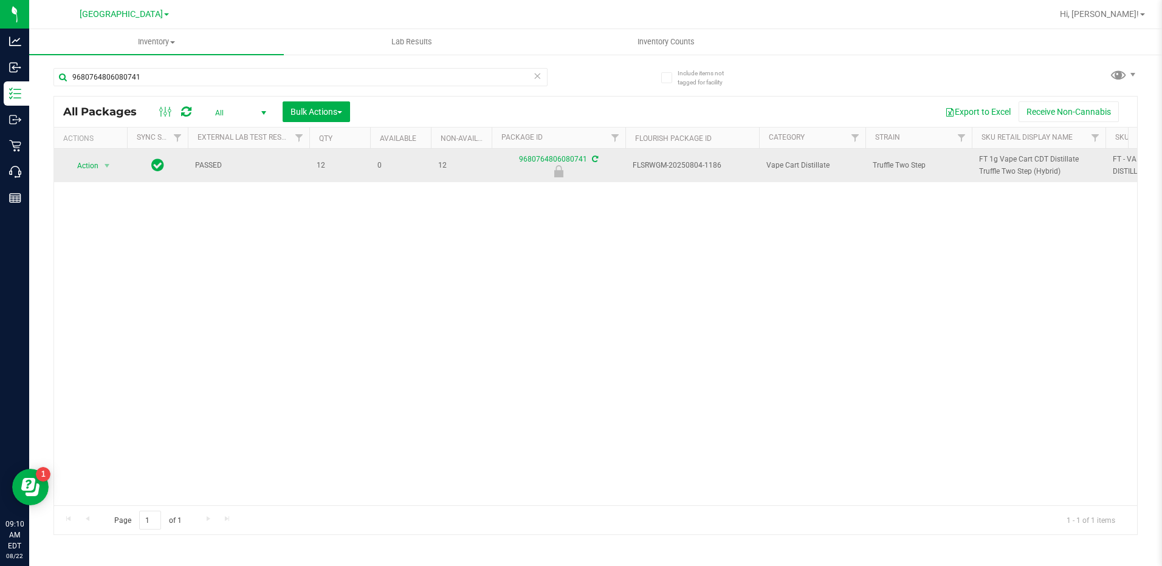
click at [84, 176] on td "Action Action Edit attributes Global inventory Package audit log Print package …" at bounding box center [90, 165] width 73 height 33
click at [86, 162] on span "Action" at bounding box center [82, 165] width 33 height 17
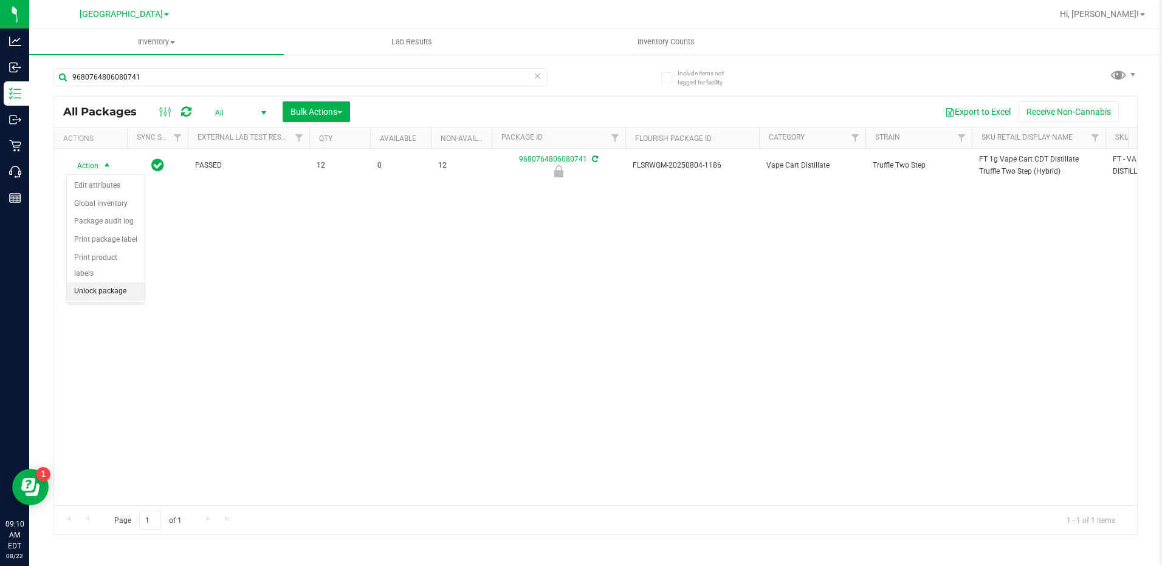
click at [114, 283] on li "Unlock package" at bounding box center [106, 292] width 78 height 18
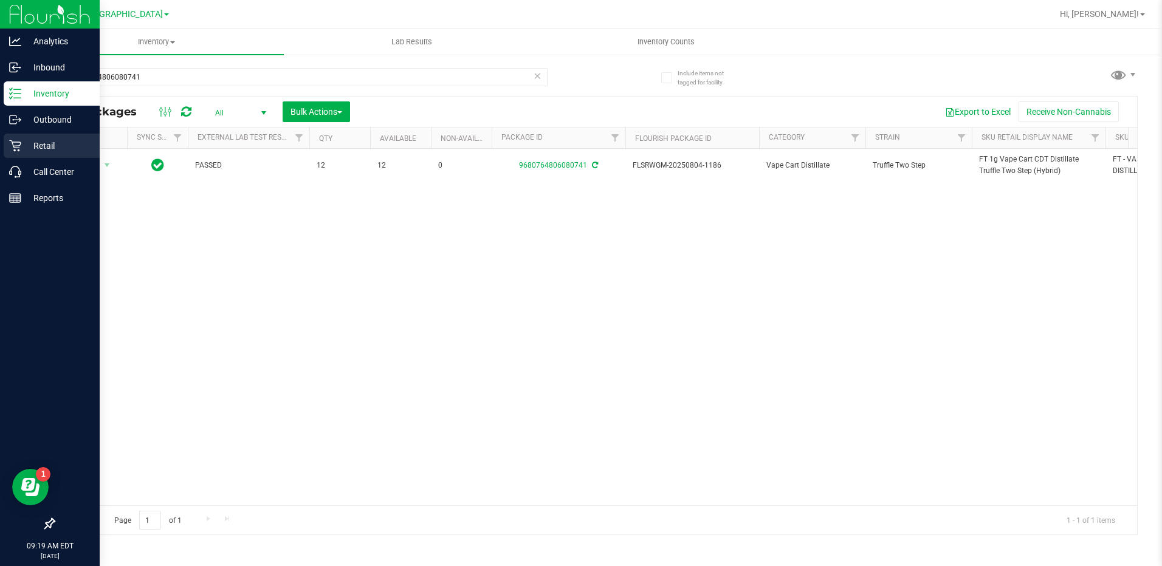
click at [24, 148] on p "Retail" at bounding box center [57, 146] width 73 height 15
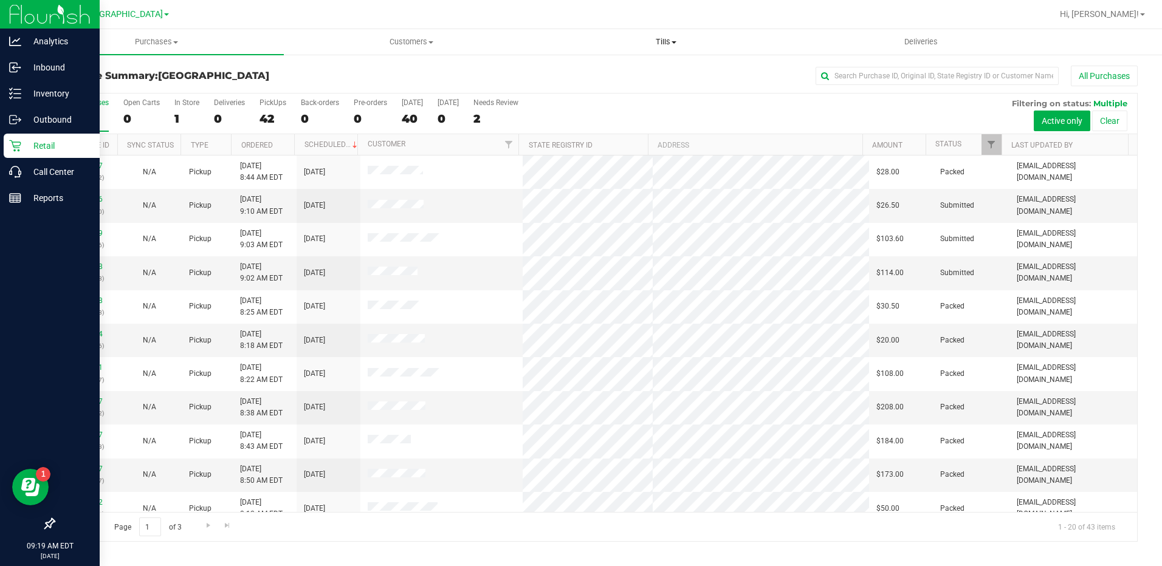
click at [656, 46] on span "Tills" at bounding box center [666, 41] width 253 height 11
click at [591, 68] on span "Manage tills" at bounding box center [580, 73] width 82 height 10
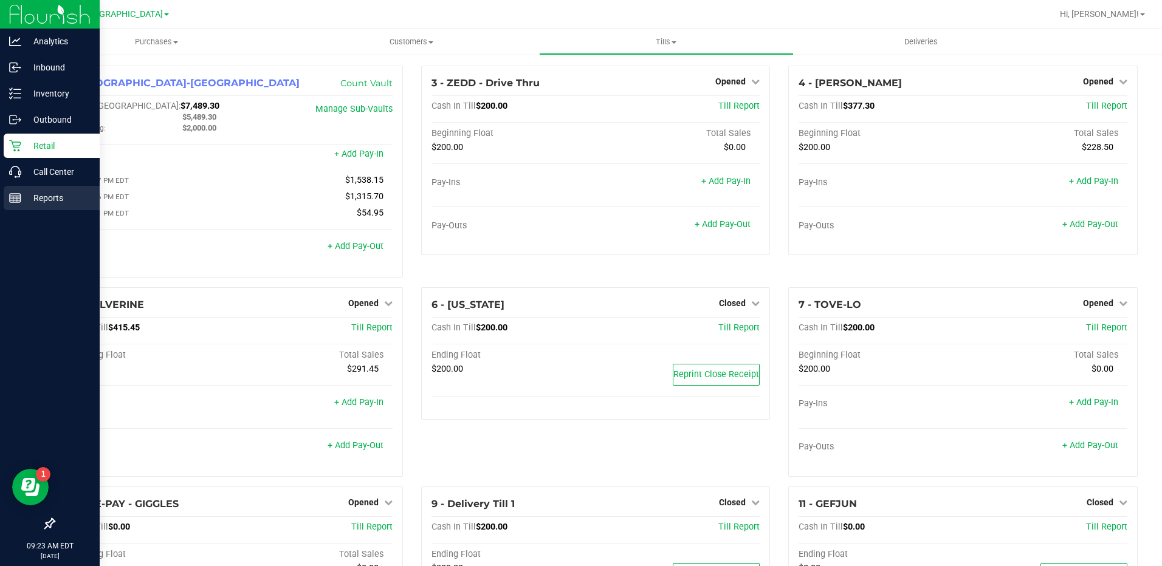
click at [40, 202] on p "Reports" at bounding box center [57, 198] width 73 height 15
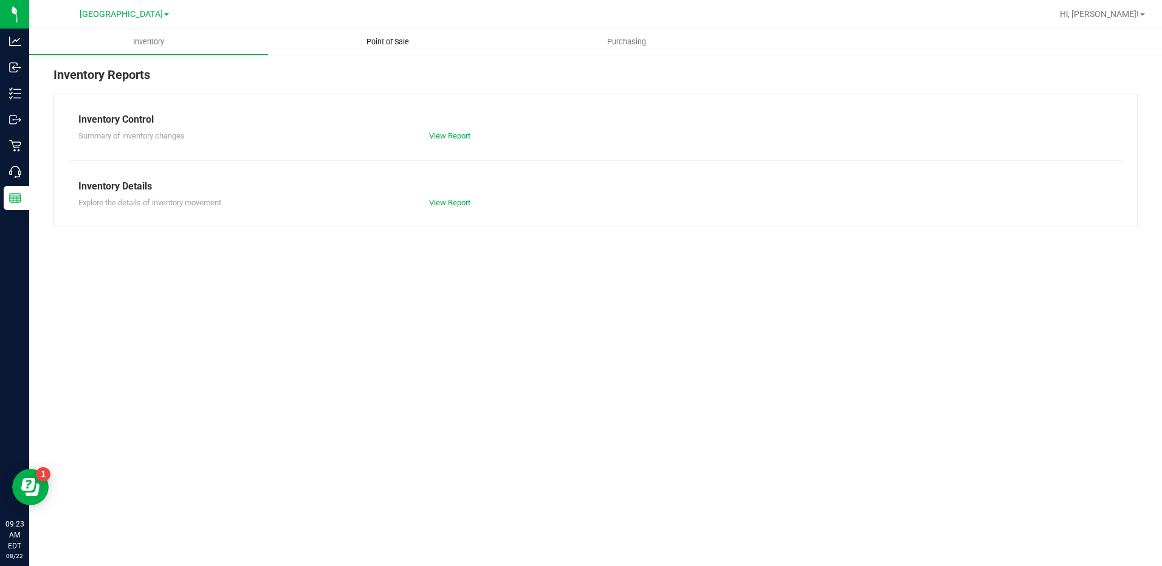
click at [385, 41] on span "Point of Sale" at bounding box center [387, 41] width 75 height 11
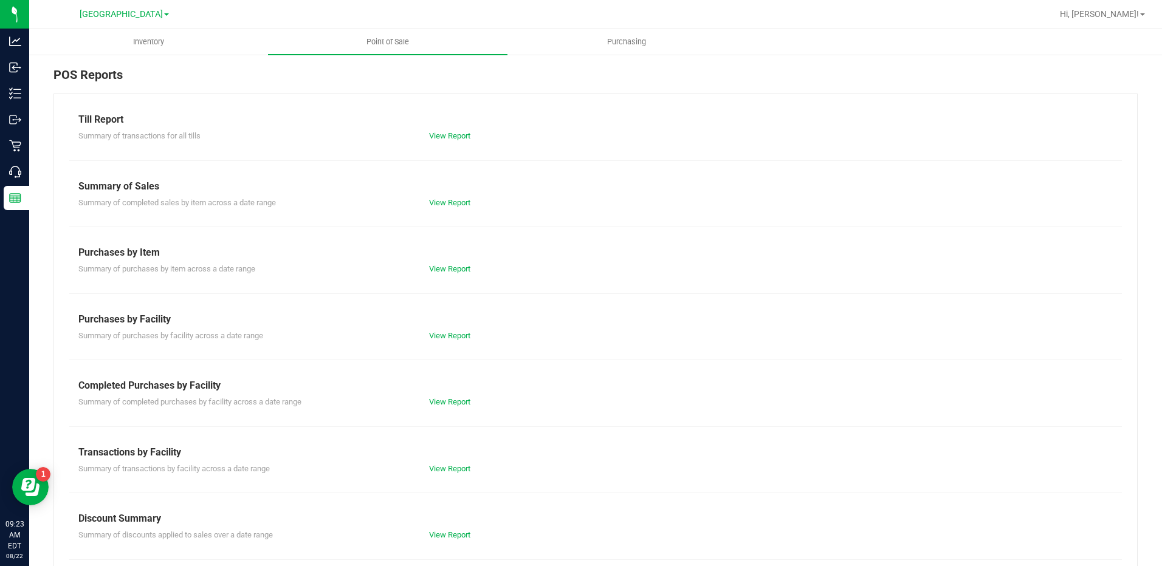
click at [462, 475] on div "Till Report Summary of transactions for all tills View Report Summary of Sales …" at bounding box center [595, 360] width 1084 height 533
click at [458, 473] on div "View Report" at bounding box center [508, 469] width 176 height 12
click at [458, 472] on link "View Report" at bounding box center [449, 468] width 41 height 9
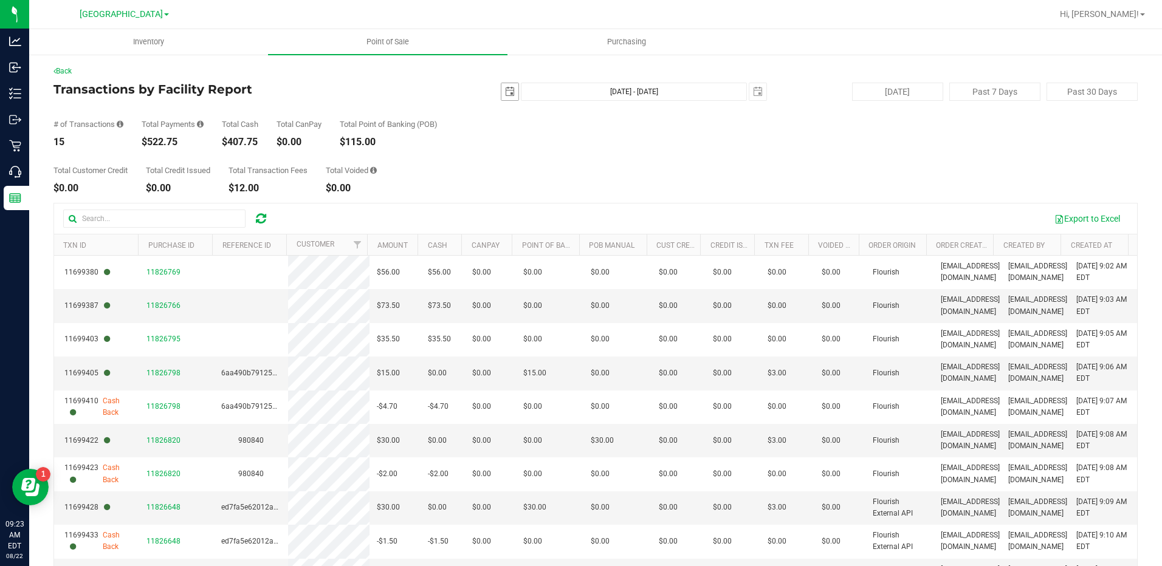
click at [505, 95] on span "select" at bounding box center [510, 92] width 10 height 10
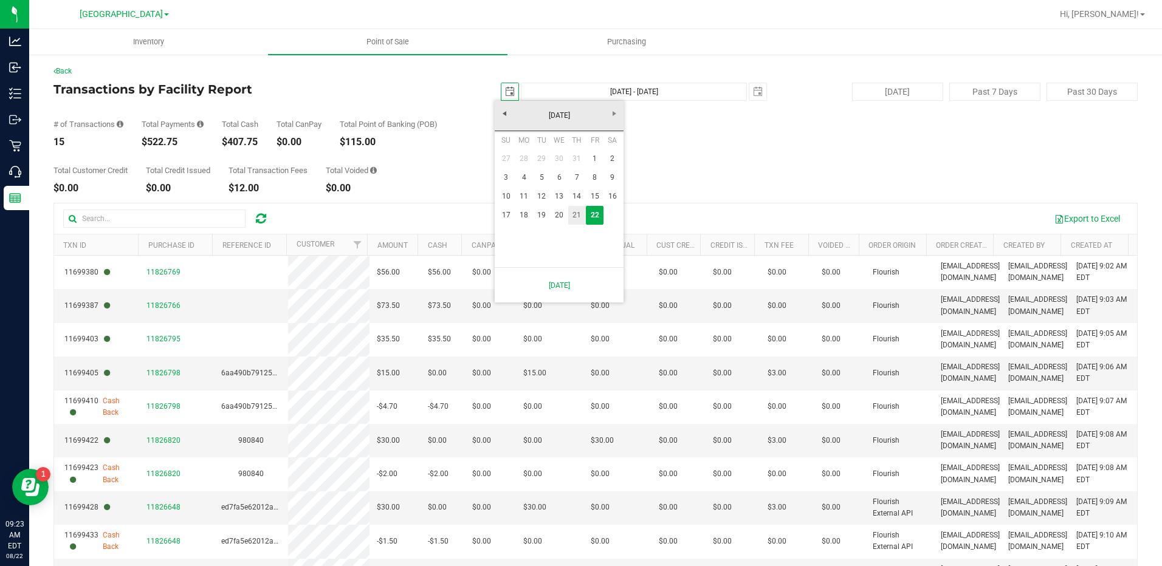
click at [576, 211] on link "21" at bounding box center [577, 215] width 18 height 19
type input "[DATE]"
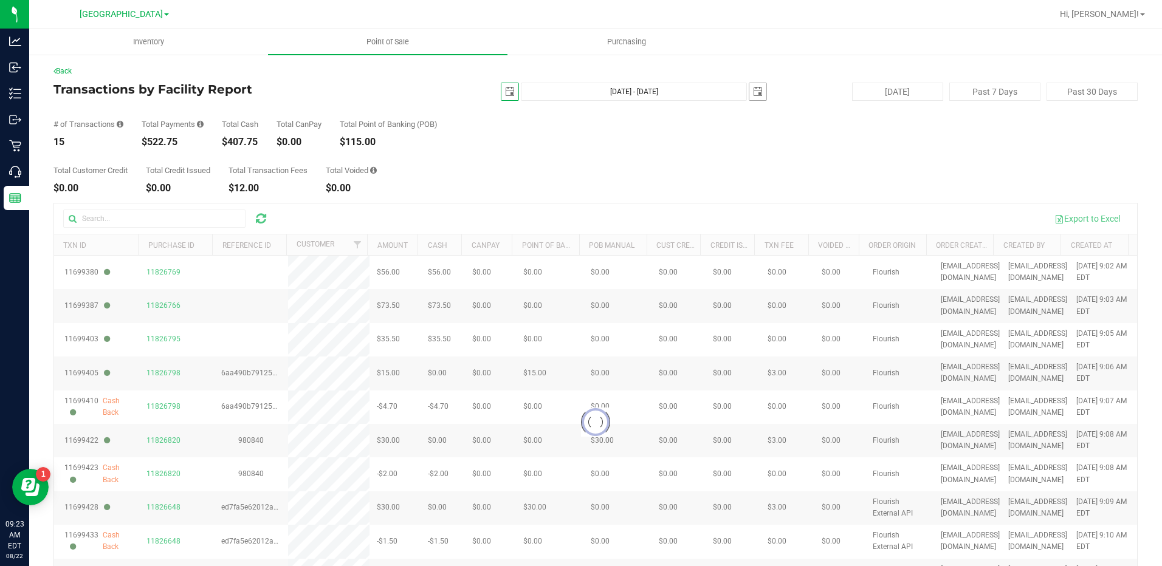
click at [753, 95] on span "select" at bounding box center [758, 92] width 10 height 10
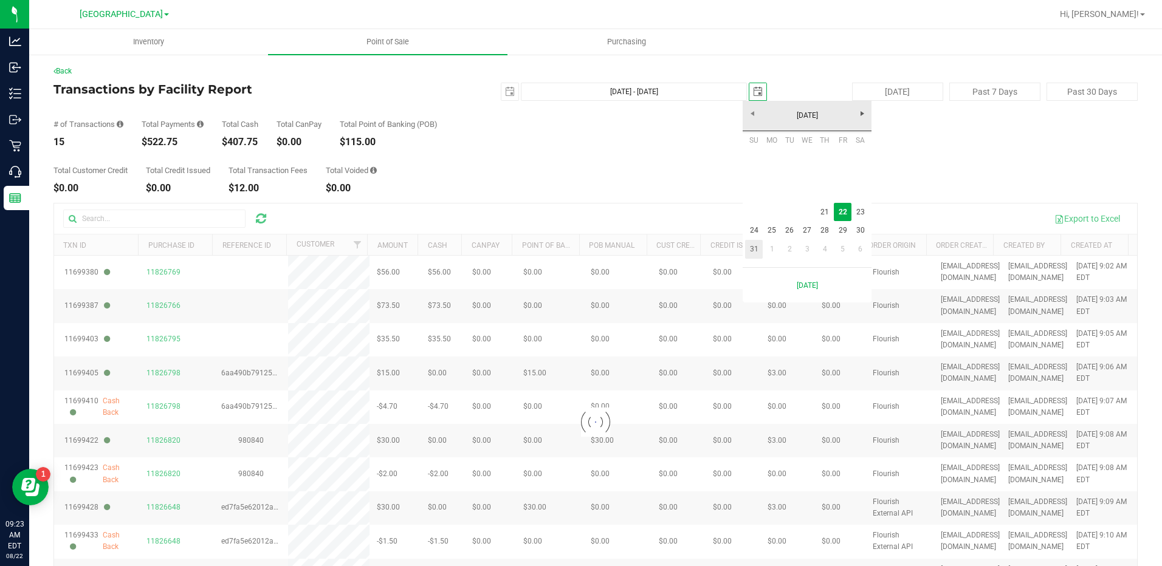
scroll to position [0, 30]
click at [828, 211] on link "21" at bounding box center [825, 212] width 18 height 19
type input "[DATE] - [DATE]"
type input "[DATE]"
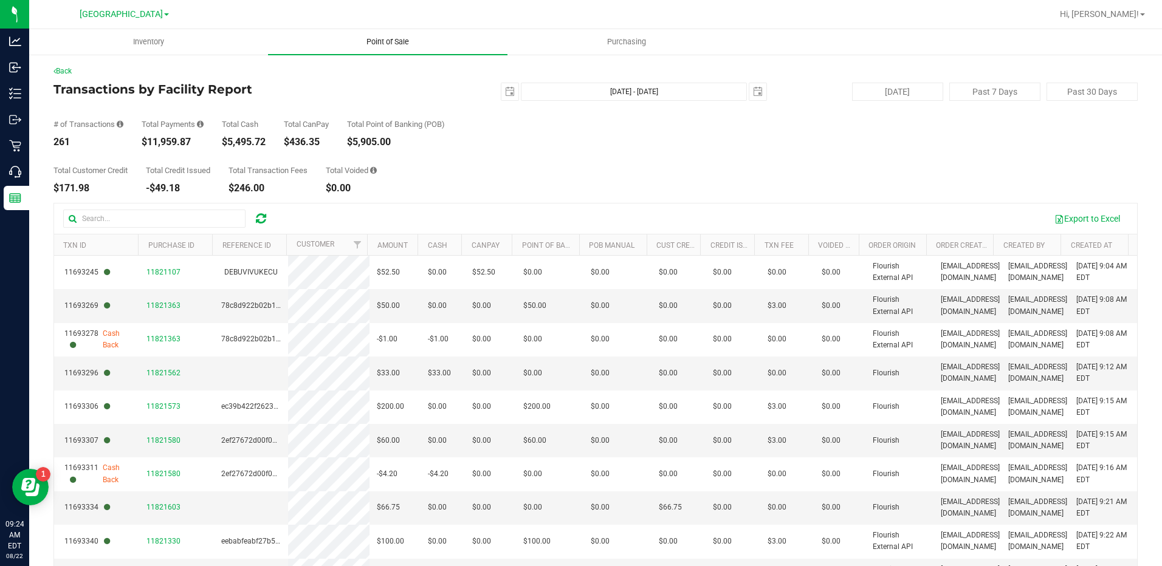
click at [390, 44] on span "Point of Sale" at bounding box center [387, 41] width 75 height 11
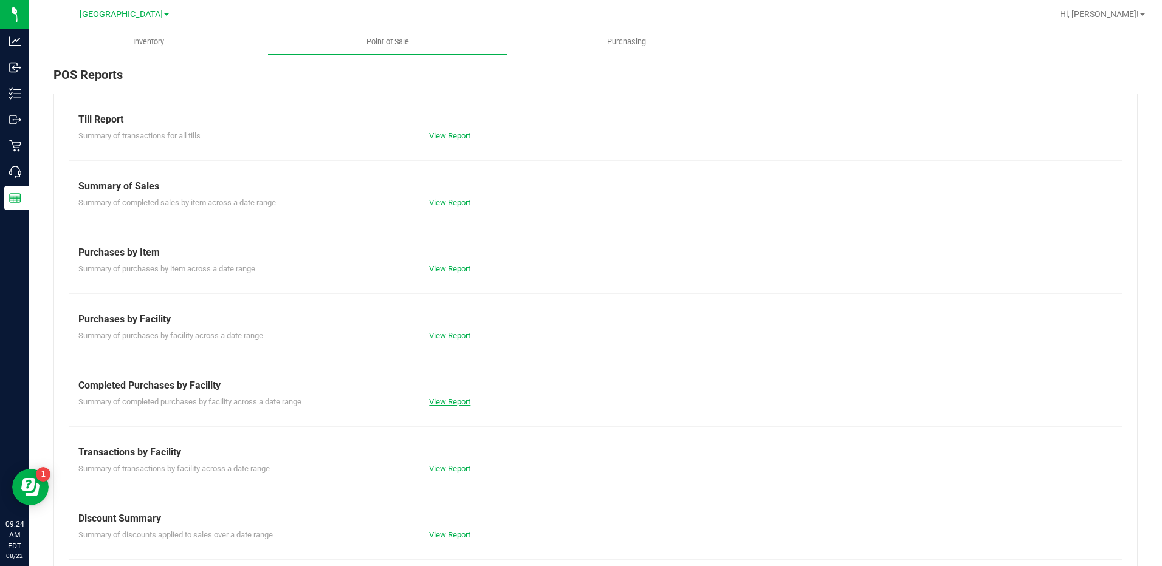
click at [447, 402] on link "View Report" at bounding box center [449, 401] width 41 height 9
